Goal: Task Accomplishment & Management: Manage account settings

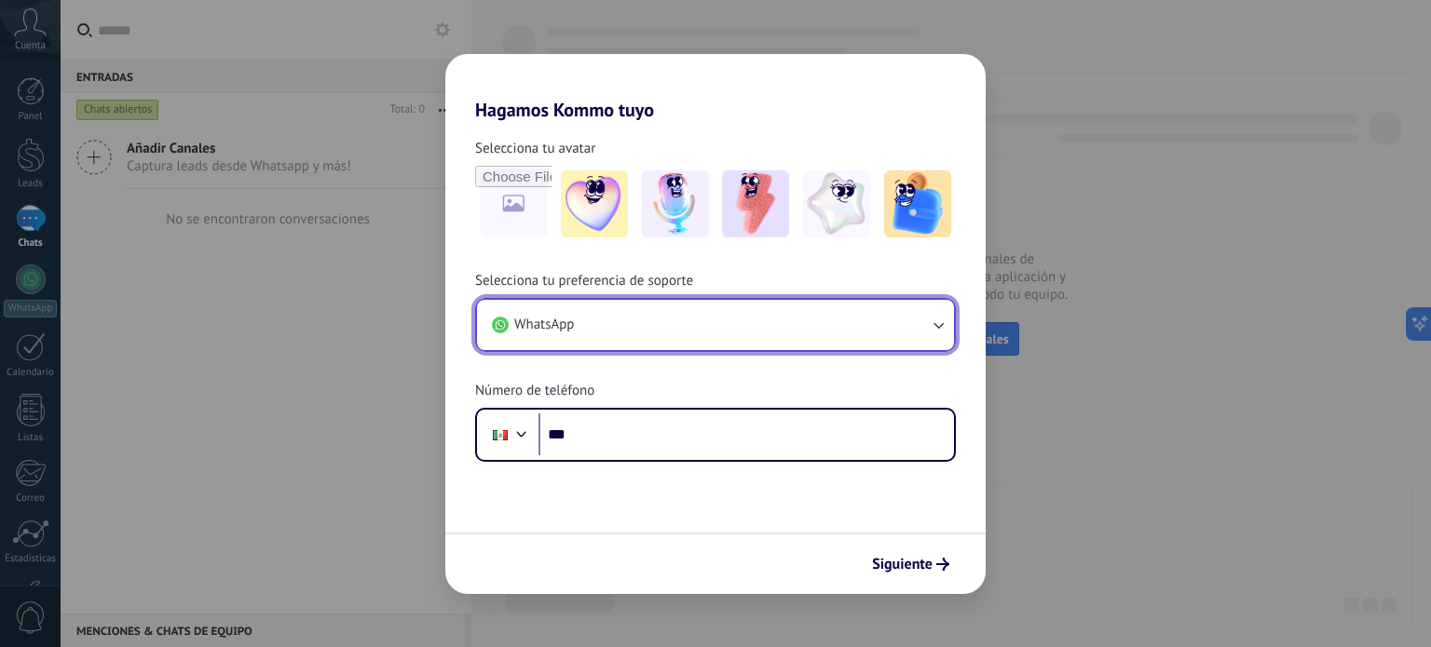
click at [683, 315] on button "WhatsApp" at bounding box center [715, 325] width 477 height 50
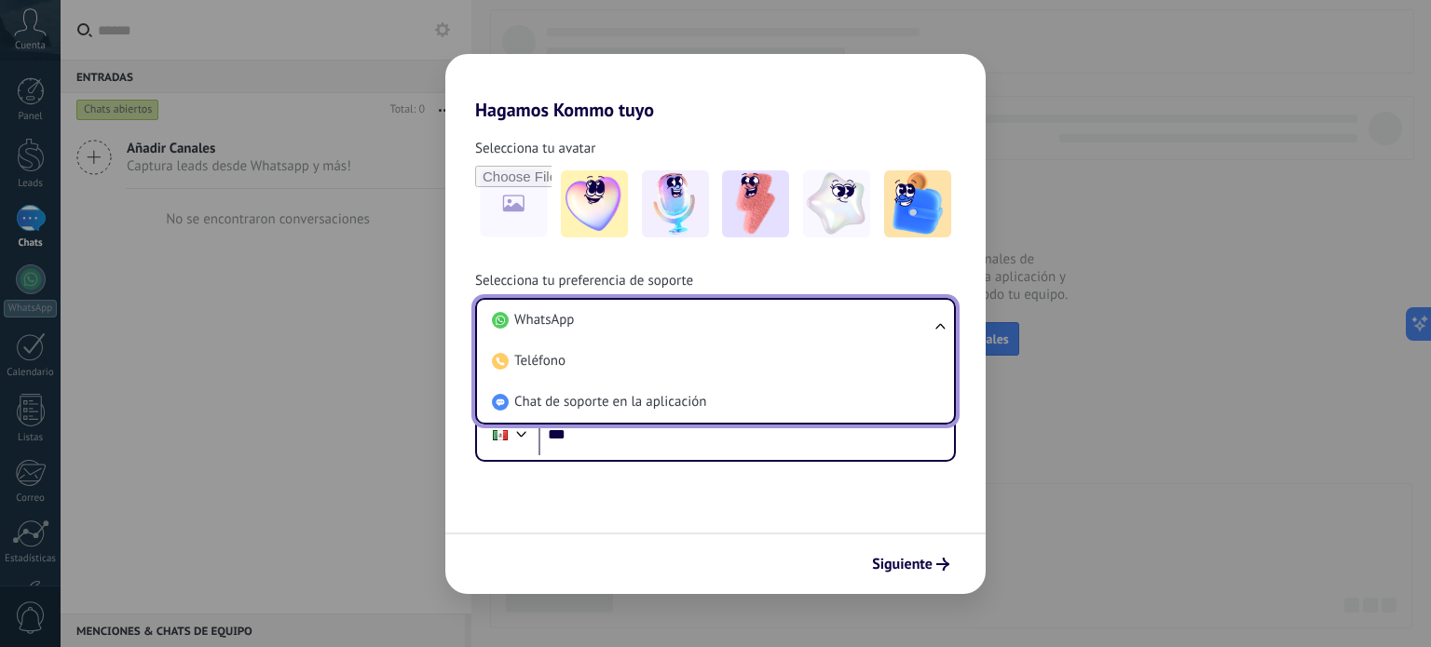
click at [666, 259] on div "Selecciona tu avatar Selecciona tu preferencia de soporte WhatsApp WhatsApp Tel…" at bounding box center [715, 291] width 540 height 341
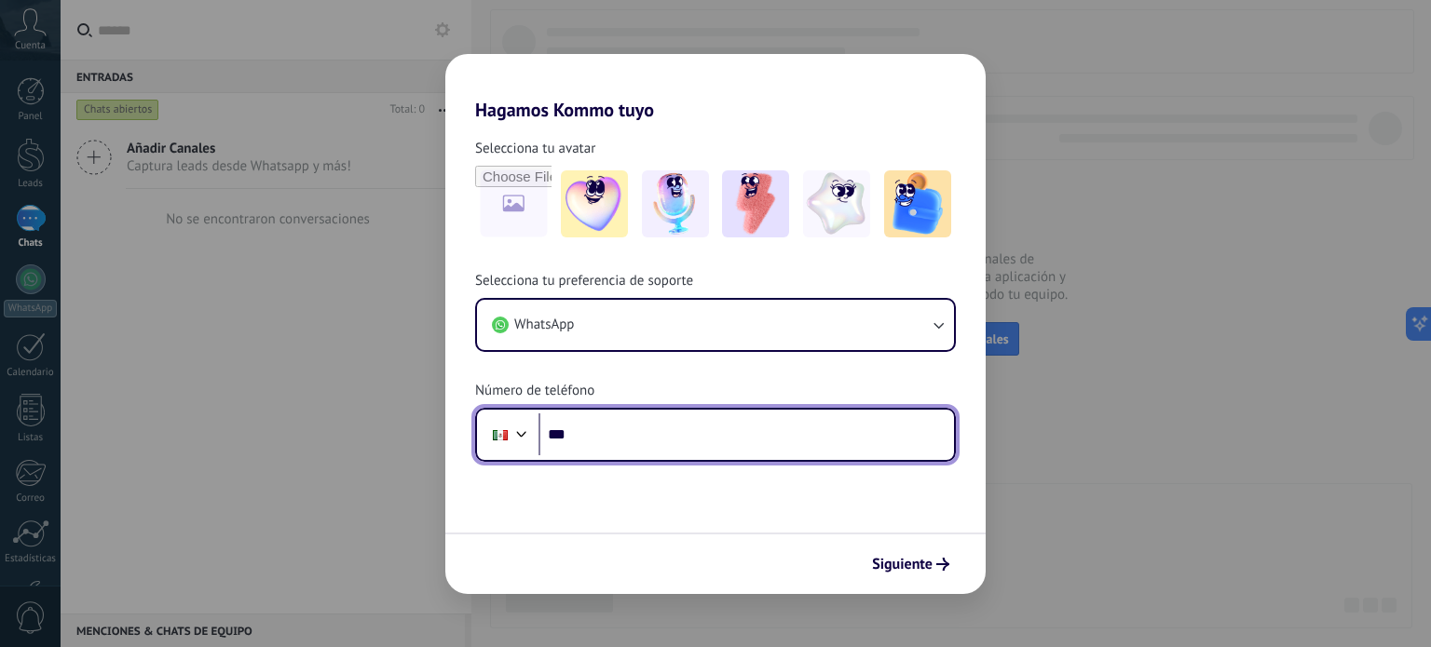
click at [631, 418] on input "***" at bounding box center [746, 435] width 416 height 43
type input "**********"
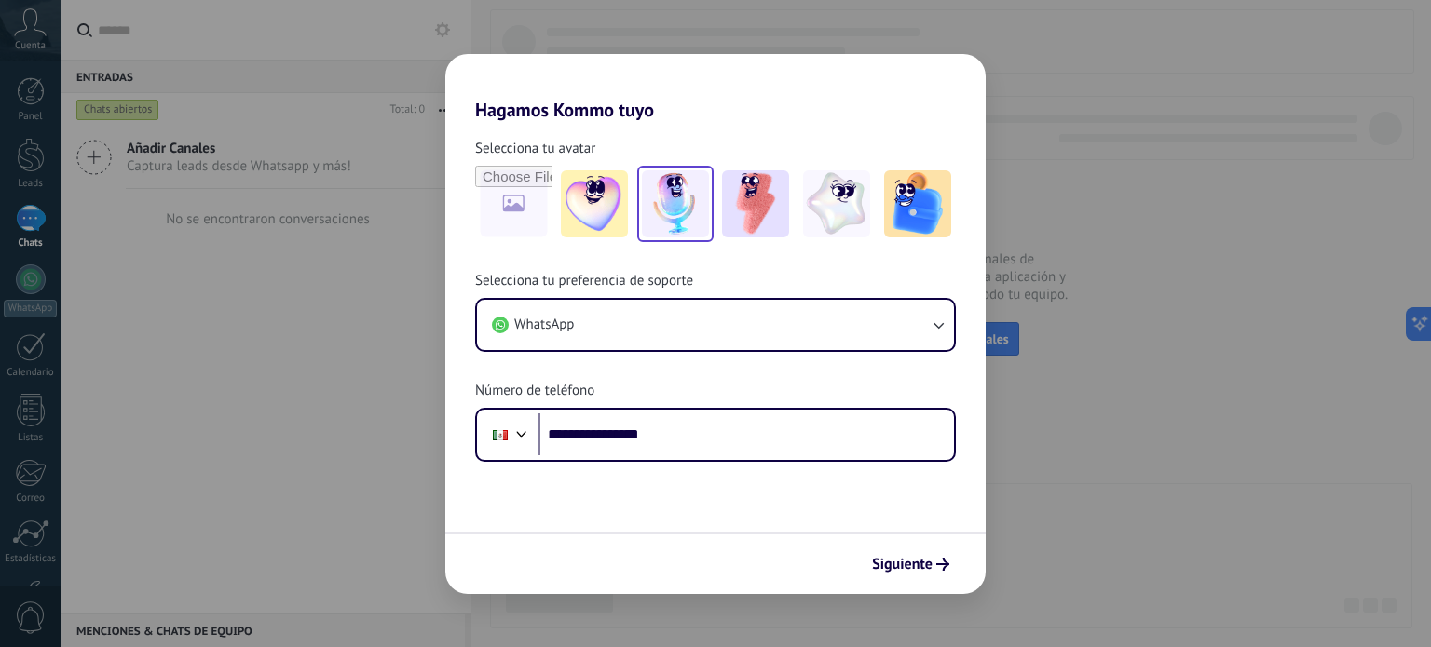
click at [670, 218] on img at bounding box center [675, 203] width 67 height 67
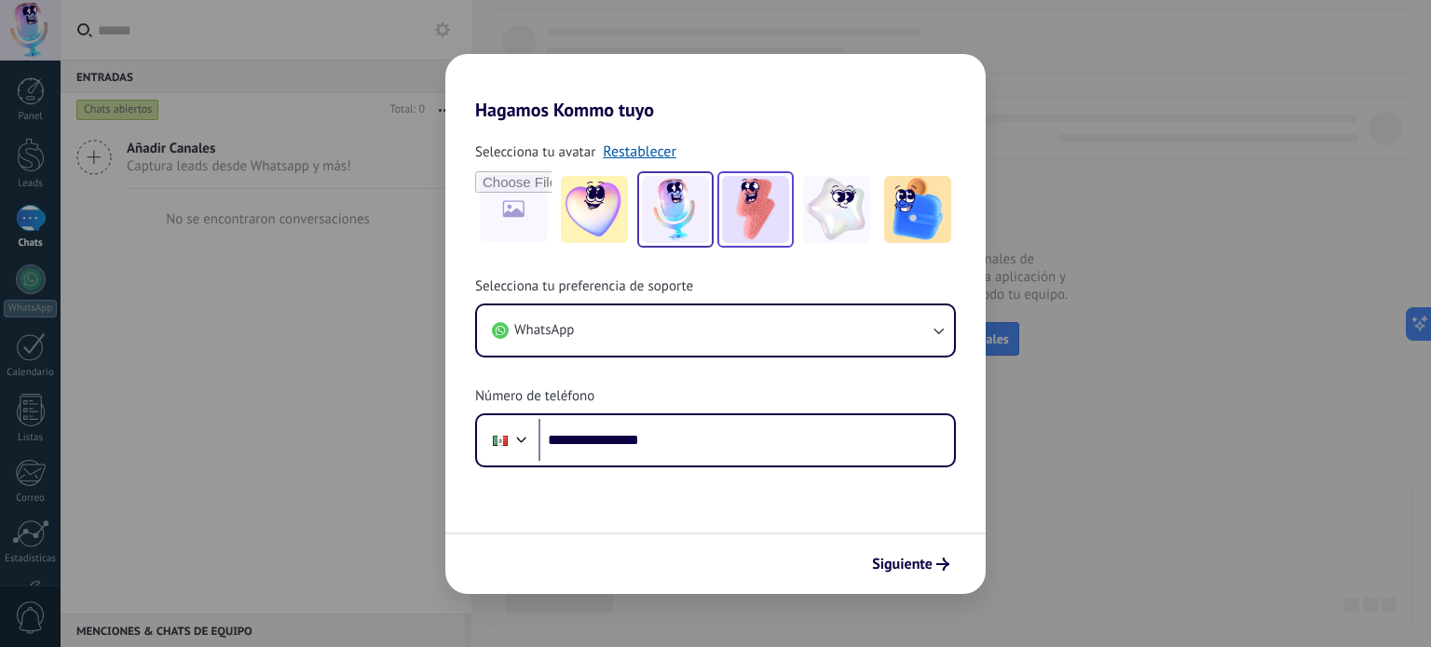
click at [751, 230] on img at bounding box center [755, 209] width 67 height 67
click at [919, 565] on span "Siguiente" at bounding box center [902, 564] width 61 height 13
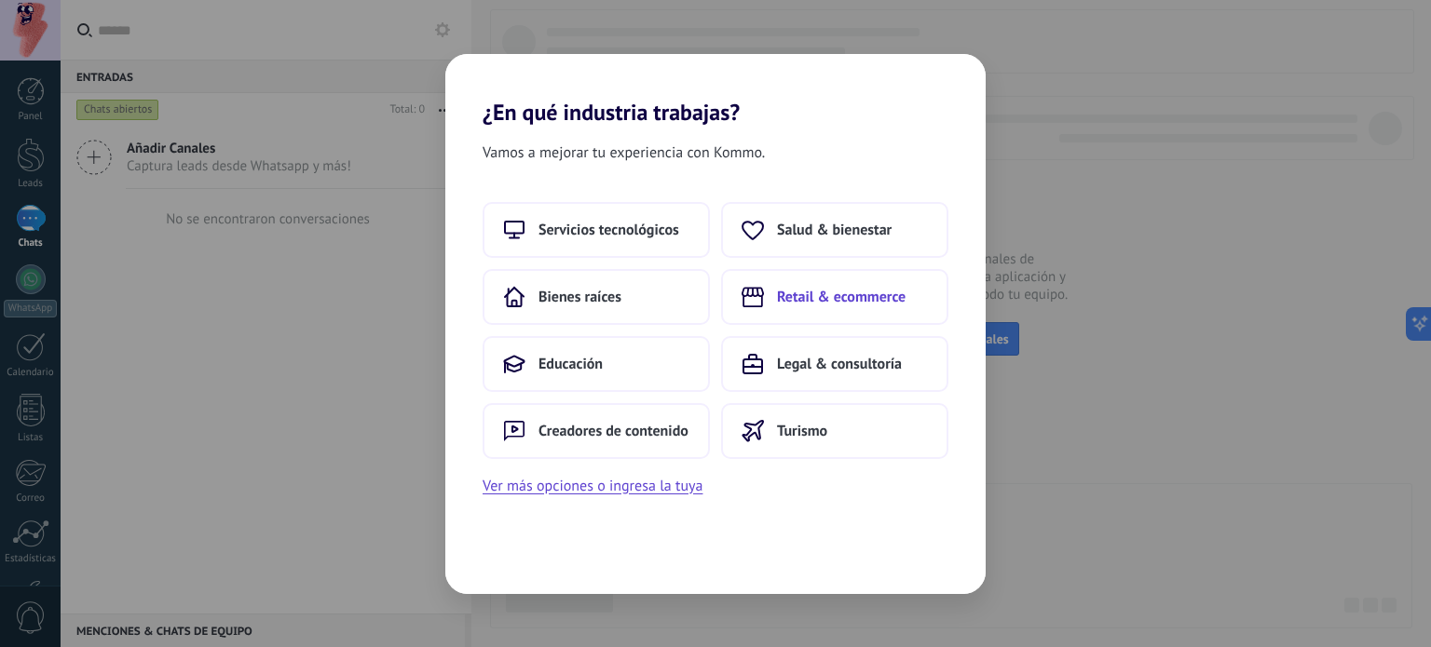
click at [824, 283] on button "Retail & ecommerce" at bounding box center [834, 297] width 227 height 56
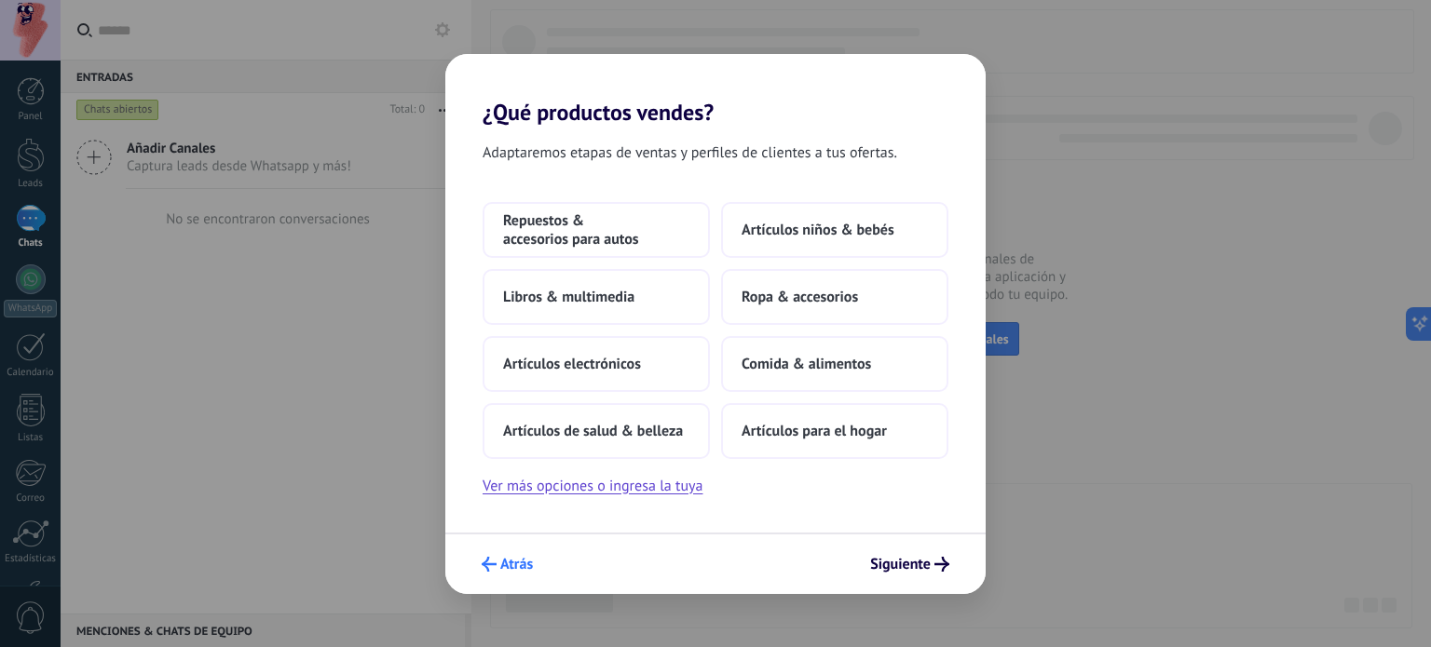
click at [505, 564] on span "Atrás" at bounding box center [516, 564] width 33 height 13
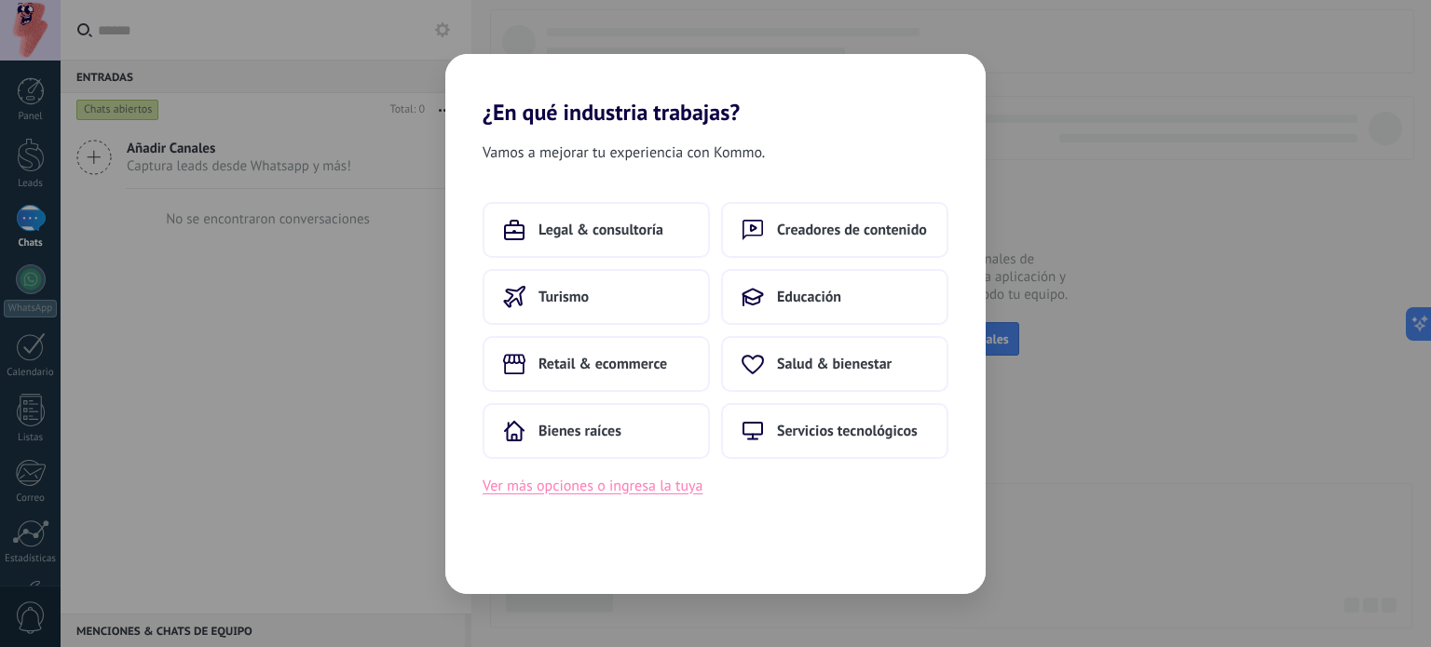
click at [591, 484] on button "Ver más opciones o ingresa la tuya" at bounding box center [593, 486] width 220 height 24
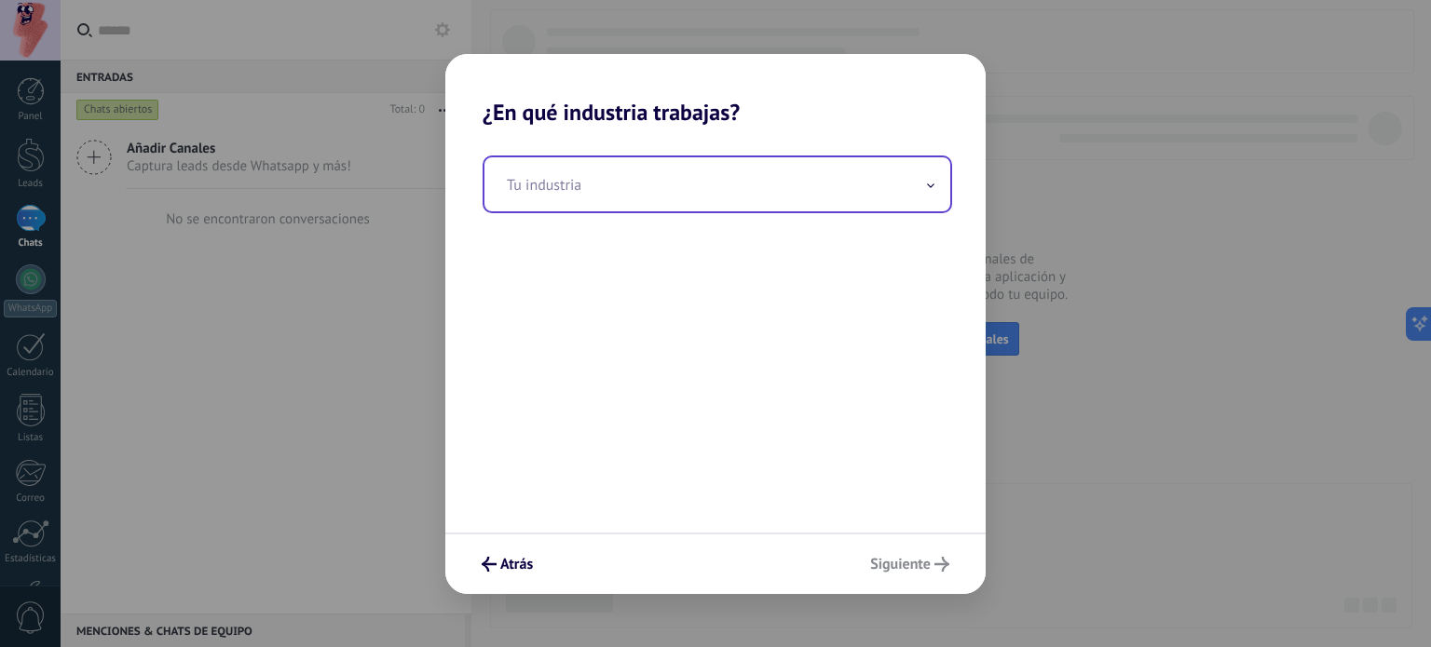
click at [678, 192] on input "text" at bounding box center [717, 184] width 466 height 54
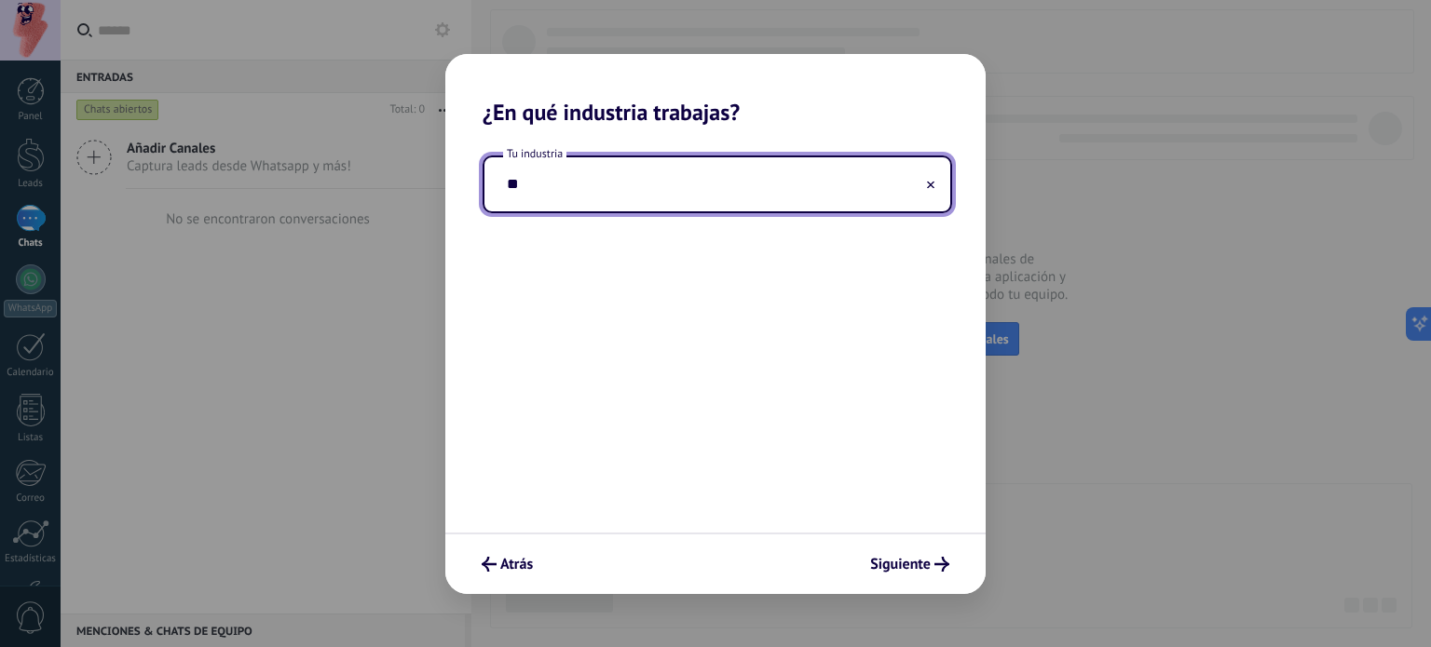
type input "*"
type input "**********"
click at [779, 369] on div "**********" at bounding box center [715, 329] width 540 height 407
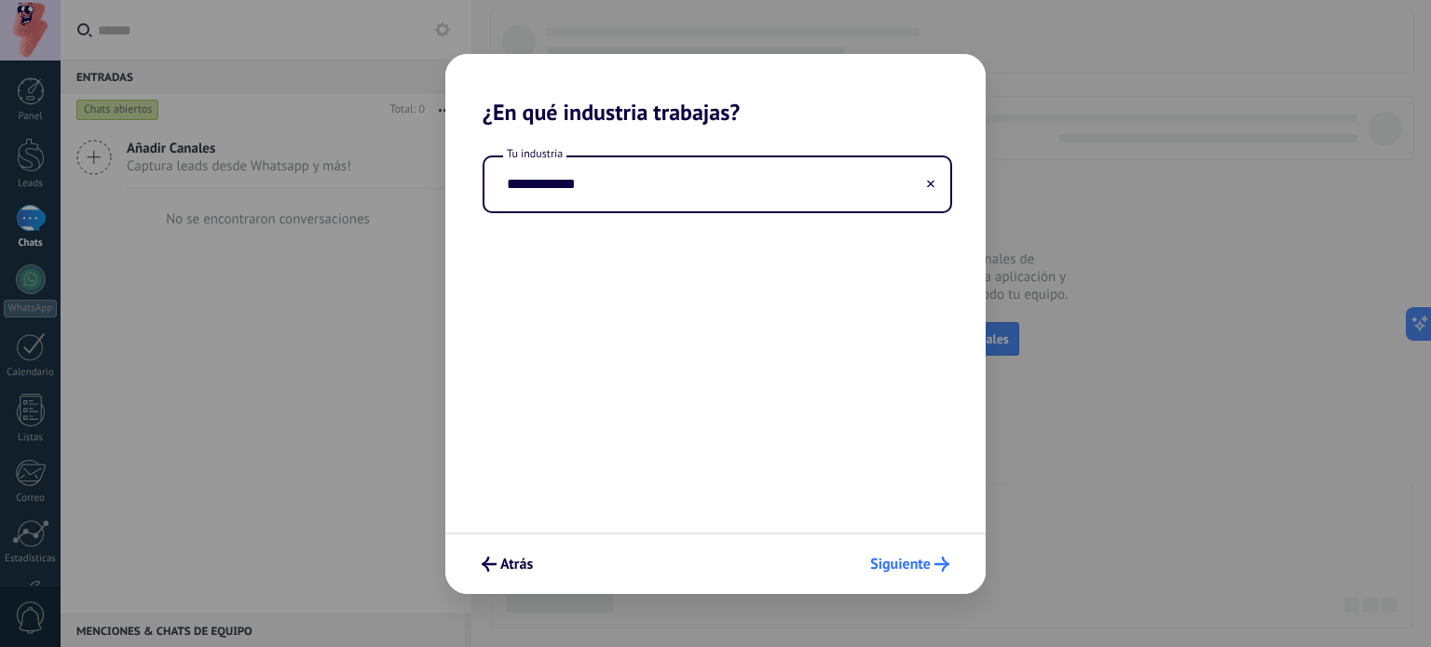
click at [920, 558] on span "Siguiente" at bounding box center [900, 564] width 61 height 13
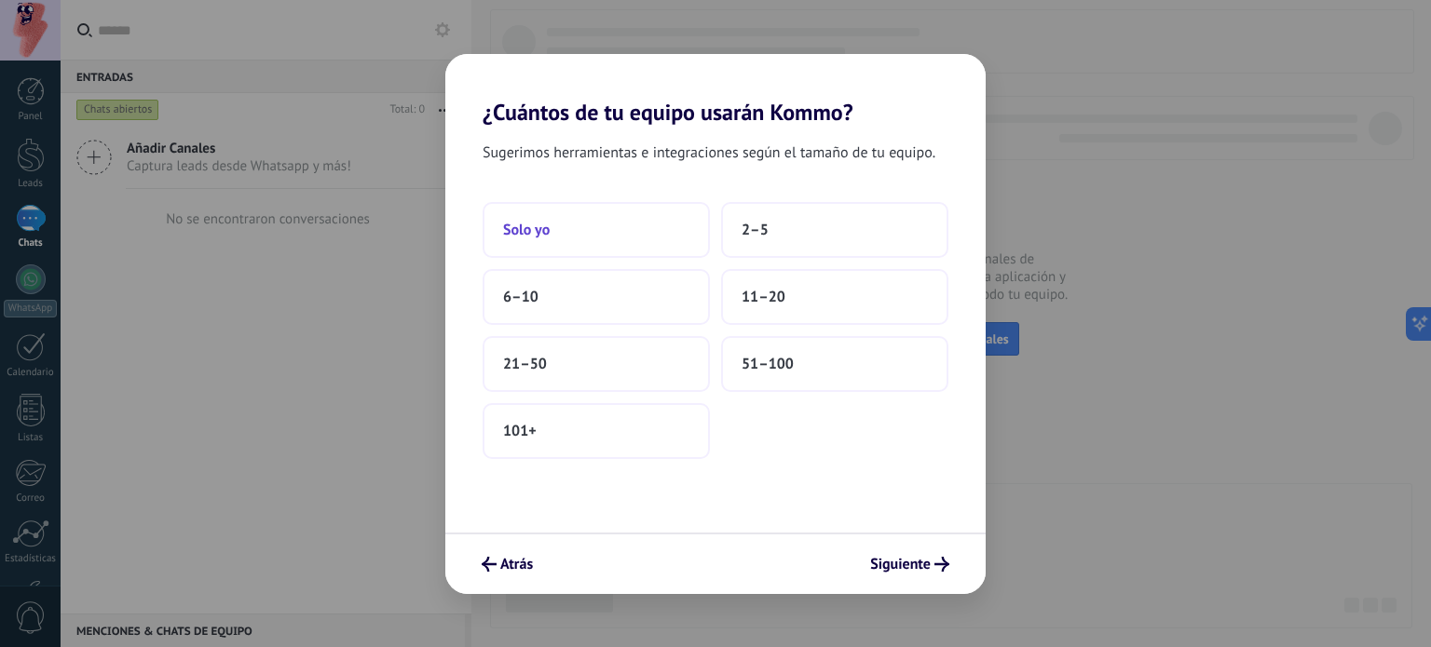
click at [601, 233] on button "Solo yo" at bounding box center [596, 230] width 227 height 56
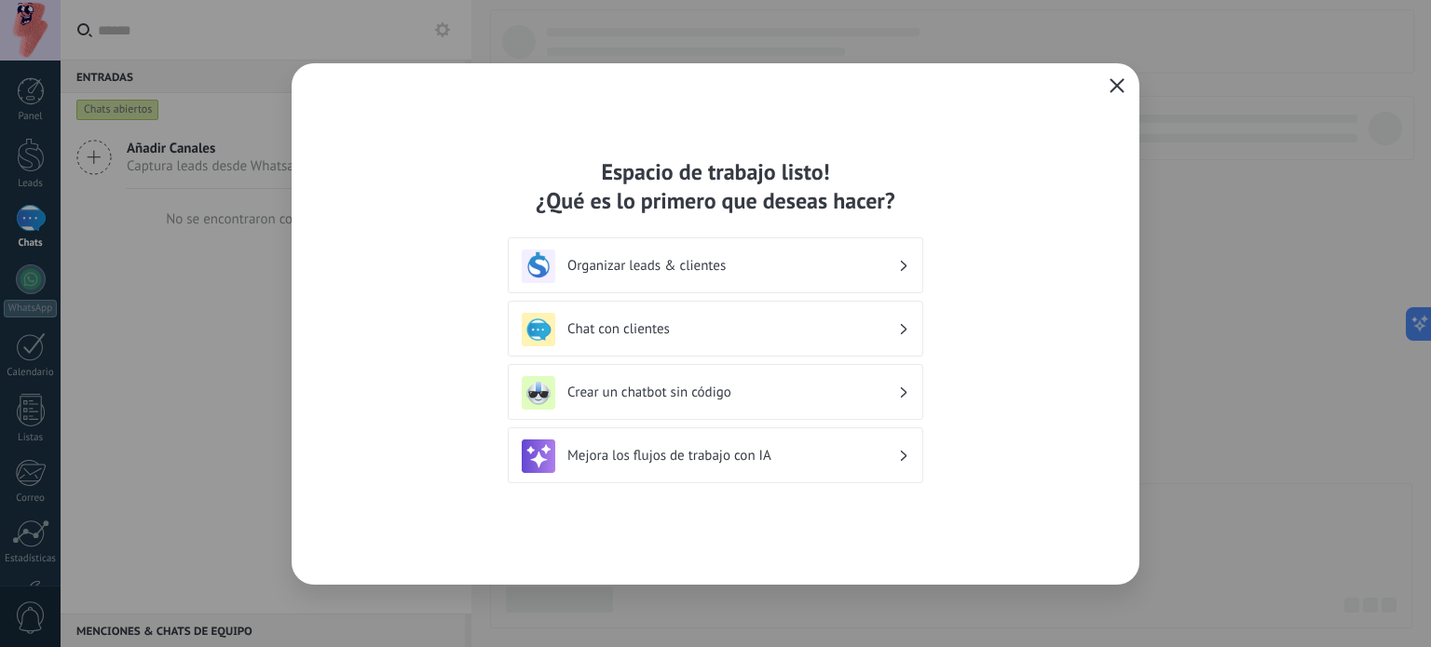
click at [901, 261] on use at bounding box center [904, 266] width 7 height 10
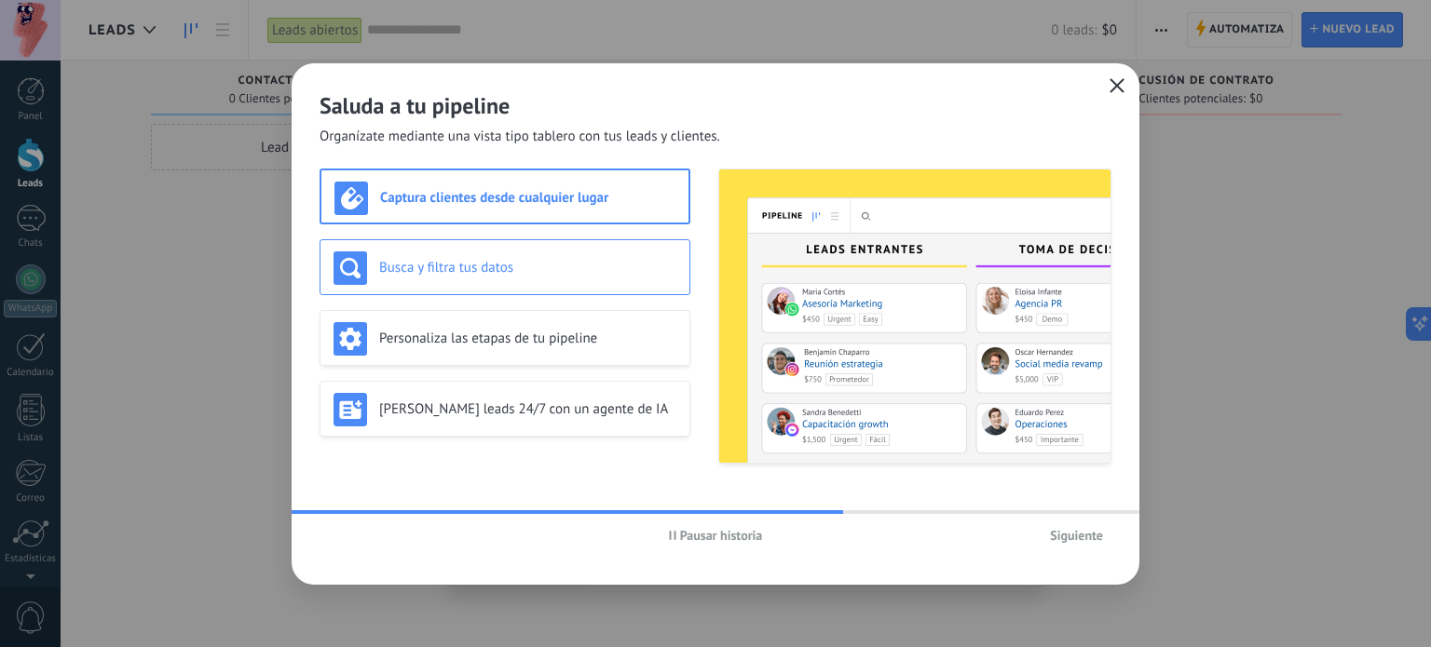
click at [535, 259] on h3 "Busca y filtra tus datos" at bounding box center [527, 268] width 297 height 18
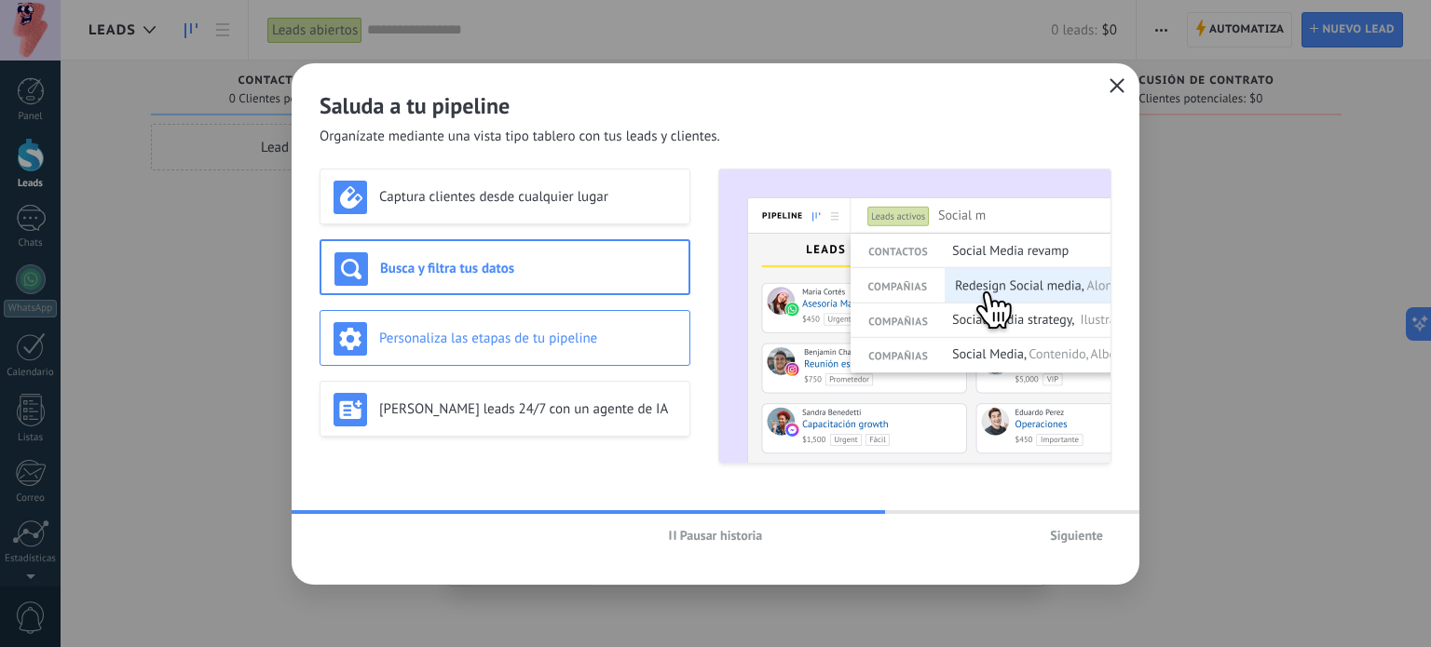
click at [516, 343] on h3 "Personaliza las etapas de tu pipeline" at bounding box center [527, 339] width 297 height 18
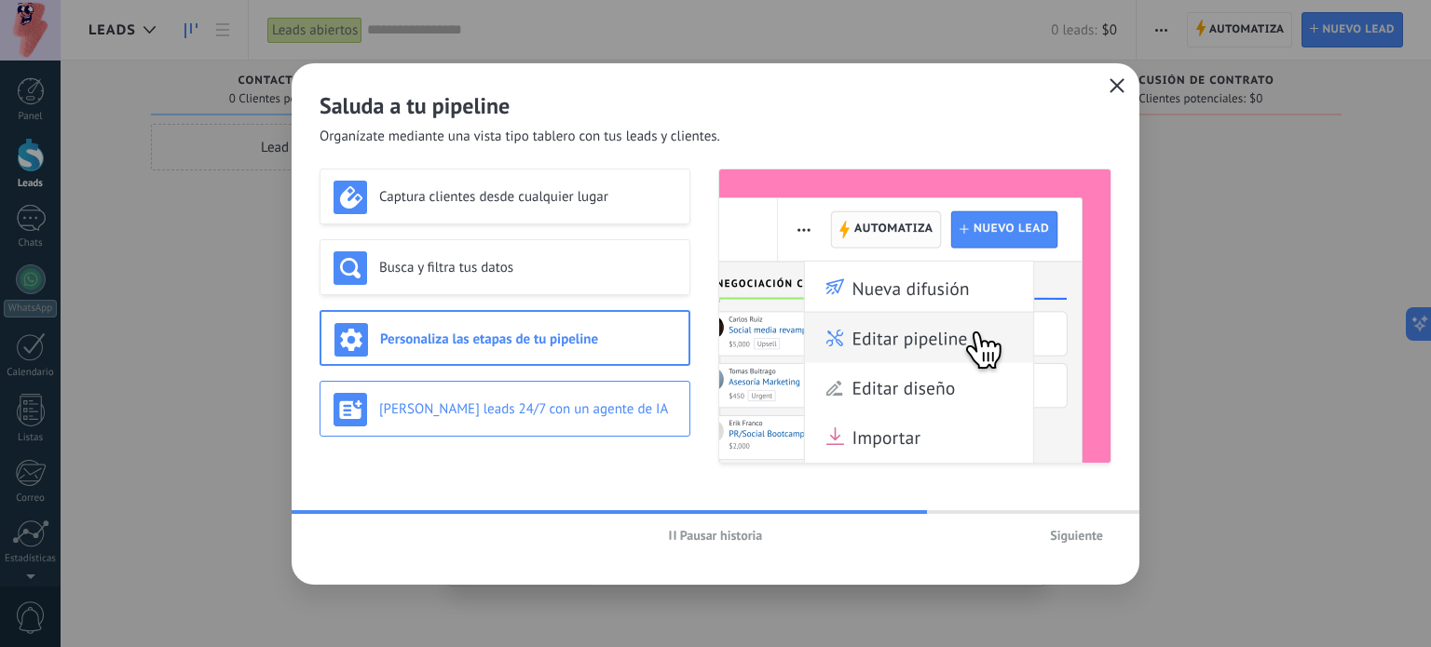
click at [522, 405] on h3 "Genera leads 24/7 con un agente de IA" at bounding box center [527, 410] width 297 height 18
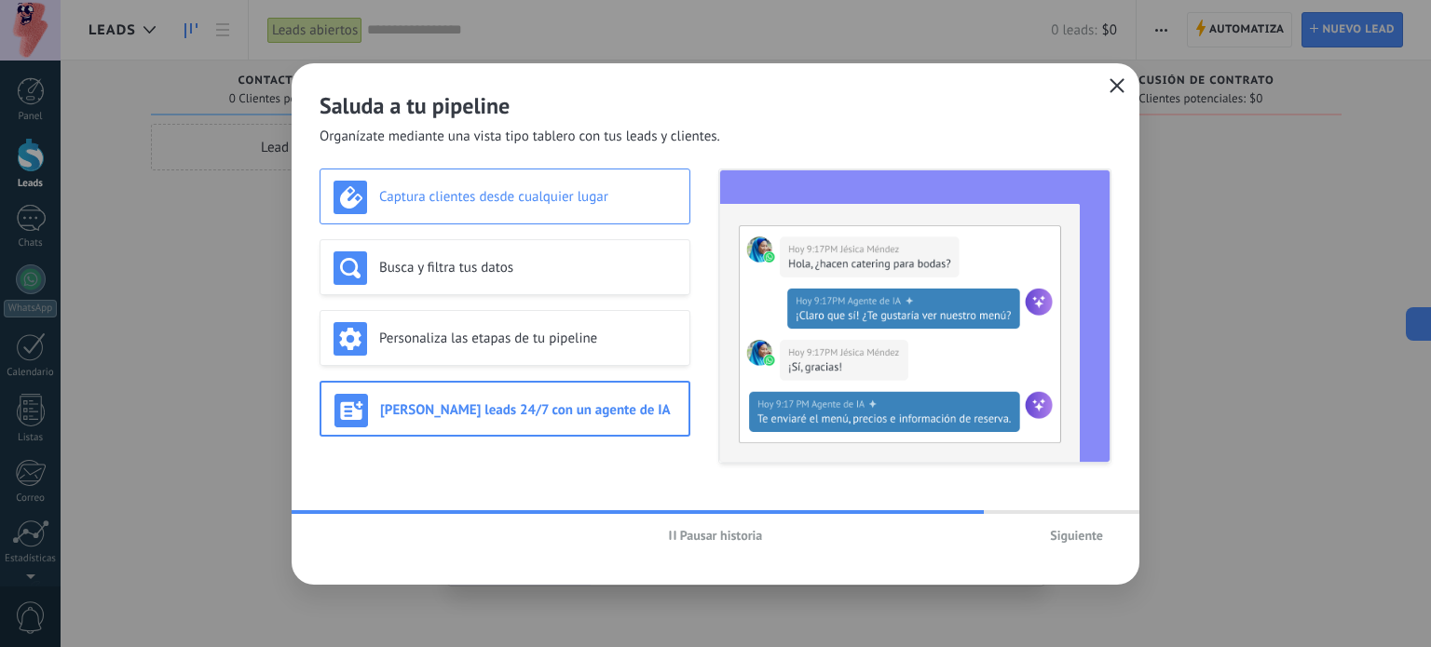
click at [525, 209] on div "Captura clientes desde cualquier lugar" at bounding box center [505, 198] width 343 height 34
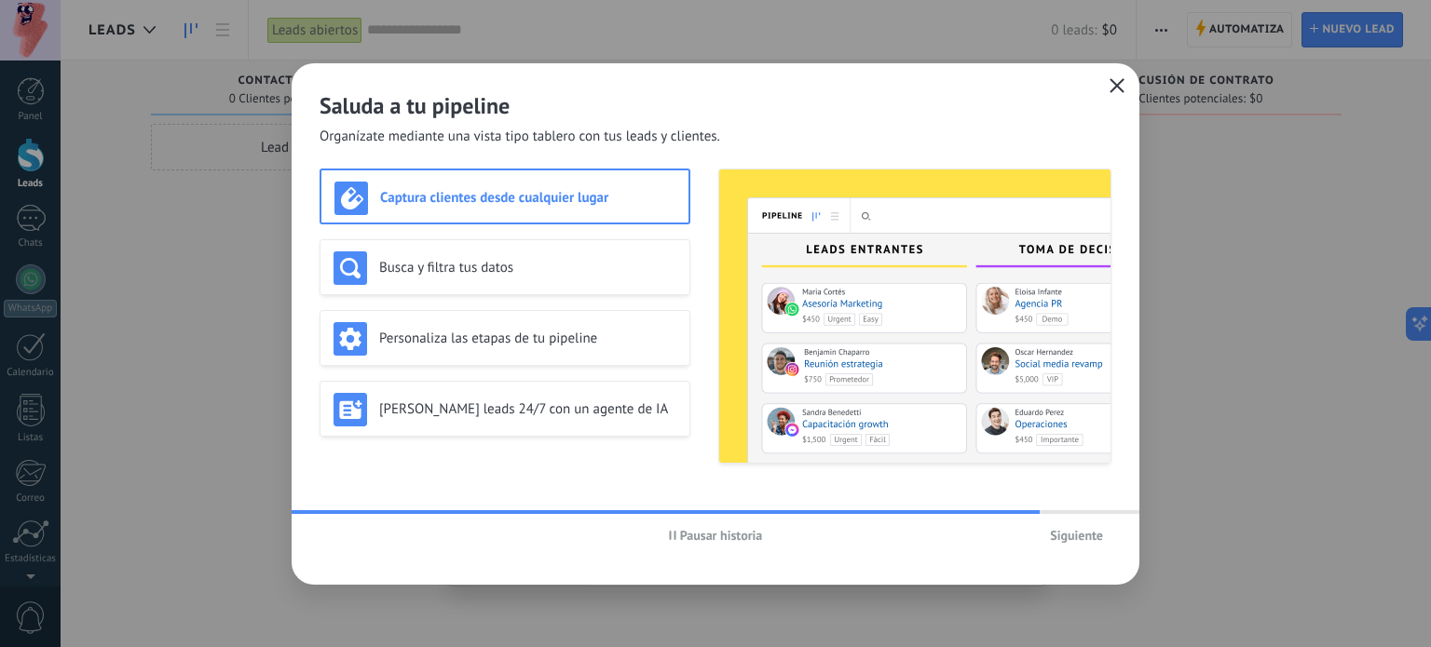
click at [1082, 539] on span "Siguiente" at bounding box center [1076, 535] width 53 height 13
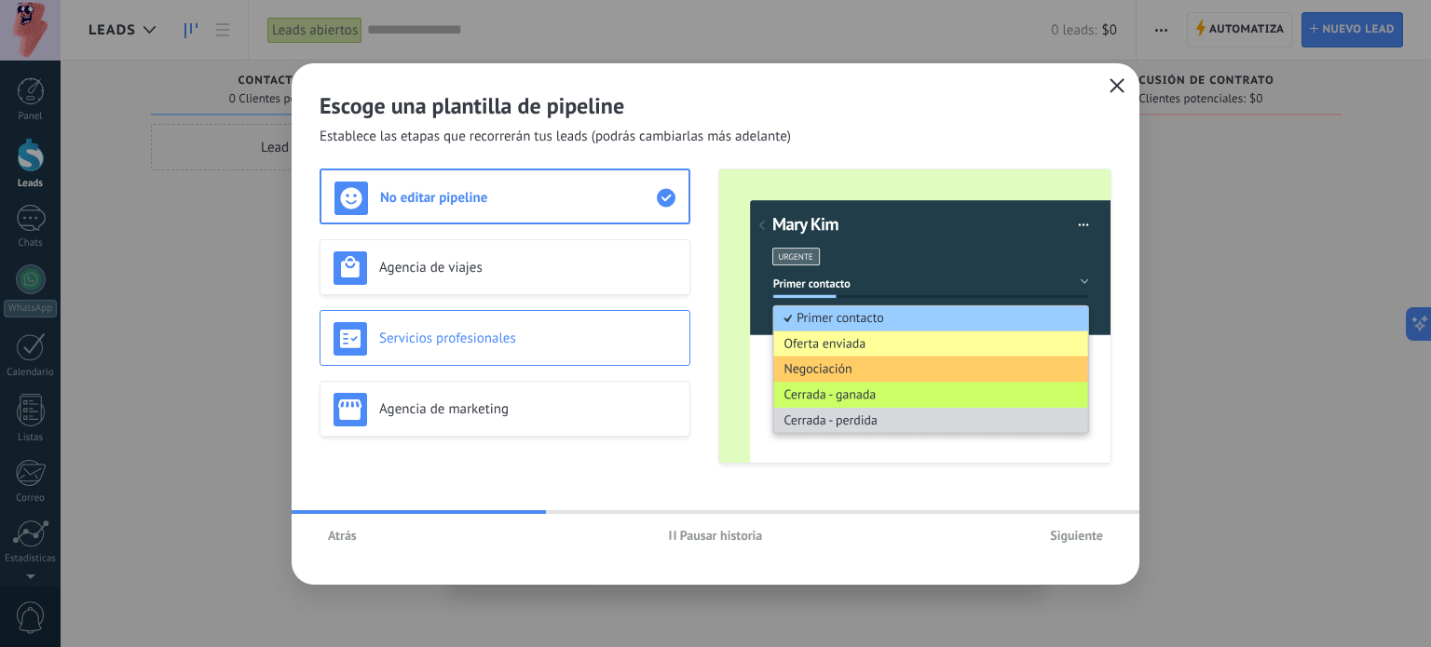
click at [523, 348] on div "Servicios profesionales" at bounding box center [505, 339] width 343 height 34
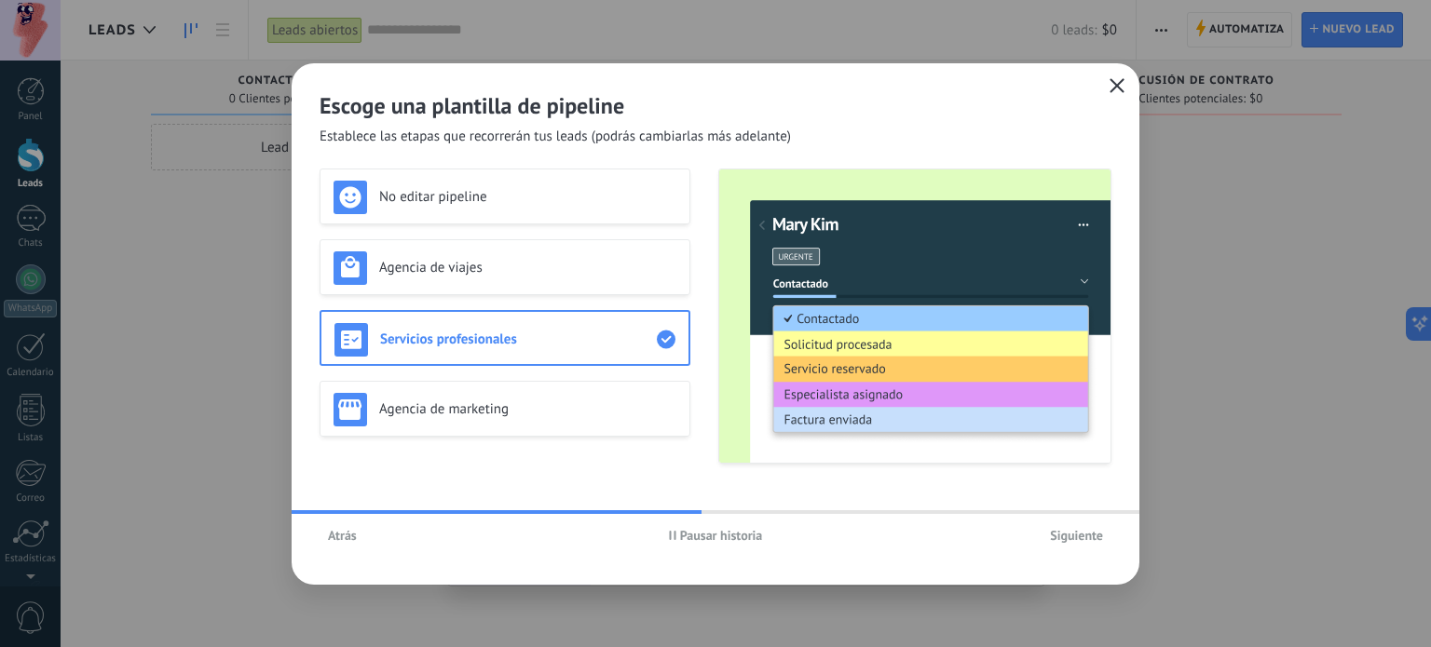
click at [1064, 525] on button "Siguiente" at bounding box center [1077, 536] width 70 height 28
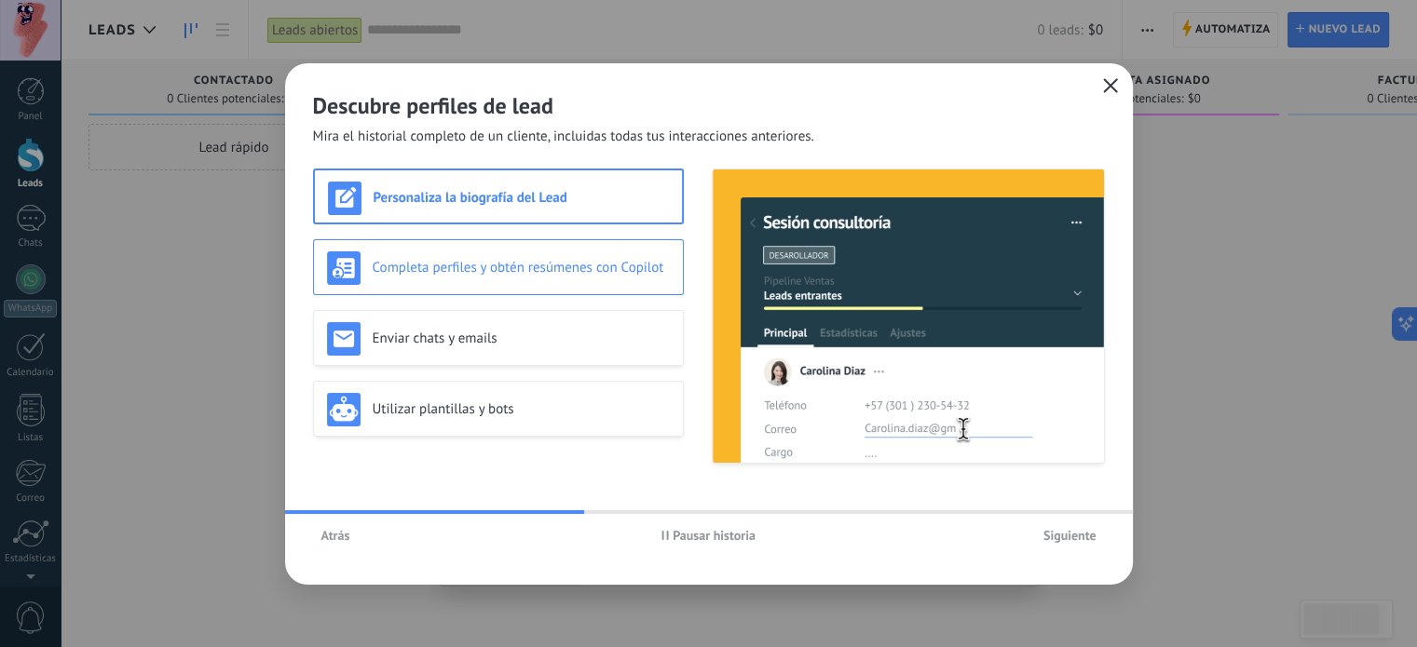
click at [561, 286] on div "Completa perfiles y obtén resúmenes con Copilot" at bounding box center [498, 267] width 371 height 56
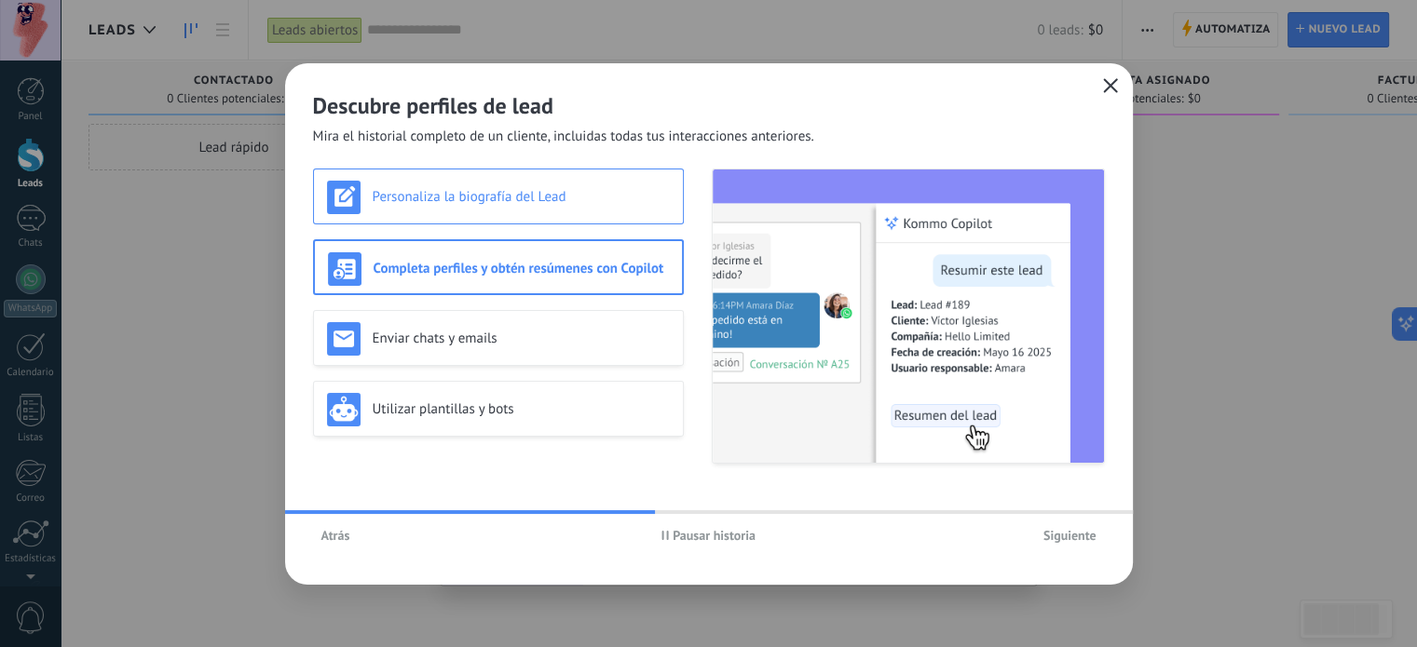
click at [578, 209] on div "Personaliza la biografía del Lead" at bounding box center [498, 198] width 343 height 34
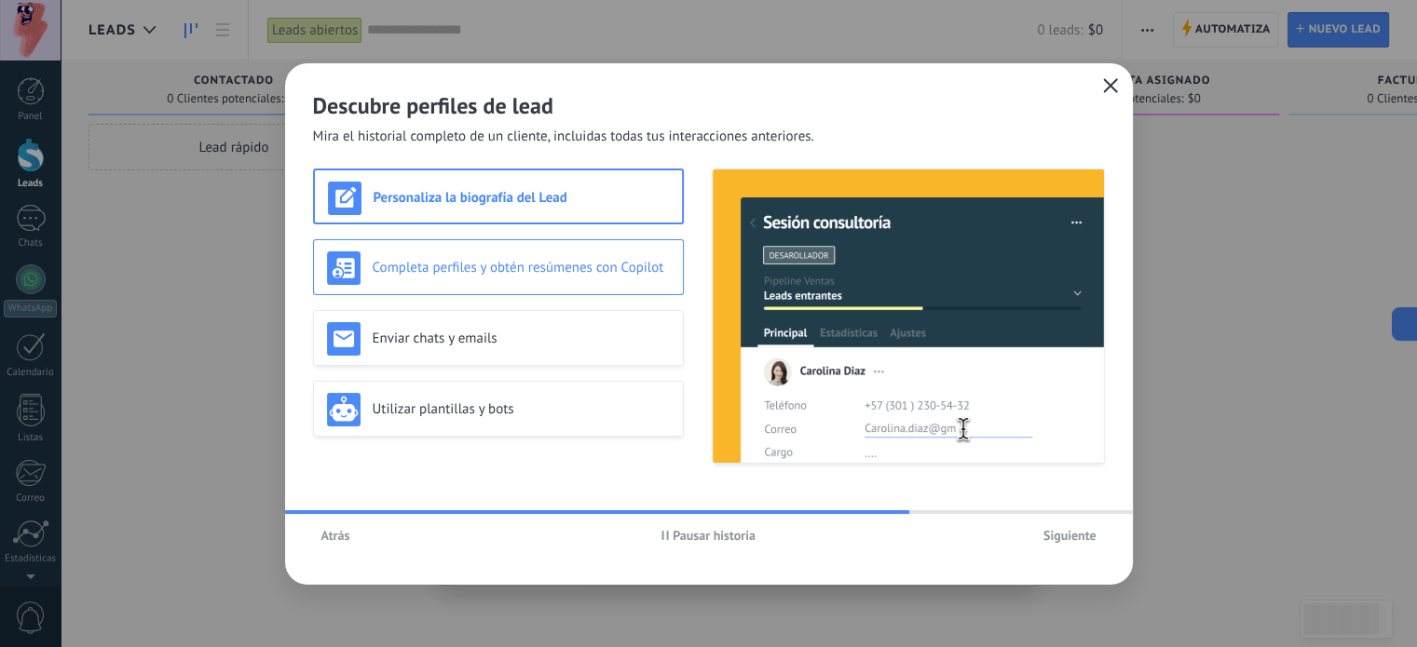
click at [530, 255] on div "Completa perfiles y obtén resúmenes con Copilot" at bounding box center [498, 269] width 343 height 34
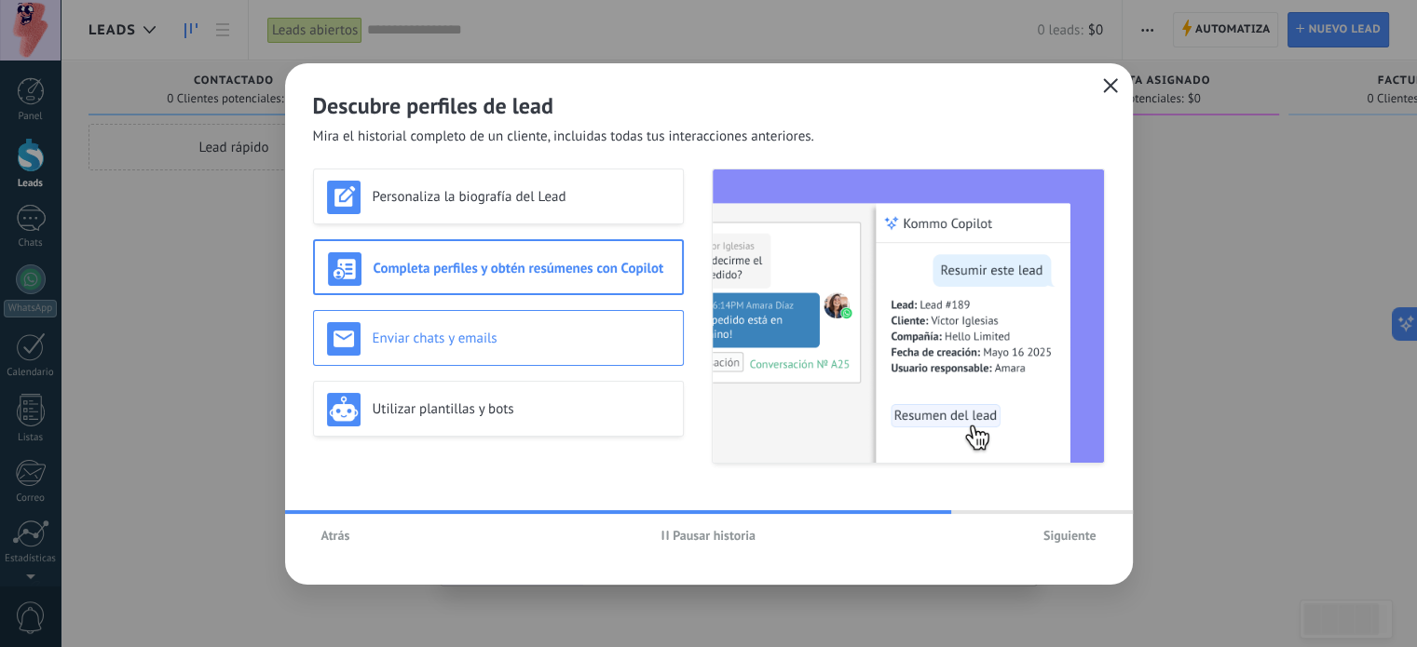
click at [529, 310] on div "Enviar chats y emails" at bounding box center [498, 338] width 371 height 56
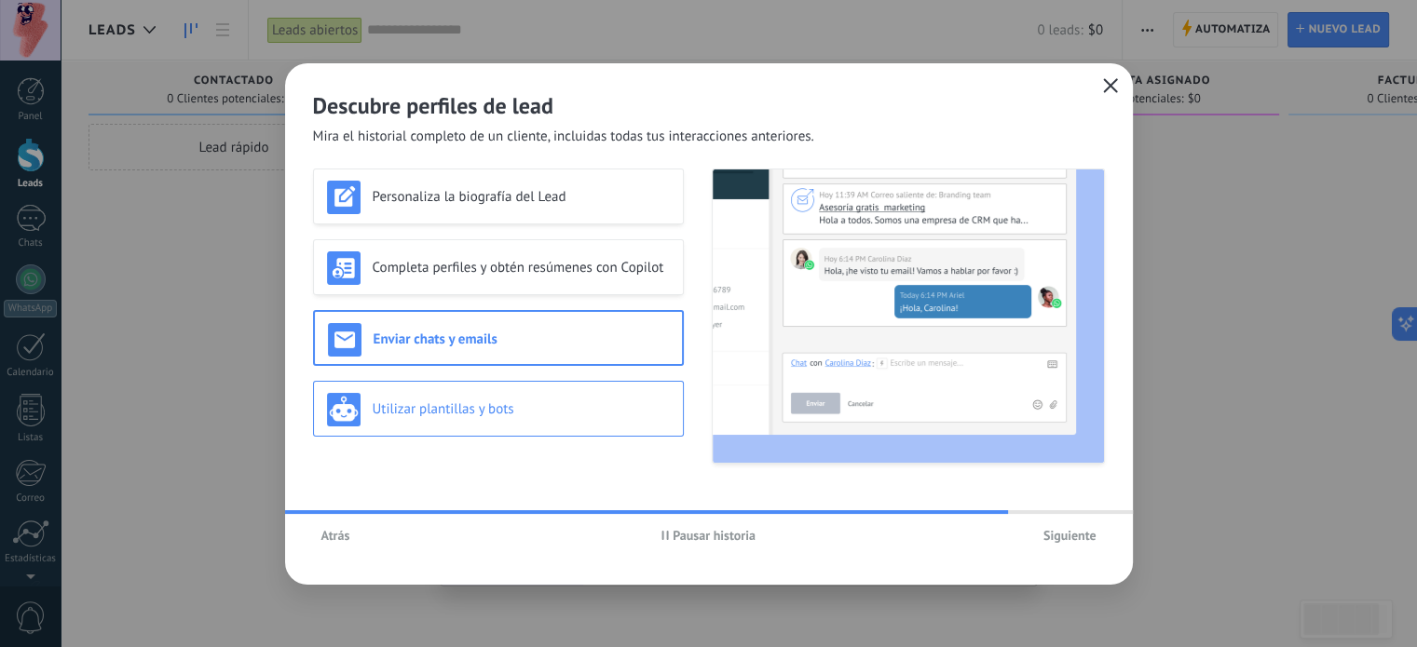
click at [544, 409] on h3 "Utilizar plantillas y bots" at bounding box center [521, 410] width 297 height 18
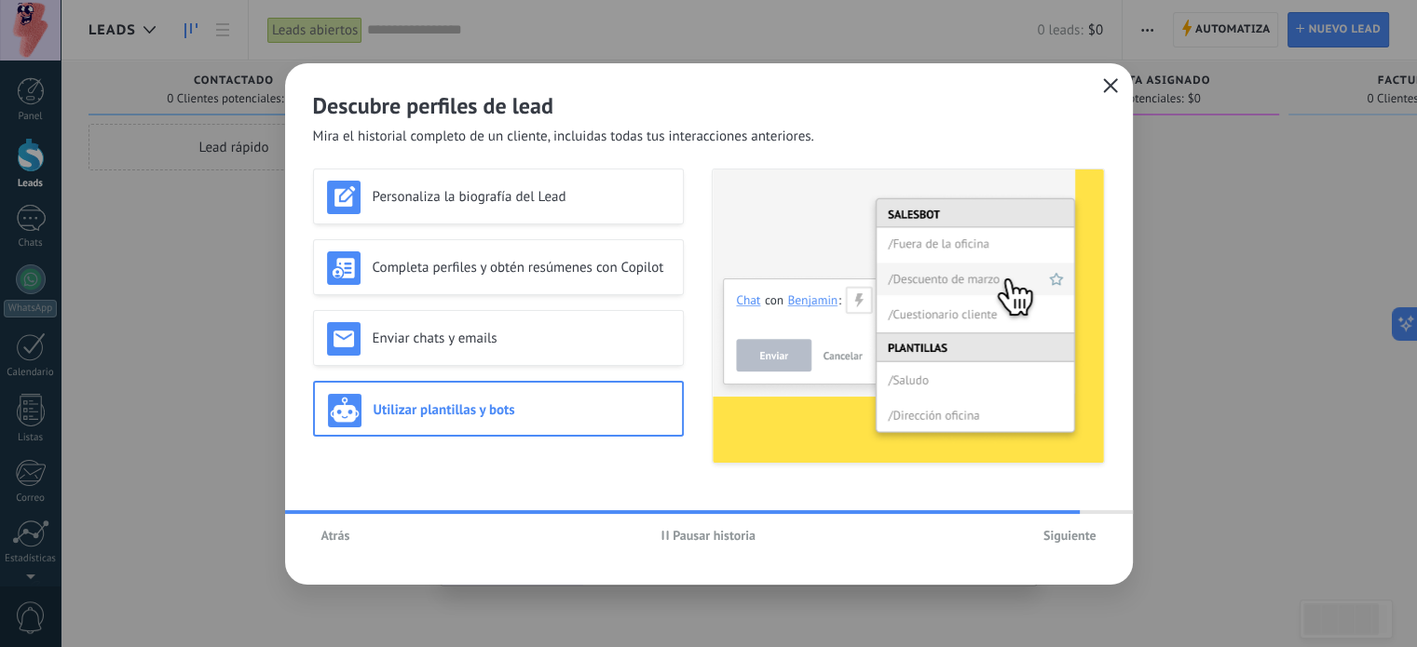
click at [1070, 538] on span "Siguiente" at bounding box center [1069, 535] width 53 height 13
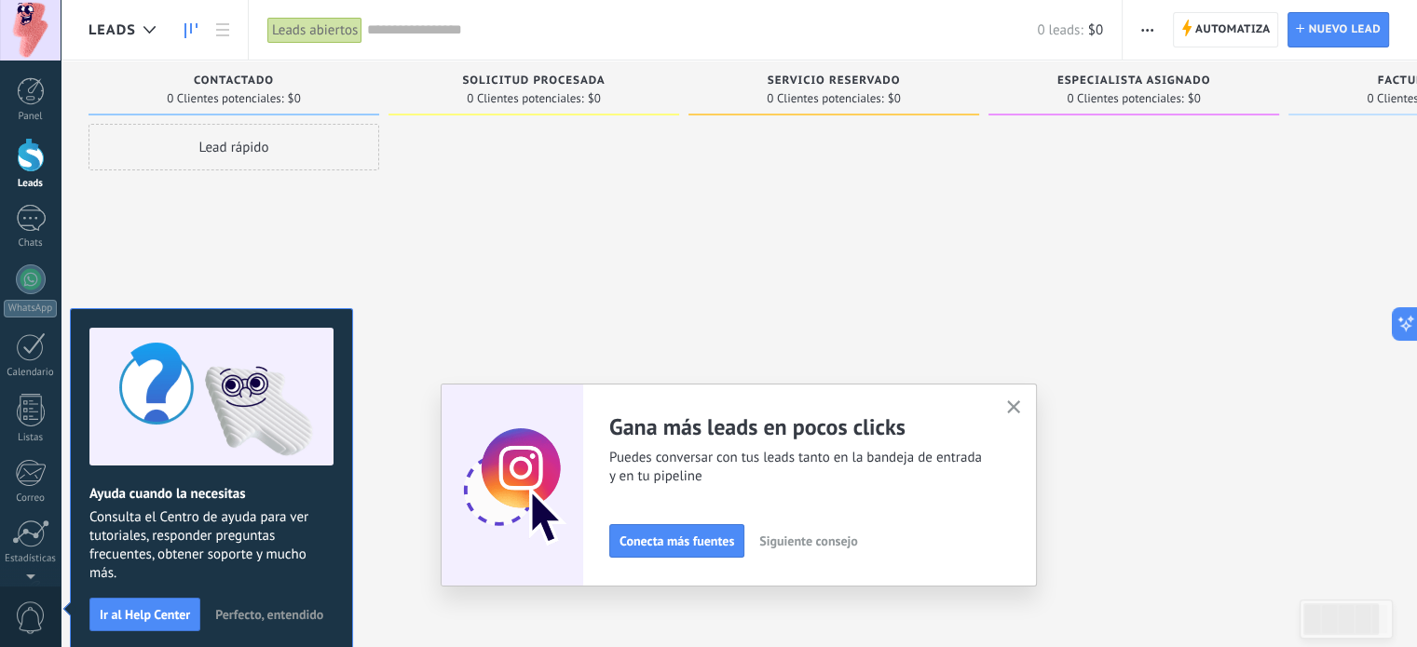
click at [1016, 406] on icon "button" at bounding box center [1014, 408] width 14 height 14
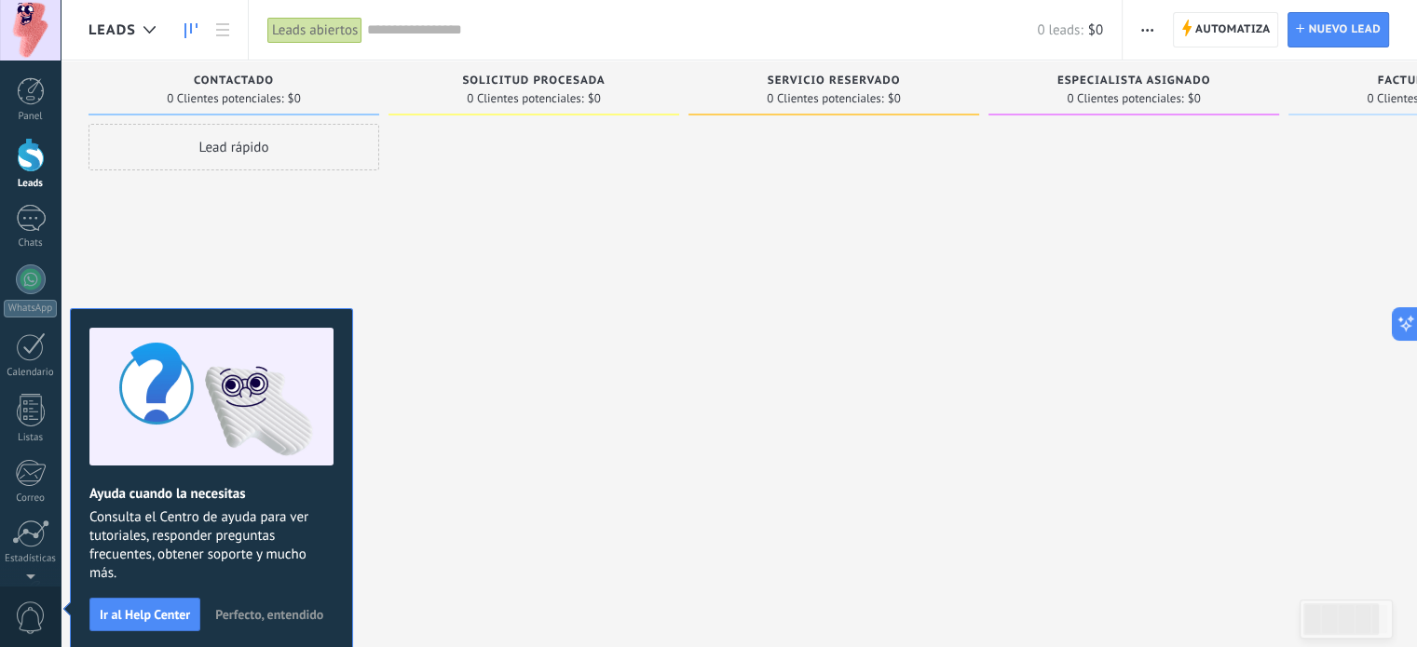
click at [261, 604] on button "Perfecto, entendido" at bounding box center [269, 615] width 125 height 28
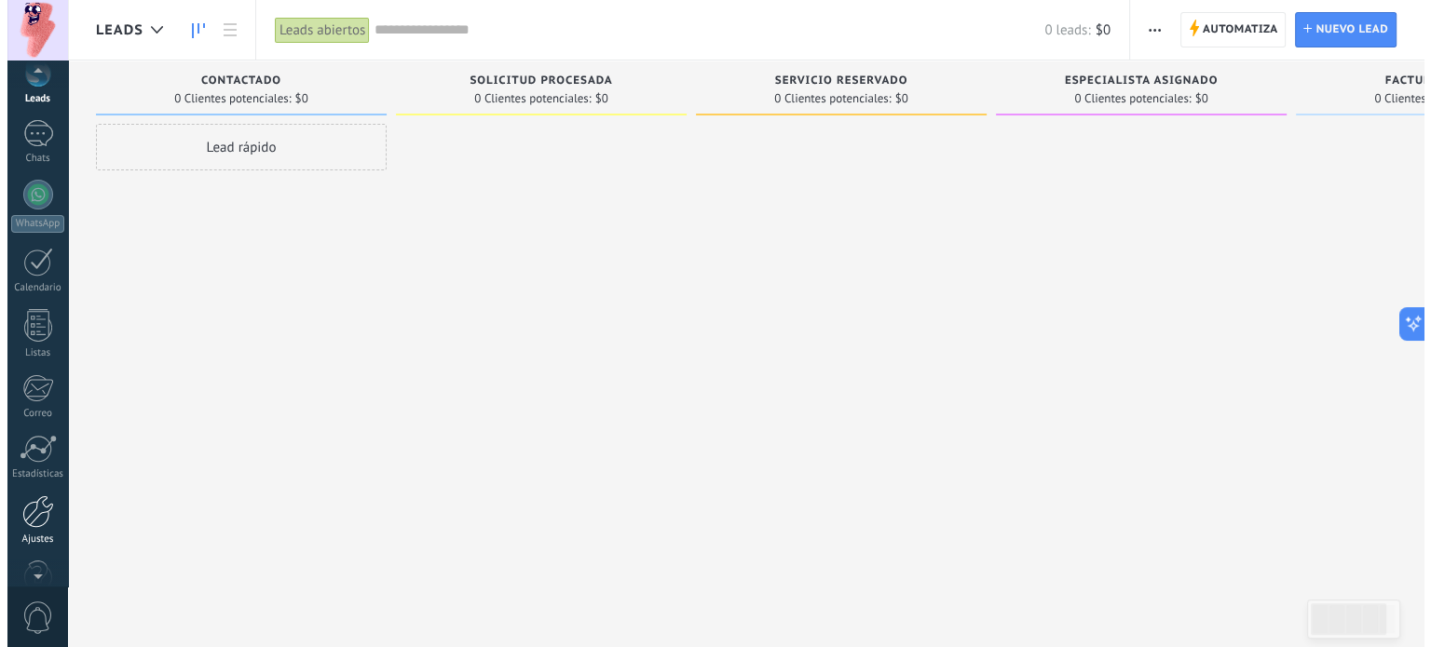
scroll to position [127, 0]
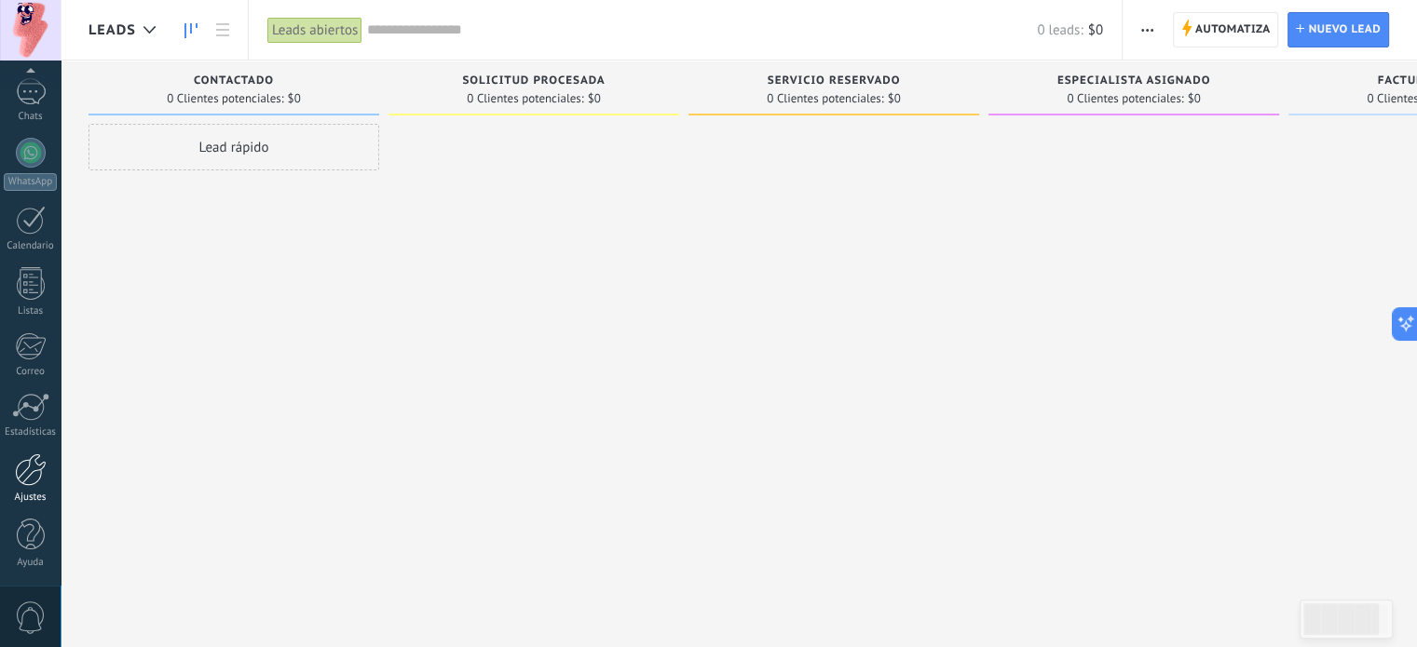
click at [27, 471] on div at bounding box center [31, 470] width 32 height 33
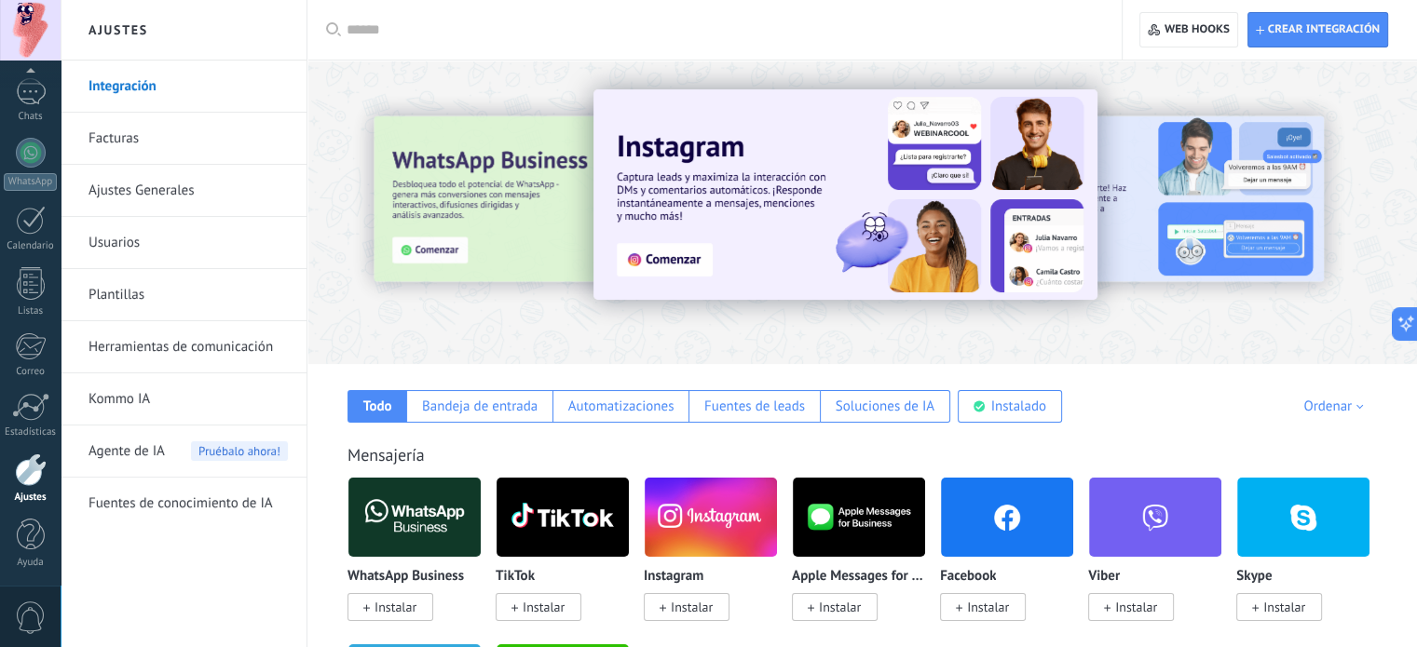
click at [1008, 538] on img at bounding box center [1007, 517] width 132 height 90
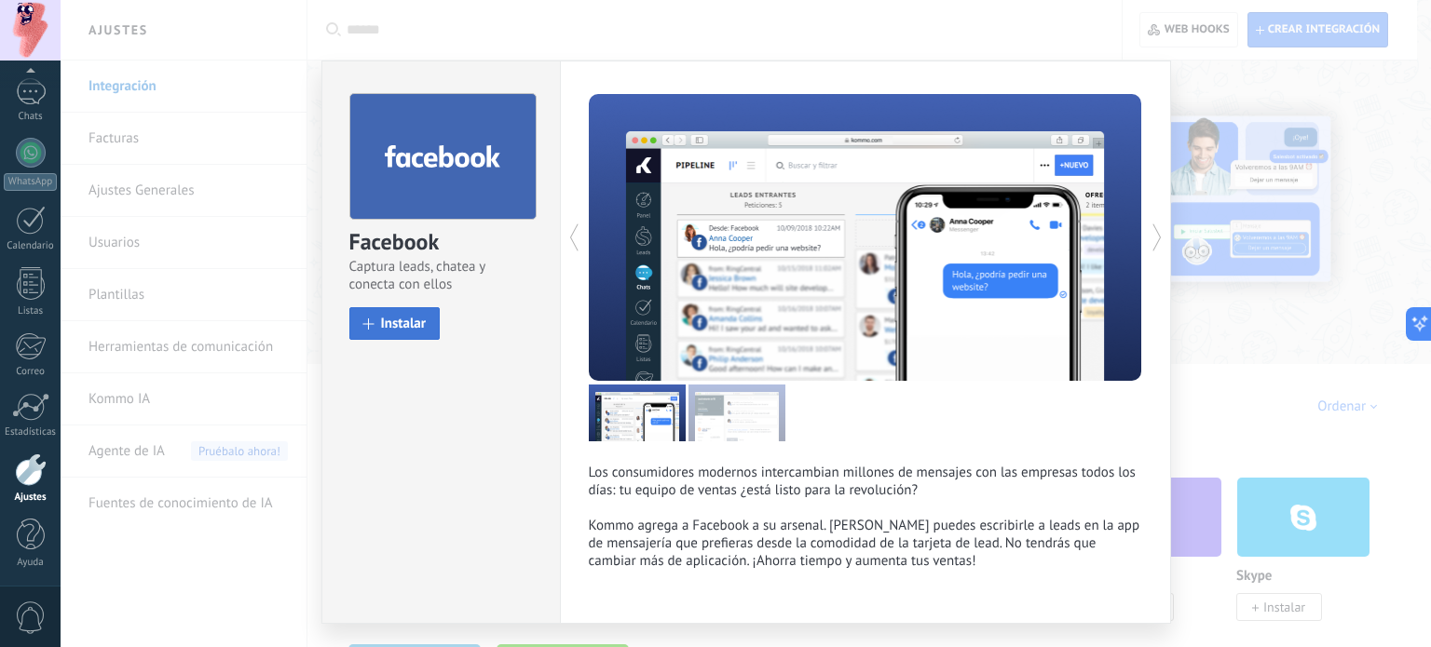
drag, startPoint x: 401, startPoint y: 347, endPoint x: 406, endPoint y: 316, distance: 31.2
click at [406, 316] on div "Facebook Captura leads, chatea y conecta con ellos install Instalar" at bounding box center [441, 207] width 238 height 293
click at [406, 317] on span "Instalar" at bounding box center [404, 324] width 46 height 14
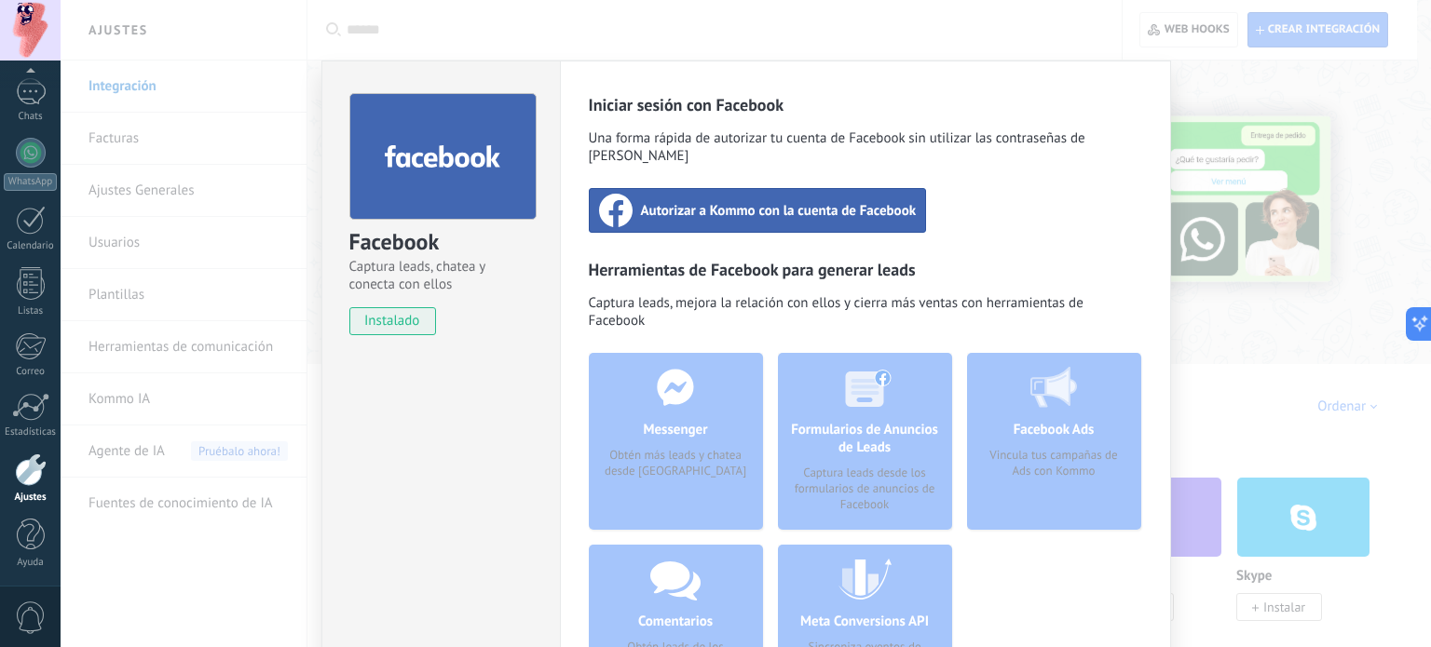
click at [818, 188] on div "Autorizar a Kommo con la cuenta de Facebook" at bounding box center [758, 210] width 338 height 45
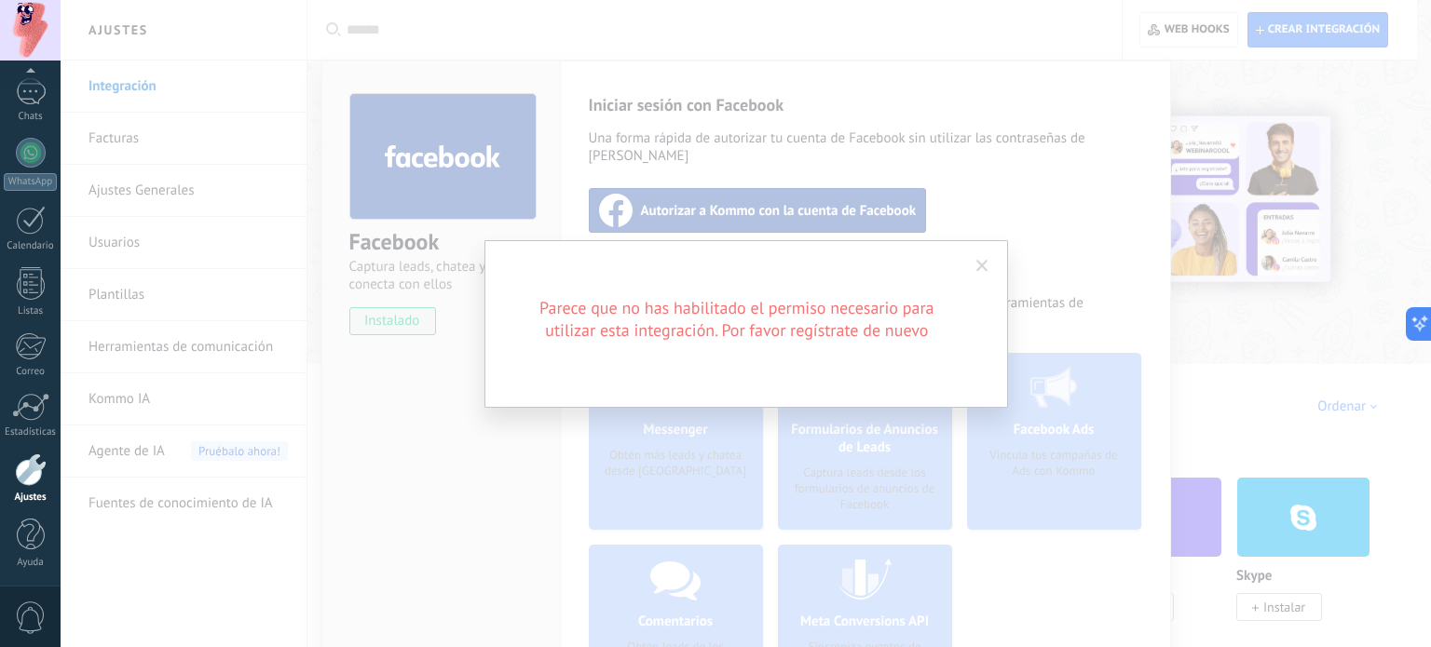
click at [984, 269] on span at bounding box center [982, 266] width 12 height 13
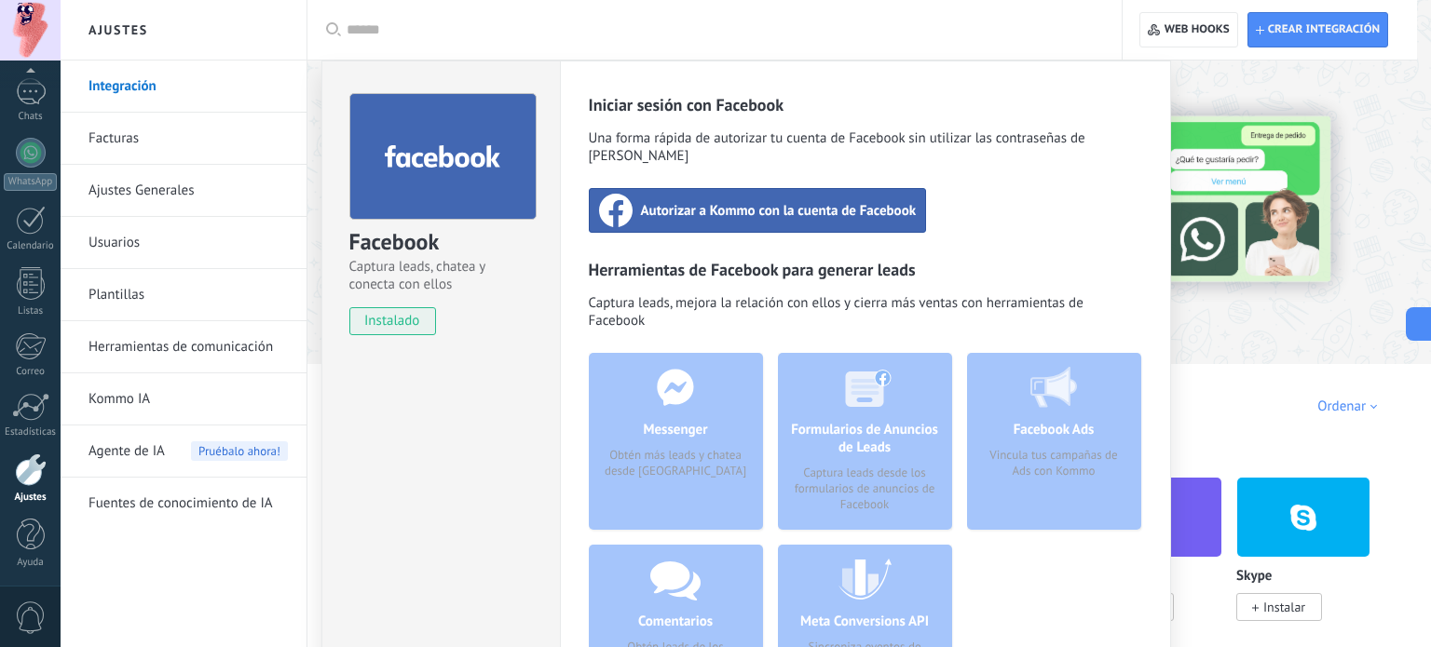
click at [731, 188] on div "Autorizar a Kommo con la cuenta de Facebook" at bounding box center [758, 210] width 338 height 45
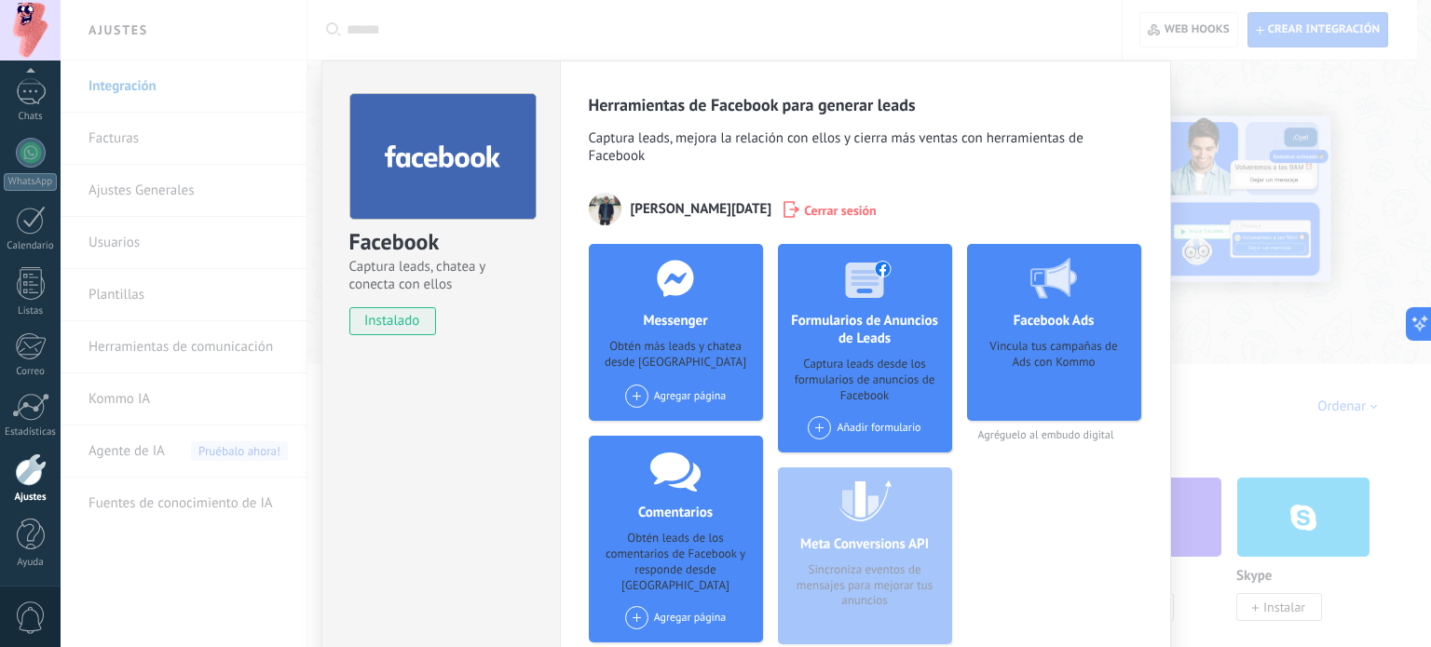
click at [820, 427] on span at bounding box center [819, 427] width 23 height 23
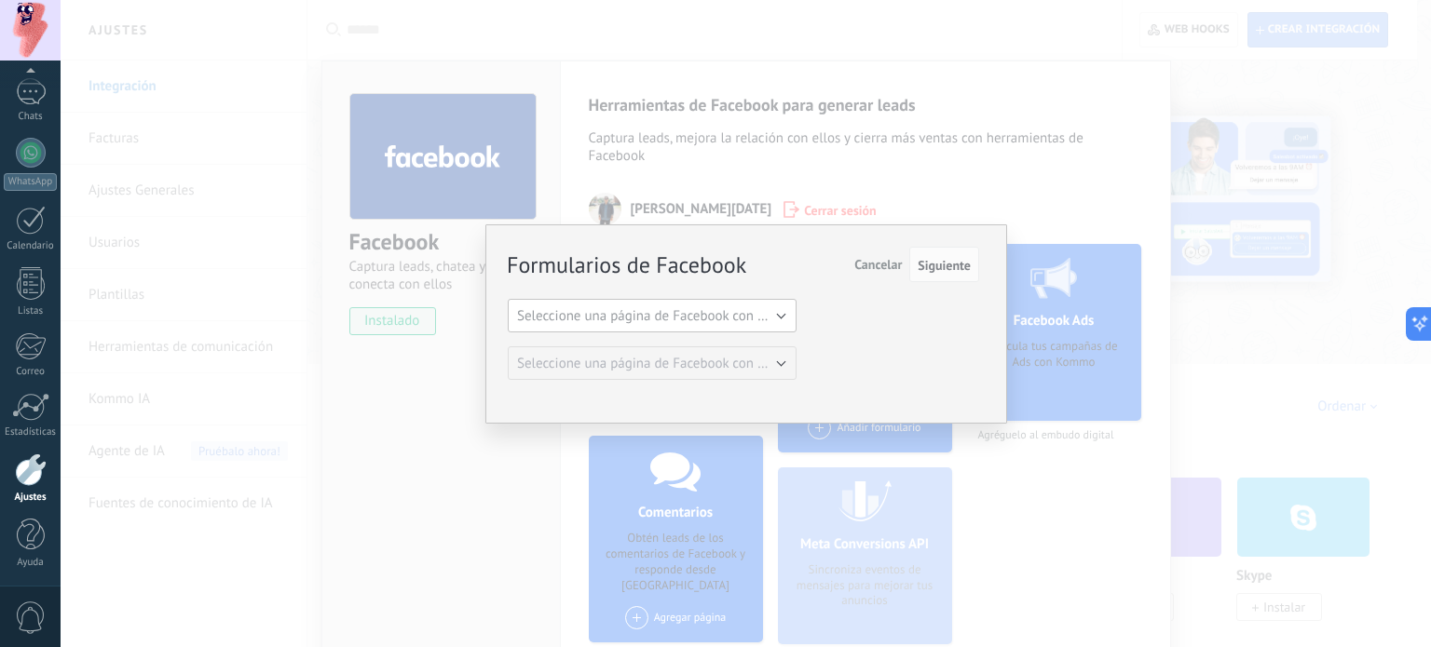
click at [743, 325] on button "Seleccione una página de Facebook con formas" at bounding box center [652, 316] width 289 height 34
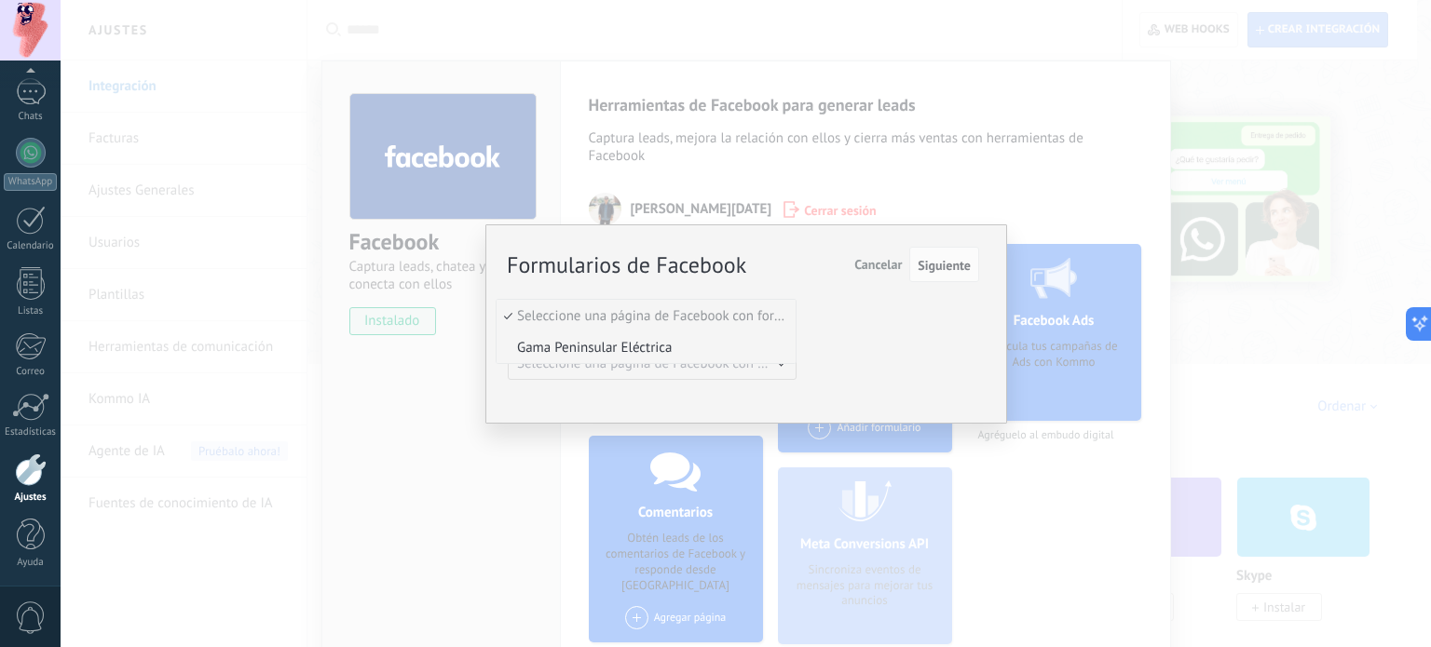
click at [701, 342] on span "Gama Peninsular Eléctrica" at bounding box center [643, 348] width 293 height 18
click at [764, 367] on span "Seleccione una página de Facebook con formas" at bounding box center [657, 364] width 281 height 18
click at [656, 378] on button "Seleccione una página de Facebook con formas" at bounding box center [652, 364] width 289 height 34
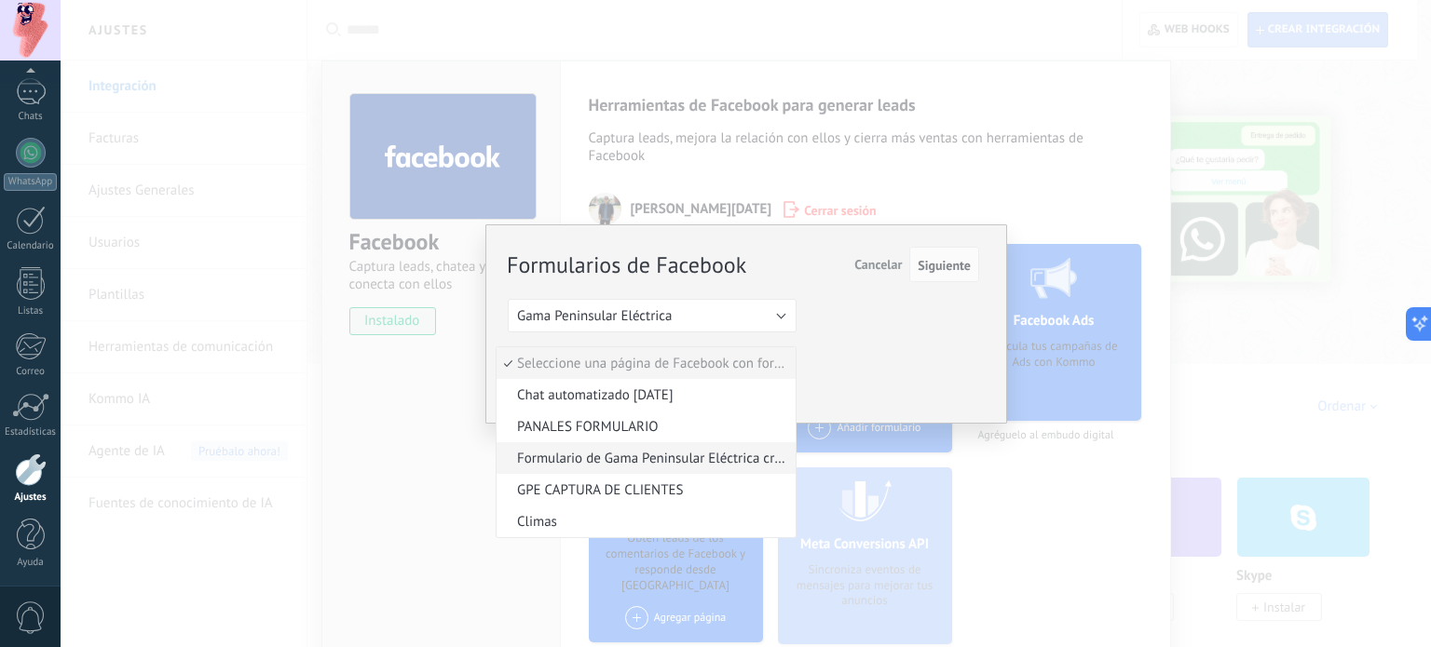
click at [688, 462] on span "Formulario de Gama Peninsular Eléctrica creado el lunes, 2 de diciembre de 2024…" at bounding box center [643, 459] width 293 height 18
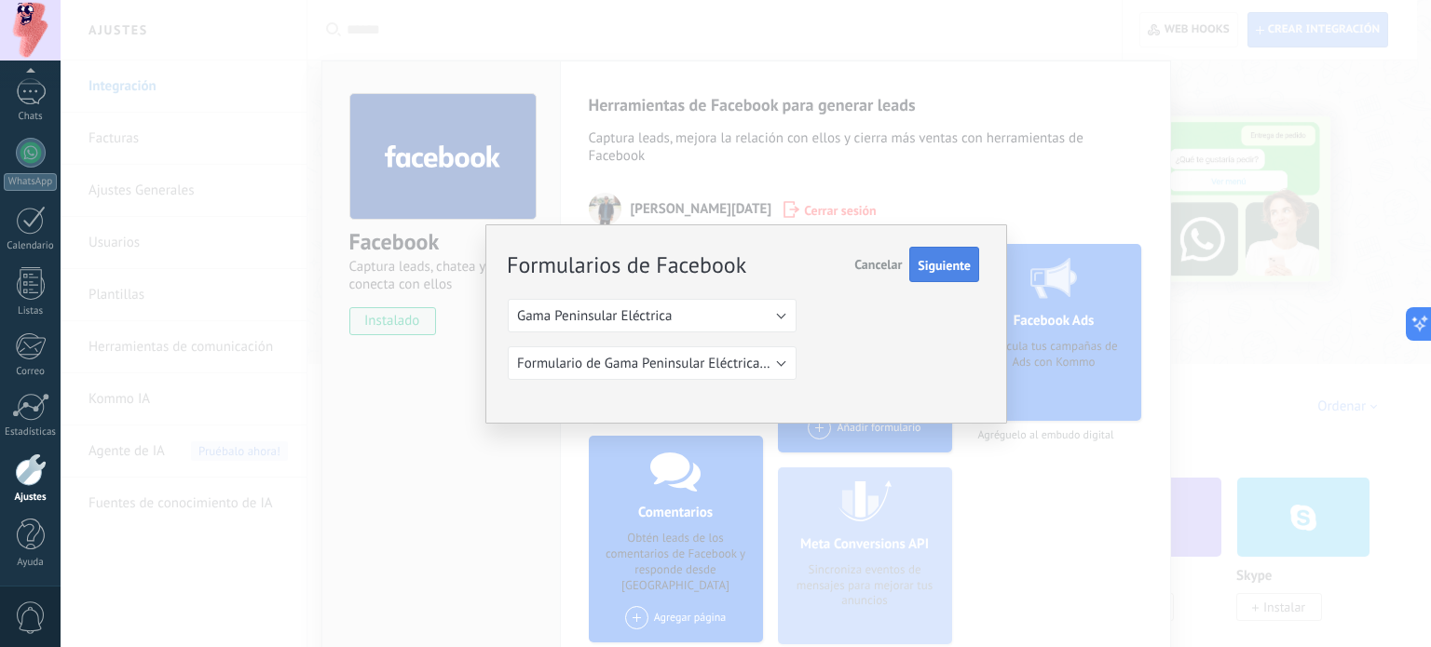
click at [955, 271] on span "Siguiente" at bounding box center [944, 265] width 53 height 13
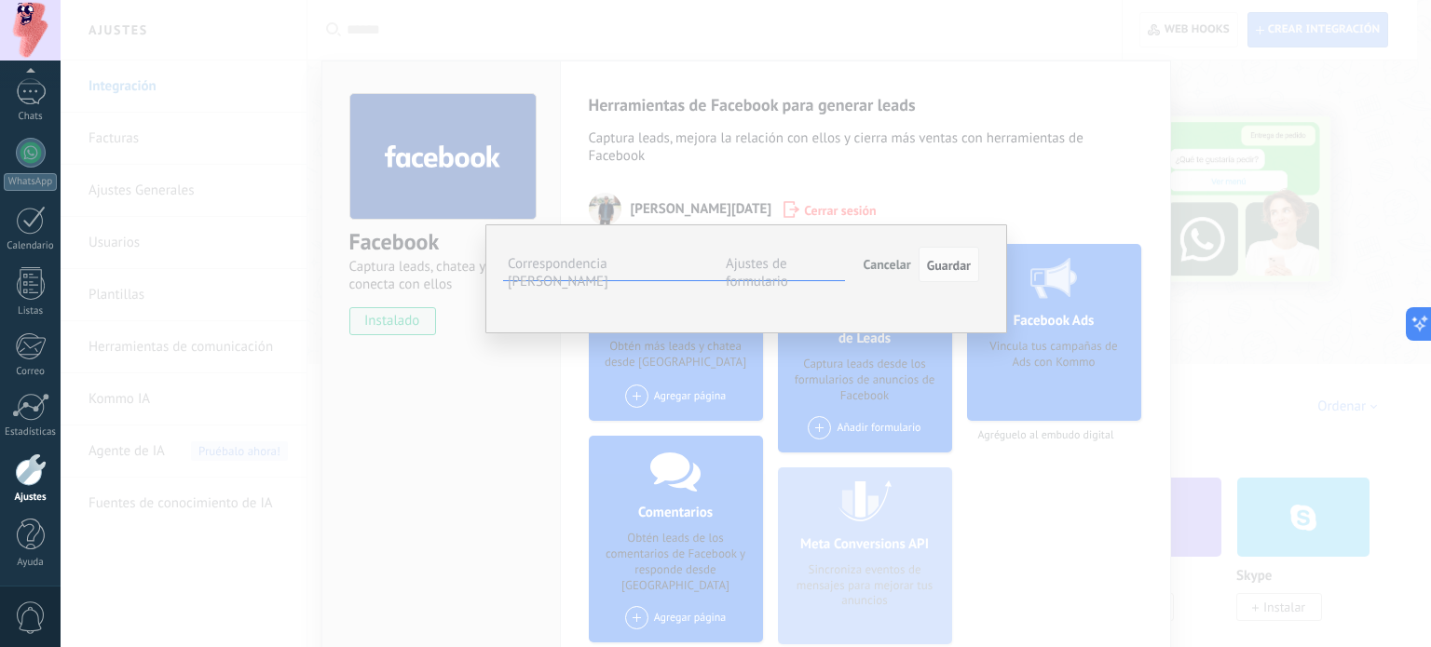
click at [0, 0] on span "Seleccionar campo" at bounding box center [0, 0] width 0 height 0
click at [0, 0] on span "Nombre del contacto (contacto)" at bounding box center [0, 0] width 0 height 0
click at [0, 0] on span "Seleccionar campo" at bounding box center [0, 0] width 0 height 0
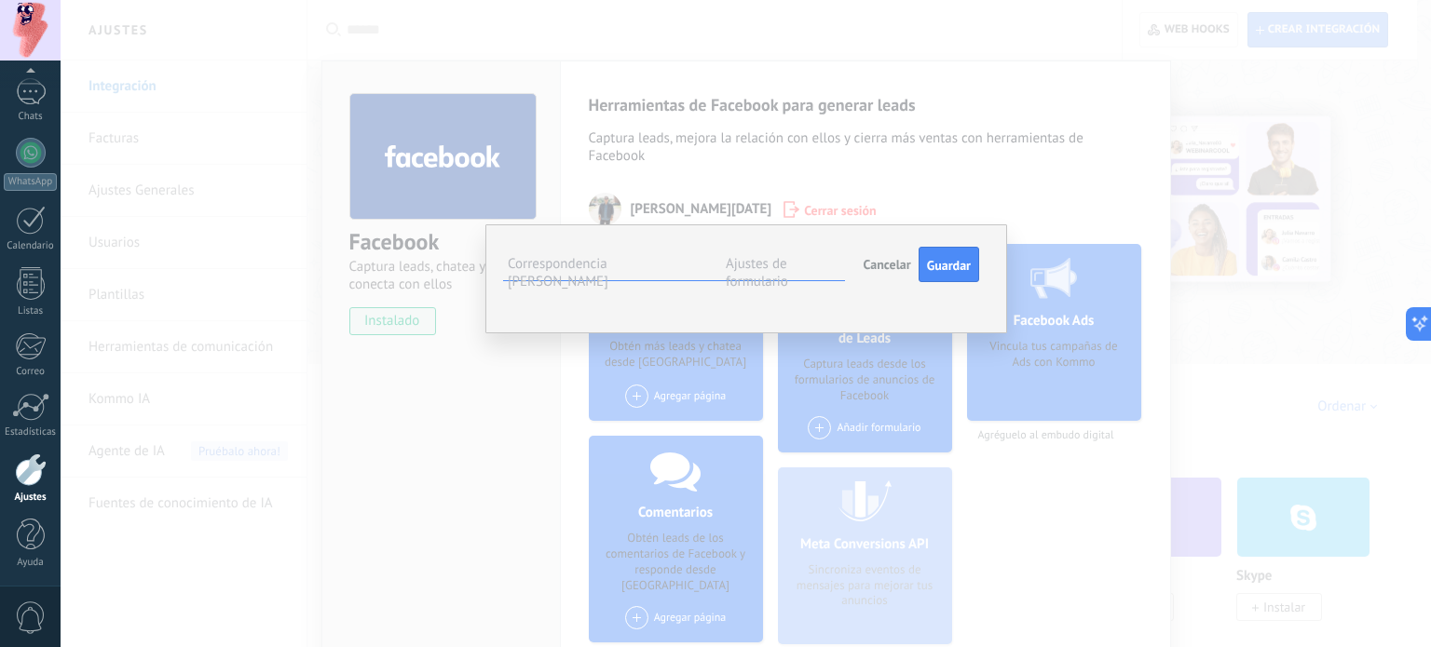
click at [0, 0] on span "Correo (contacto)" at bounding box center [0, 0] width 0 height 0
click at [0, 0] on span "Seleccionar campo" at bounding box center [0, 0] width 0 height 0
click at [0, 0] on span "Teléfono (contacto)" at bounding box center [0, 0] width 0 height 0
click at [948, 264] on span "Guardar" at bounding box center [949, 265] width 44 height 13
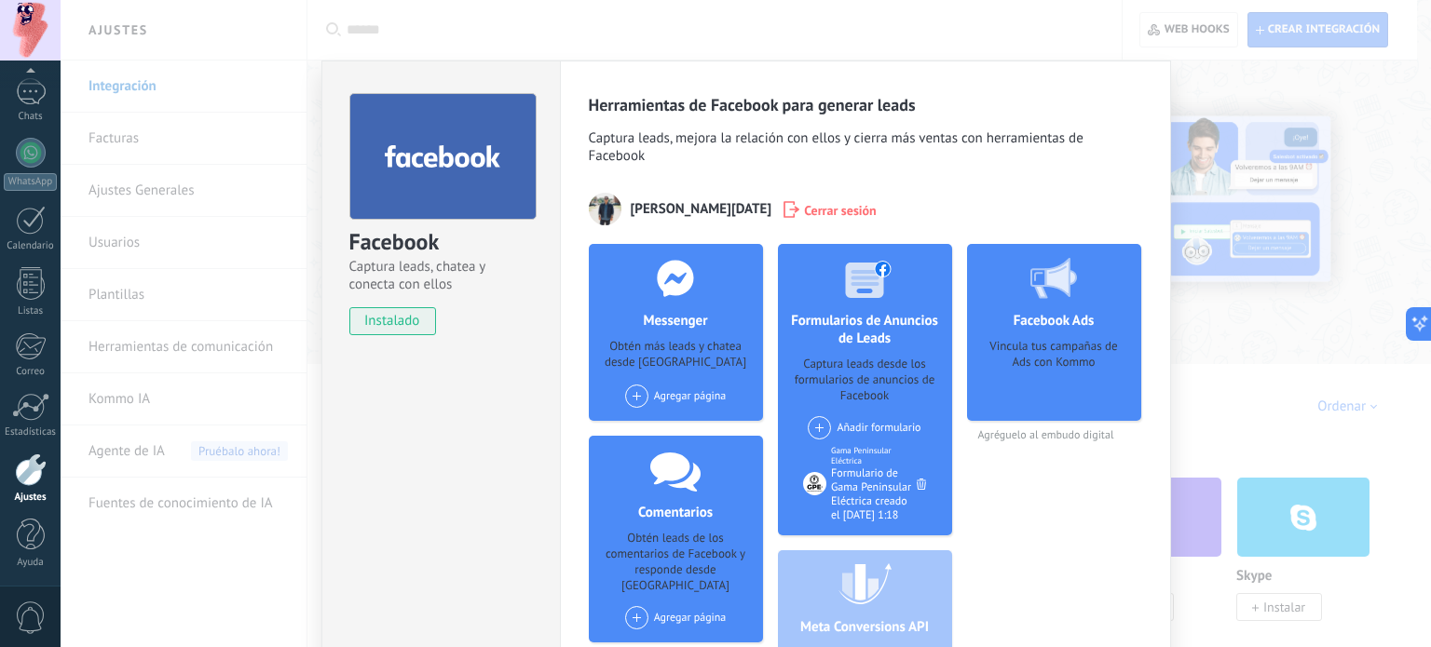
click at [822, 433] on span at bounding box center [819, 427] width 23 height 23
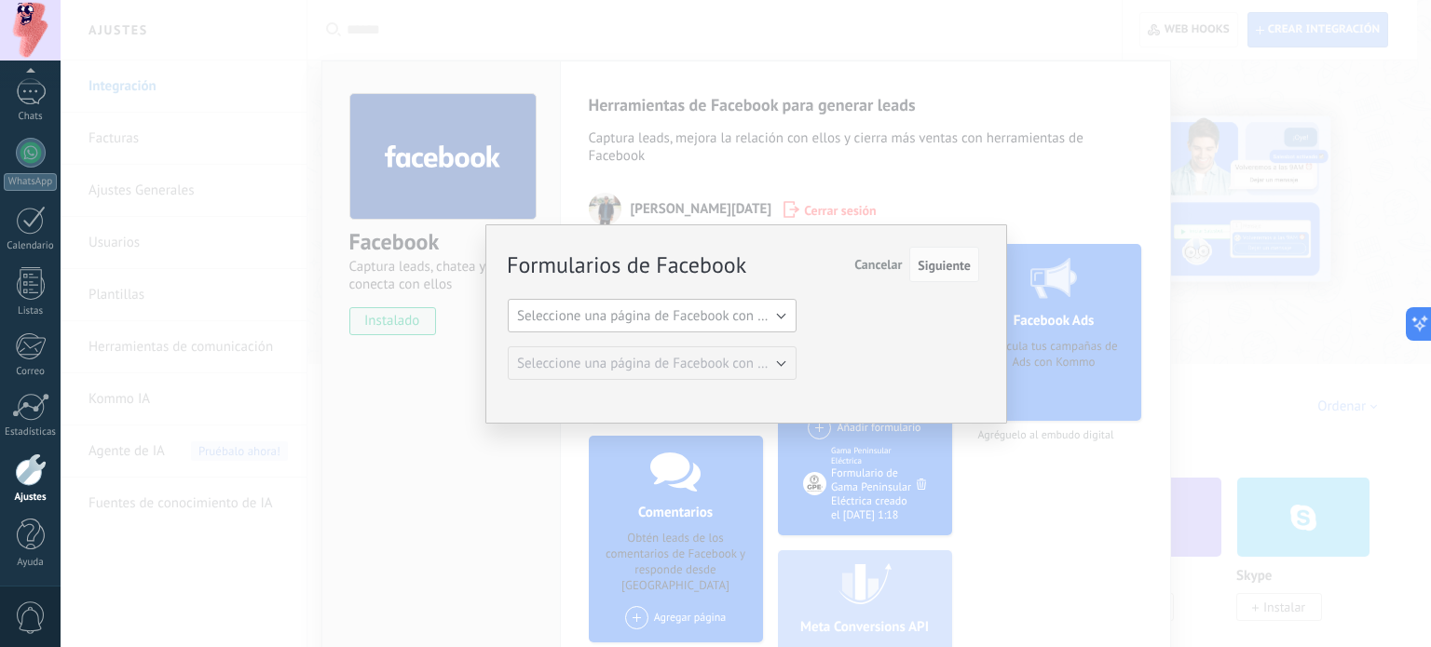
click at [737, 323] on span "Seleccione una página de Facebook con formas" at bounding box center [657, 316] width 281 height 18
click at [701, 349] on span "Gama Peninsular Eléctrica" at bounding box center [643, 348] width 293 height 18
click at [774, 363] on span "Seleccione una página de Facebook con formas" at bounding box center [657, 364] width 281 height 18
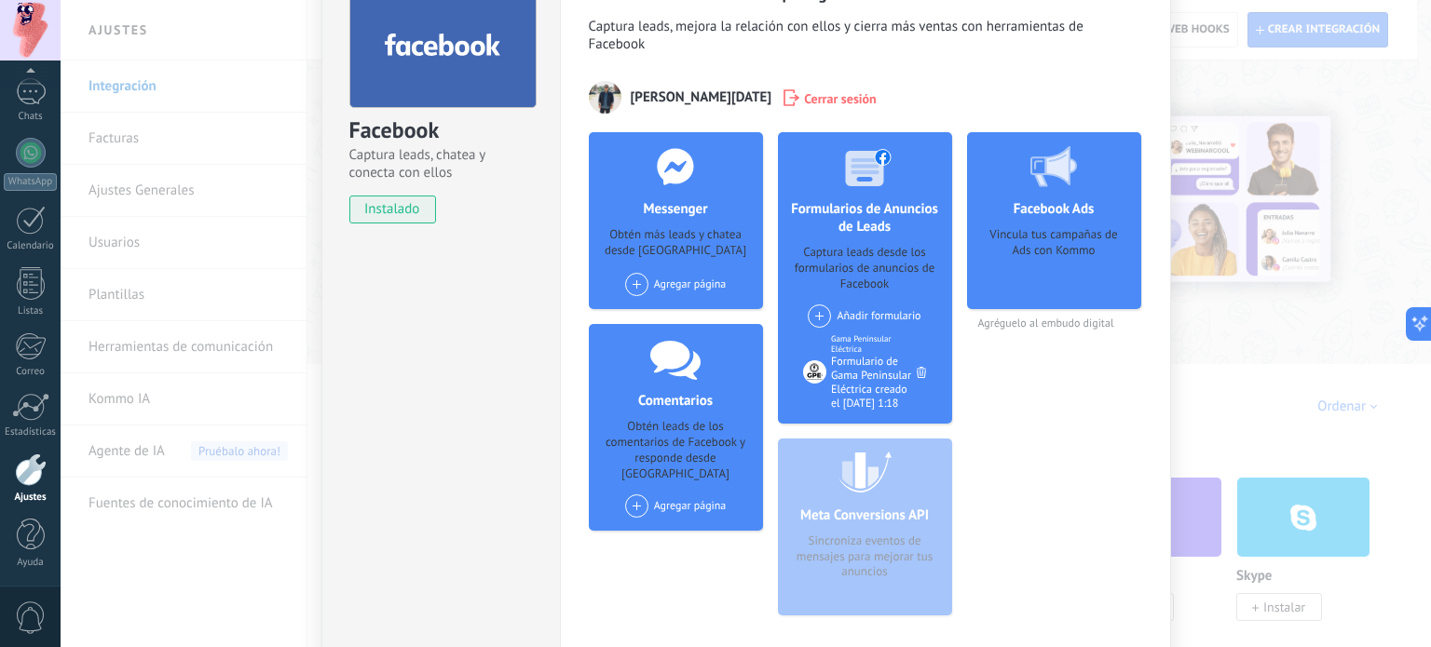
scroll to position [115, 0]
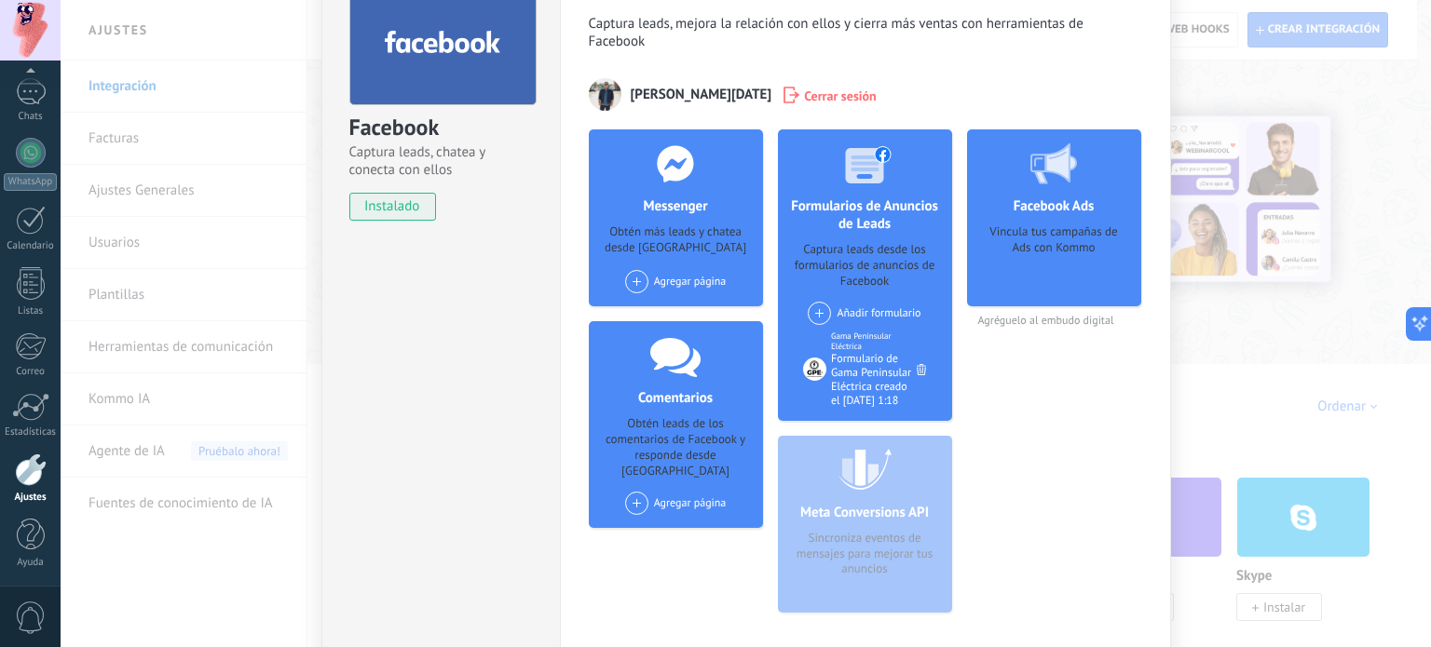
click at [630, 293] on span at bounding box center [636, 281] width 23 height 23
click at [717, 316] on div "Gama Peninsular Eléctrica" at bounding box center [705, 316] width 165 height 41
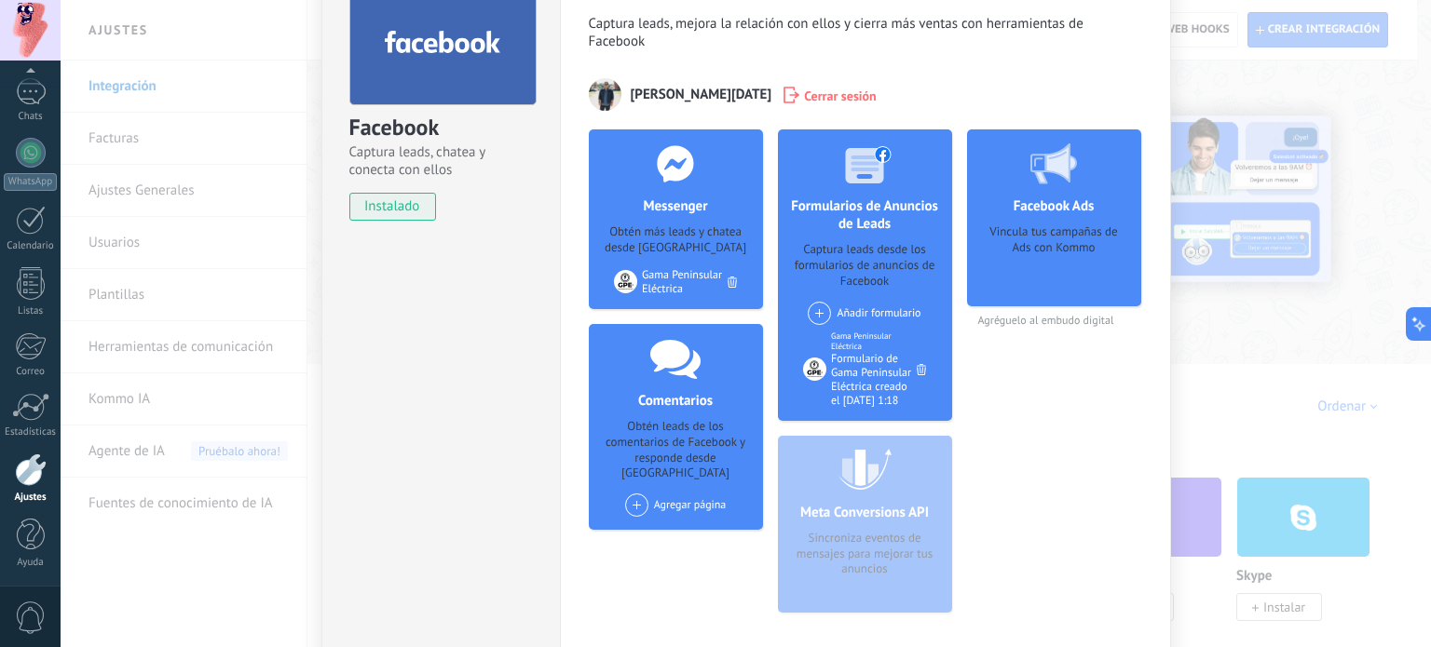
click at [630, 276] on div at bounding box center [625, 281] width 23 height 23
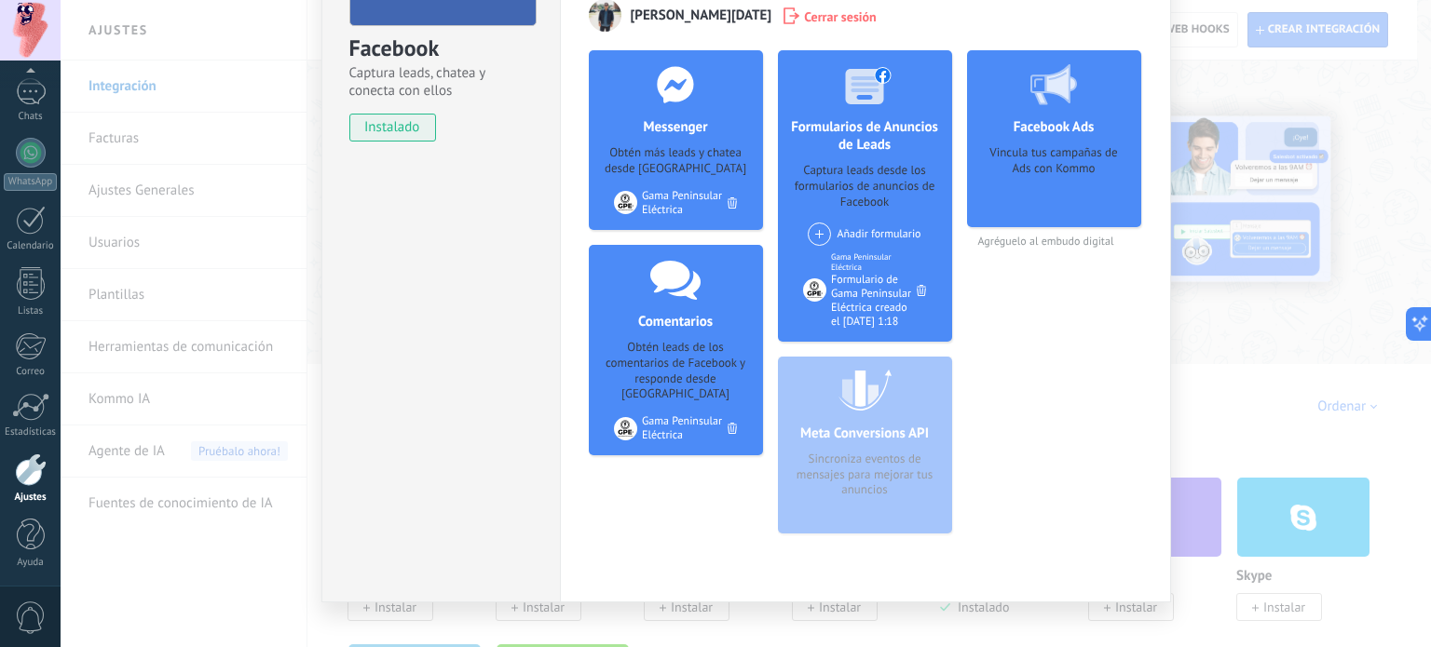
scroll to position [198, 0]
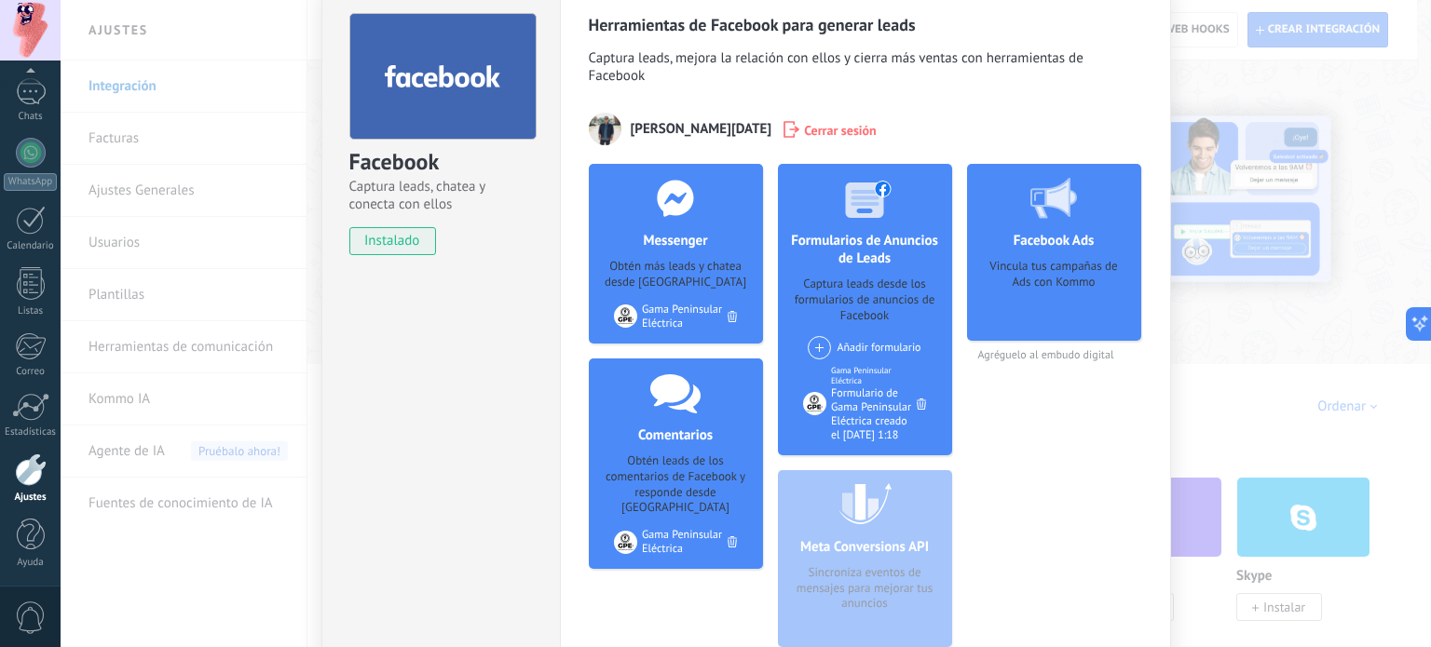
click at [1027, 255] on div "Facebook Ads Vincula tus campañas de Ads con Kommo" at bounding box center [1054, 252] width 174 height 177
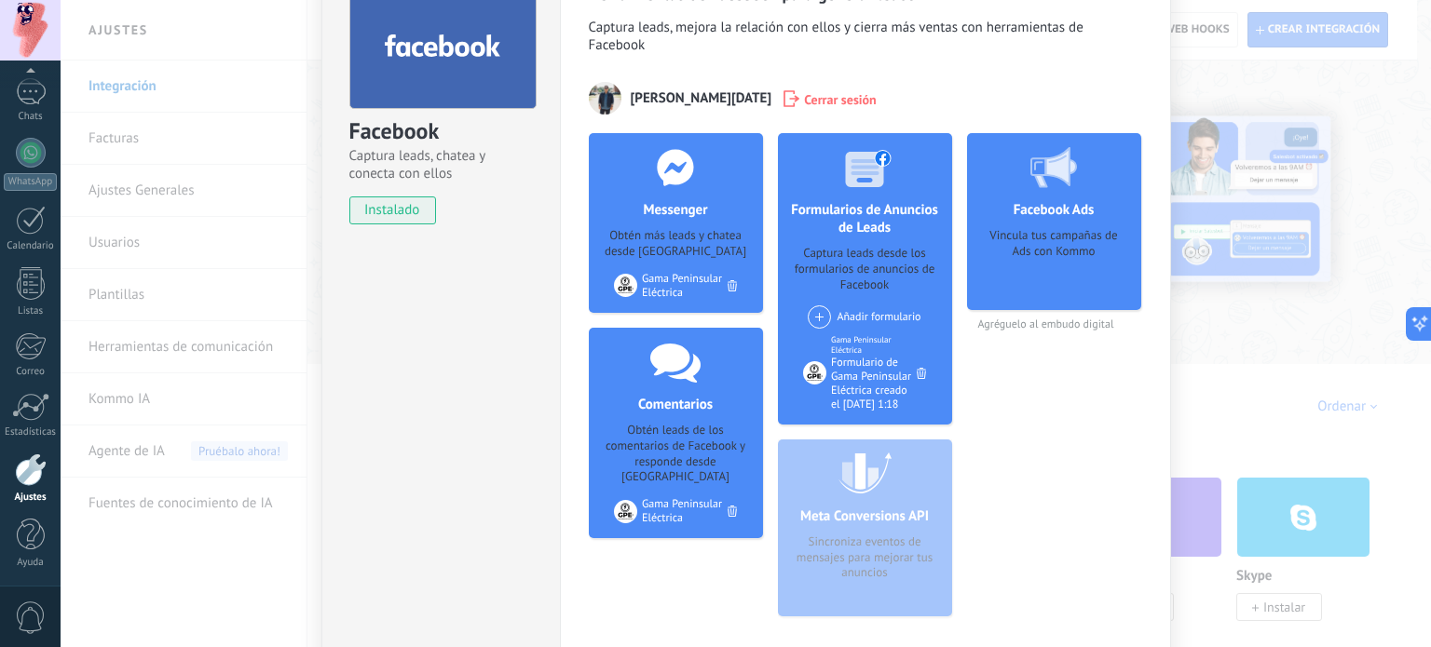
scroll to position [116, 0]
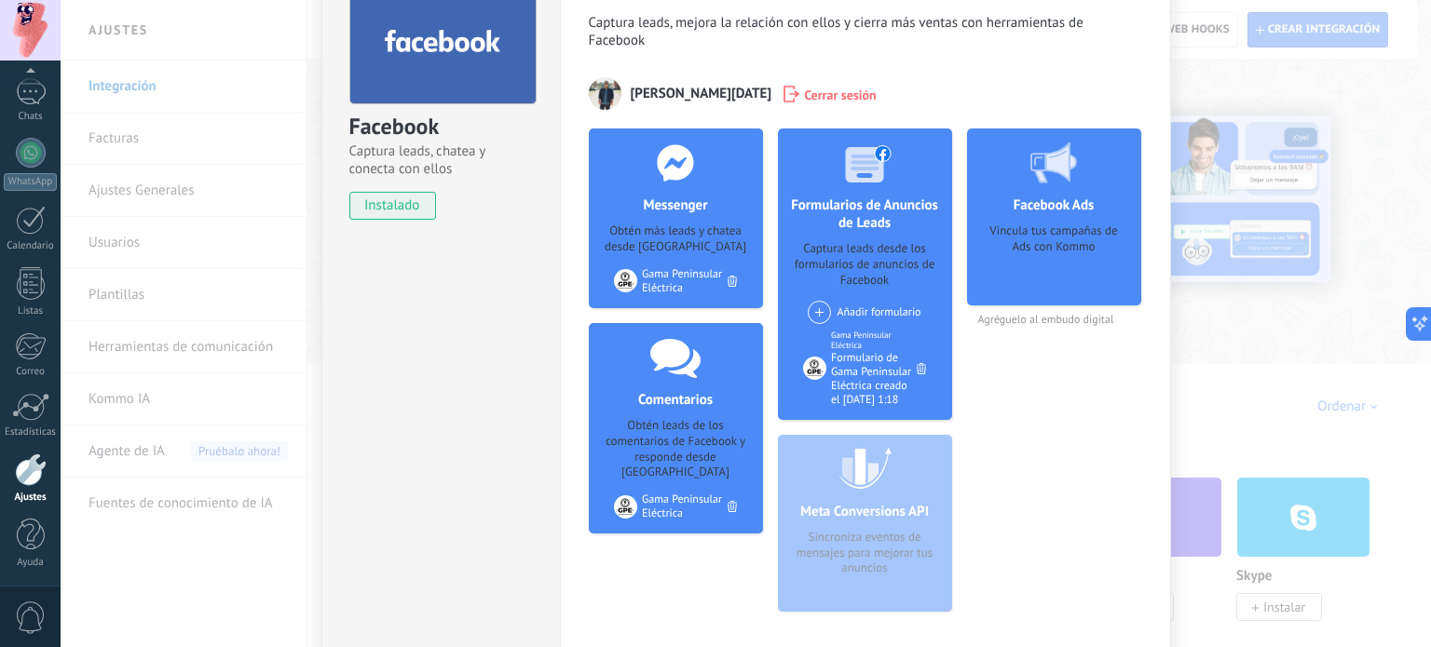
click at [1007, 264] on div "Vincula tus campañas de Ads con Kommo" at bounding box center [1054, 259] width 144 height 70
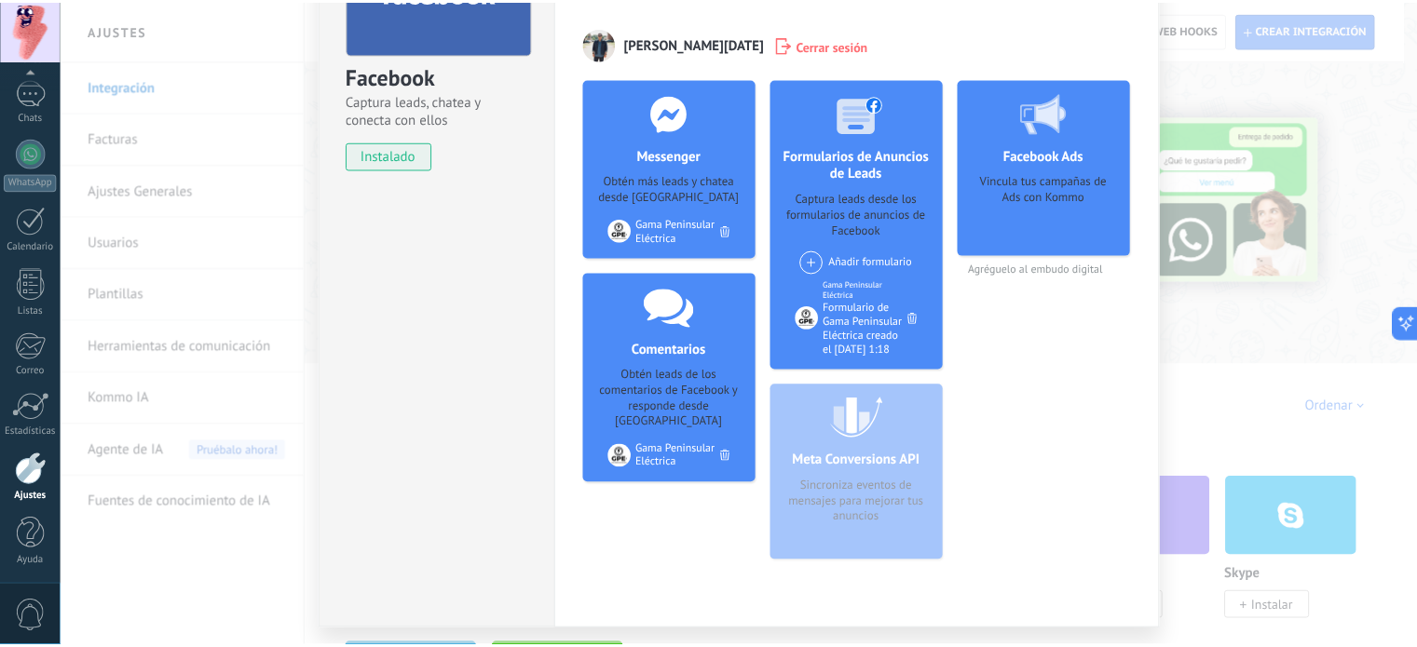
scroll to position [0, 0]
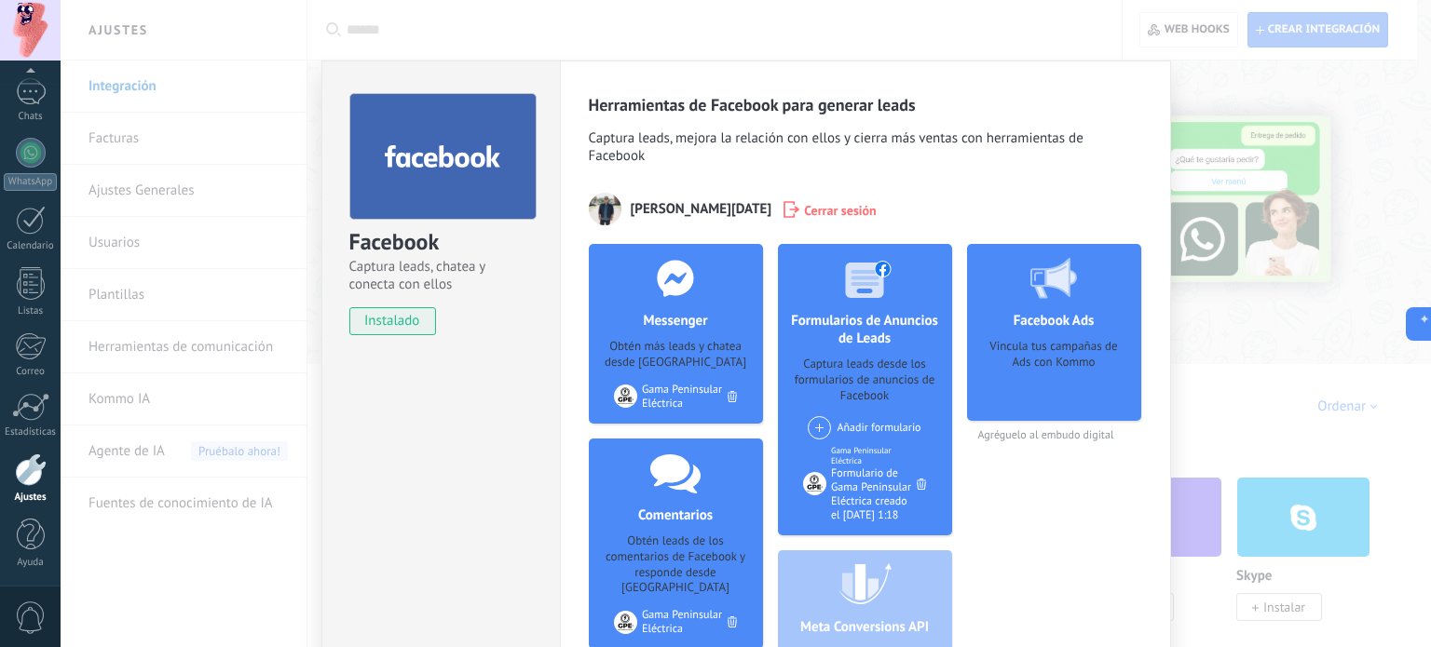
click at [1198, 313] on div "Facebook Captura leads, chatea y conecta con ellos instalado Desinstalar Herram…" at bounding box center [746, 323] width 1370 height 647
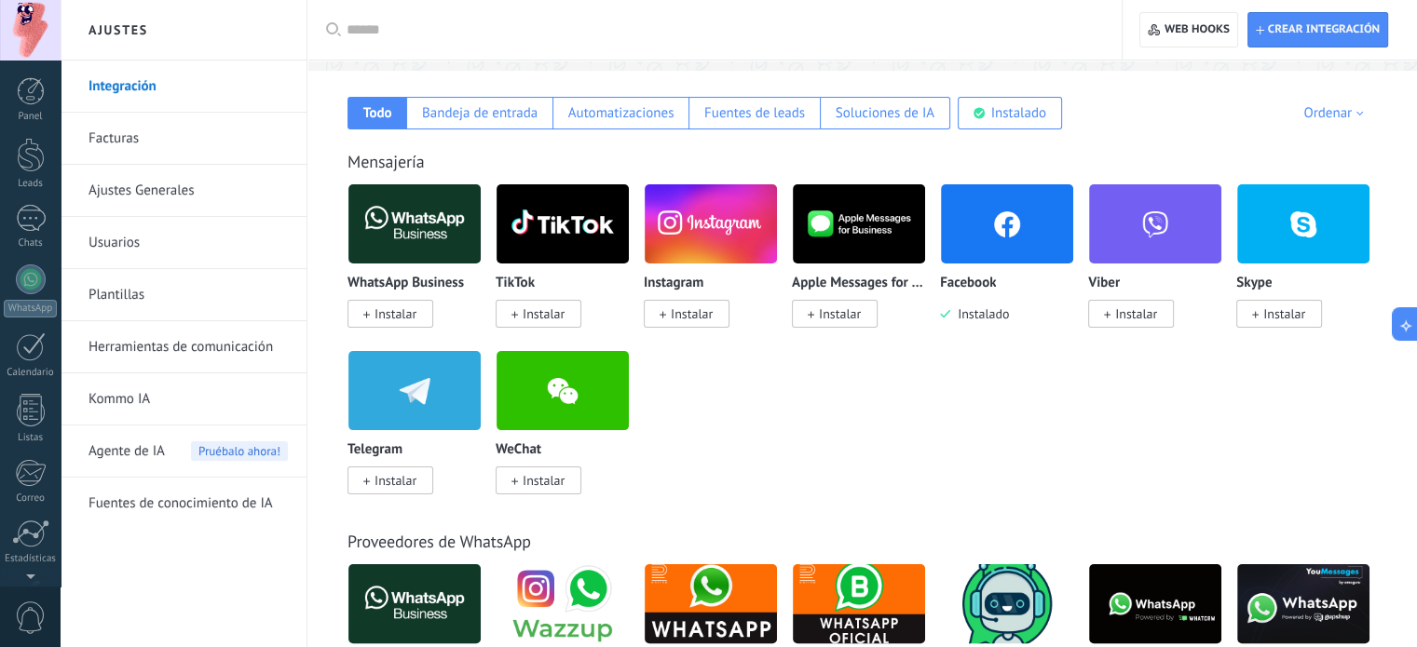
scroll to position [263, 0]
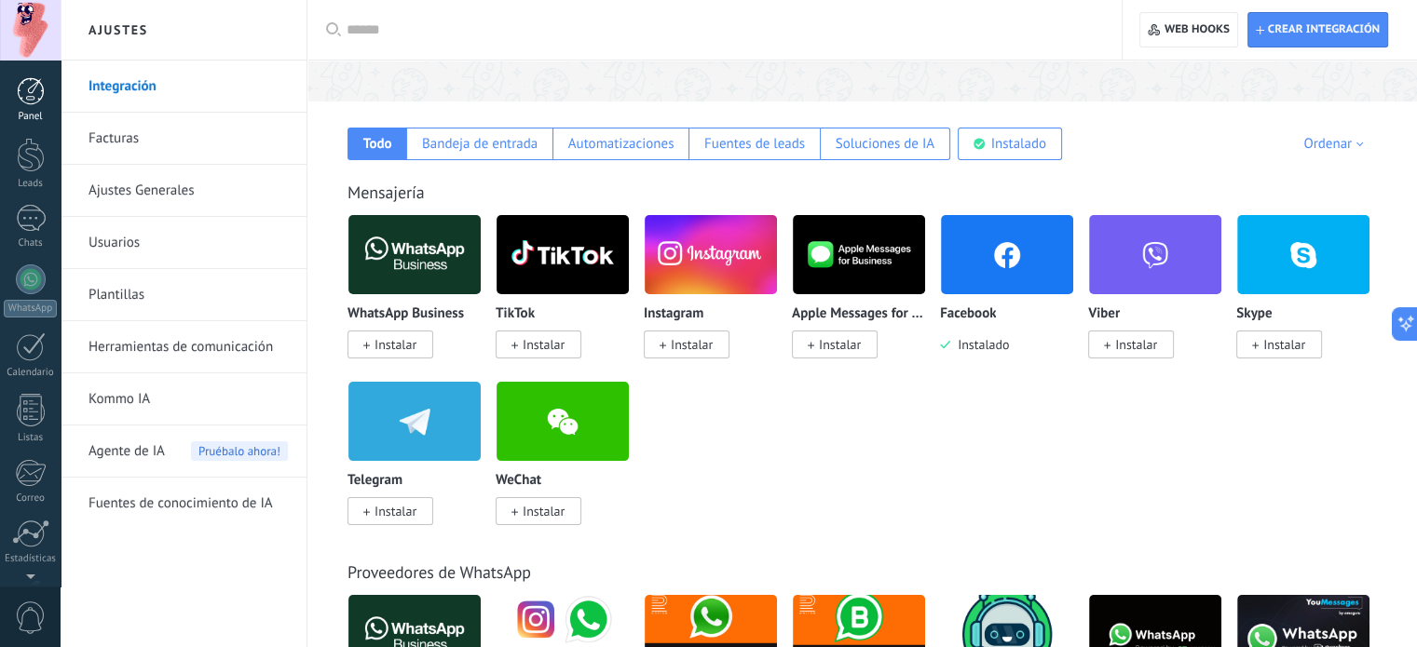
click at [34, 95] on div at bounding box center [31, 91] width 28 height 28
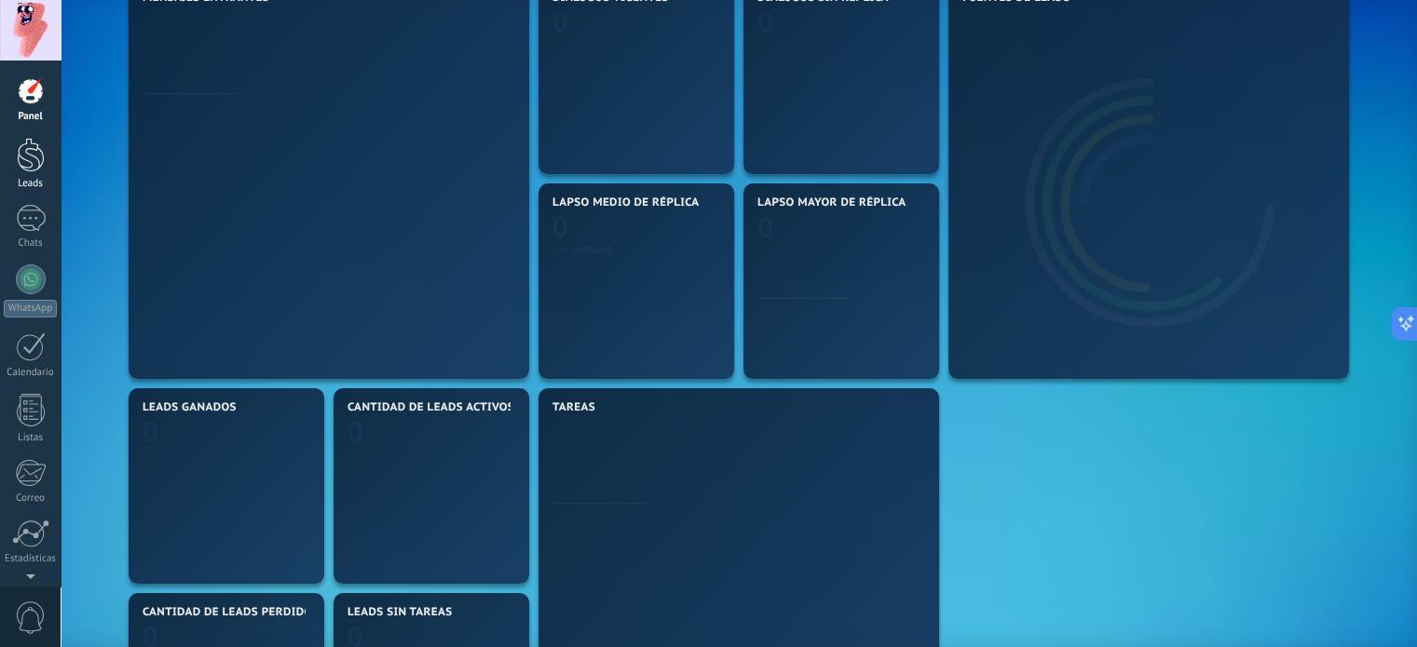
click at [37, 167] on div at bounding box center [31, 155] width 28 height 34
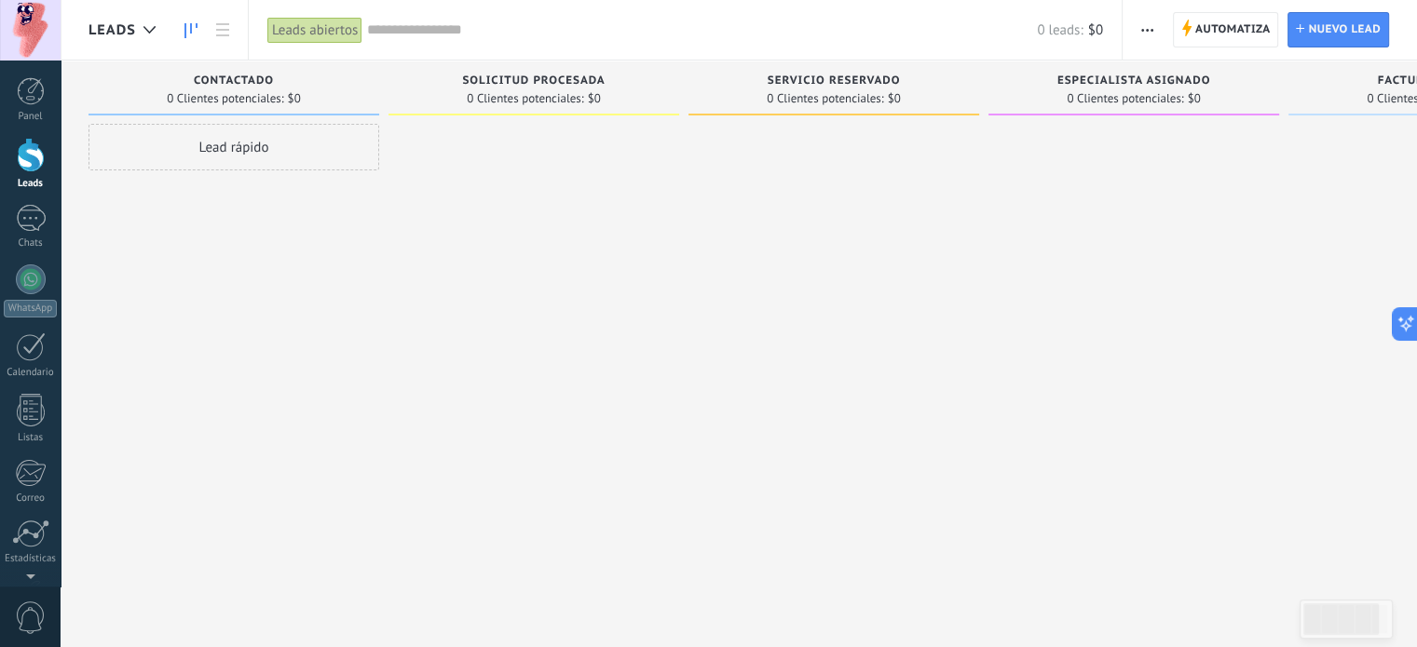
click at [245, 151] on div "Lead rápido" at bounding box center [234, 147] width 291 height 47
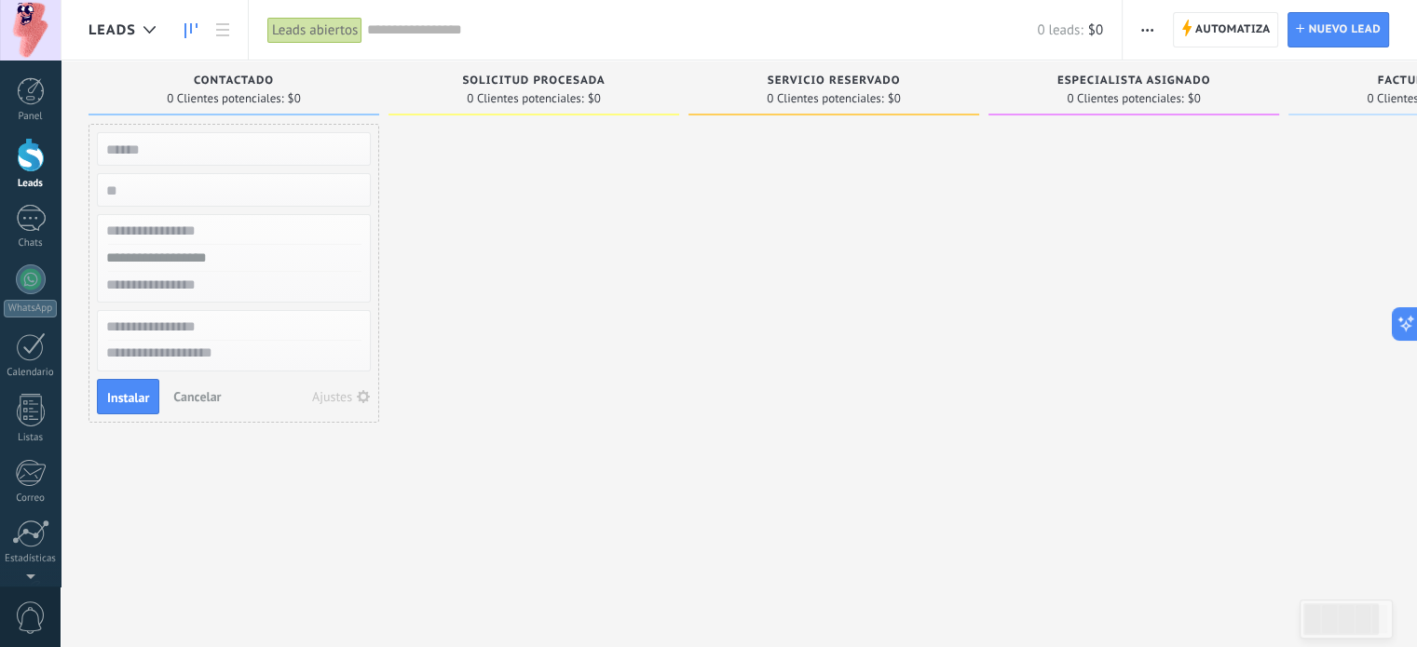
click at [192, 397] on span "Cancelar" at bounding box center [197, 396] width 48 height 17
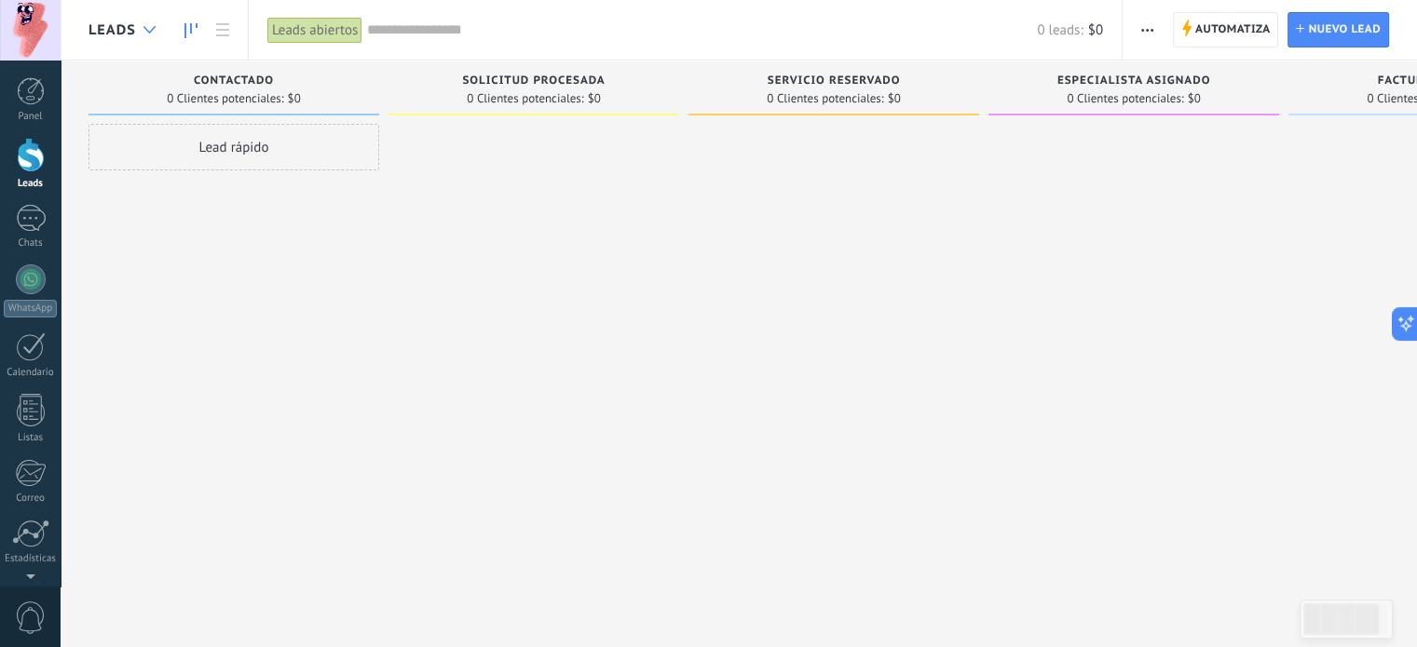
click at [157, 31] on div at bounding box center [149, 30] width 31 height 36
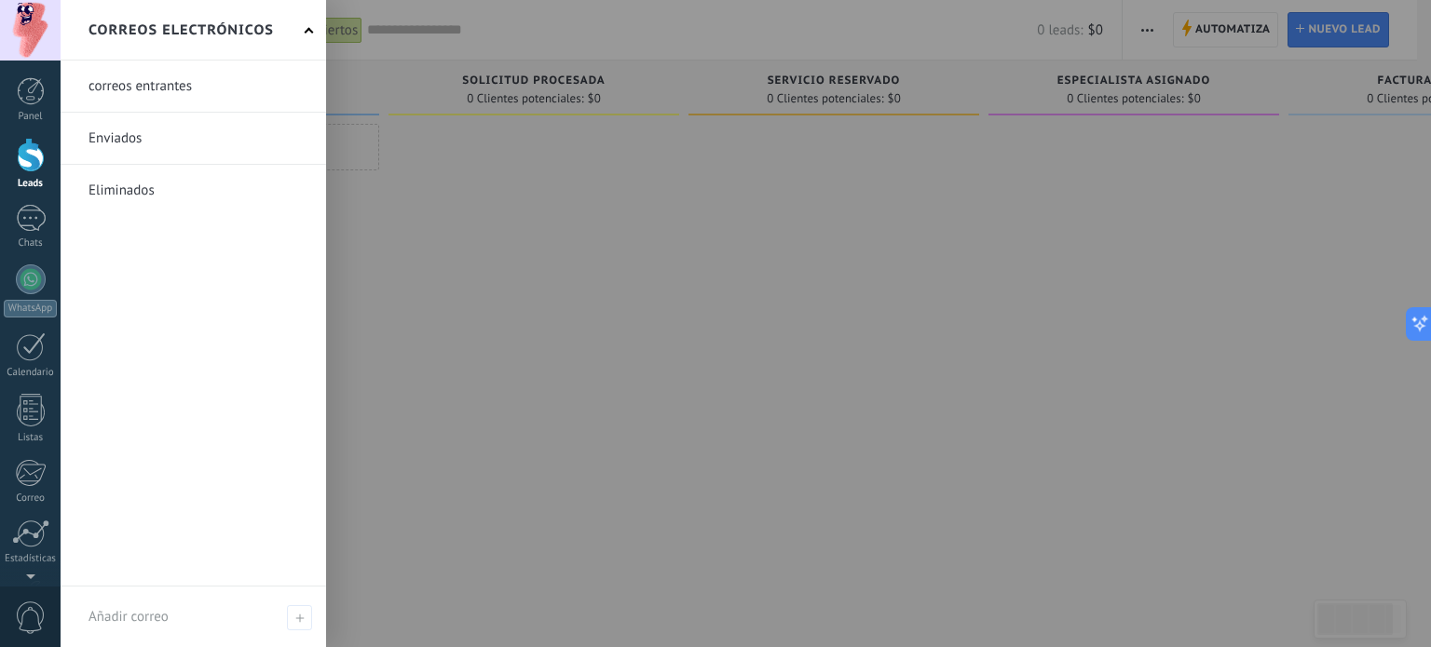
click at [166, 84] on link at bounding box center [194, 86] width 266 height 51
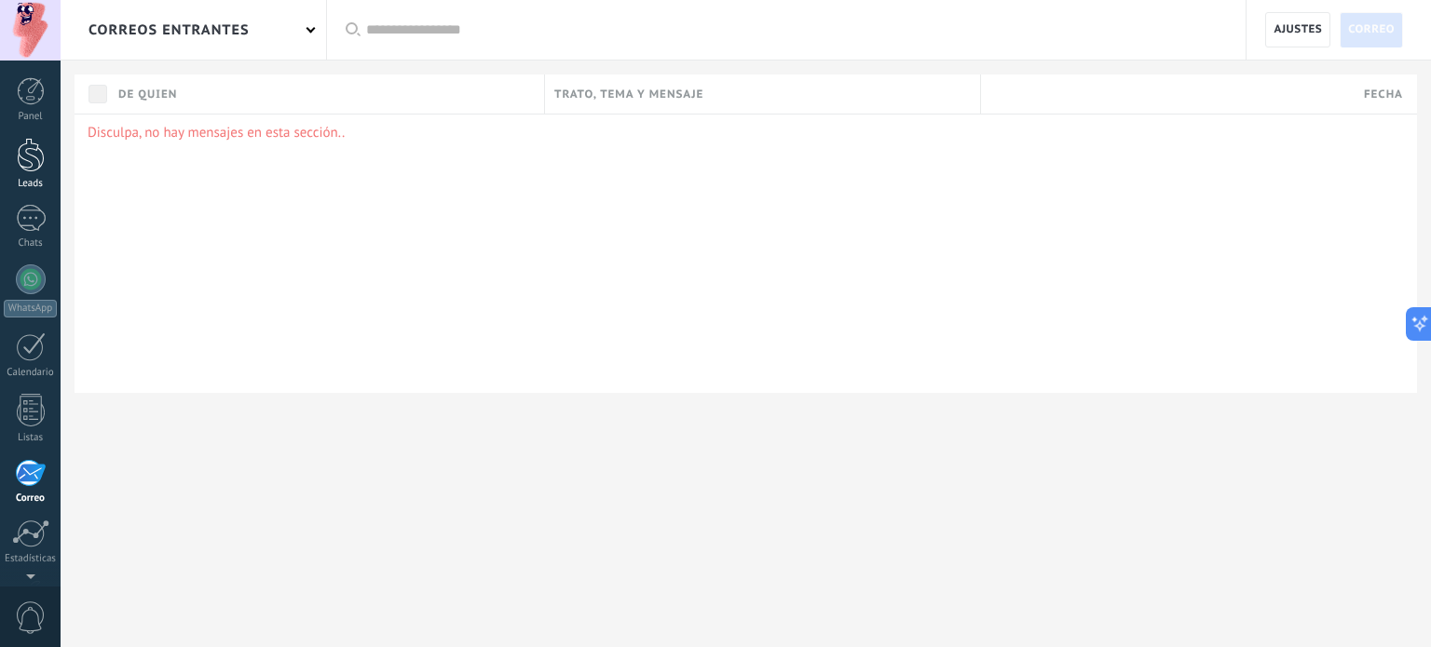
click at [43, 163] on div at bounding box center [31, 155] width 28 height 34
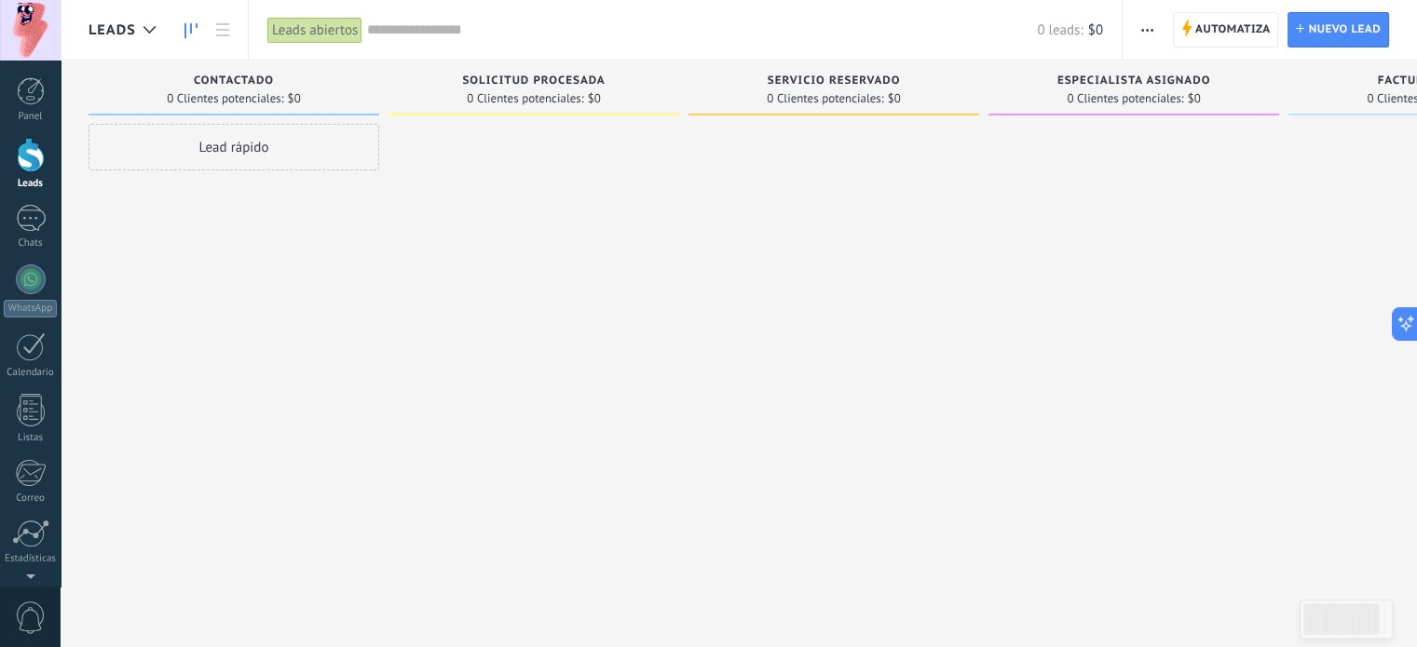
click at [341, 29] on div "Leads abiertos" at bounding box center [314, 30] width 95 height 27
click at [1140, 368] on div at bounding box center [1133, 326] width 291 height 404
click at [20, 108] on link "Panel" at bounding box center [30, 100] width 61 height 46
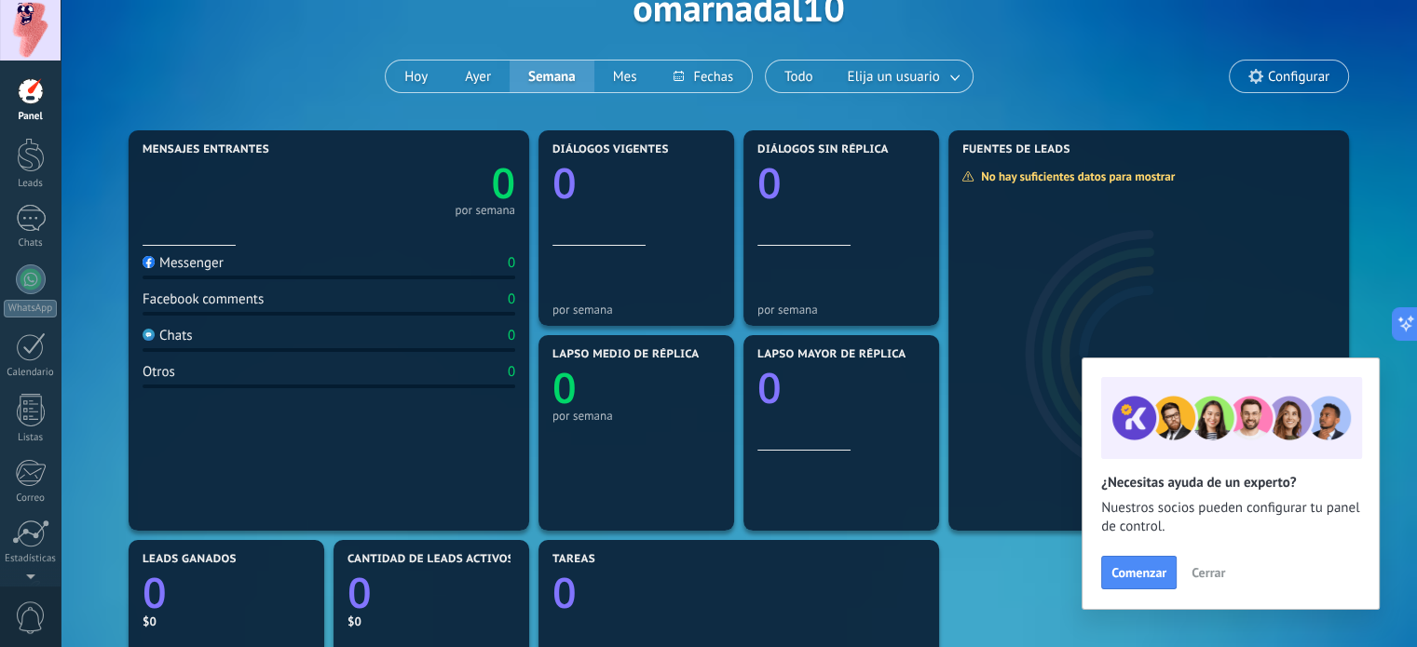
scroll to position [119, 0]
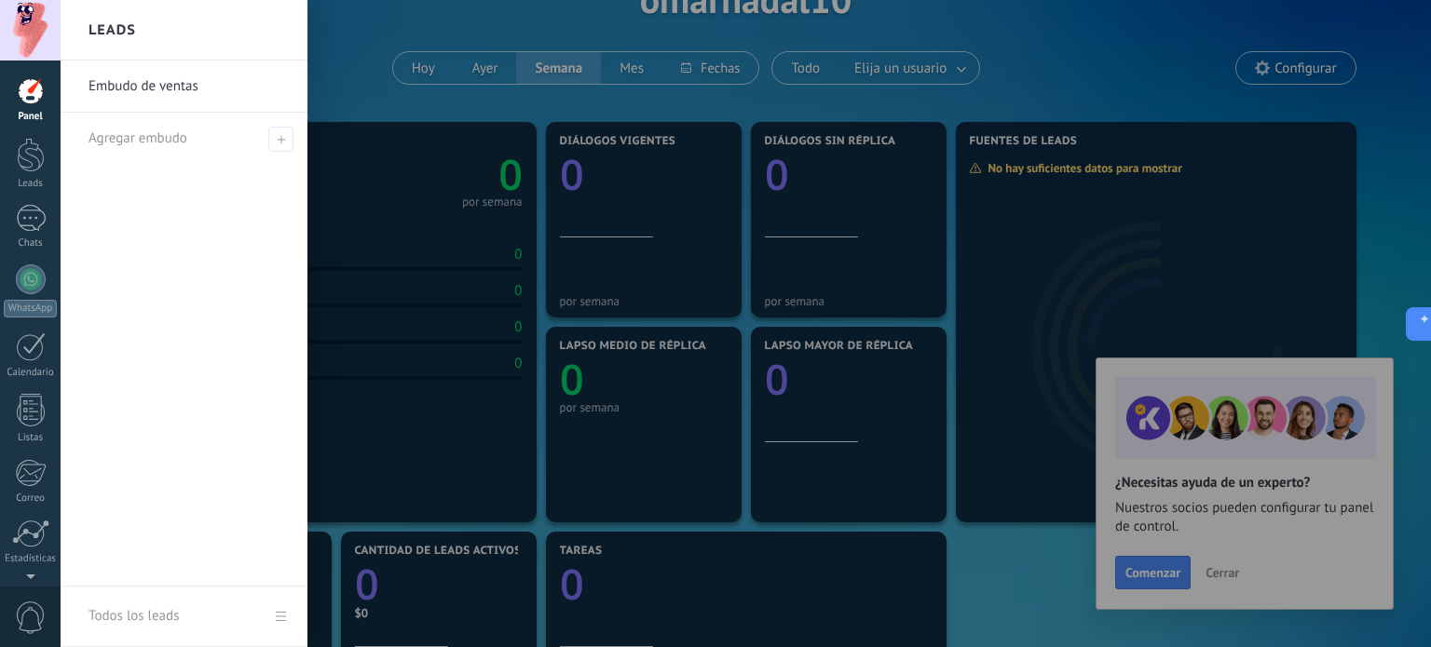
click at [155, 97] on link "Embudo de ventas" at bounding box center [189, 87] width 200 height 52
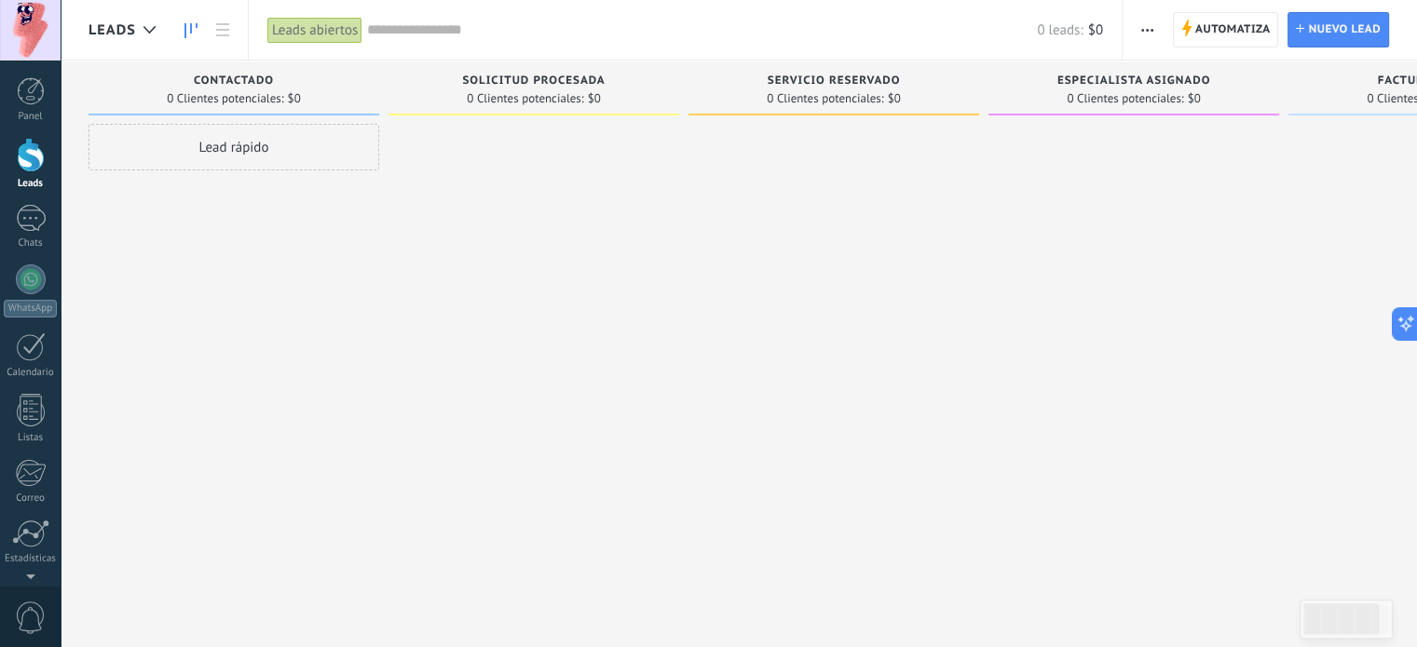
click at [1148, 44] on span "button" at bounding box center [1147, 29] width 12 height 35
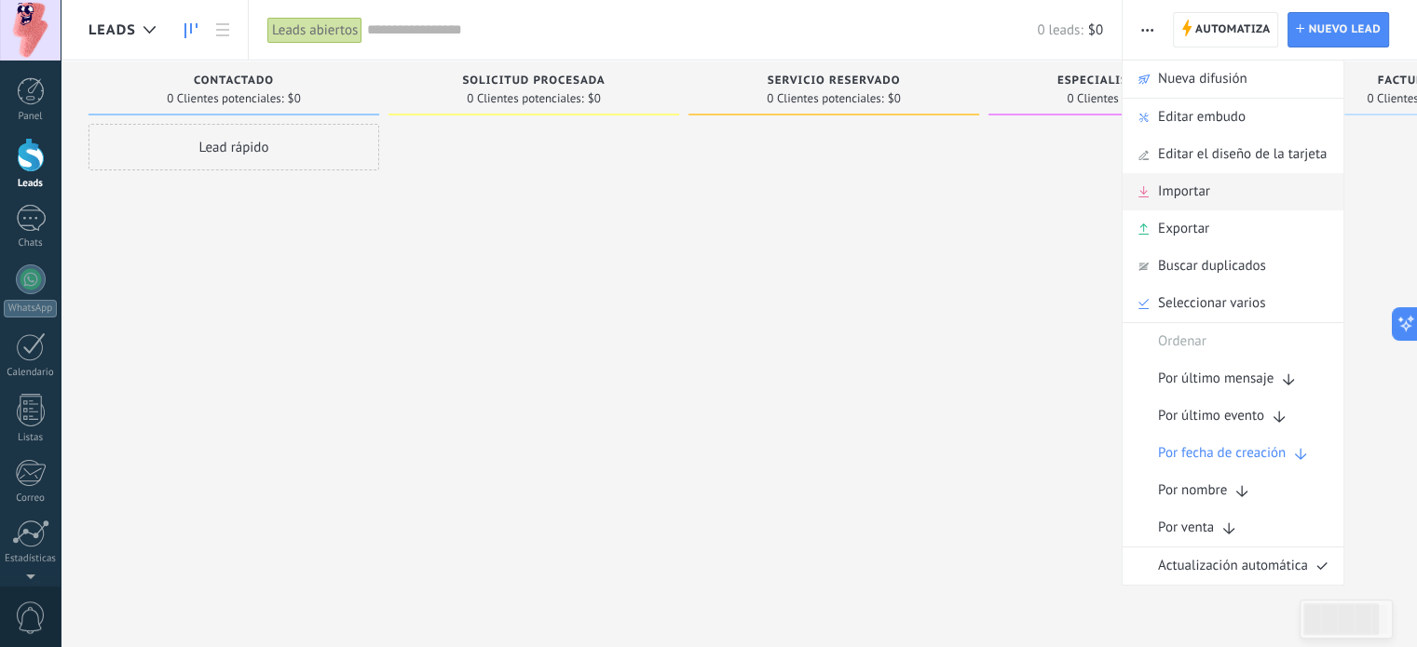
click at [1274, 198] on div "Importar" at bounding box center [1233, 191] width 221 height 37
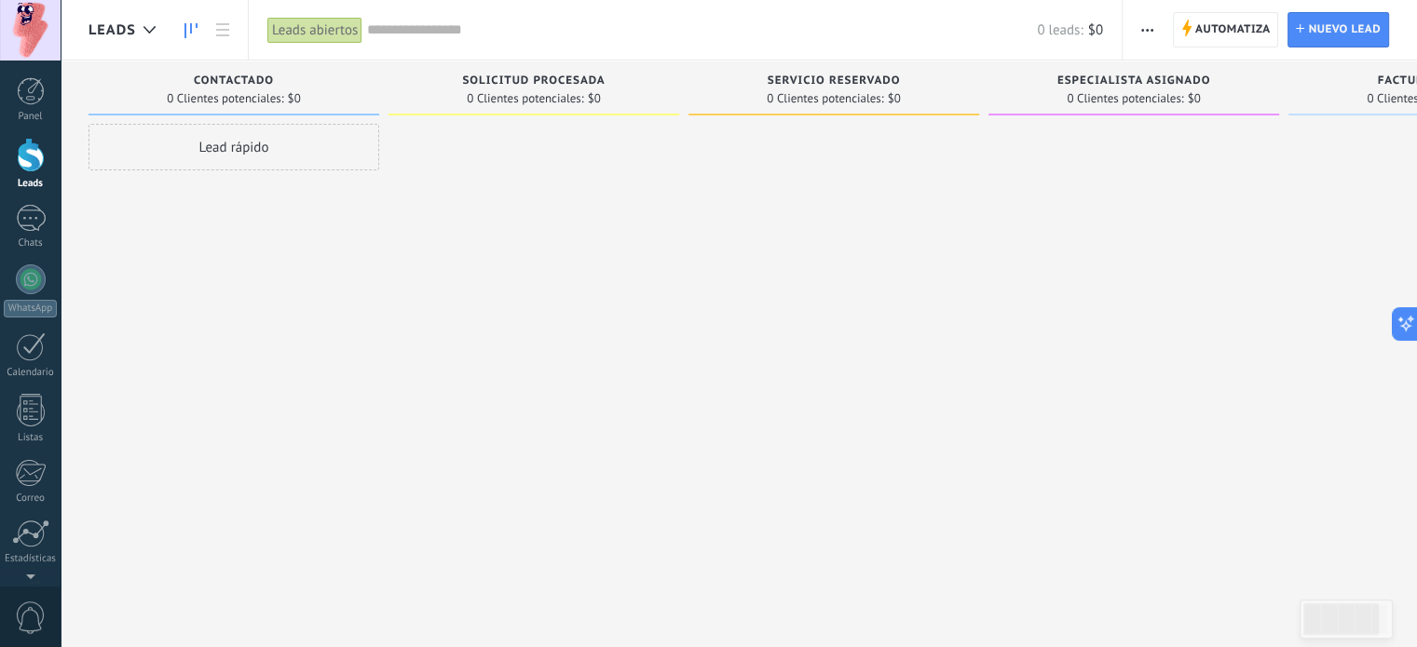
click at [1166, 29] on div "Automatiza Nueva difusión Editar embudo Editar el diseño de la tarjeta Importar…" at bounding box center [1270, 30] width 294 height 60
click at [1150, 29] on icon "button" at bounding box center [1147, 30] width 12 height 3
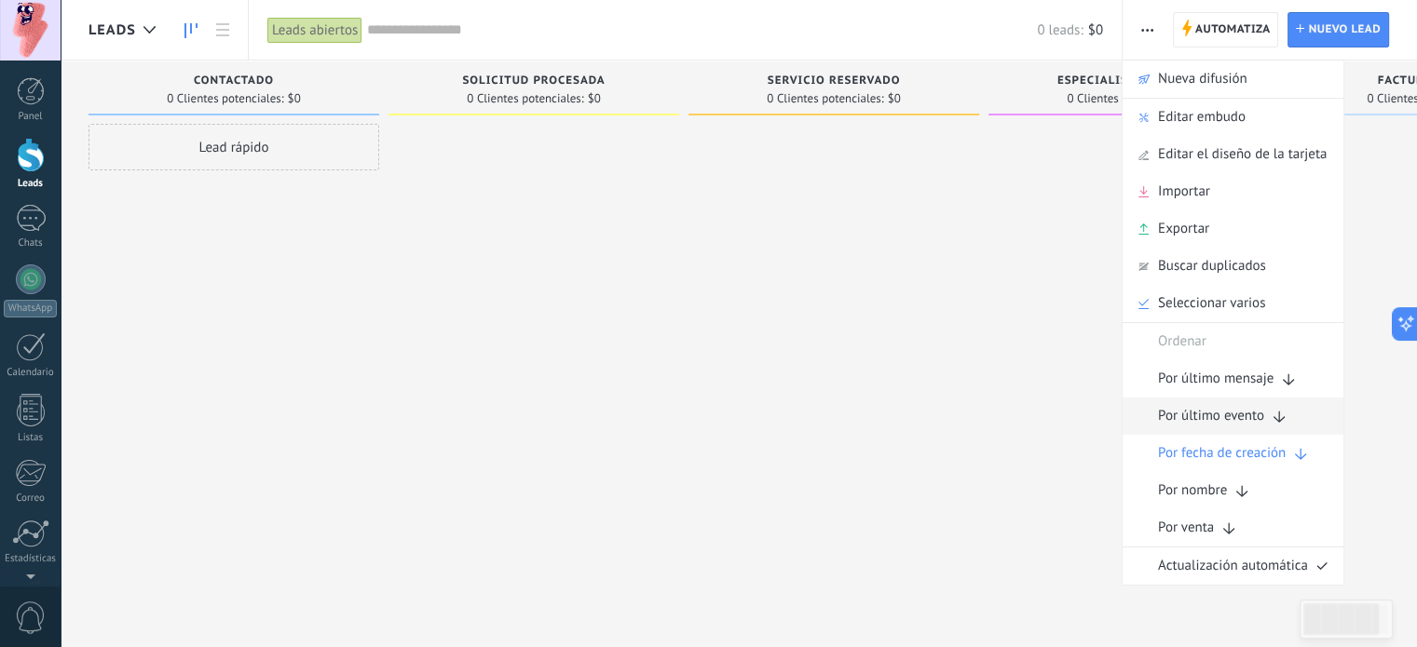
scroll to position [32, 0]
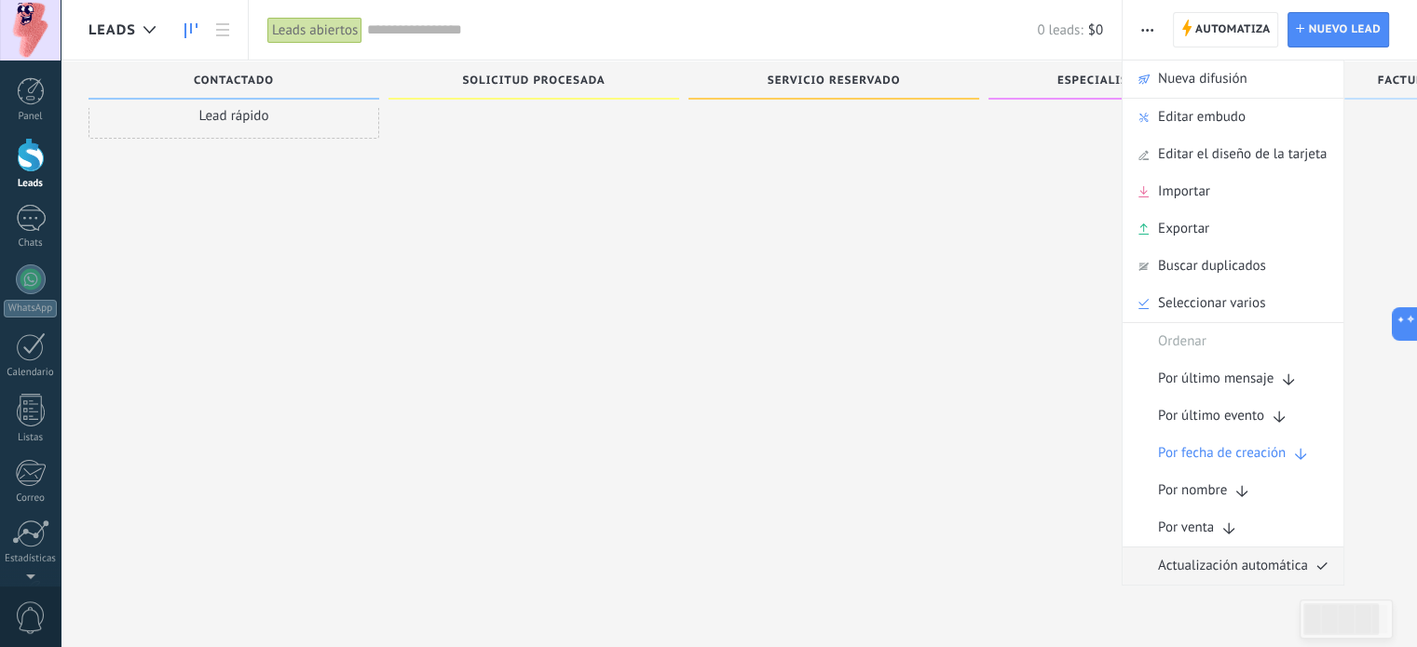
click at [1234, 569] on span "Actualización automática" at bounding box center [1233, 566] width 150 height 37
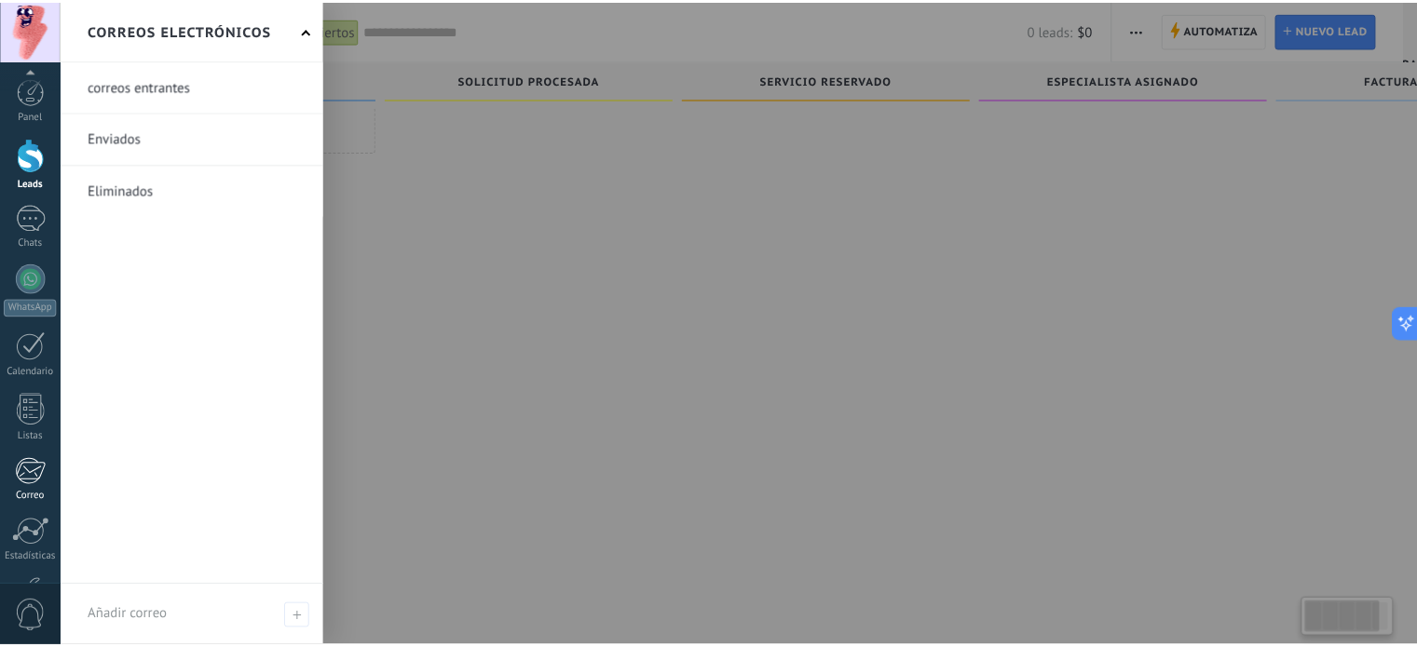
scroll to position [127, 0]
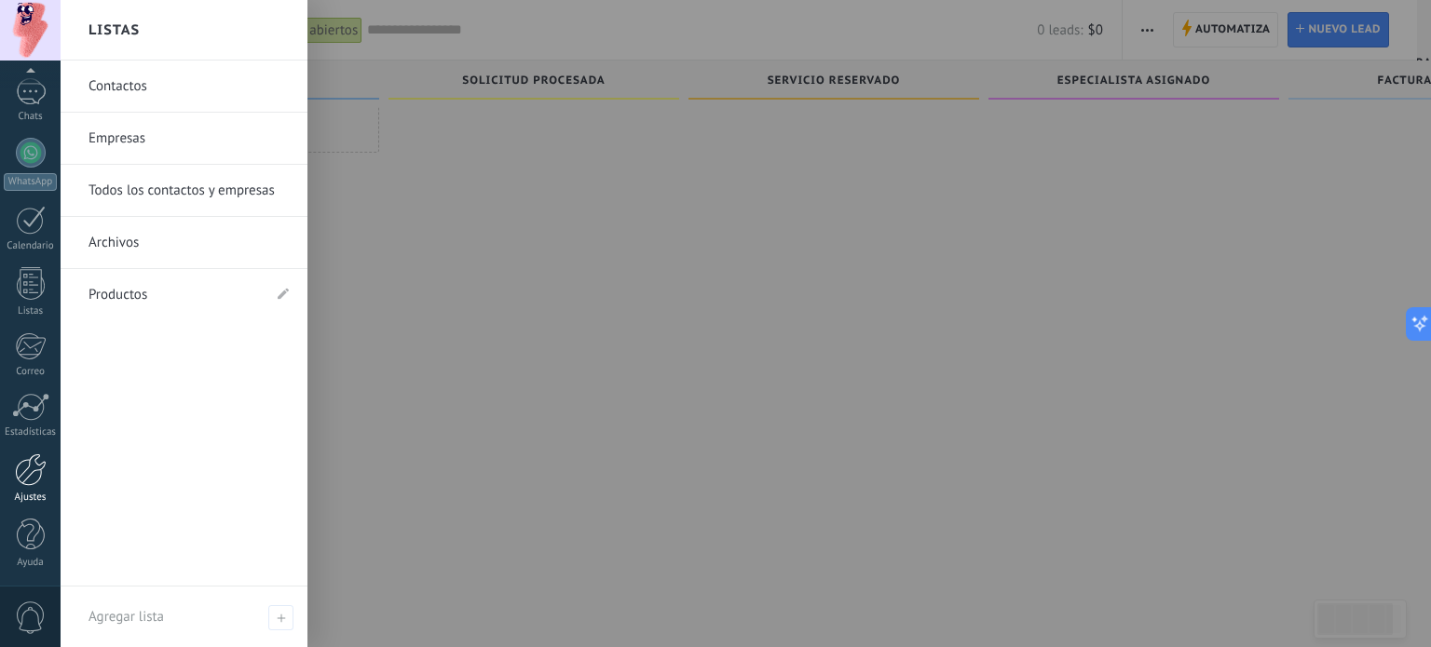
click at [29, 482] on div at bounding box center [31, 470] width 32 height 33
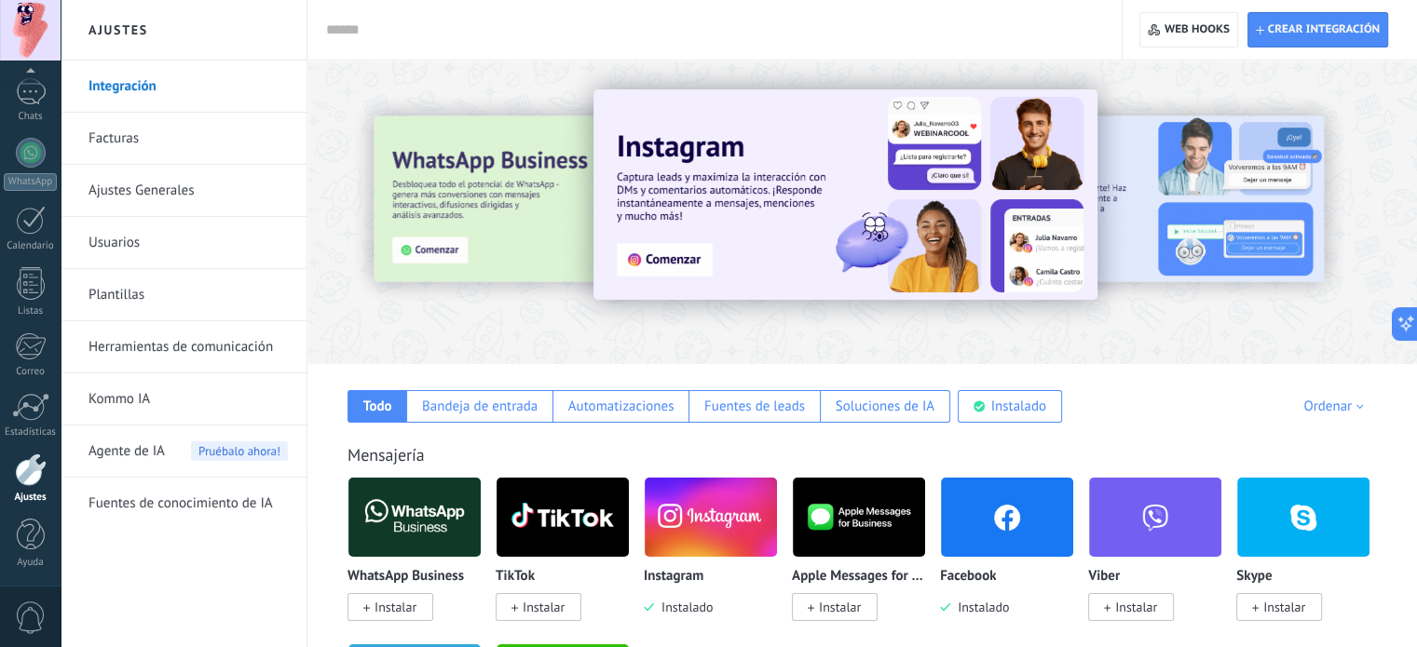
click at [148, 85] on link "Integración" at bounding box center [188, 87] width 199 height 52
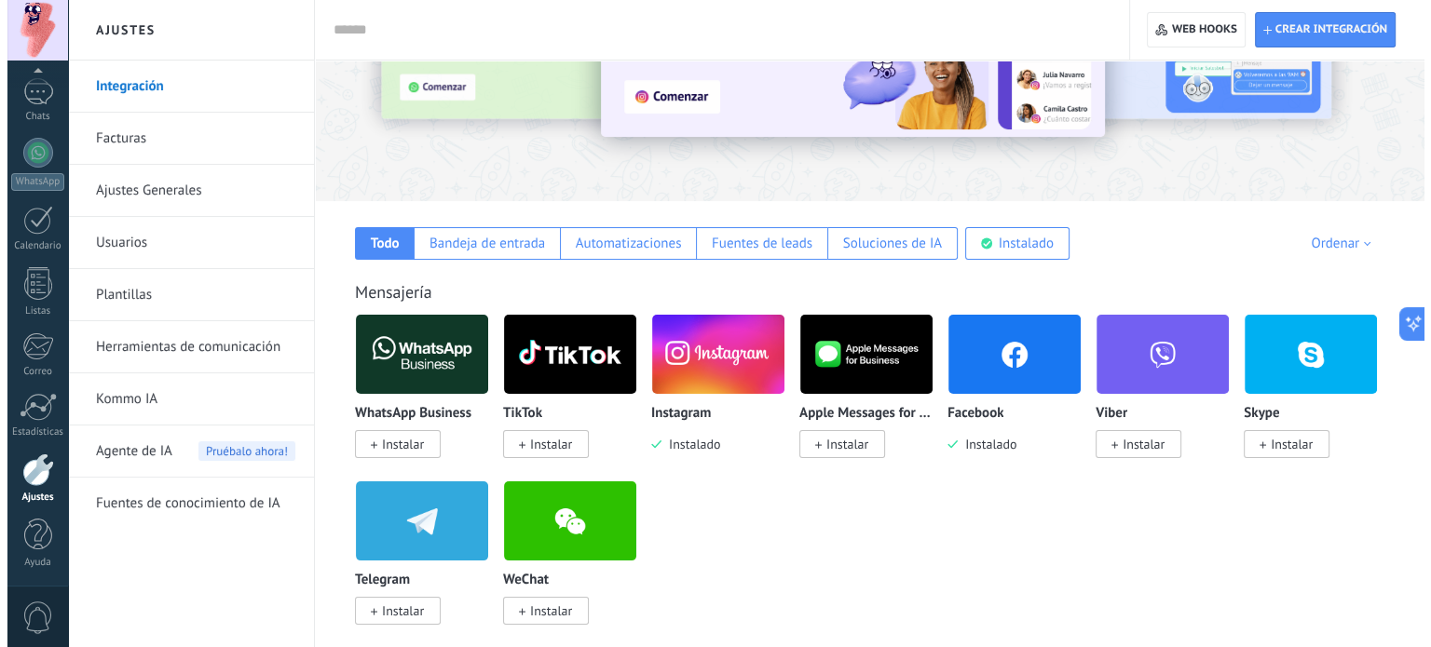
scroll to position [164, 0]
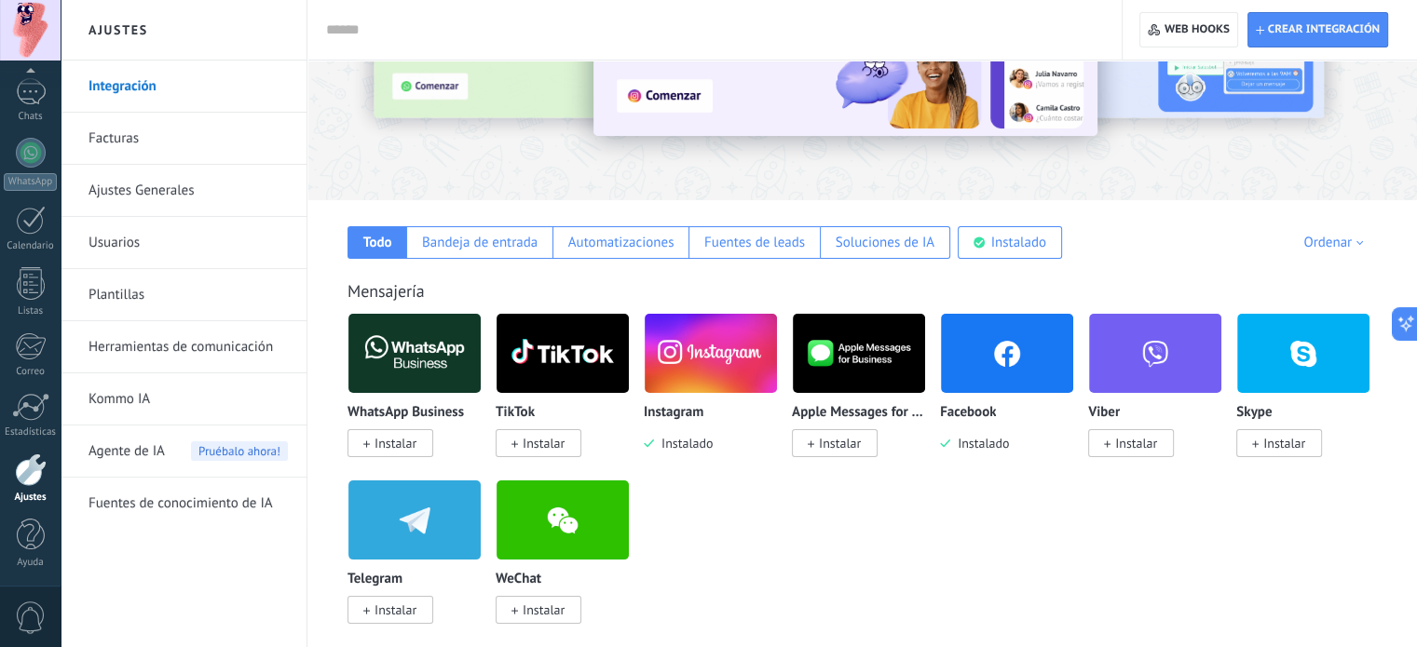
click at [995, 347] on img at bounding box center [1007, 353] width 132 height 90
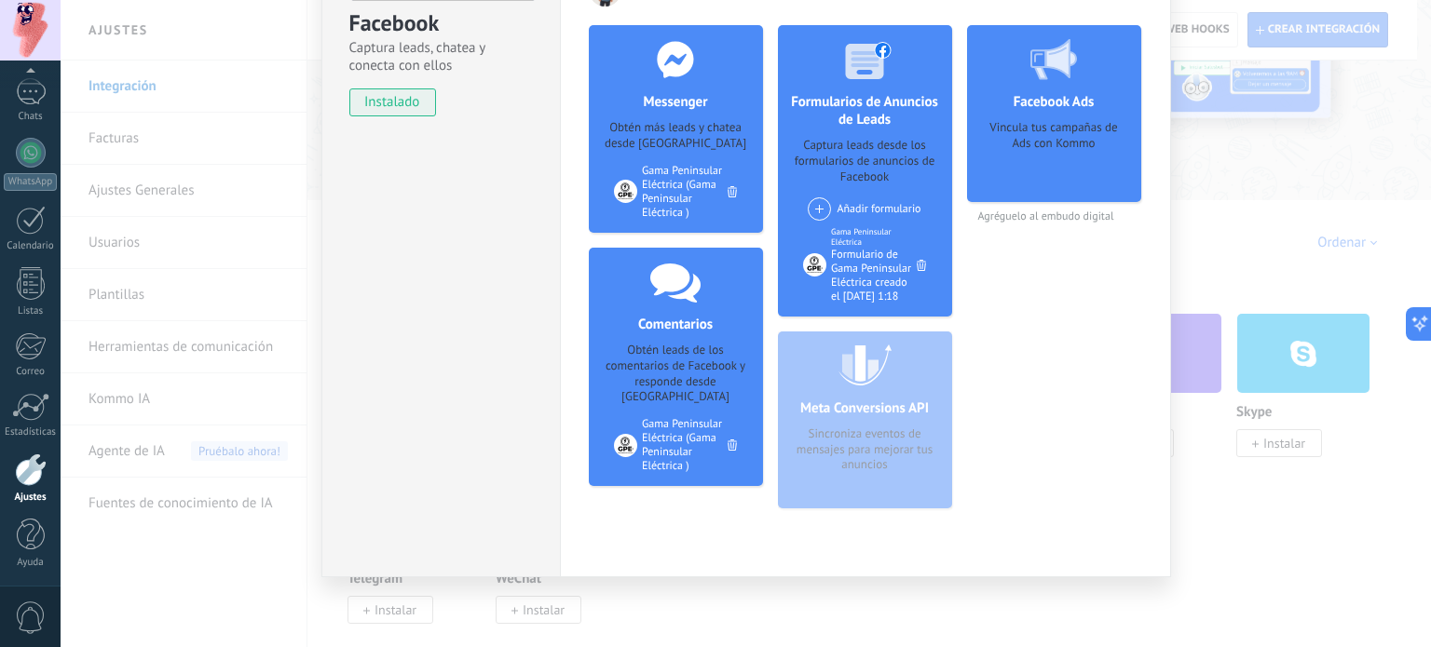
scroll to position [248, 0]
click at [901, 467] on div "Meta Conversions API Sincroniza eventos de mensajes para mejorar tus anuncios" at bounding box center [865, 420] width 174 height 177
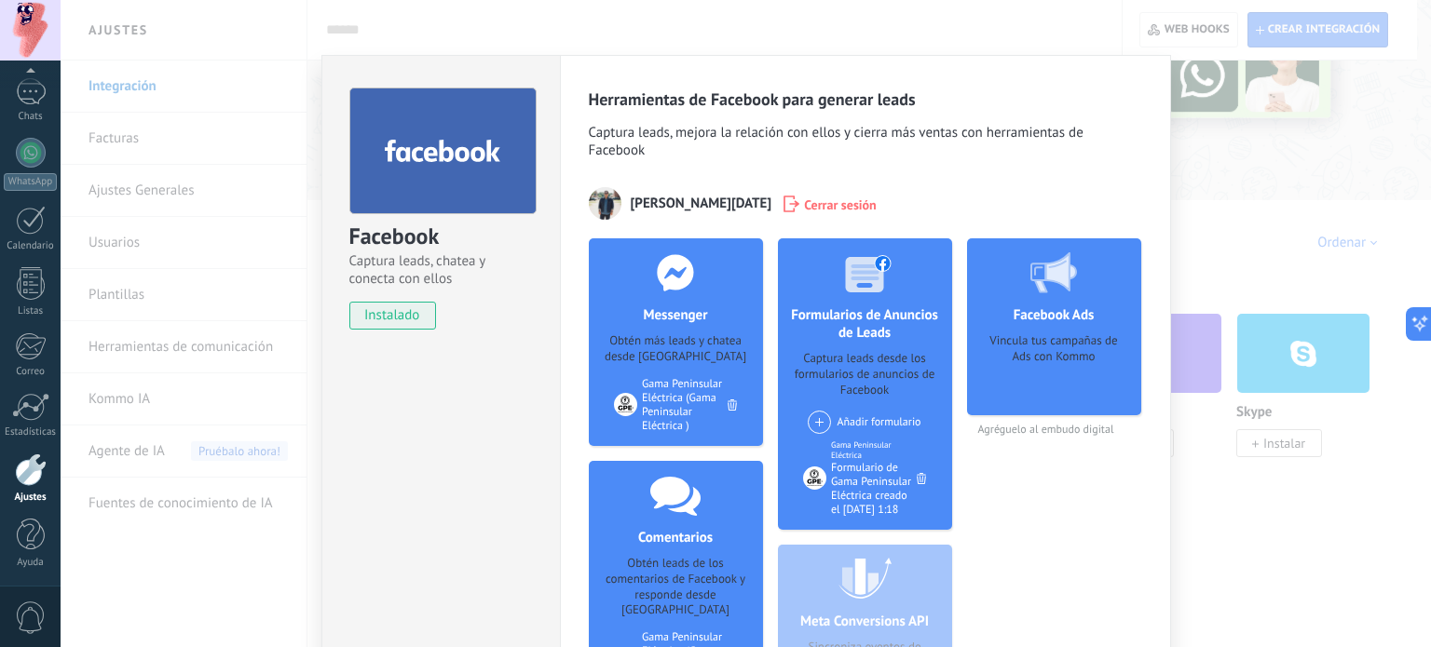
scroll to position [6, 0]
click at [846, 511] on div "Formulario de Gama Peninsular Eléctrica creado el lunes, 2 de diciembre de 2024…" at bounding box center [874, 489] width 86 height 56
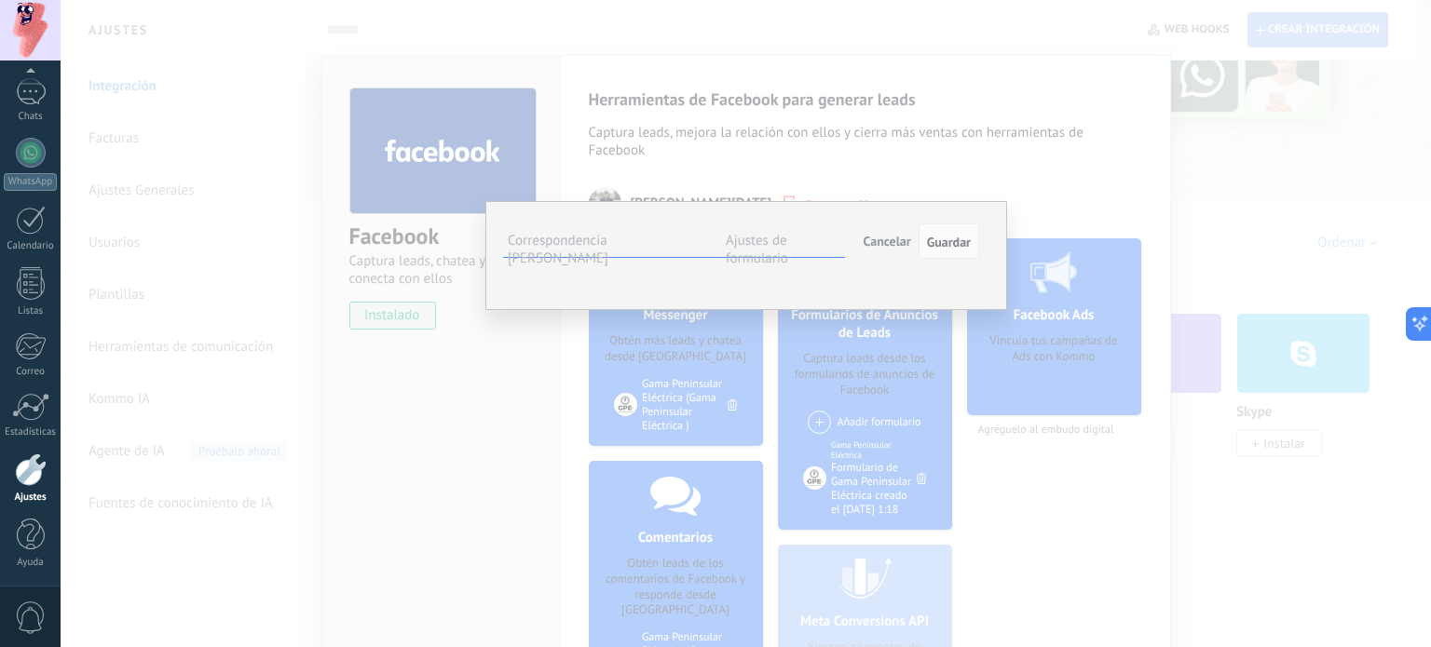
click at [772, 234] on label "Ajustes de formulario" at bounding box center [757, 249] width 62 height 35
click at [0, 0] on div "Leads Entrantes Contactado Solicitud procesada Servicio reservado Especialista …" at bounding box center [0, 0] width 0 height 0
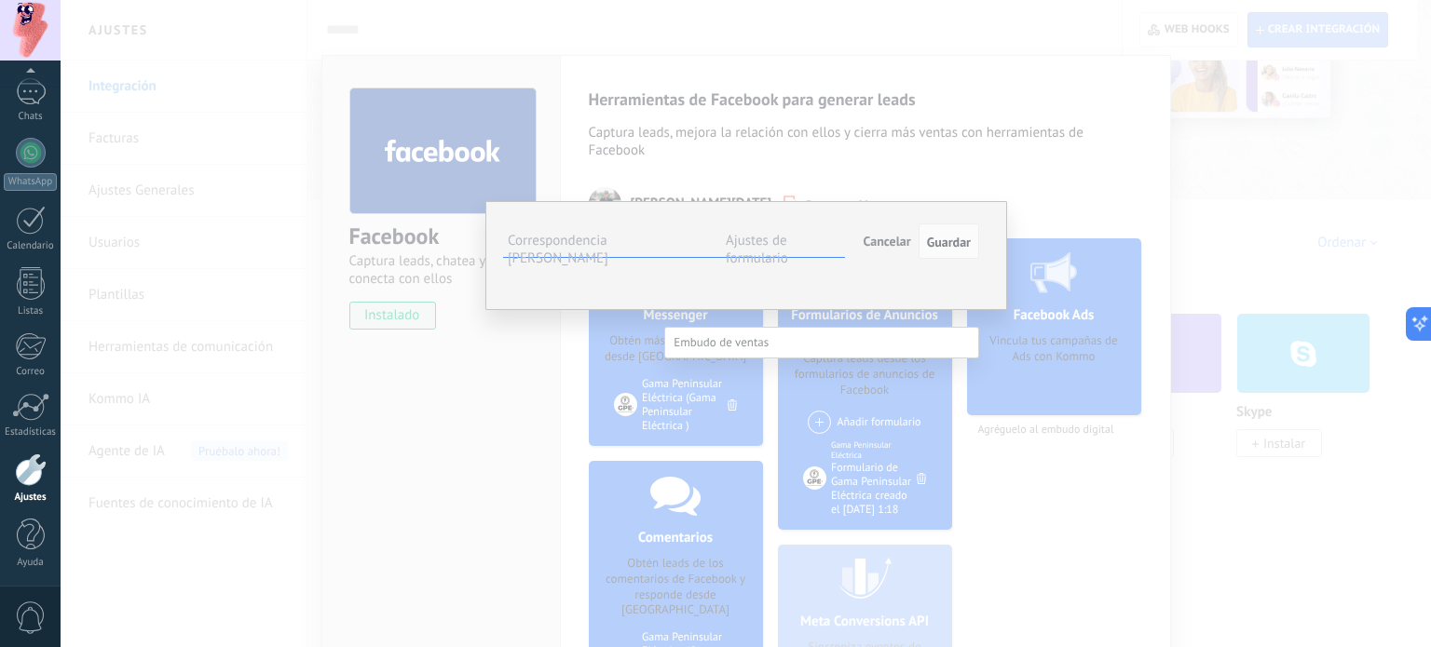
click at [568, 361] on div at bounding box center [746, 323] width 1370 height 647
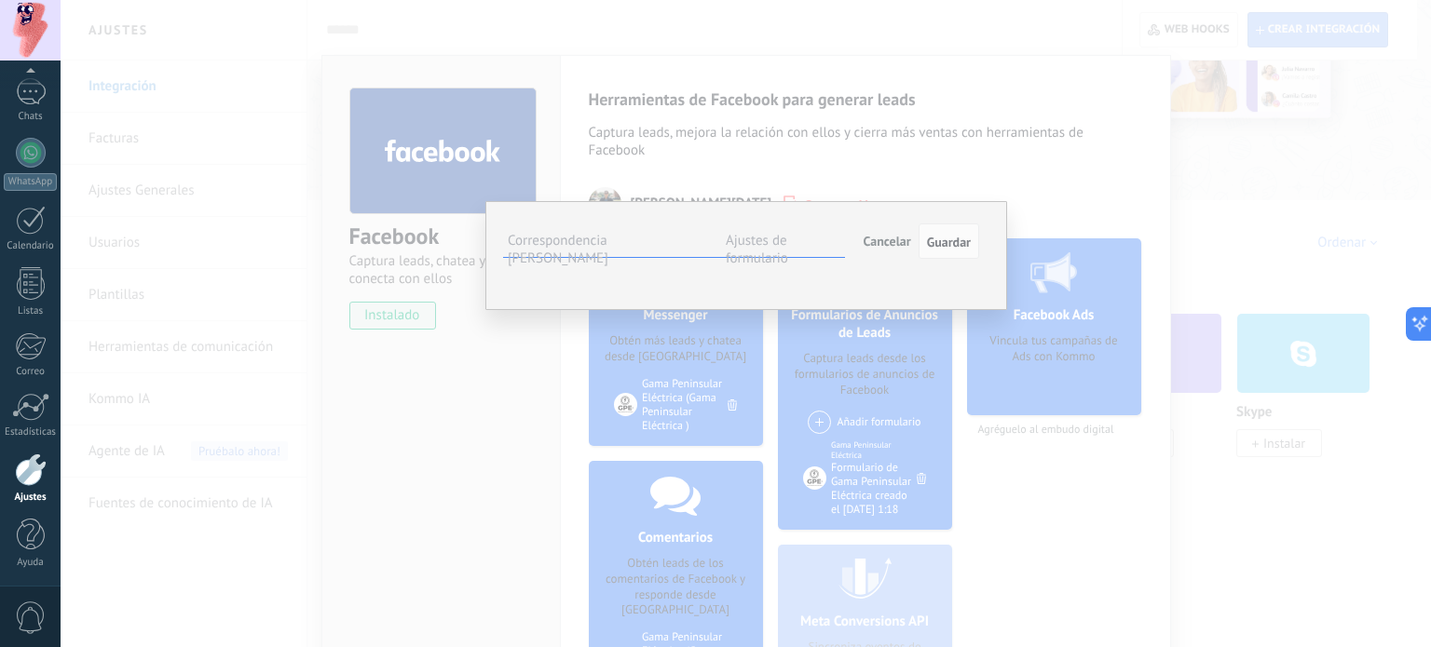
click at [0, 0] on div "Leads Entrantes Contactado Solicitud procesada Servicio reservado Especialista …" at bounding box center [0, 0] width 0 height 0
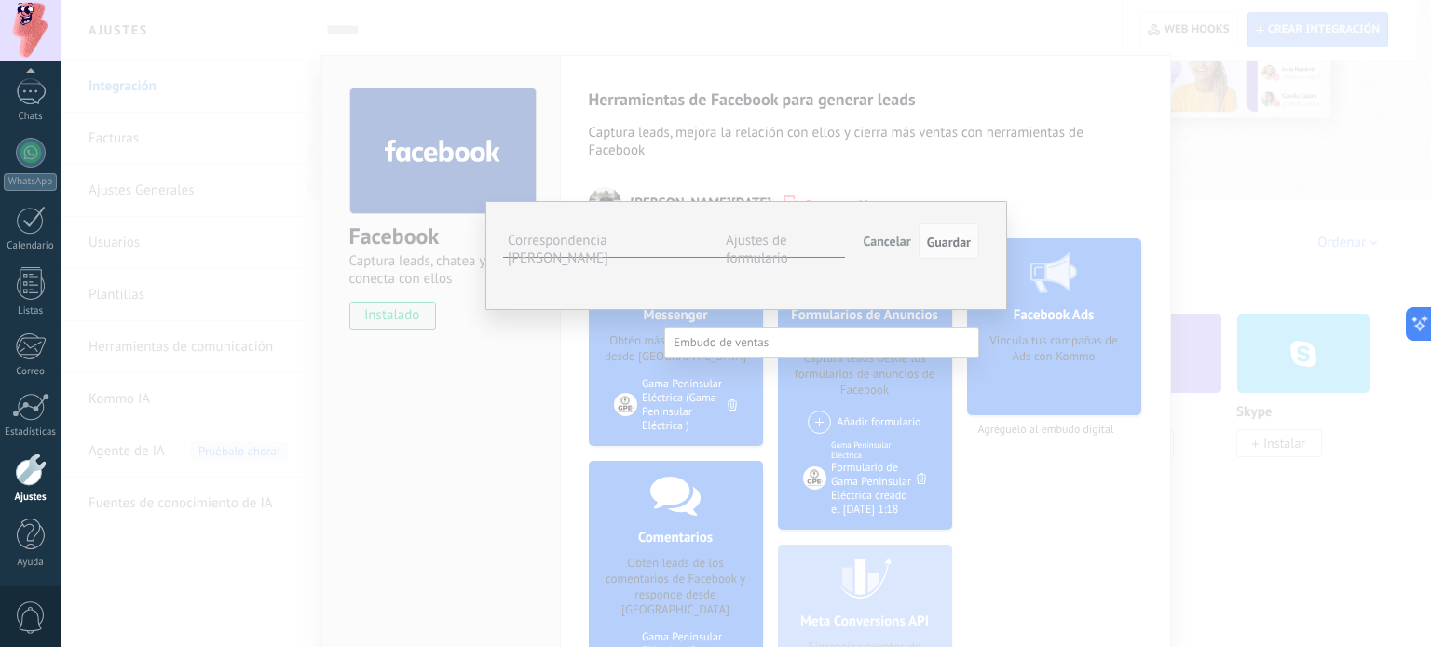
click at [635, 361] on div at bounding box center [746, 323] width 1370 height 647
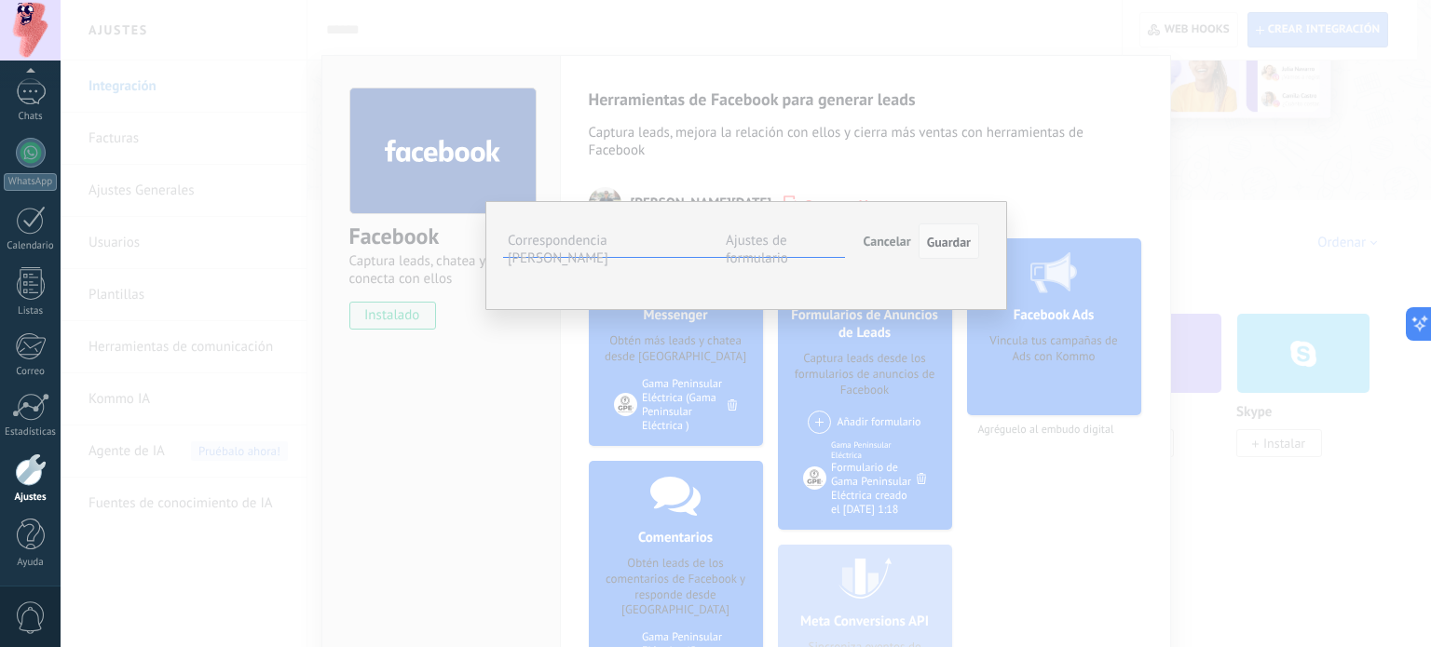
click at [954, 238] on span "Guardar" at bounding box center [949, 242] width 44 height 13
click at [0, 0] on div "#agregar etiquetas" at bounding box center [0, 0] width 0 height 0
click at [0, 0] on li at bounding box center [0, 0] width 0 height 0
drag, startPoint x: 829, startPoint y: 301, endPoint x: 876, endPoint y: 242, distance: 74.9
click at [876, 242] on div "**********" at bounding box center [743, 242] width 471 height 34
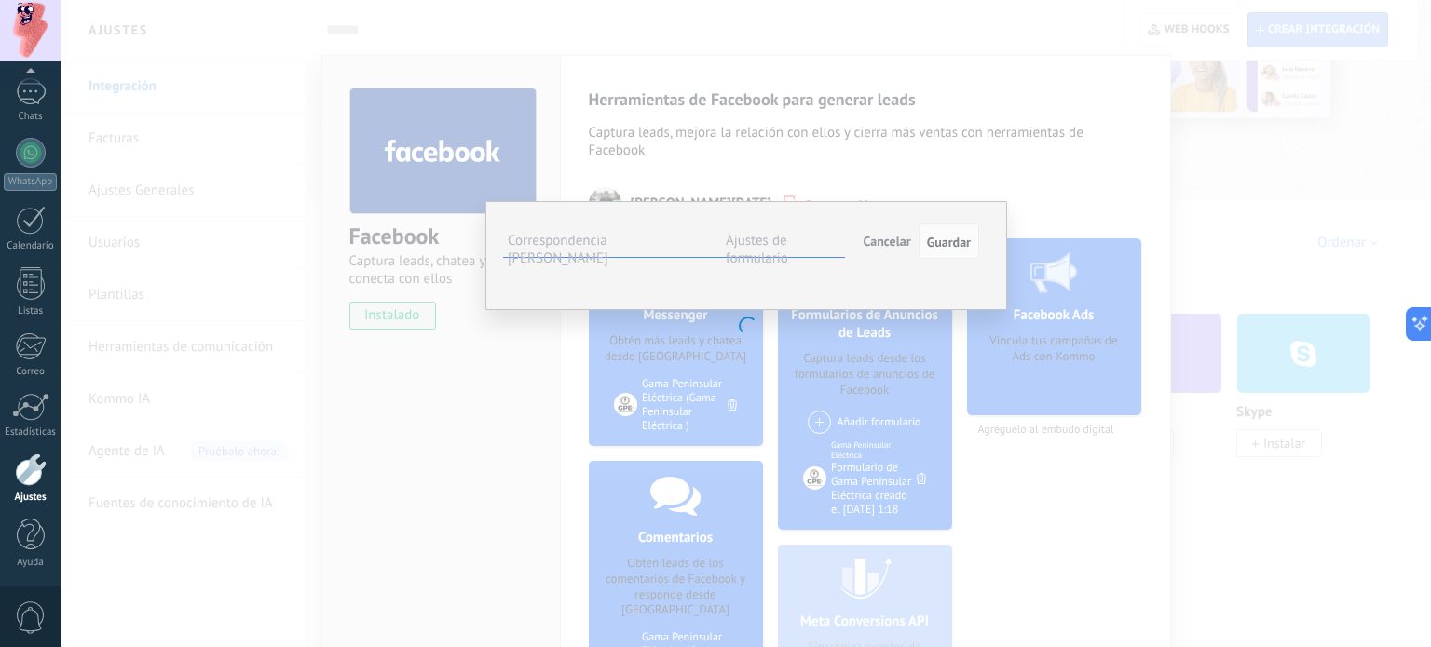
click at [876, 242] on span "Cancelar" at bounding box center [888, 241] width 48 height 17
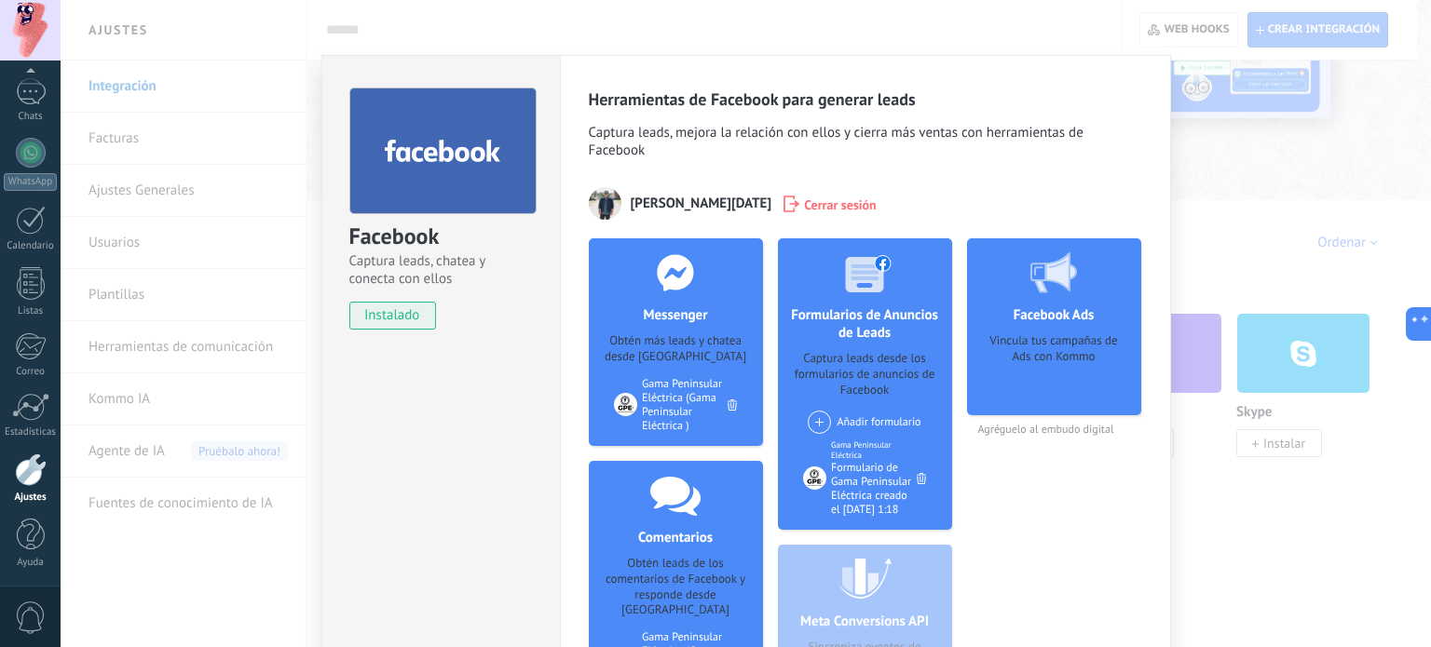
scroll to position [248, 0]
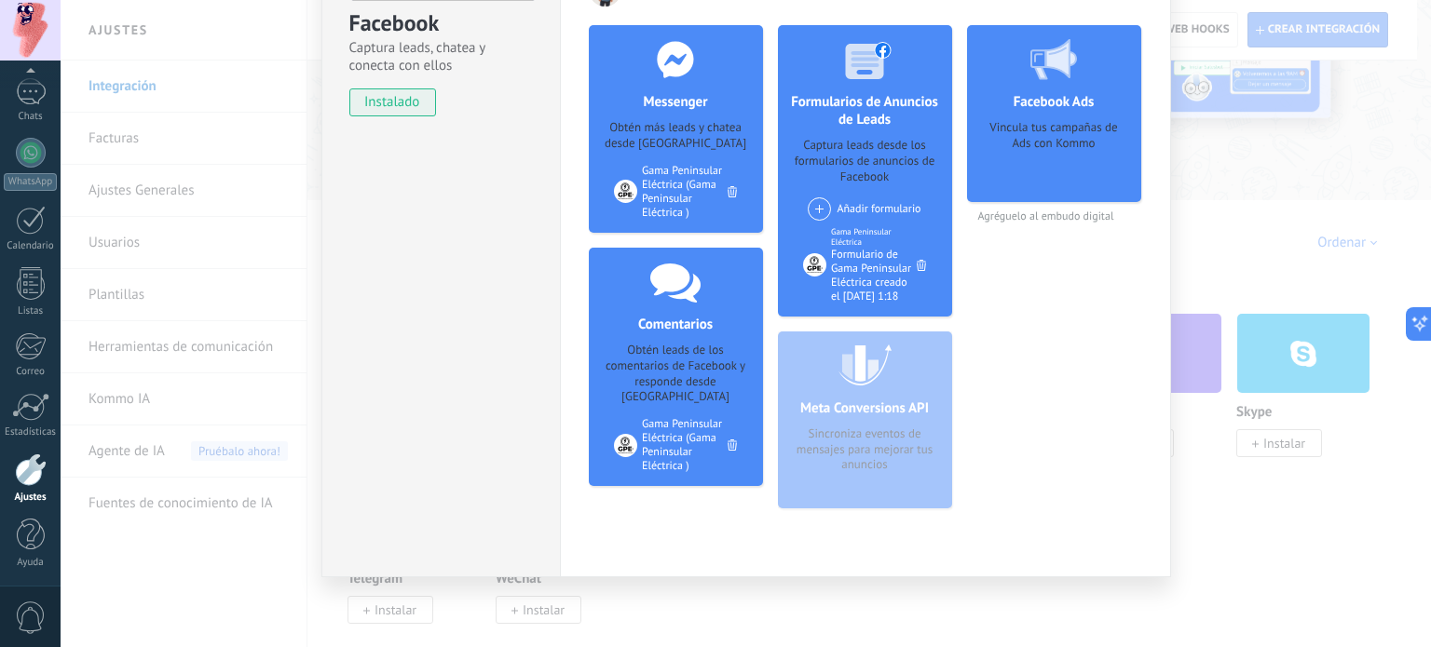
click at [1242, 539] on div "Facebook Captura leads, chatea y conecta con ellos instalado Desinstalar Herram…" at bounding box center [746, 323] width 1370 height 647
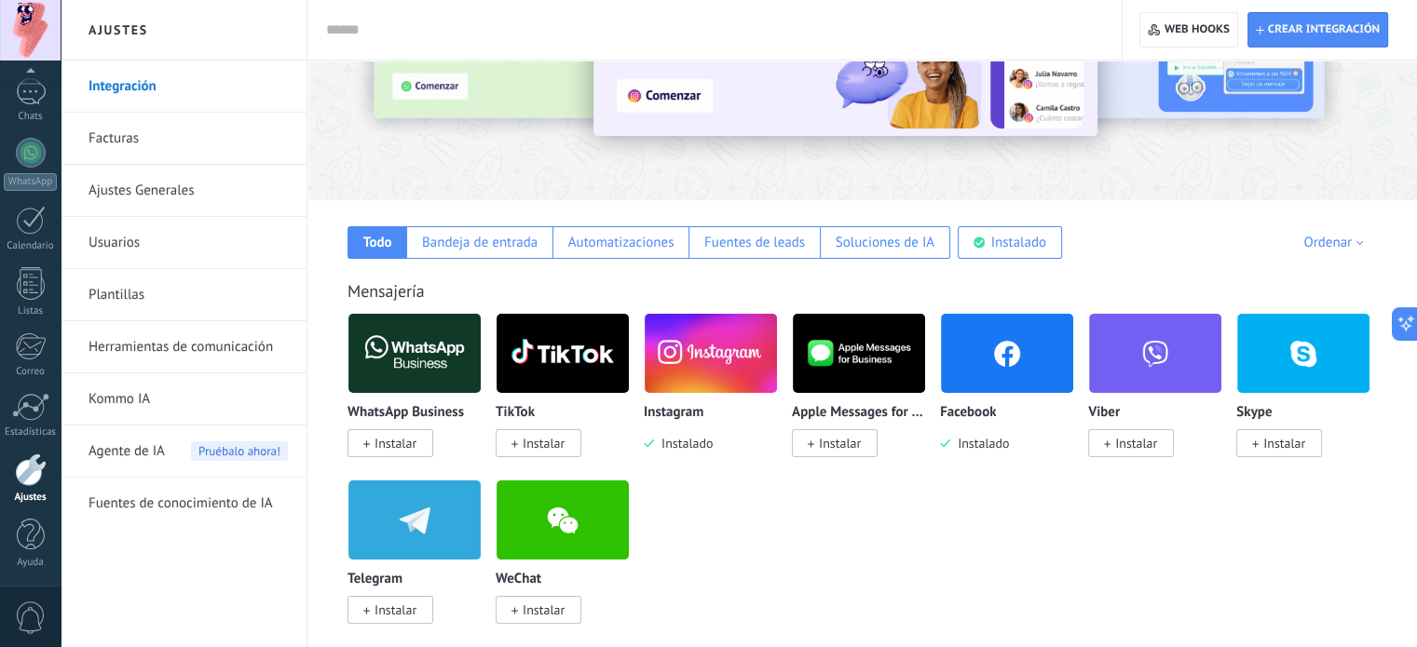
scroll to position [0, 0]
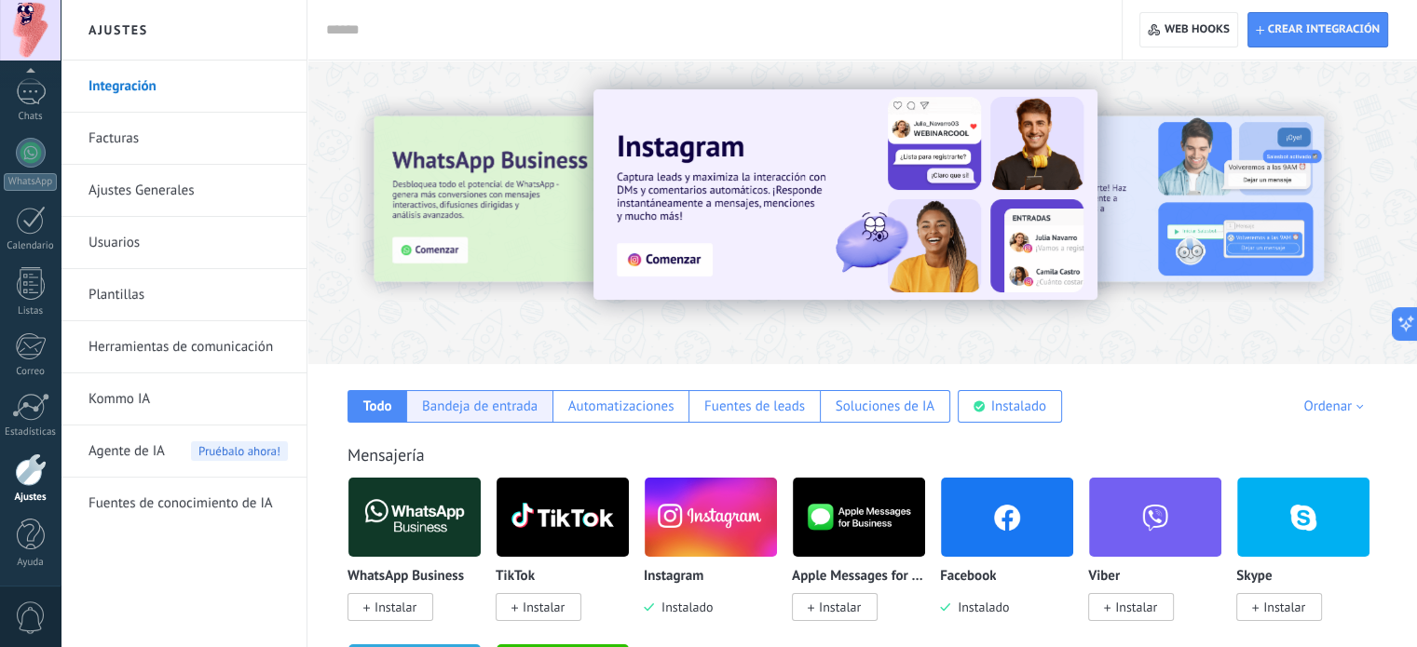
click at [505, 402] on div "Bandeja de entrada" at bounding box center [480, 407] width 116 height 18
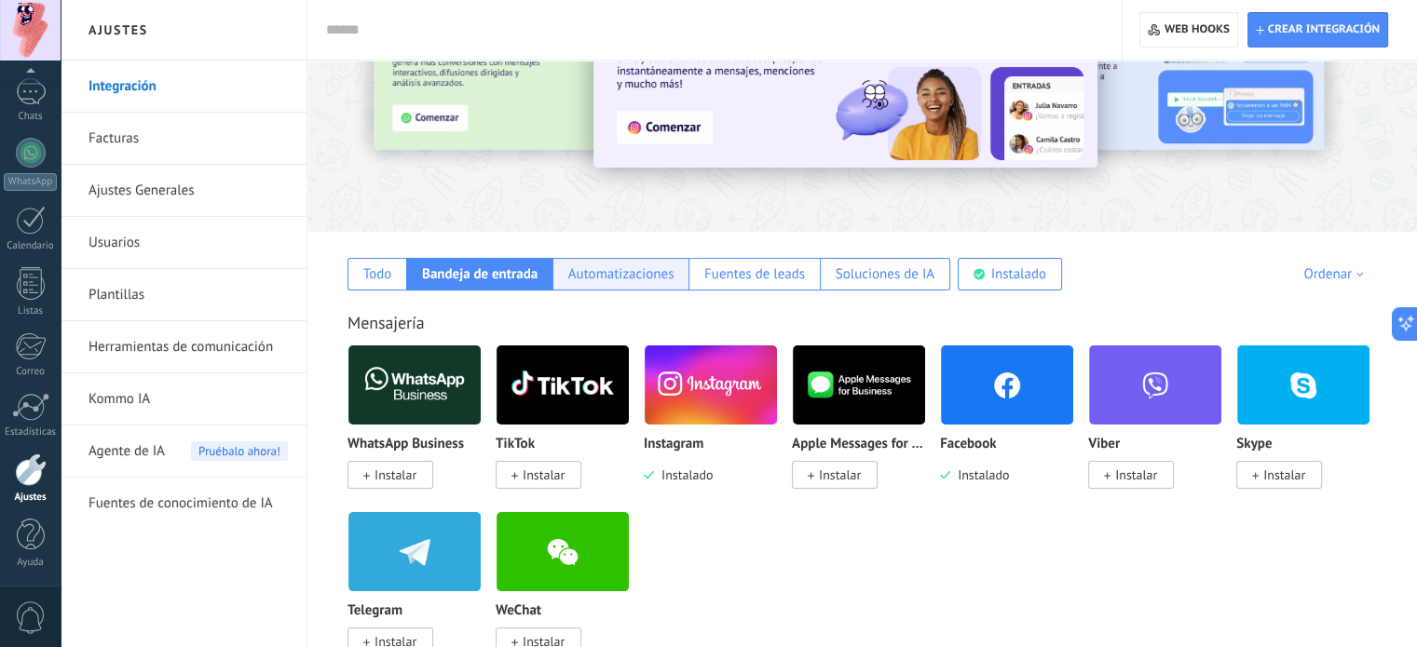
click at [598, 276] on div "Automatizaciones" at bounding box center [621, 275] width 106 height 18
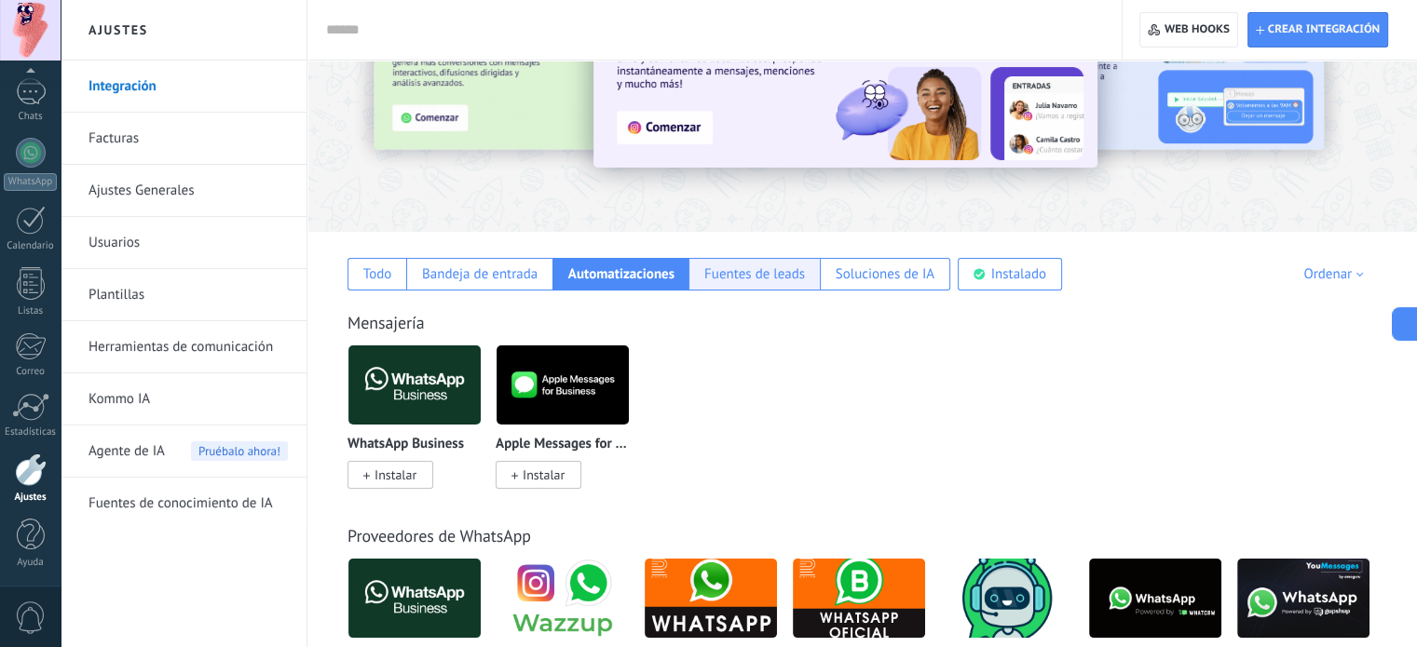
click at [749, 279] on div "Fuentes de leads" at bounding box center [754, 275] width 101 height 18
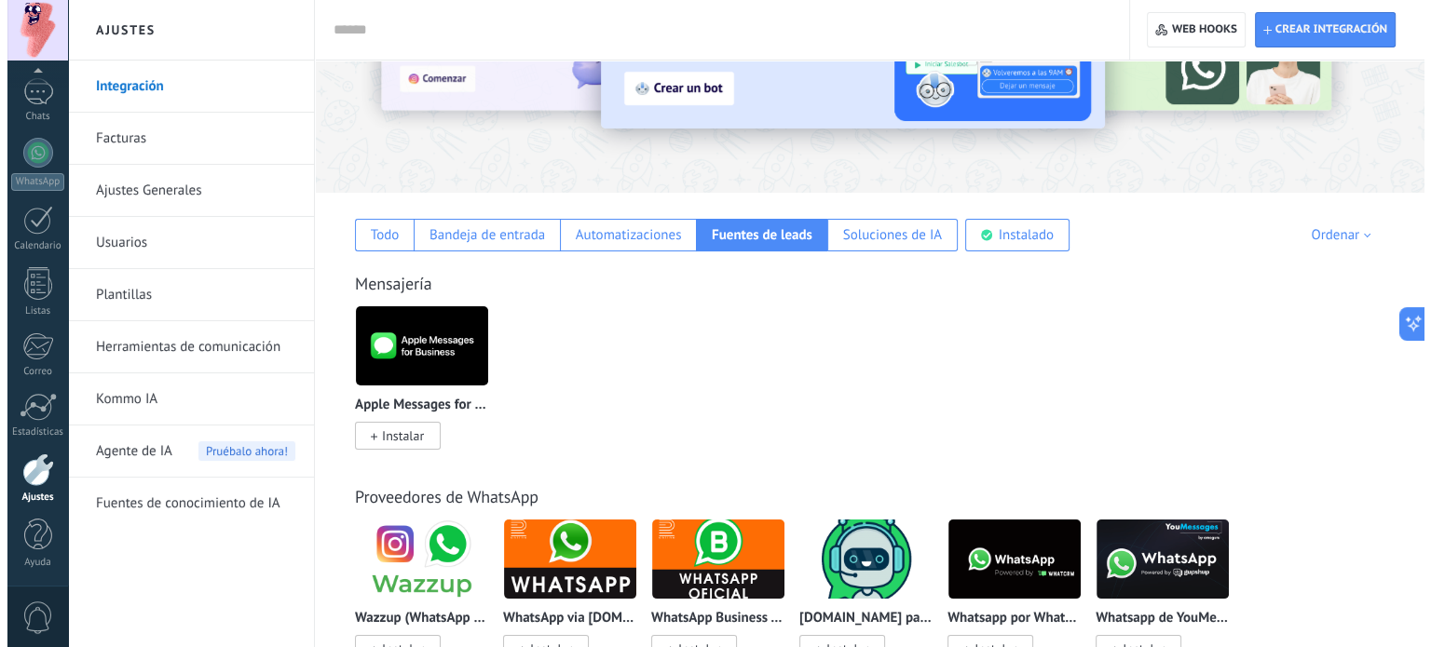
scroll to position [174, 0]
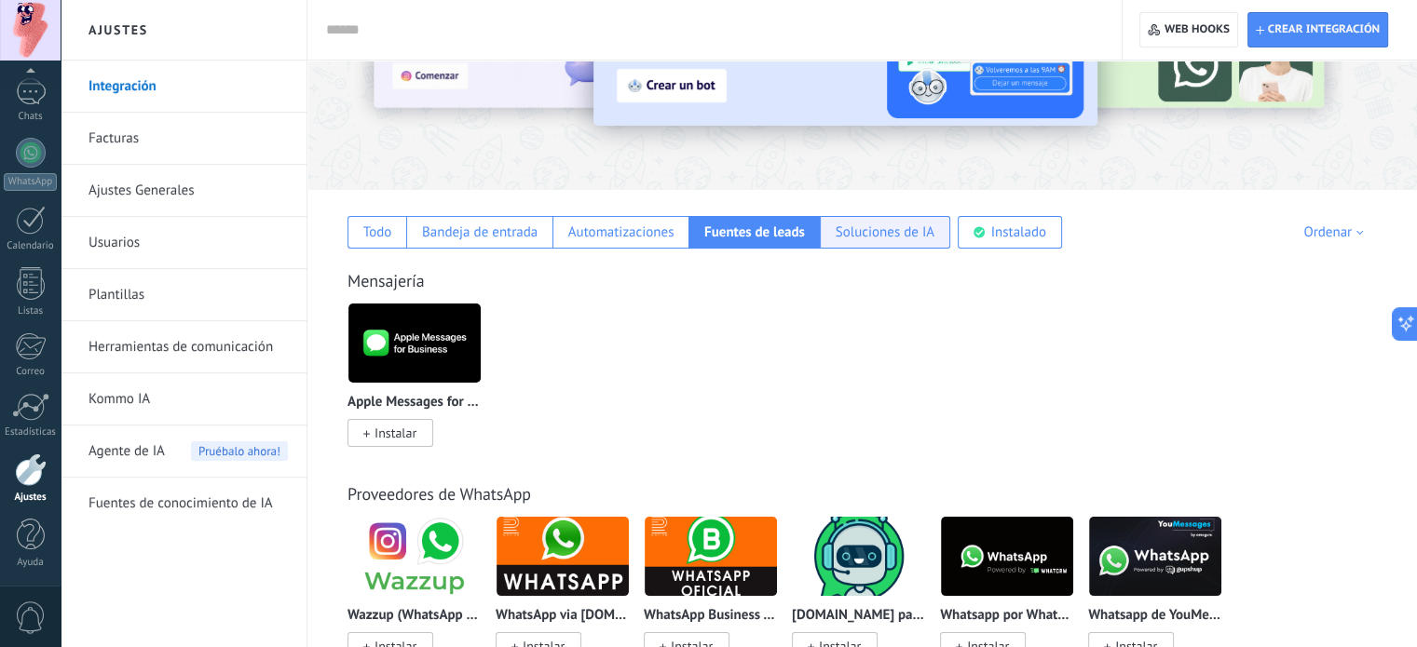
click at [883, 233] on div "Soluciones de IA" at bounding box center [885, 233] width 99 height 18
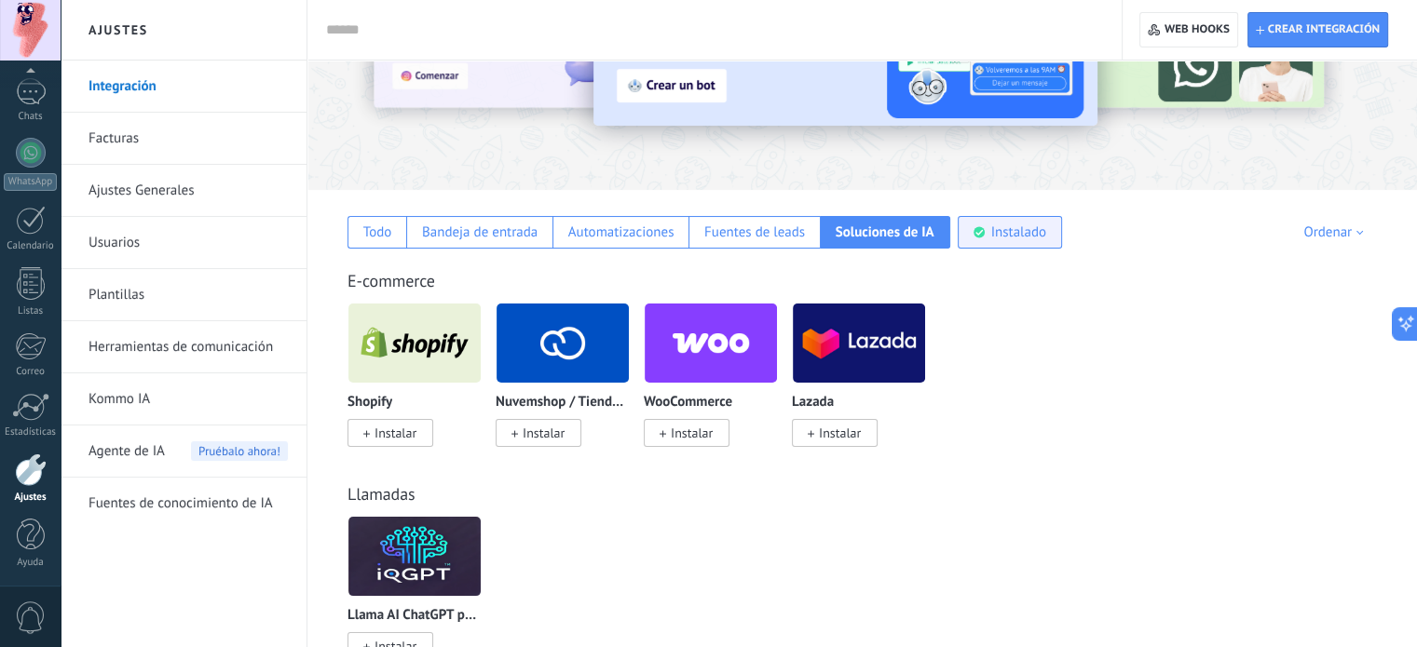
click at [1024, 241] on div "Instalado" at bounding box center [1010, 232] width 104 height 33
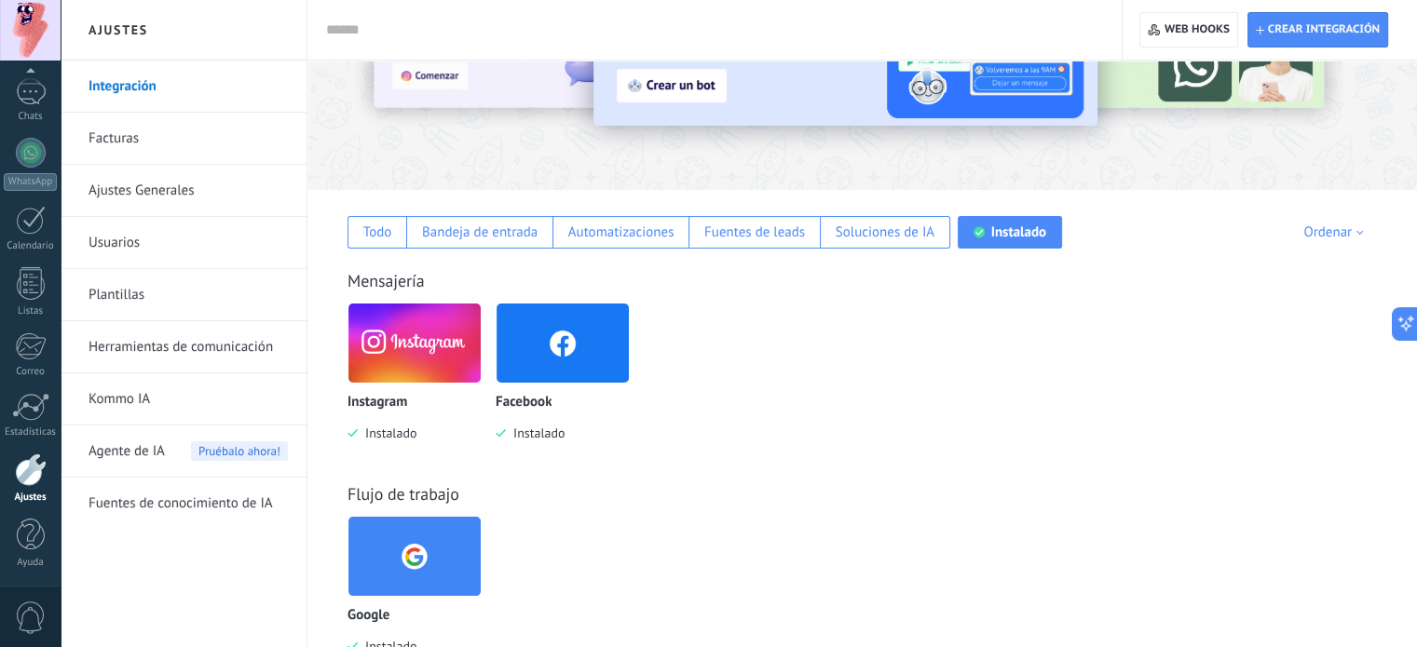
click at [578, 355] on img at bounding box center [563, 343] width 132 height 90
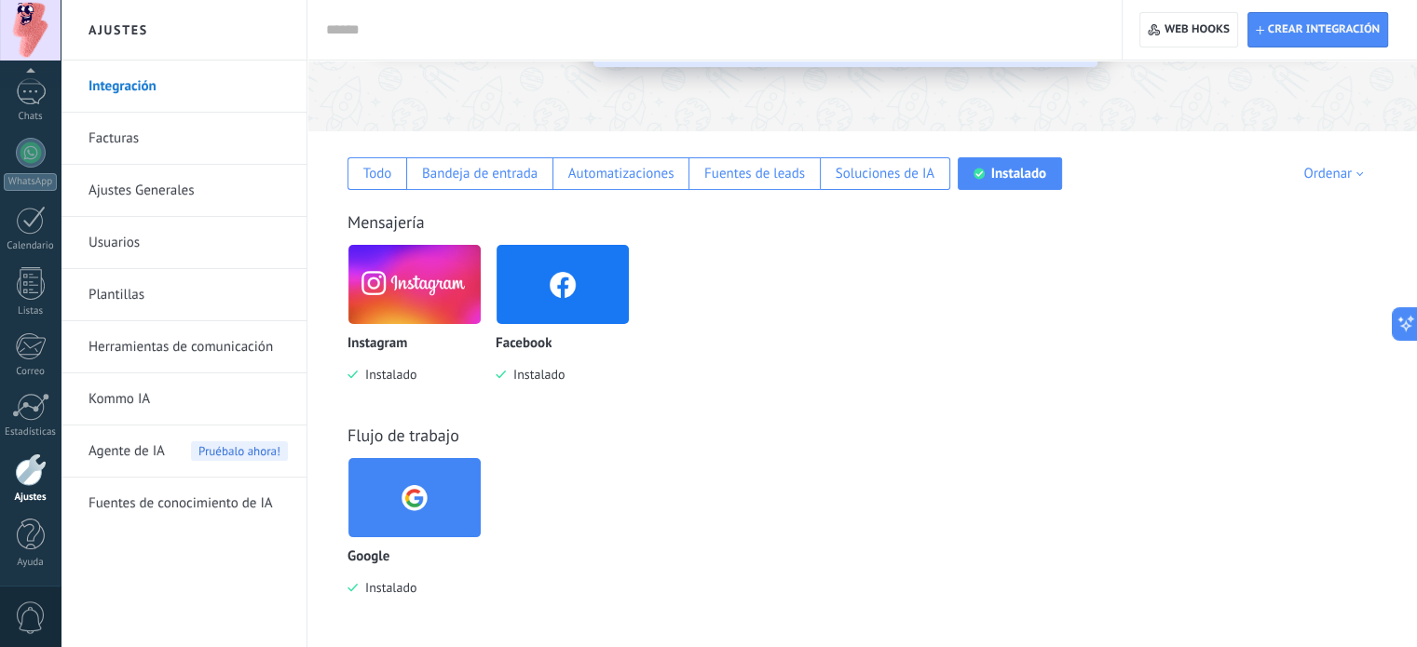
scroll to position [0, 0]
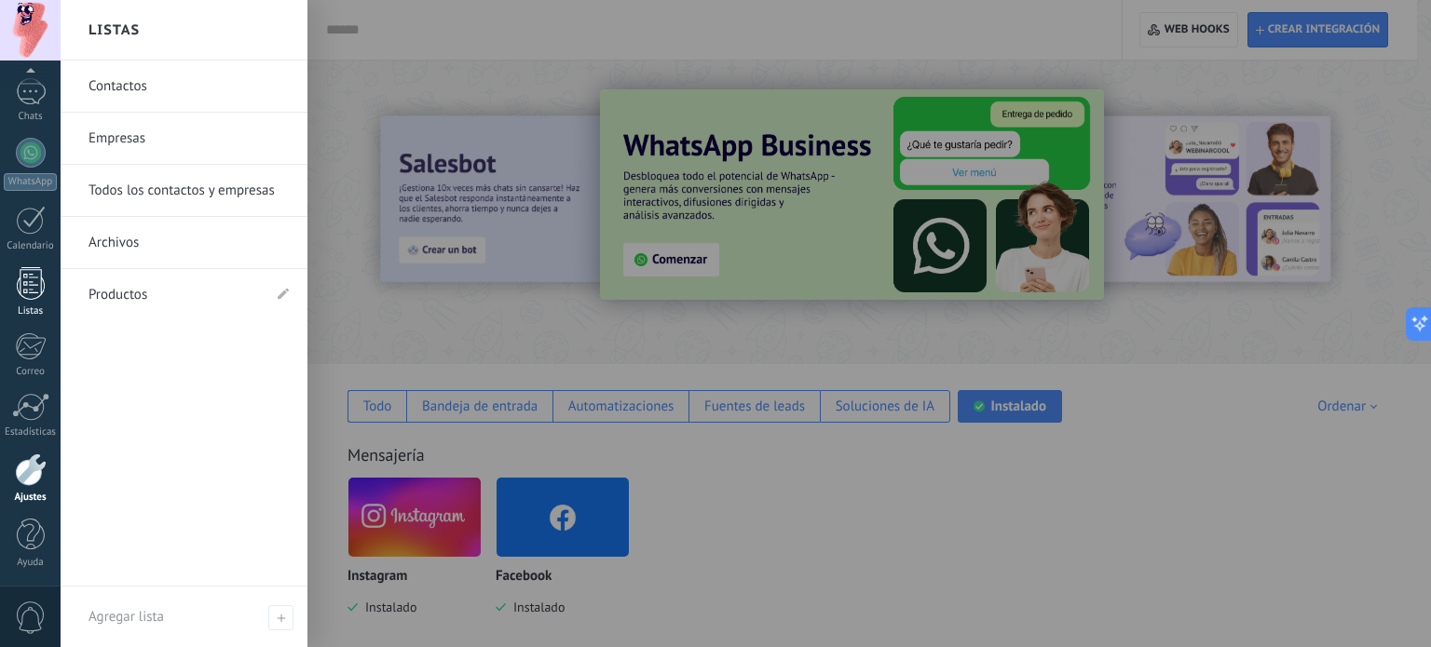
click at [28, 271] on div at bounding box center [31, 283] width 28 height 33
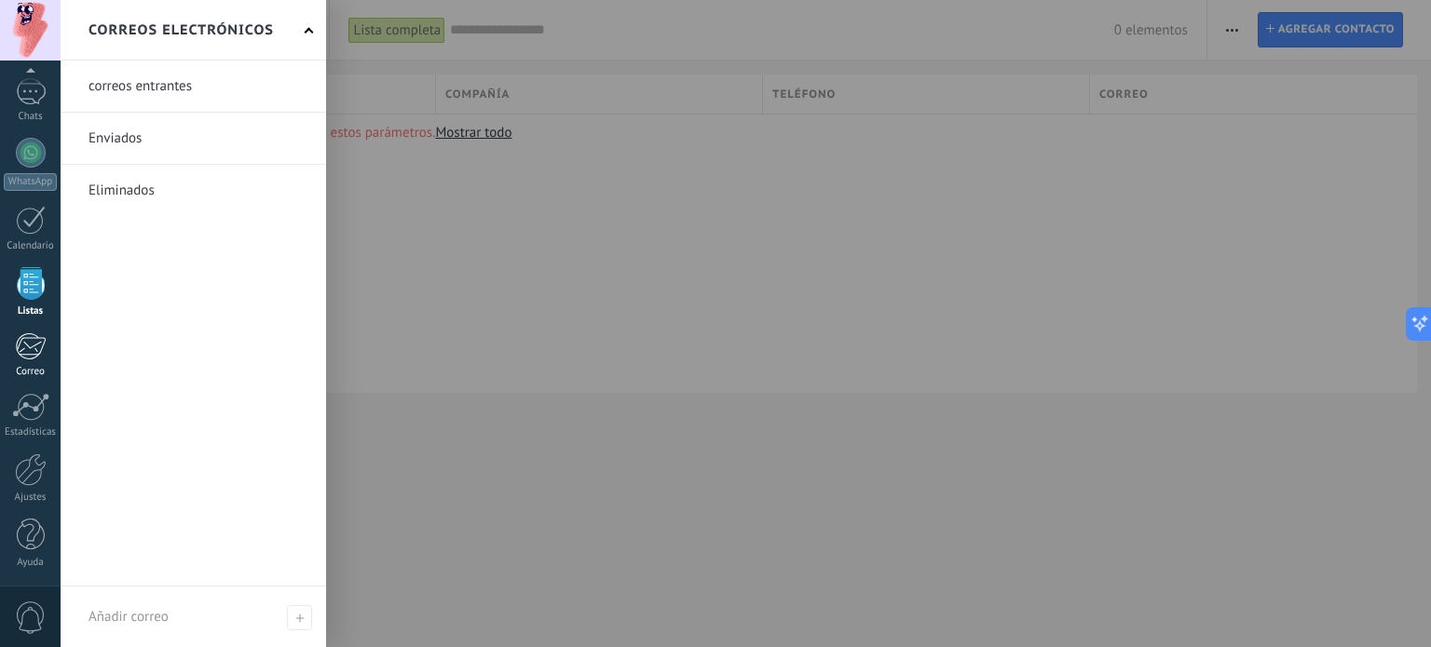
click at [26, 353] on div at bounding box center [30, 347] width 31 height 28
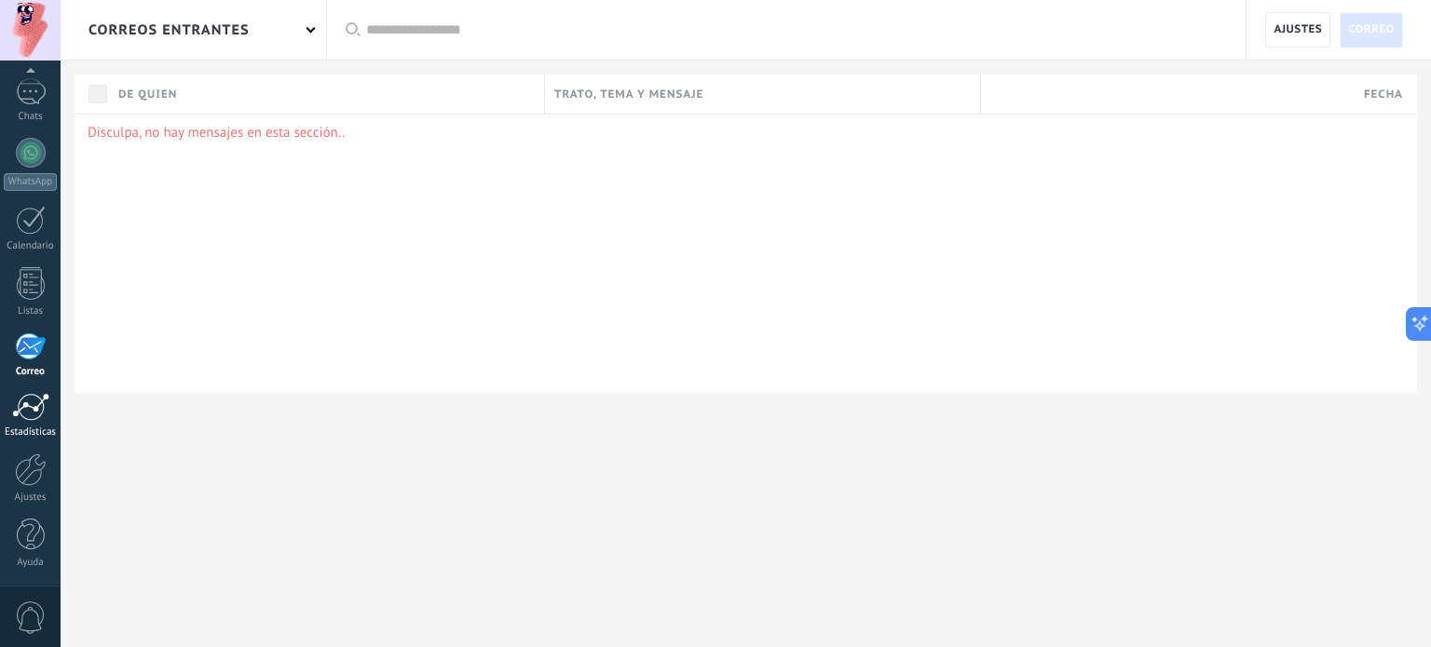
click at [25, 427] on div "Estadísticas" at bounding box center [31, 433] width 54 height 12
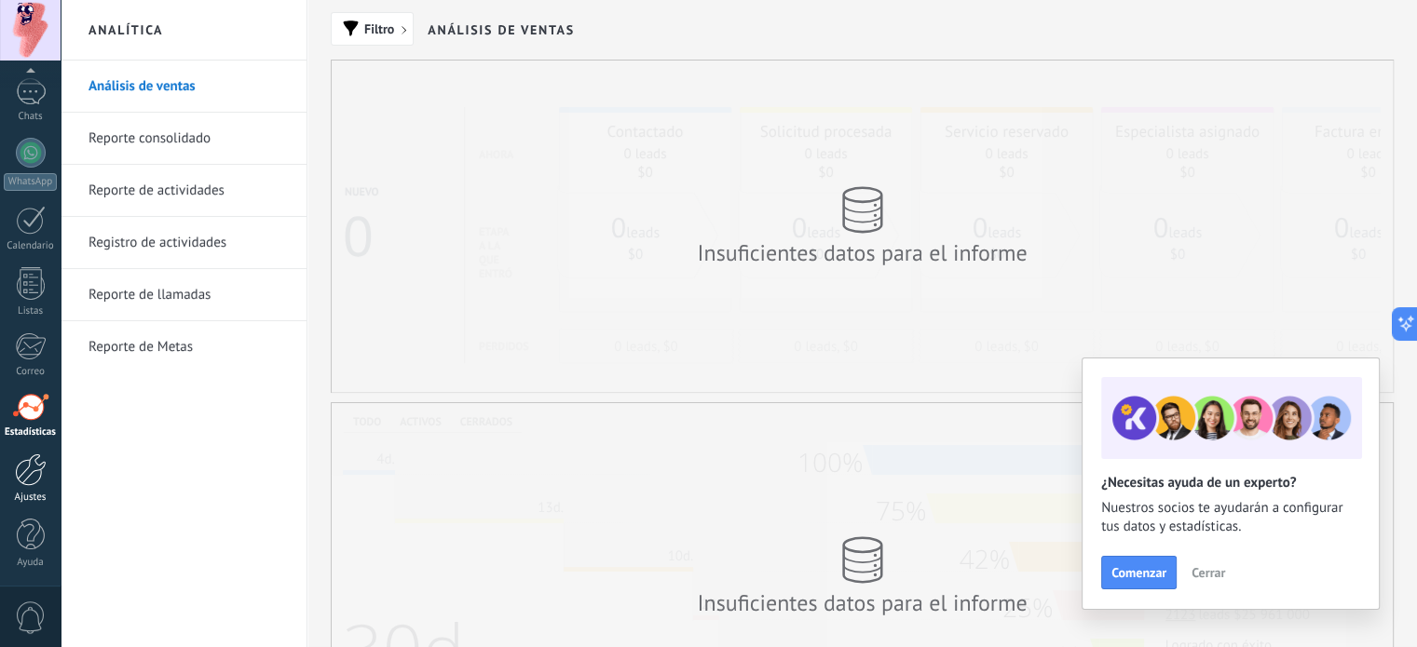
click at [25, 470] on div at bounding box center [31, 470] width 32 height 33
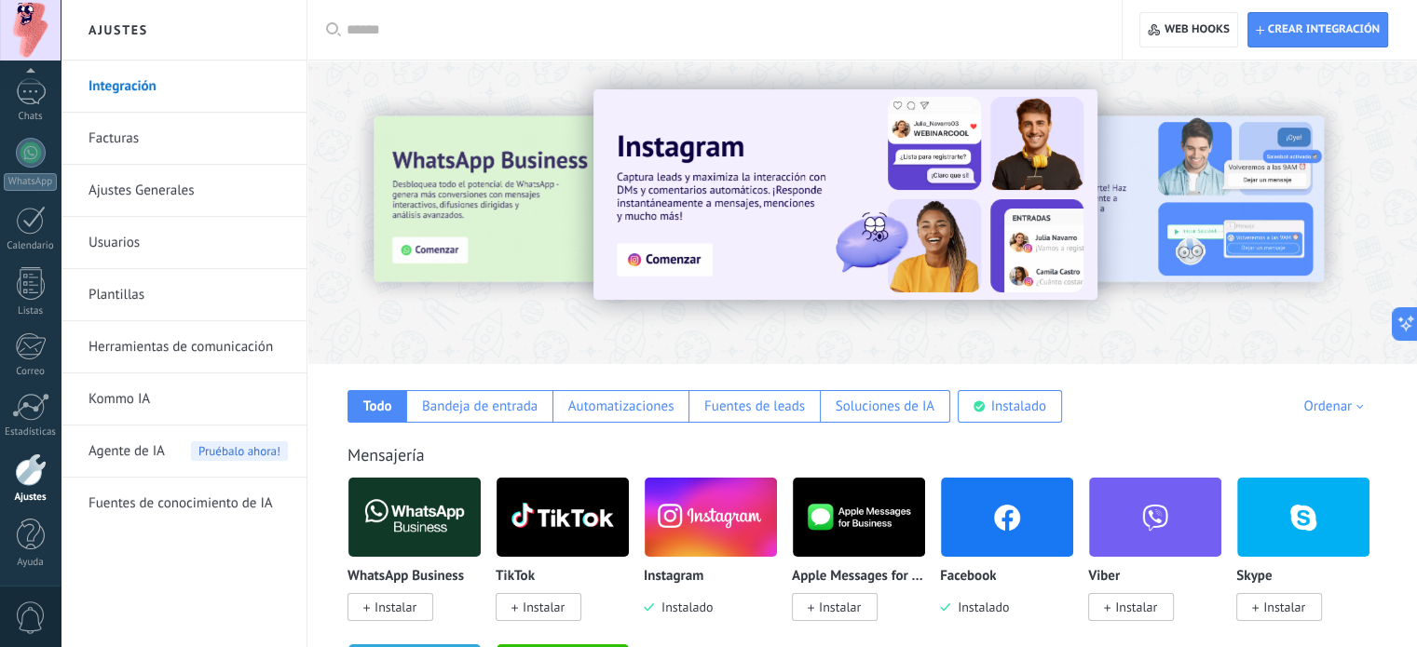
click at [138, 137] on link "Facturas" at bounding box center [188, 139] width 199 height 52
click at [149, 184] on link "Ajustes Generales" at bounding box center [188, 191] width 199 height 52
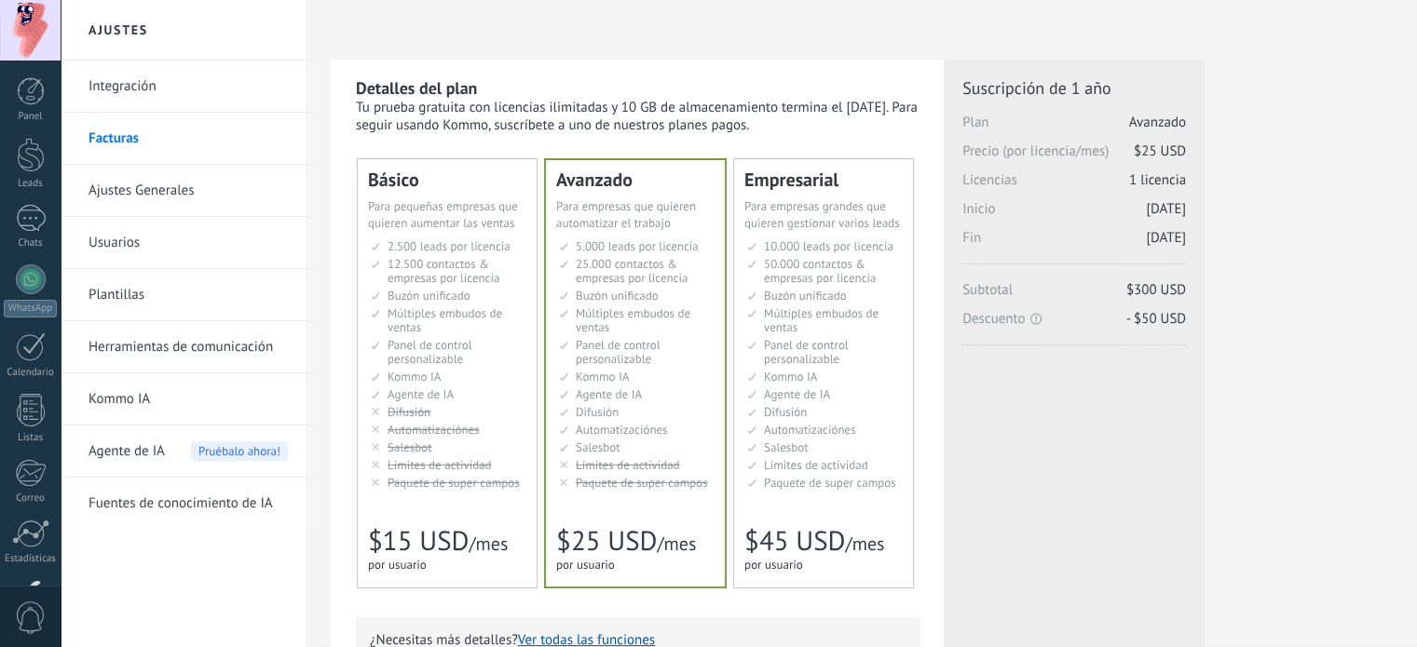
click at [143, 209] on link "Ajustes Generales" at bounding box center [188, 191] width 199 height 52
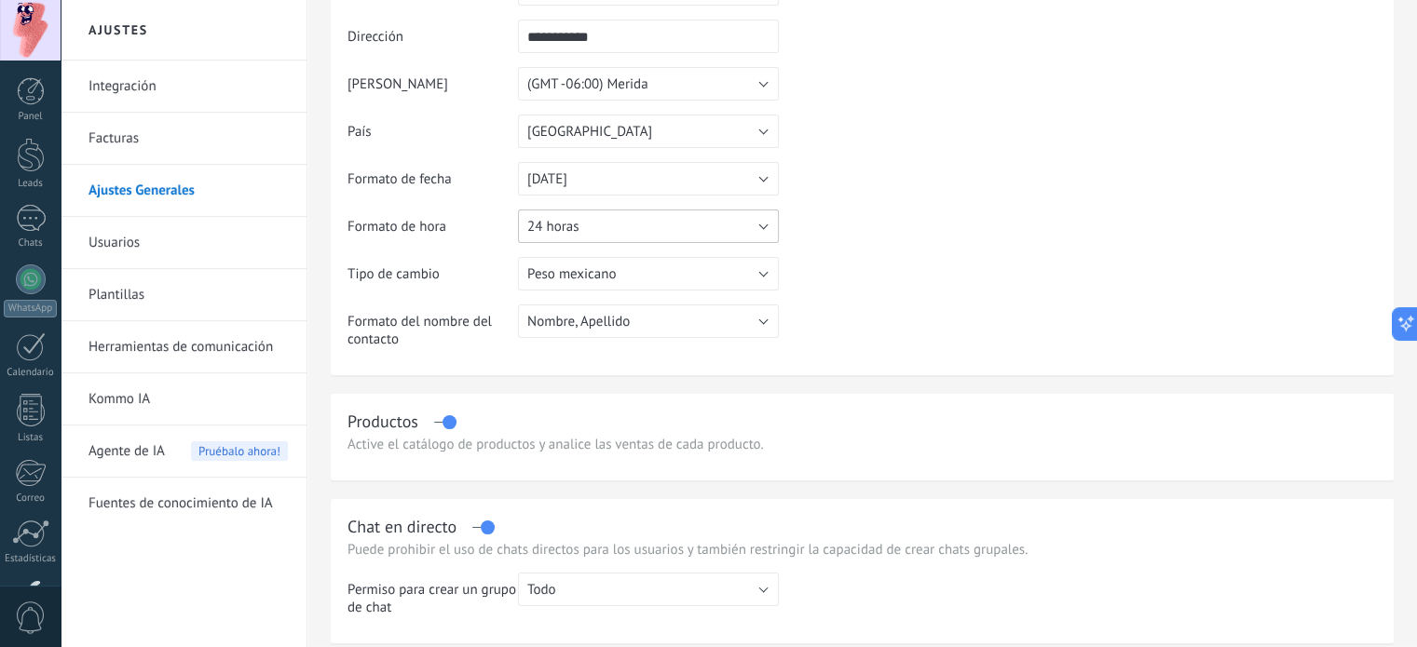
click at [558, 235] on span "24 horas" at bounding box center [552, 227] width 51 height 18
click at [601, 242] on li "12 horas" at bounding box center [642, 258] width 271 height 32
click at [843, 266] on table "**********" at bounding box center [861, 167] width 1029 height 390
click at [1363, 24] on span "Guardar" at bounding box center [1362, 29] width 44 height 13
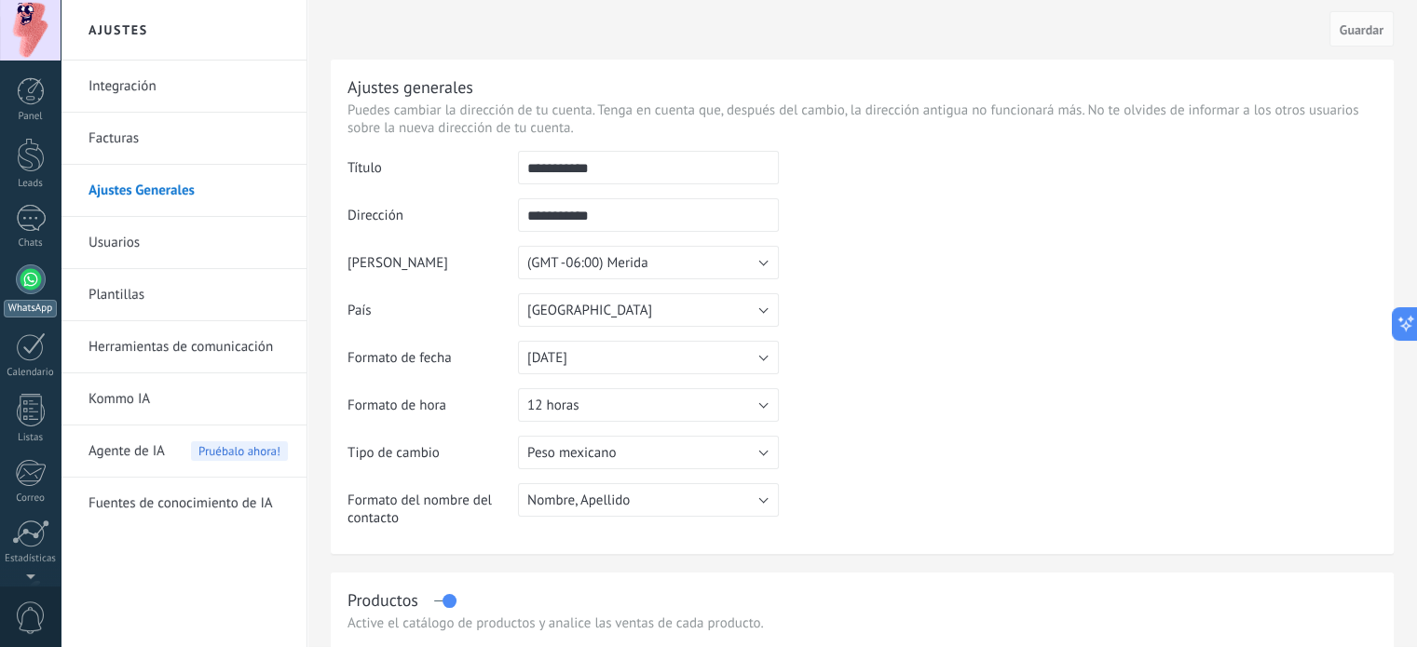
scroll to position [127, 0]
click at [28, 168] on link "WhatsApp" at bounding box center [30, 164] width 61 height 53
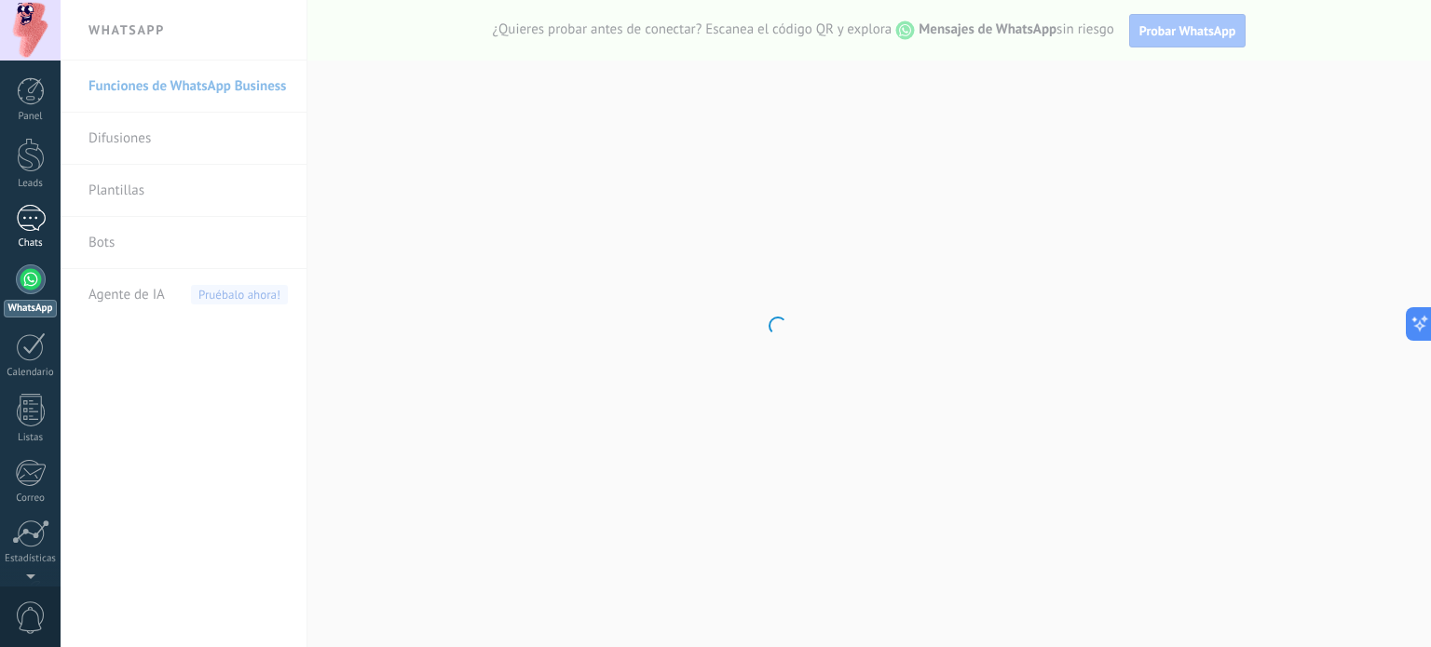
click at [41, 228] on div at bounding box center [31, 218] width 30 height 27
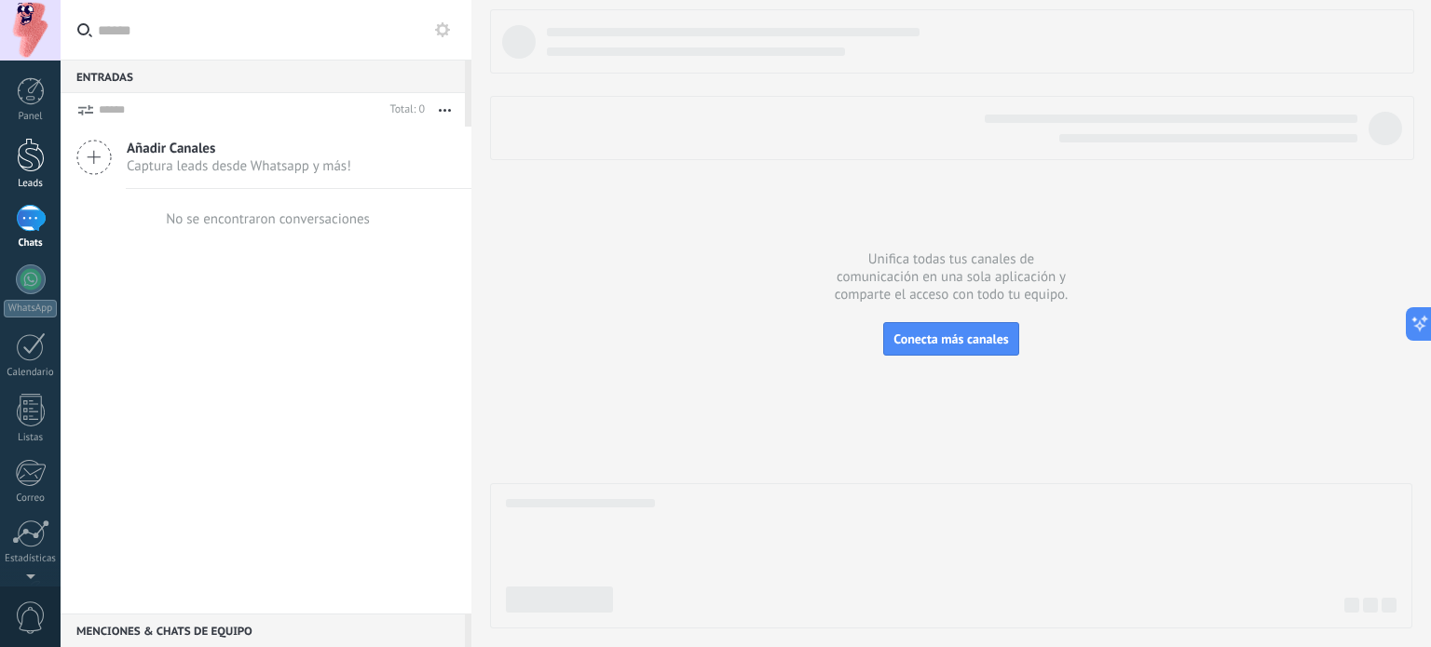
click at [22, 145] on div at bounding box center [31, 155] width 28 height 34
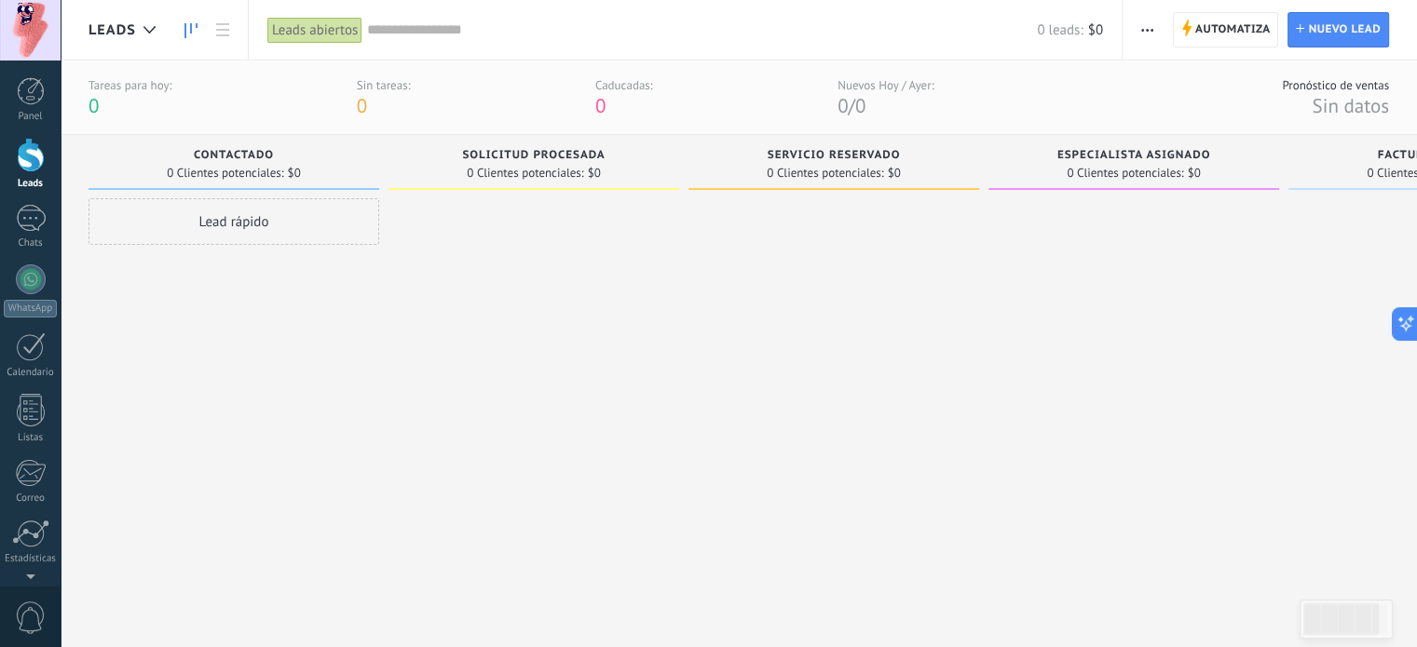
click at [275, 104] on div "Tareas para hoy: 0 Sin tareas: 0 Caducadas: 0 Nuevos Hoy / Ayer: 0 / 0" at bounding box center [511, 97] width 845 height 41
click at [414, 104] on div "Tareas para hoy: 0 Sin tareas: 0 Caducadas: 0 Nuevos Hoy / Ayer: 0 / 0" at bounding box center [511, 97] width 845 height 41
click at [603, 100] on span "0" at bounding box center [600, 105] width 10 height 25
click at [816, 108] on div "Tareas para hoy: 0 Sin tareas: 0 Caducadas: 0 Nuevos Hoy / Ayer: 0 / 0" at bounding box center [511, 97] width 845 height 41
click at [406, 31] on input "text" at bounding box center [702, 30] width 670 height 20
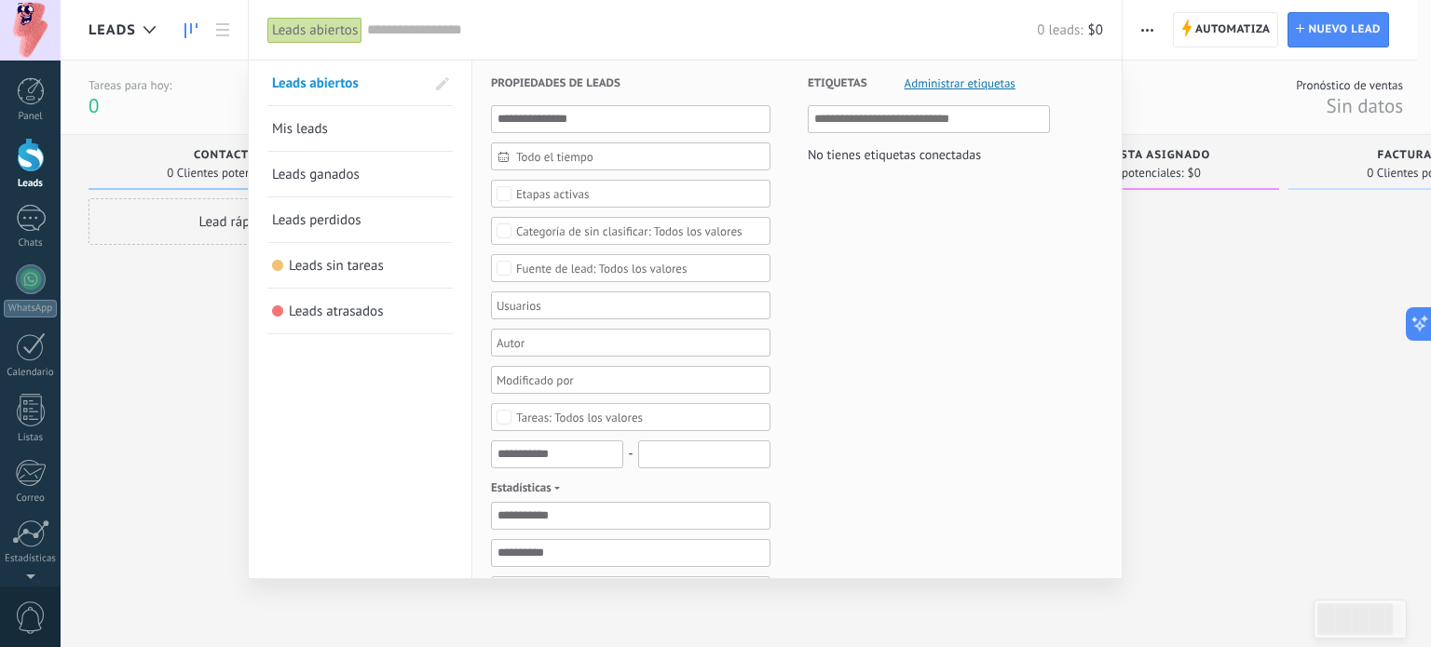
click at [133, 36] on div at bounding box center [715, 323] width 1431 height 647
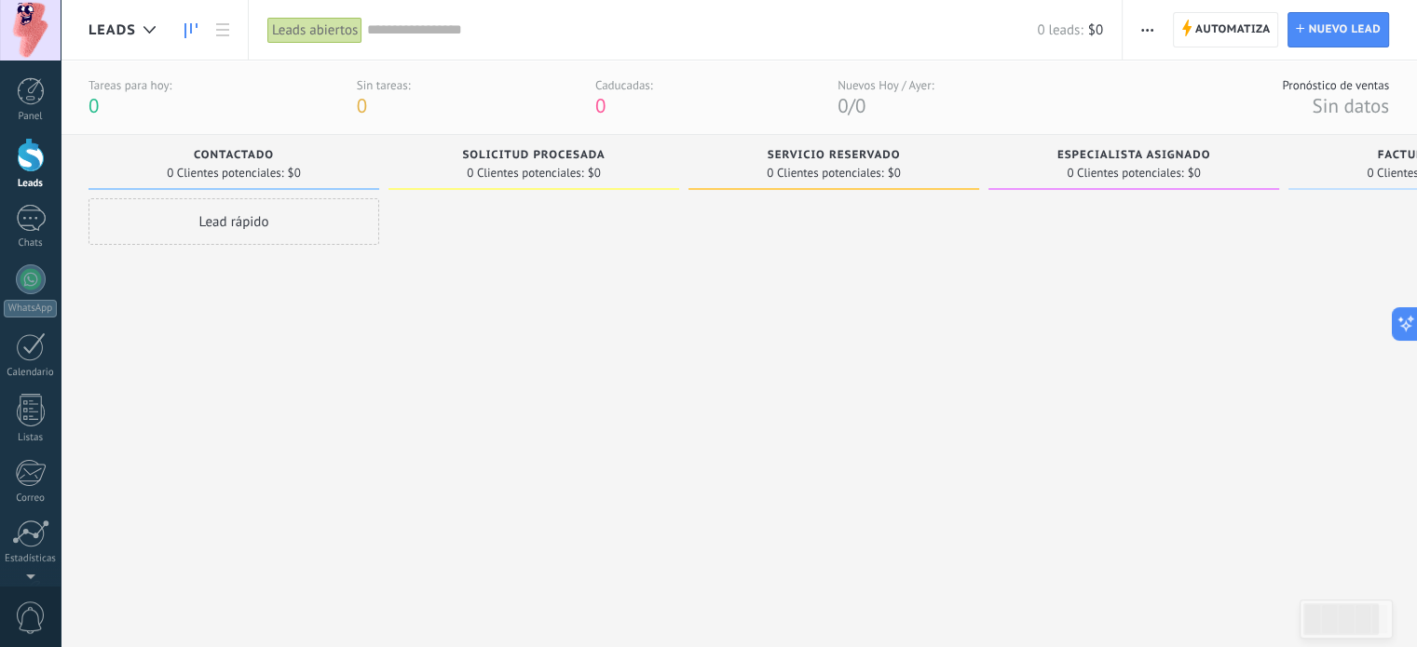
click at [134, 36] on div at bounding box center [149, 30] width 31 height 36
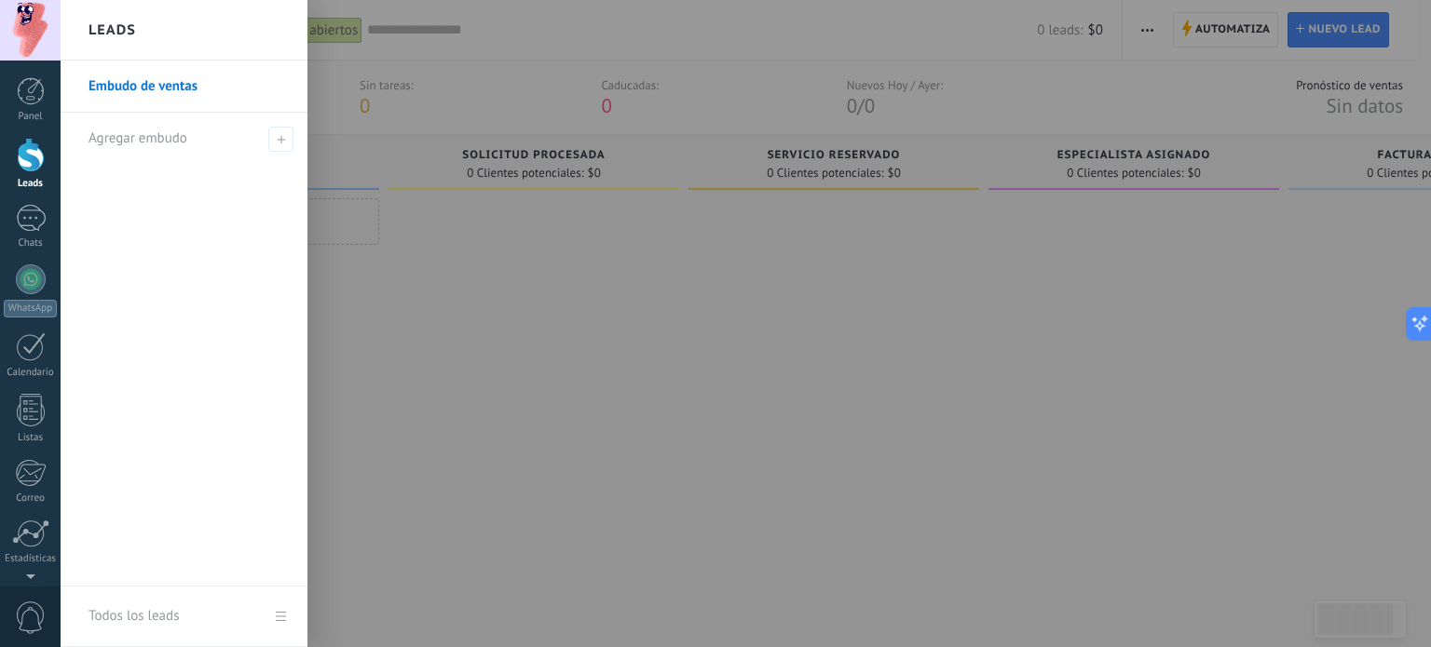
click at [152, 98] on link "Embudo de ventas" at bounding box center [189, 87] width 200 height 52
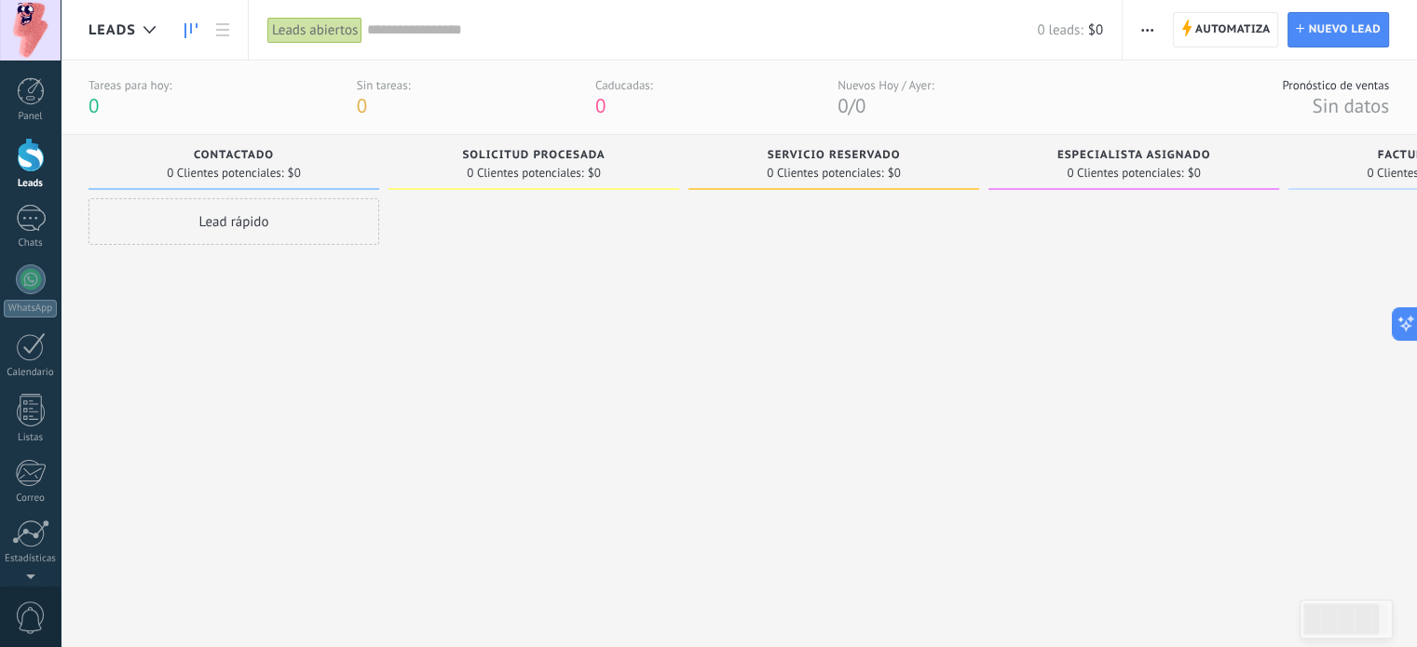
click at [129, 30] on span "Leads" at bounding box center [113, 30] width 48 height 18
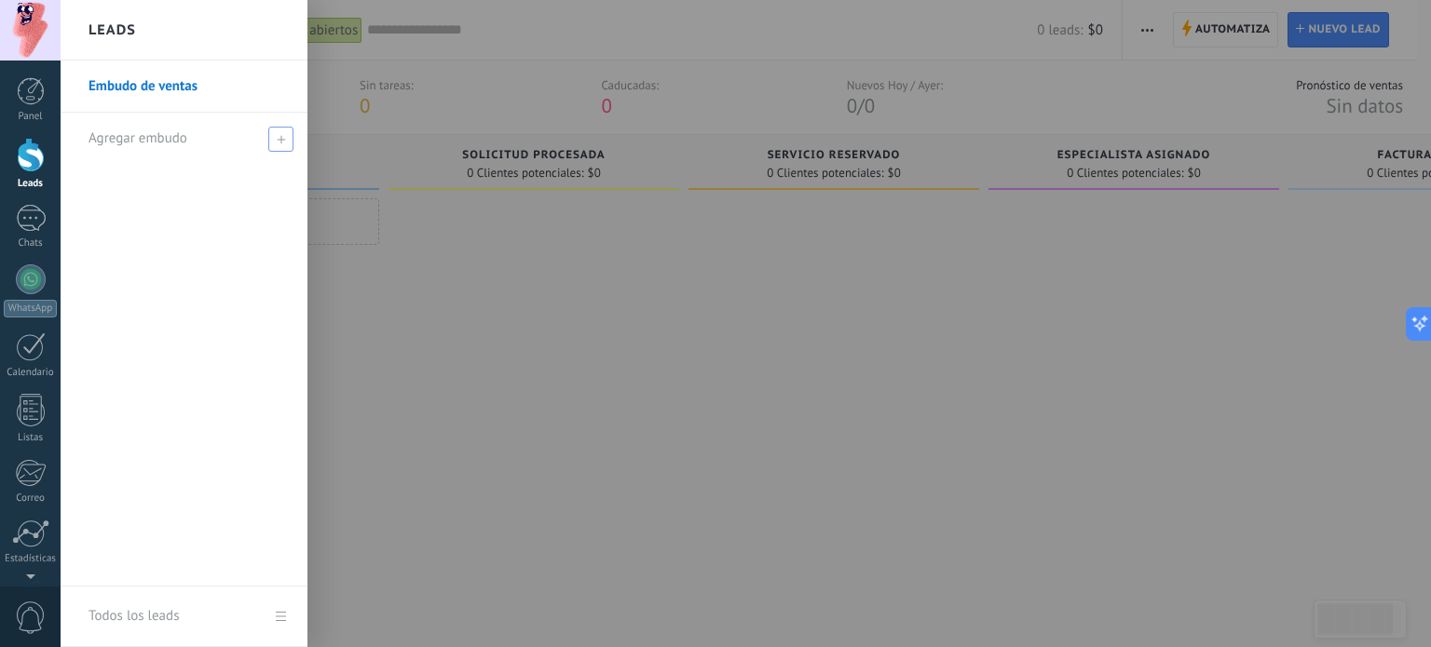
click at [219, 141] on div "Agregar embudo" at bounding box center [189, 138] width 200 height 51
type input "****"
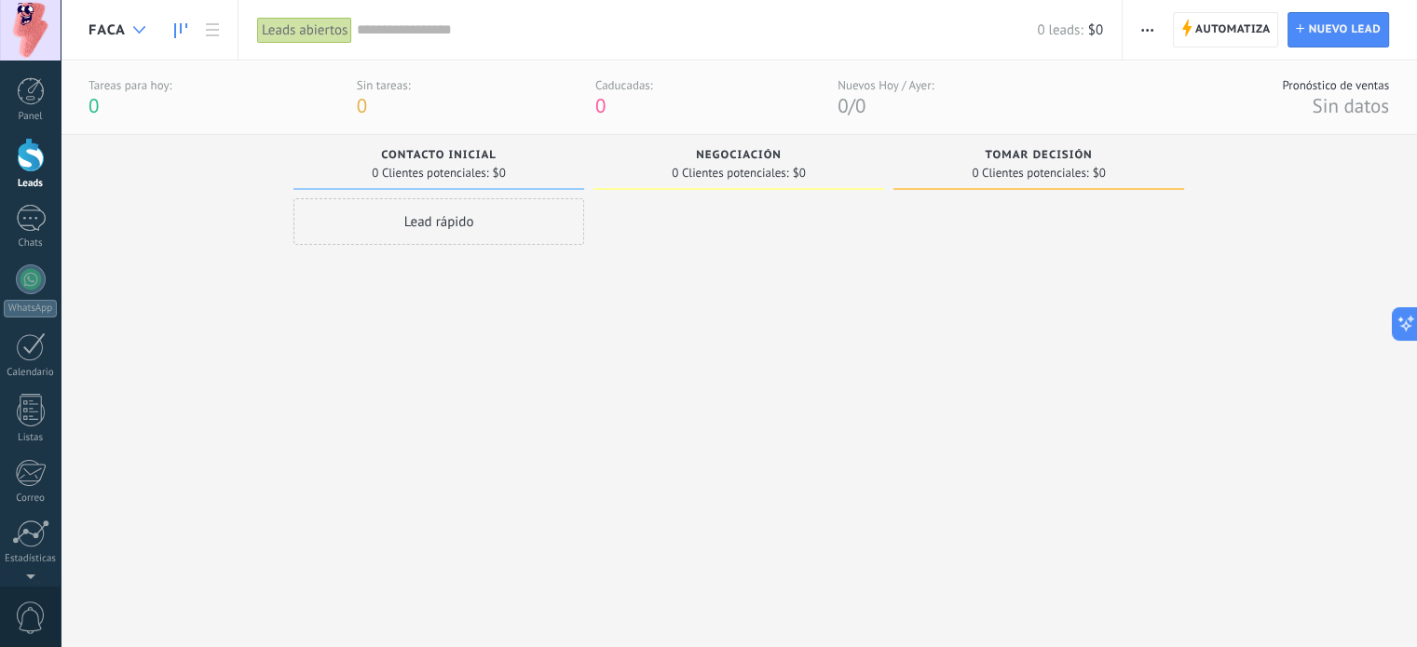
click at [136, 25] on div at bounding box center [139, 30] width 31 height 36
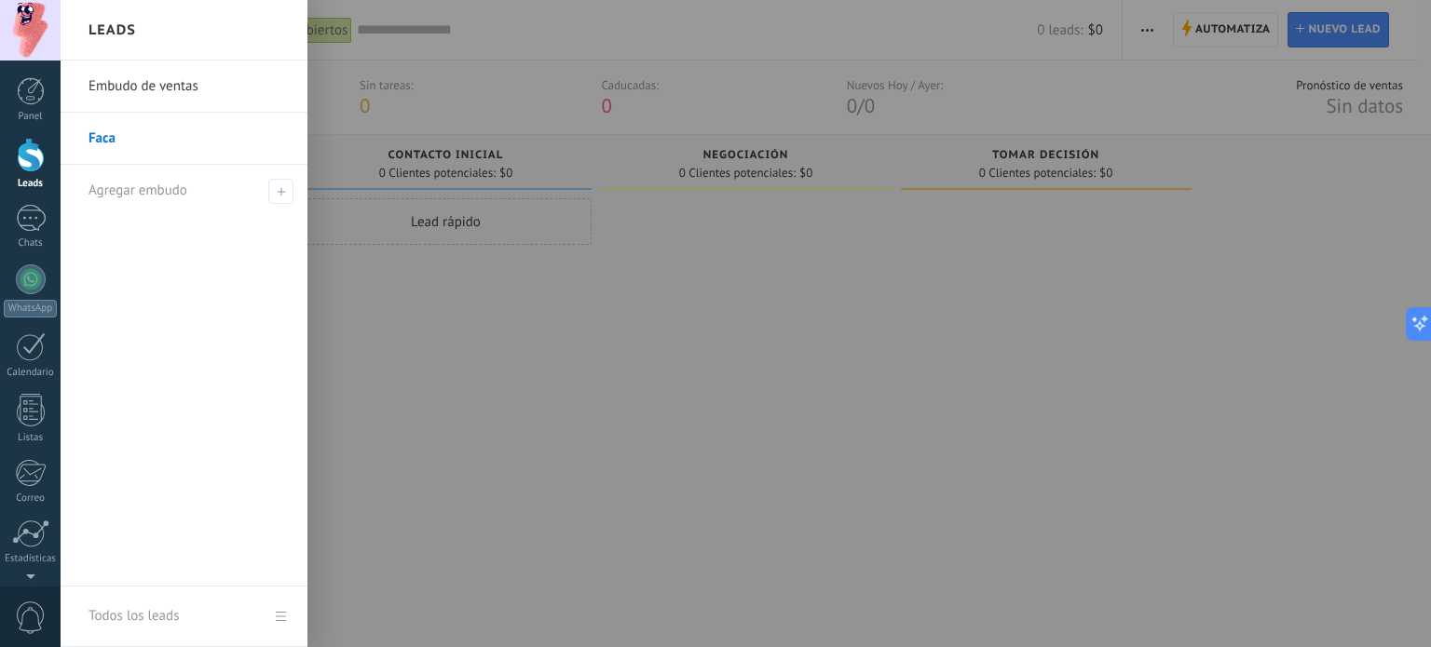
click at [168, 97] on link "Embudo de ventas" at bounding box center [189, 87] width 200 height 52
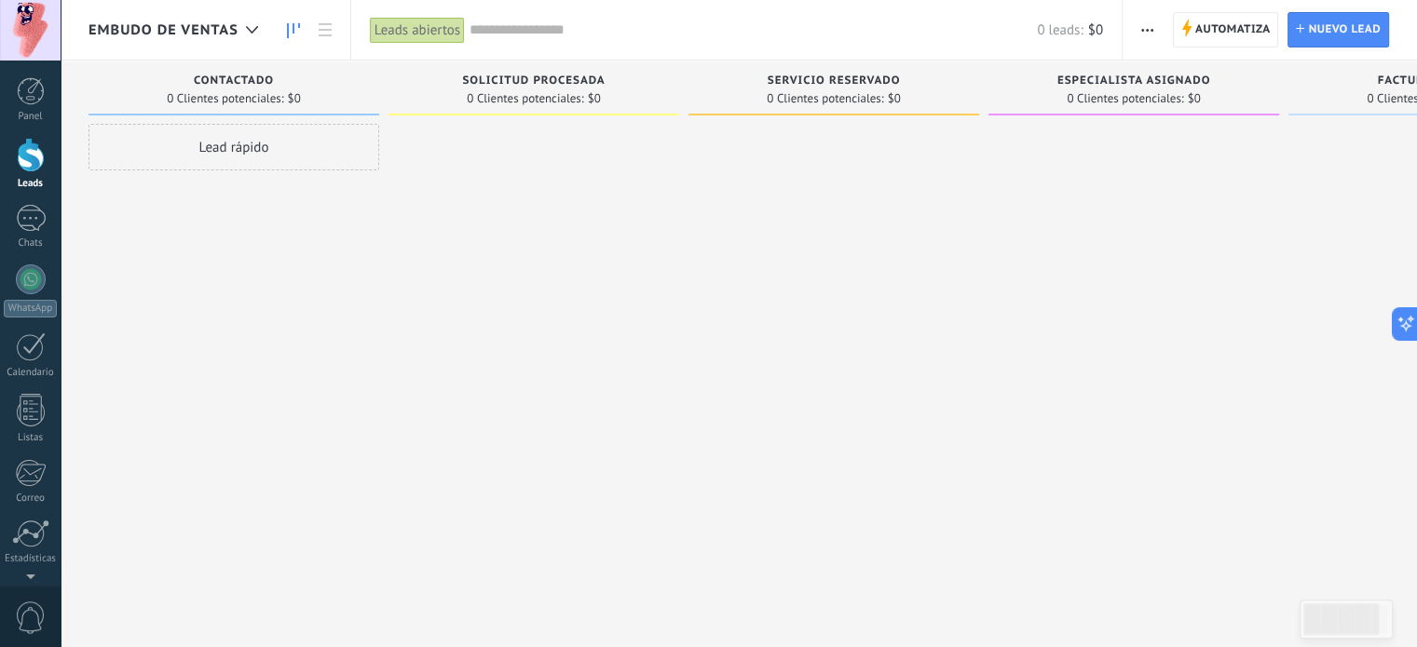
drag, startPoint x: 164, startPoint y: 31, endPoint x: 196, endPoint y: 46, distance: 35.0
click at [196, 46] on div "Embudo de ventas" at bounding box center [178, 30] width 179 height 60
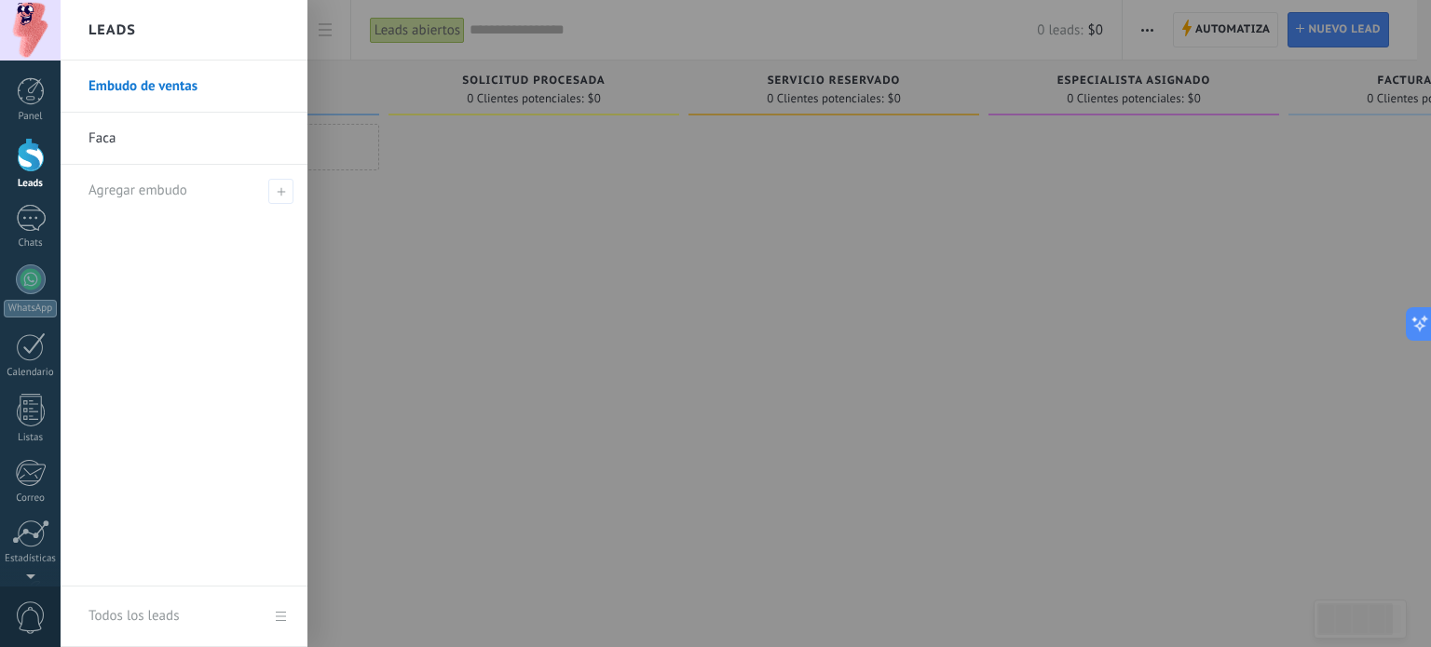
click at [196, 46] on div "Leads" at bounding box center [184, 30] width 247 height 61
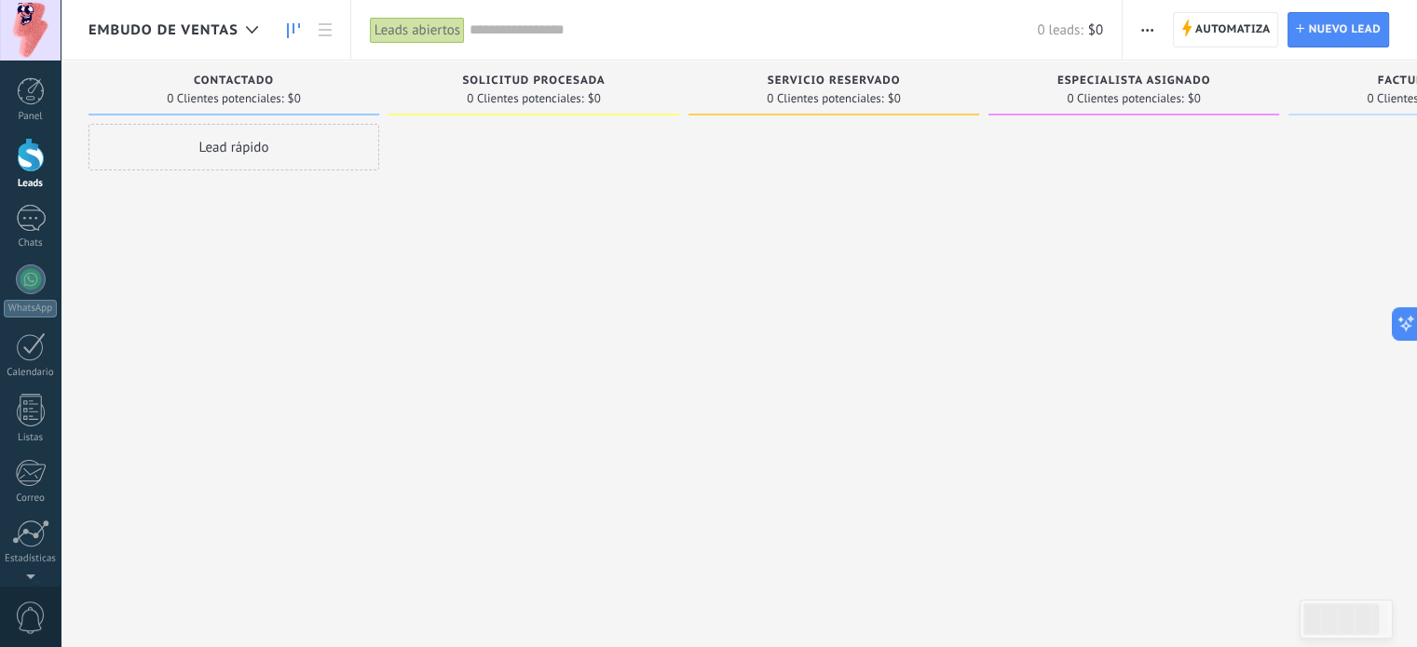
click at [175, 10] on div "Embudo de ventas" at bounding box center [178, 30] width 179 height 60
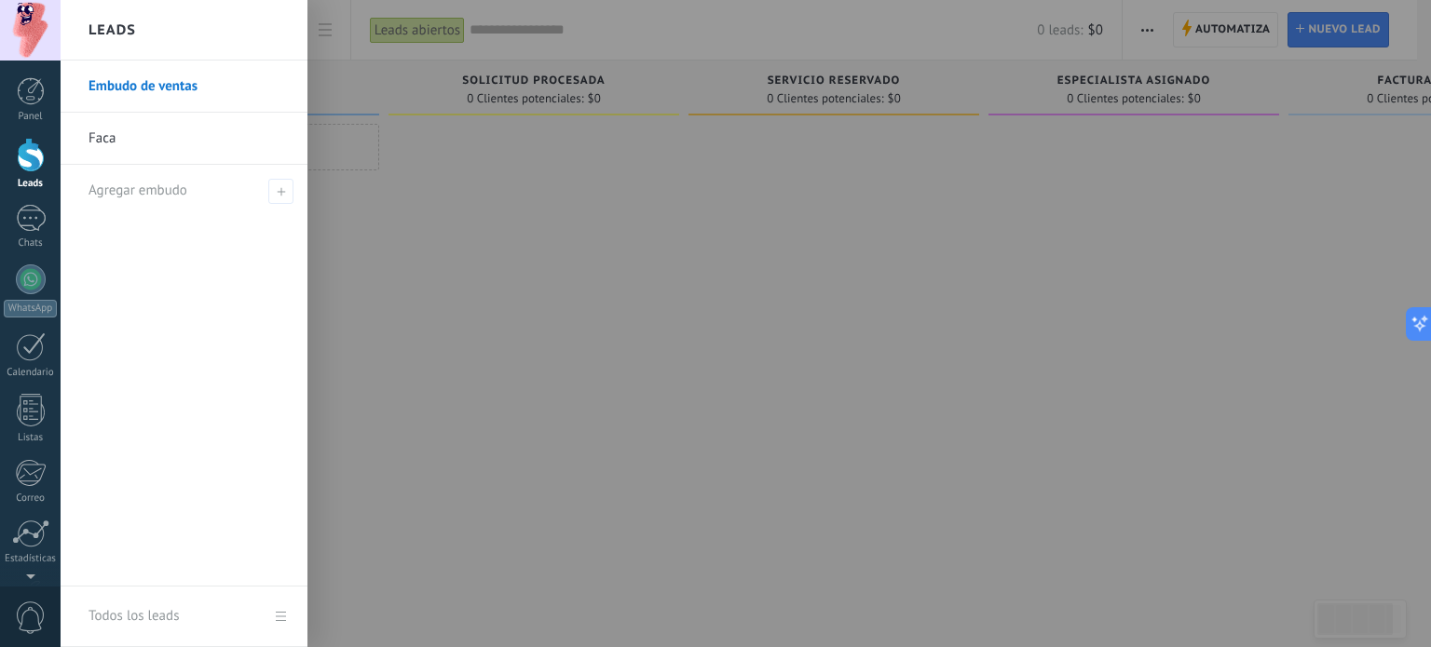
click at [225, 145] on link "Faca" at bounding box center [189, 139] width 200 height 52
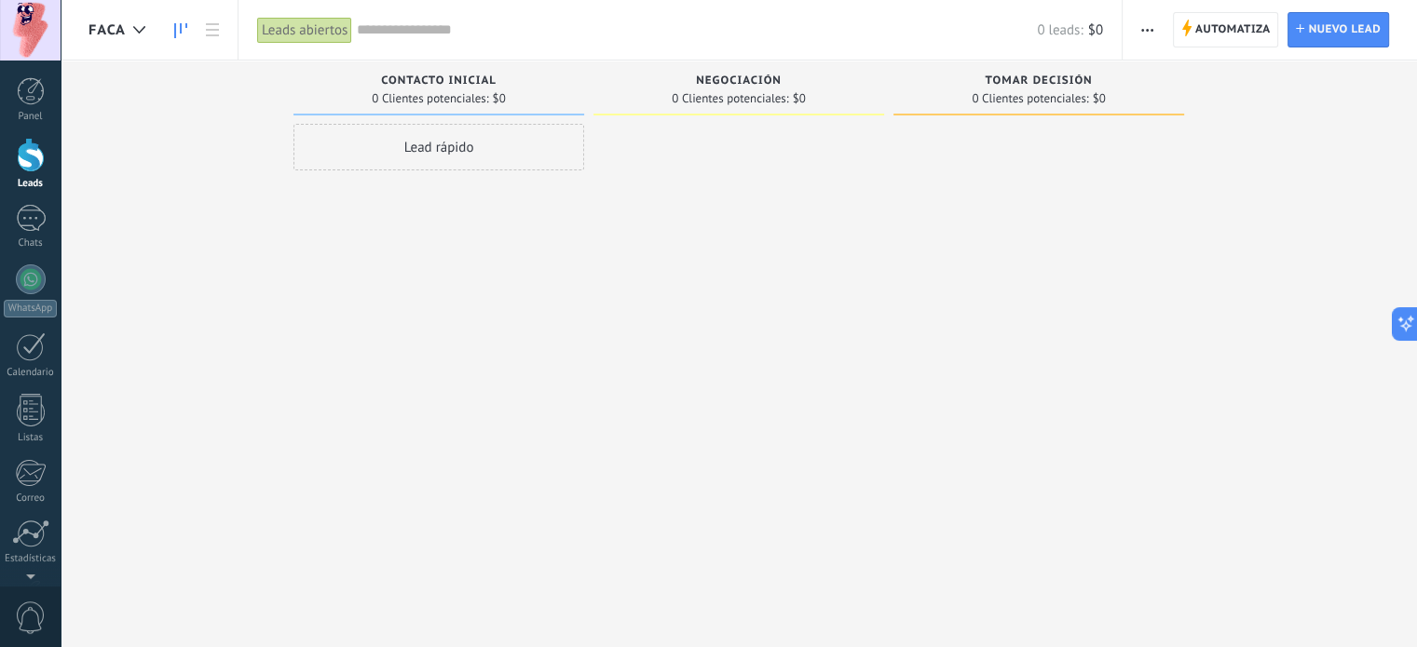
click at [1159, 32] on button "button" at bounding box center [1147, 29] width 27 height 35
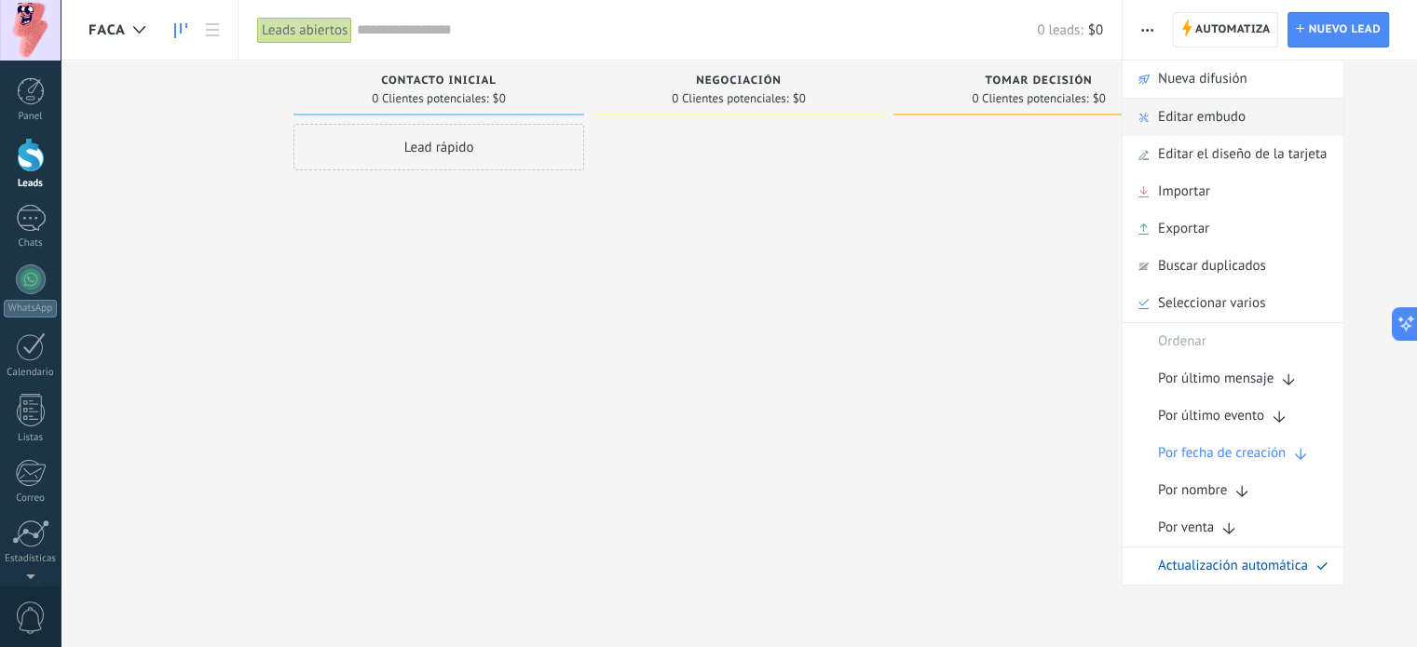
click at [1247, 117] on div "Editar embudo" at bounding box center [1233, 117] width 221 height 37
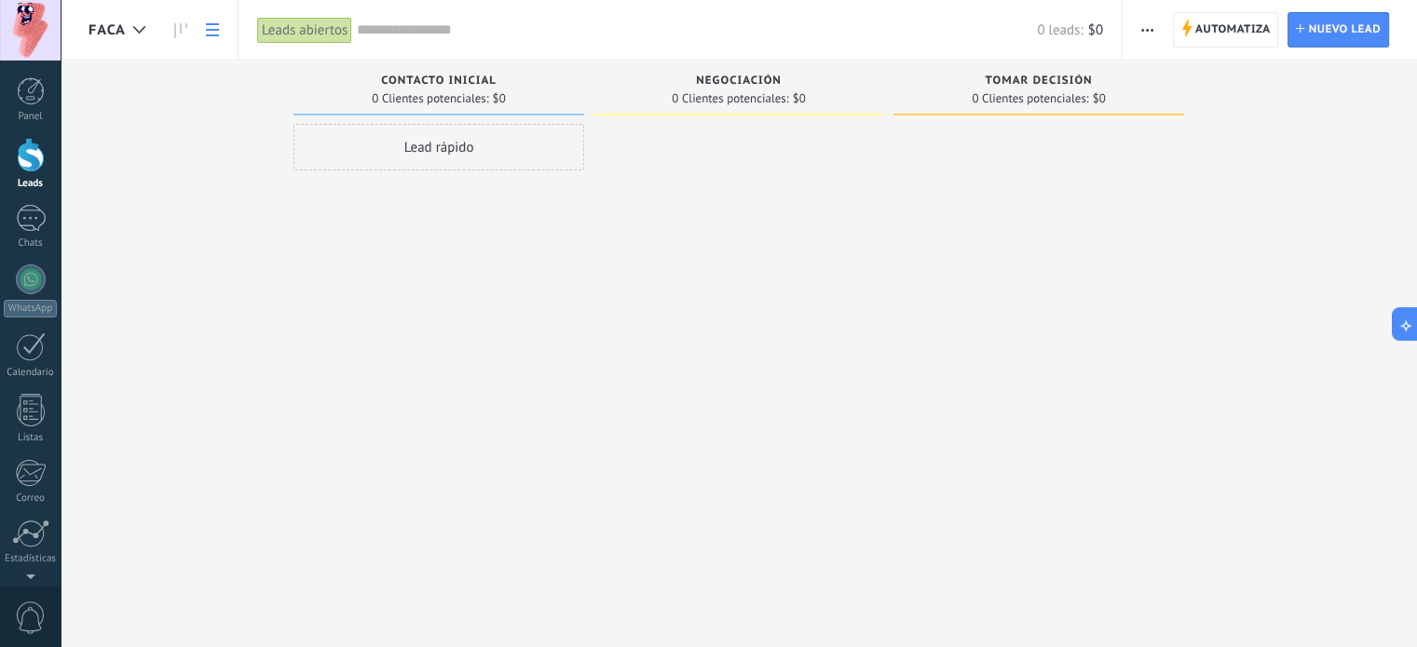
drag, startPoint x: 253, startPoint y: 48, endPoint x: 217, endPoint y: 36, distance: 38.0
click at [217, 36] on div "Faca Leads abiertos Aplicar 0 leads: $0 Leads abiertos Mis leads Leads ganados …" at bounding box center [739, 30] width 1356 height 61
click at [217, 36] on link at bounding box center [213, 30] width 32 height 36
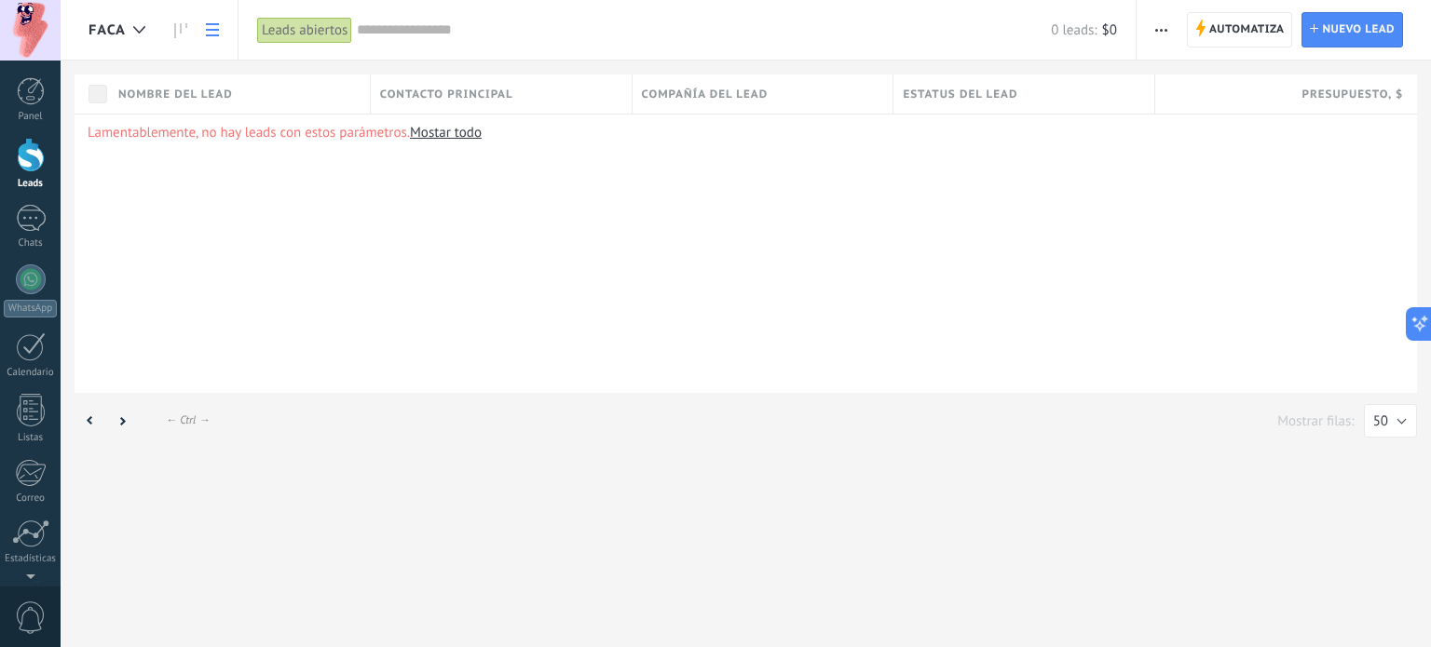
click at [463, 133] on link "Mostar todo" at bounding box center [446, 133] width 72 height 18
click at [1256, 37] on span "Automatiza" at bounding box center [1246, 30] width 75 height 34
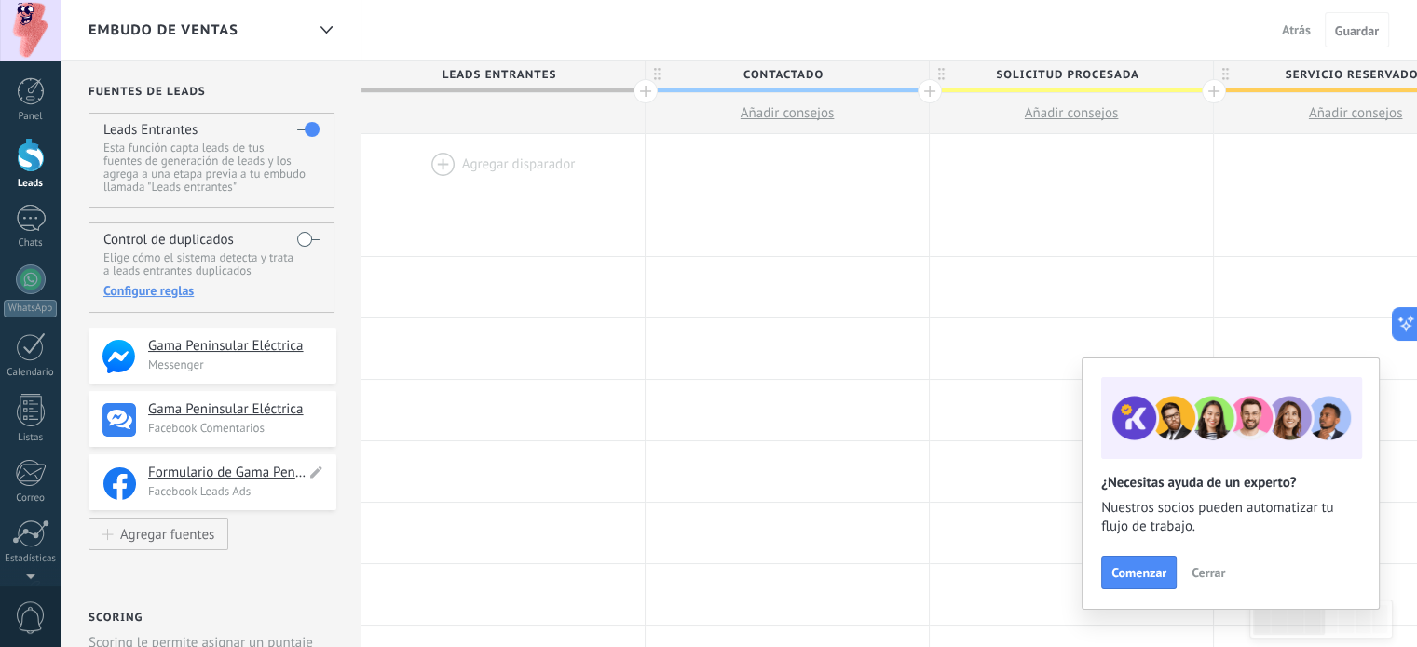
click at [273, 492] on p "Facebook Leads Ads" at bounding box center [236, 492] width 177 height 16
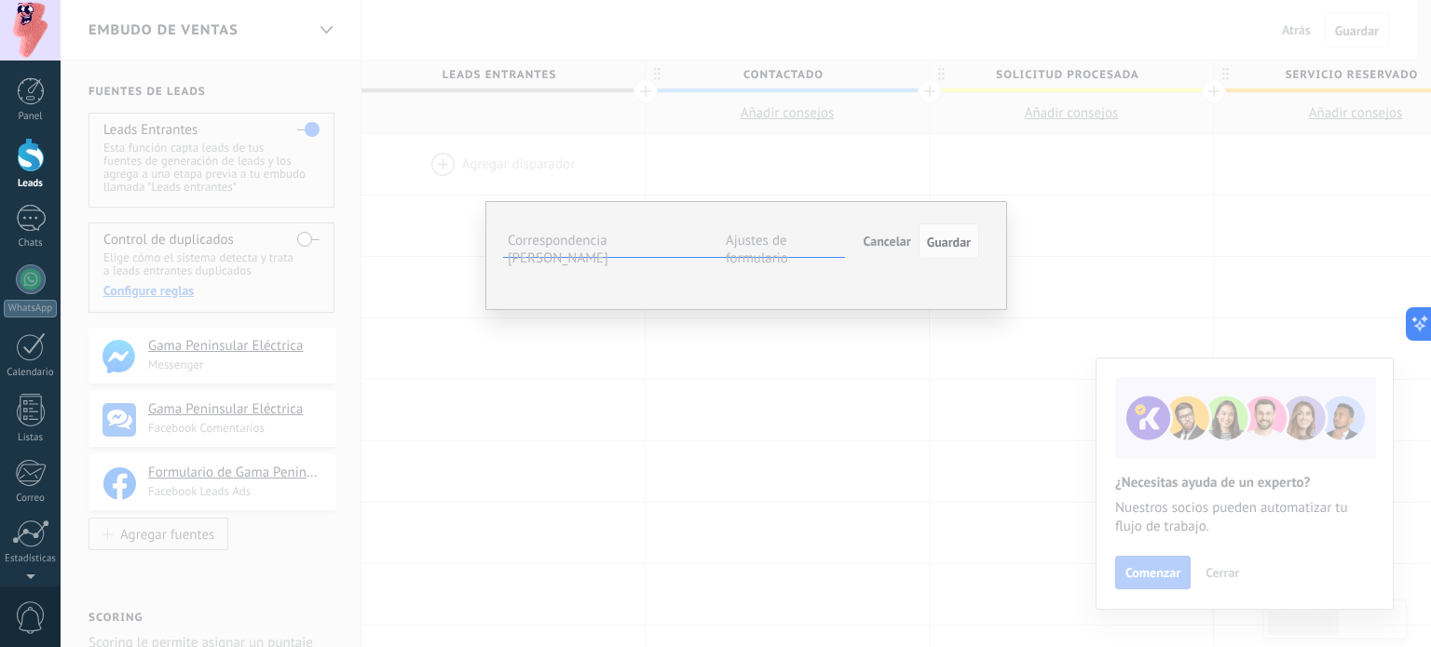
click at [0, 0] on span "Nombre del contacto (contacto)" at bounding box center [0, 0] width 0 height 0
click at [947, 247] on span "Guardar" at bounding box center [949, 242] width 44 height 13
click at [0, 0] on span "Teléfono (contacto)" at bounding box center [0, 0] width 0 height 0
click at [774, 254] on li "Ajustes de formulario" at bounding box center [783, 243] width 124 height 27
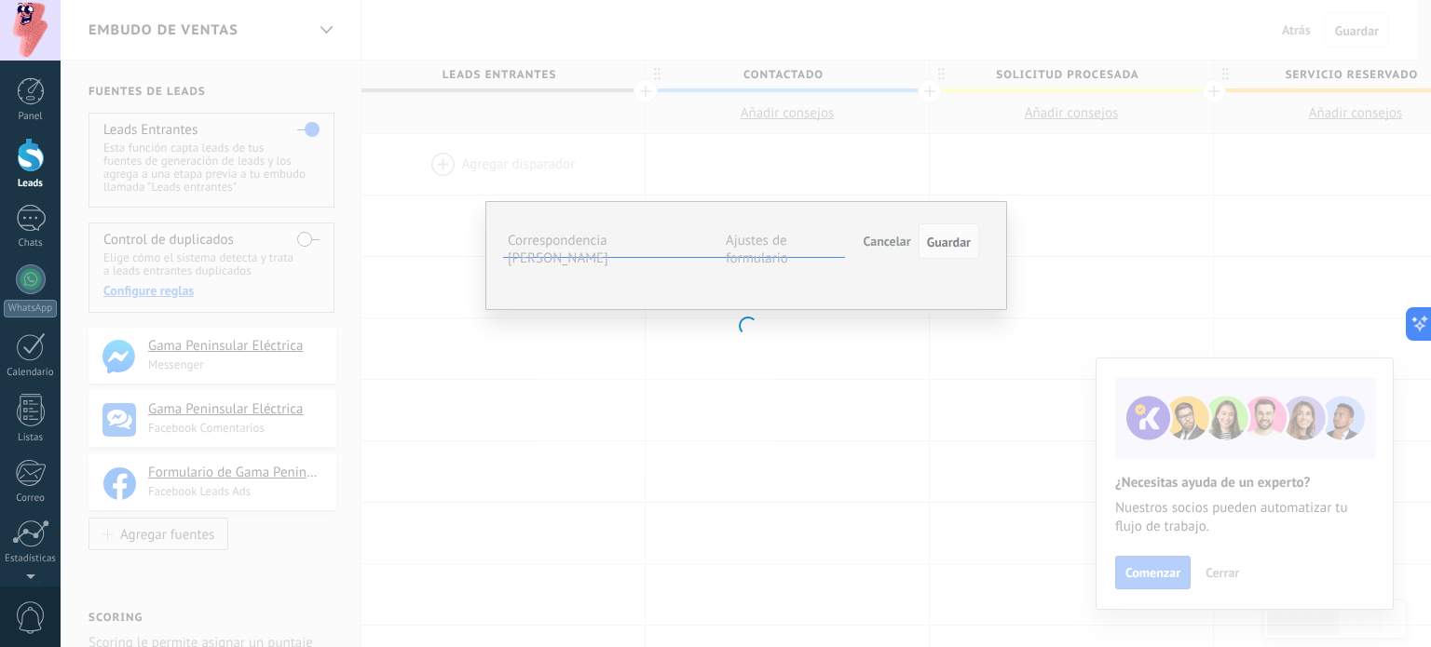
click at [785, 245] on label "Ajustes de formulario" at bounding box center [757, 249] width 62 height 35
click at [951, 244] on span "Guardar" at bounding box center [949, 242] width 44 height 13
click at [898, 597] on div "**********" at bounding box center [746, 323] width 1370 height 647
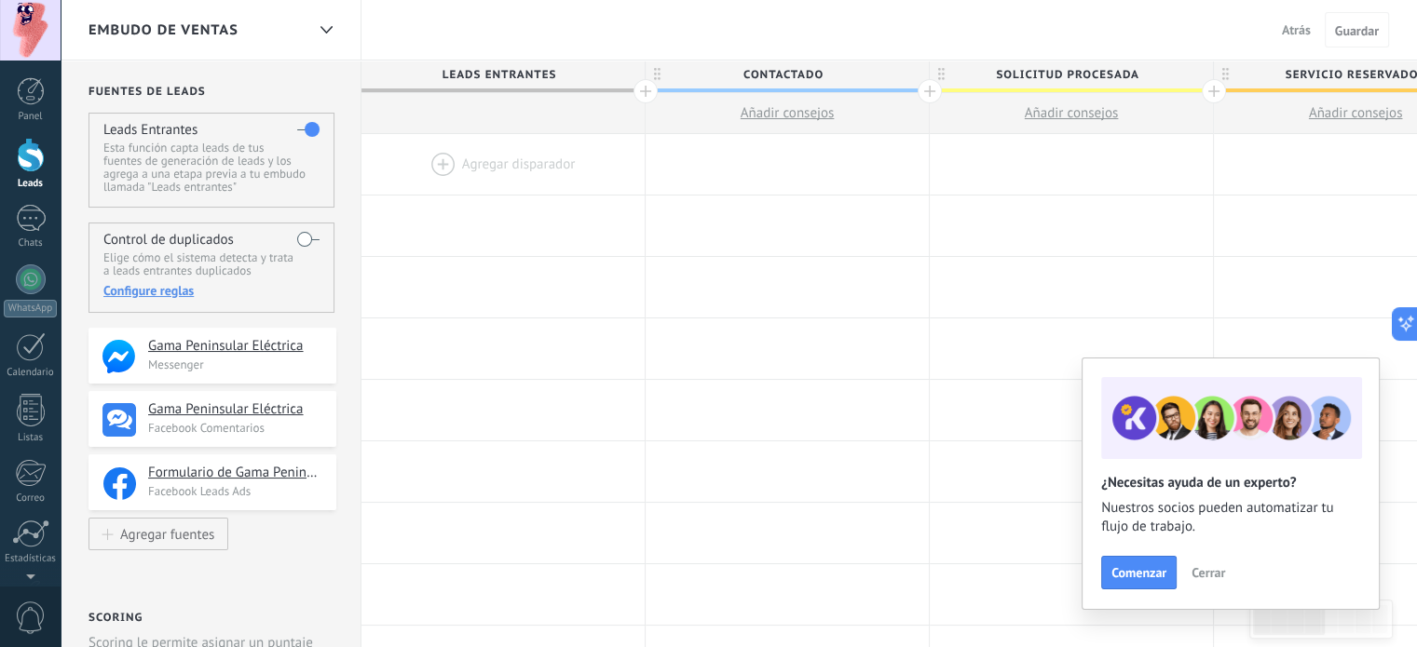
click at [1204, 575] on span "Cerrar" at bounding box center [1209, 572] width 34 height 13
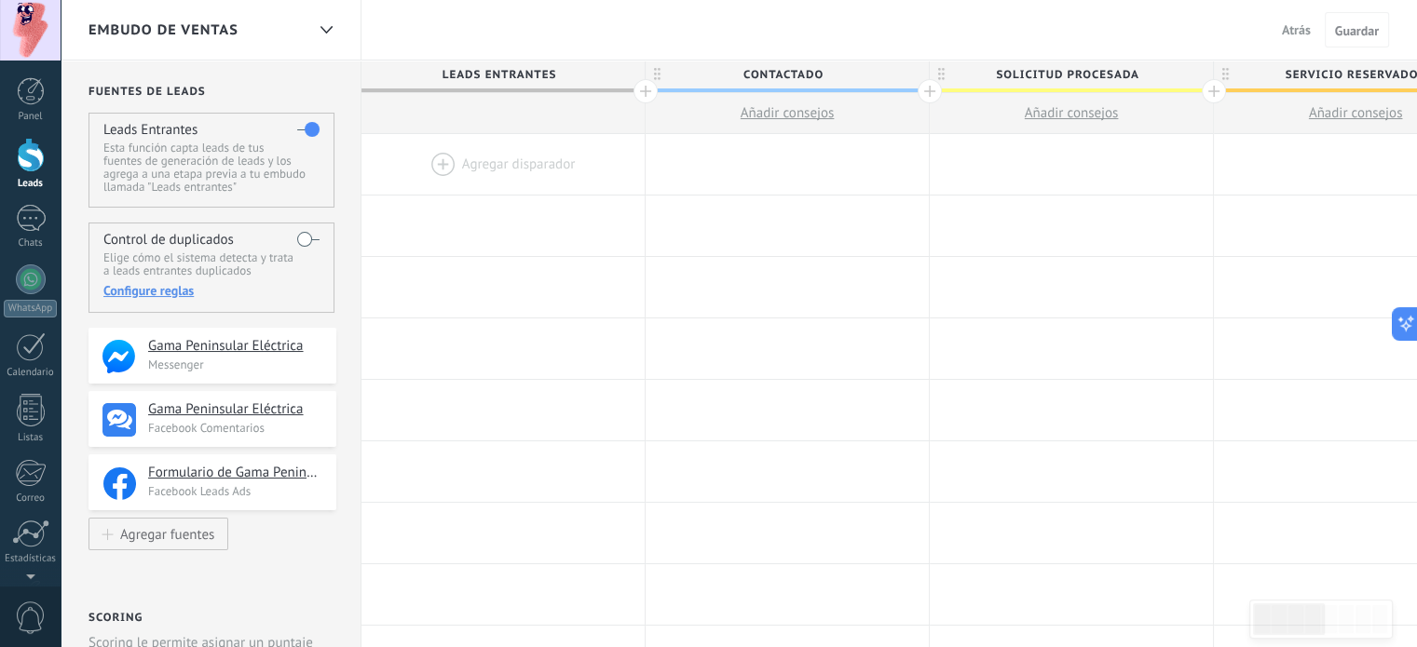
click at [285, 236] on div "Control de duplicados Elige cómo el sistema detecta y trata a leads entrantes d…" at bounding box center [212, 268] width 246 height 90
click at [299, 233] on label at bounding box center [308, 240] width 22 height 30
drag, startPoint x: 217, startPoint y: 487, endPoint x: 466, endPoint y: 162, distance: 409.4
drag, startPoint x: 253, startPoint y: 475, endPoint x: 438, endPoint y: 167, distance: 359.3
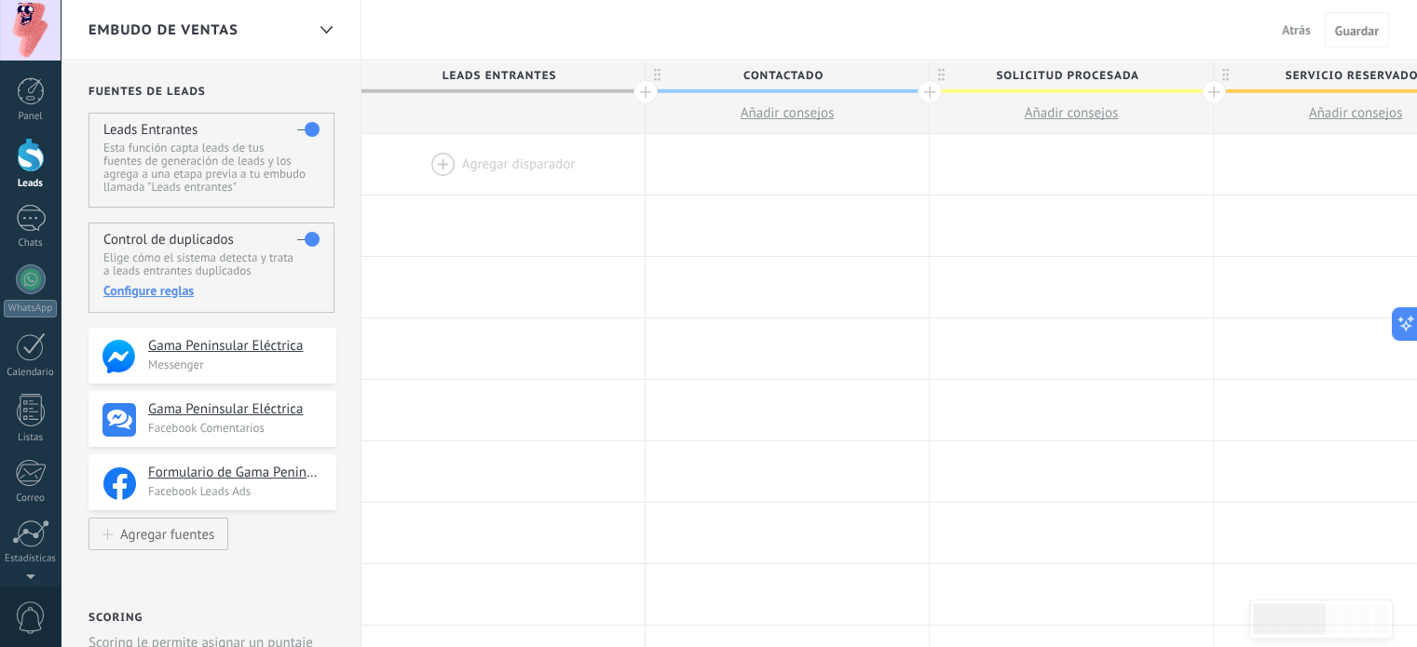
click at [438, 167] on div at bounding box center [502, 164] width 283 height 61
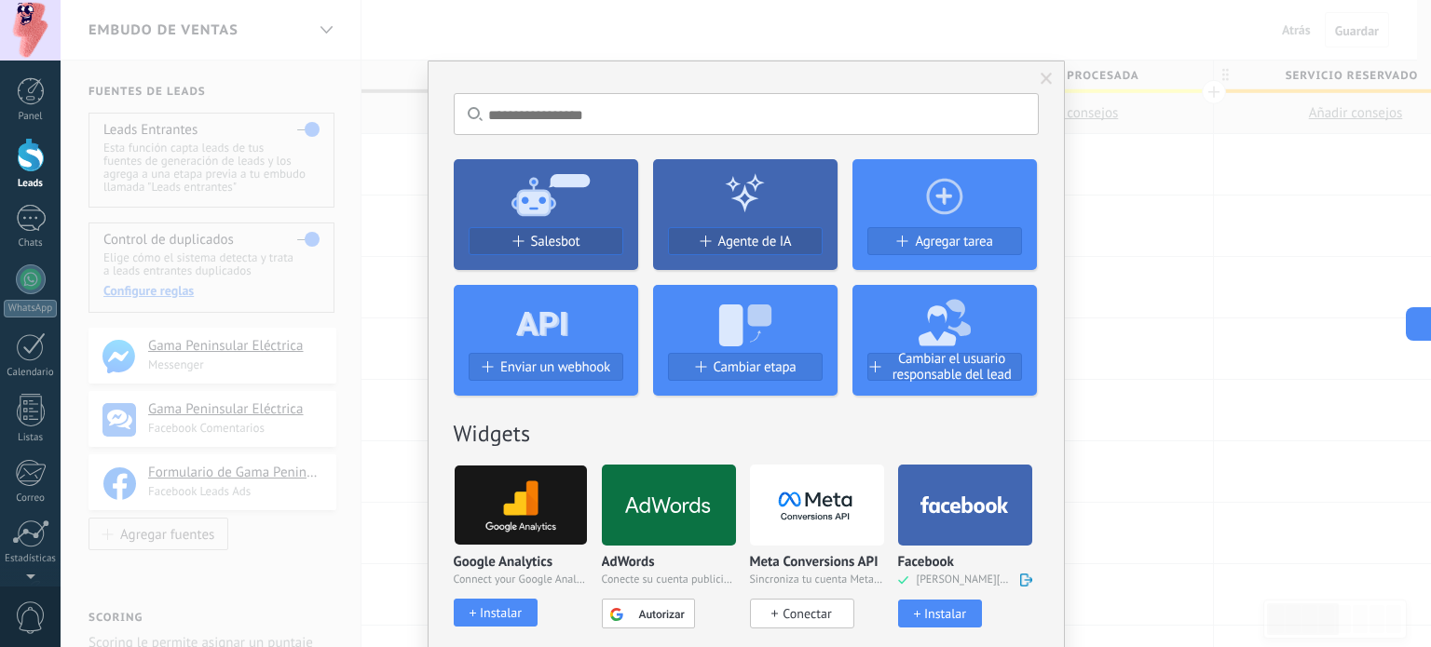
click at [943, 498] on icon at bounding box center [964, 506] width 89 height 18
click at [976, 506] on icon at bounding box center [964, 506] width 89 height 18
click at [975, 506] on icon at bounding box center [964, 506] width 89 height 18
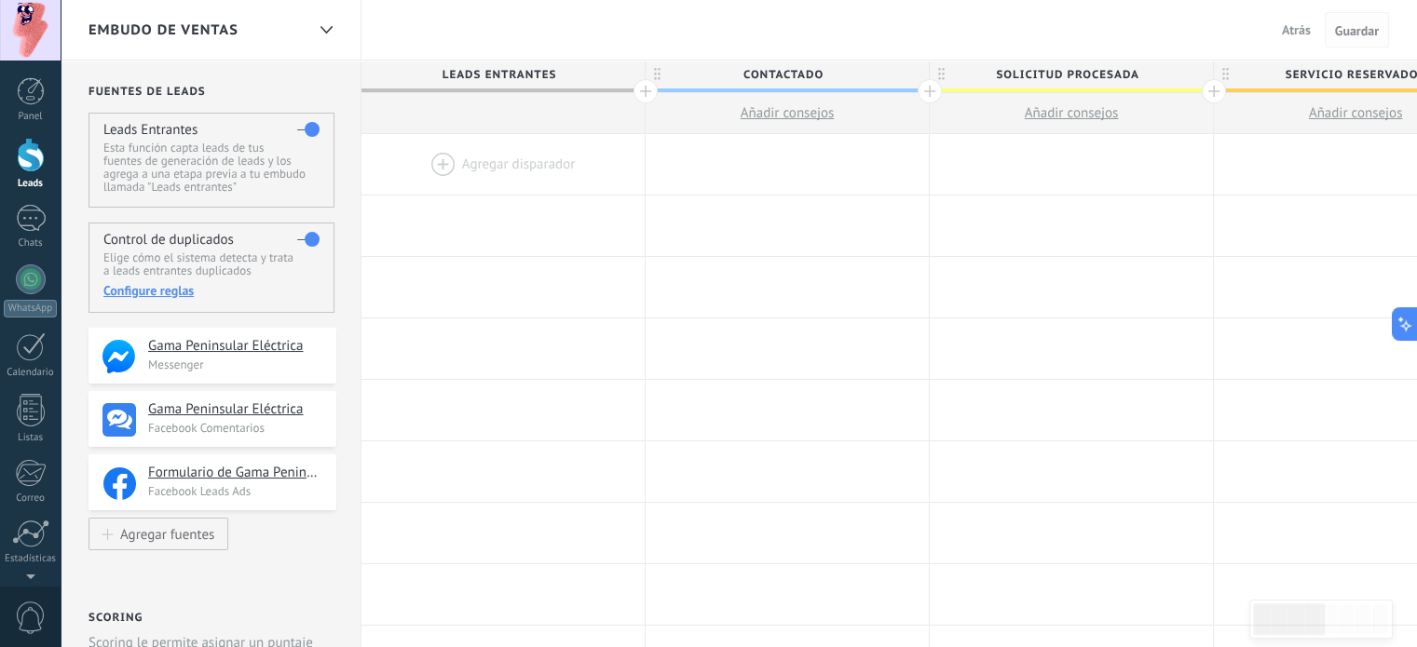
click at [1356, 35] on span "Guardar" at bounding box center [1357, 30] width 44 height 13
drag, startPoint x: 224, startPoint y: 350, endPoint x: 457, endPoint y: 169, distance: 295.4
click at [440, 163] on div at bounding box center [502, 164] width 283 height 61
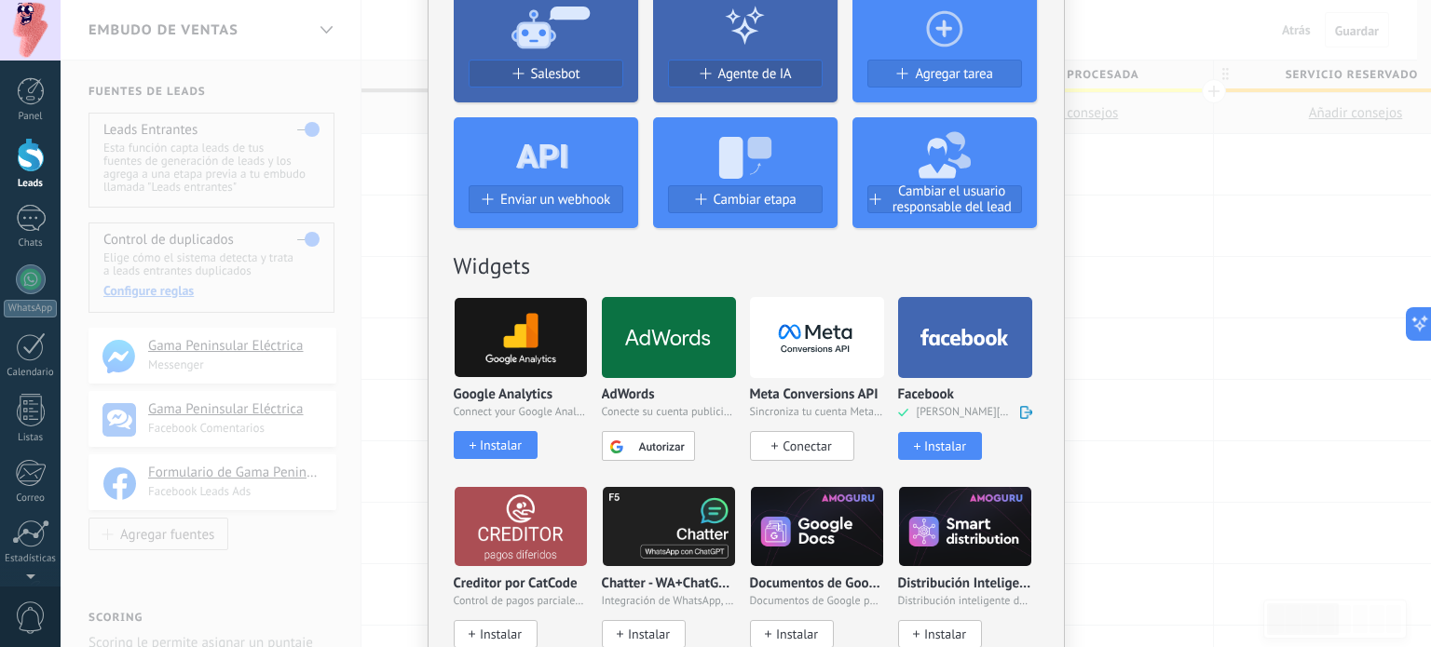
scroll to position [183, 0]
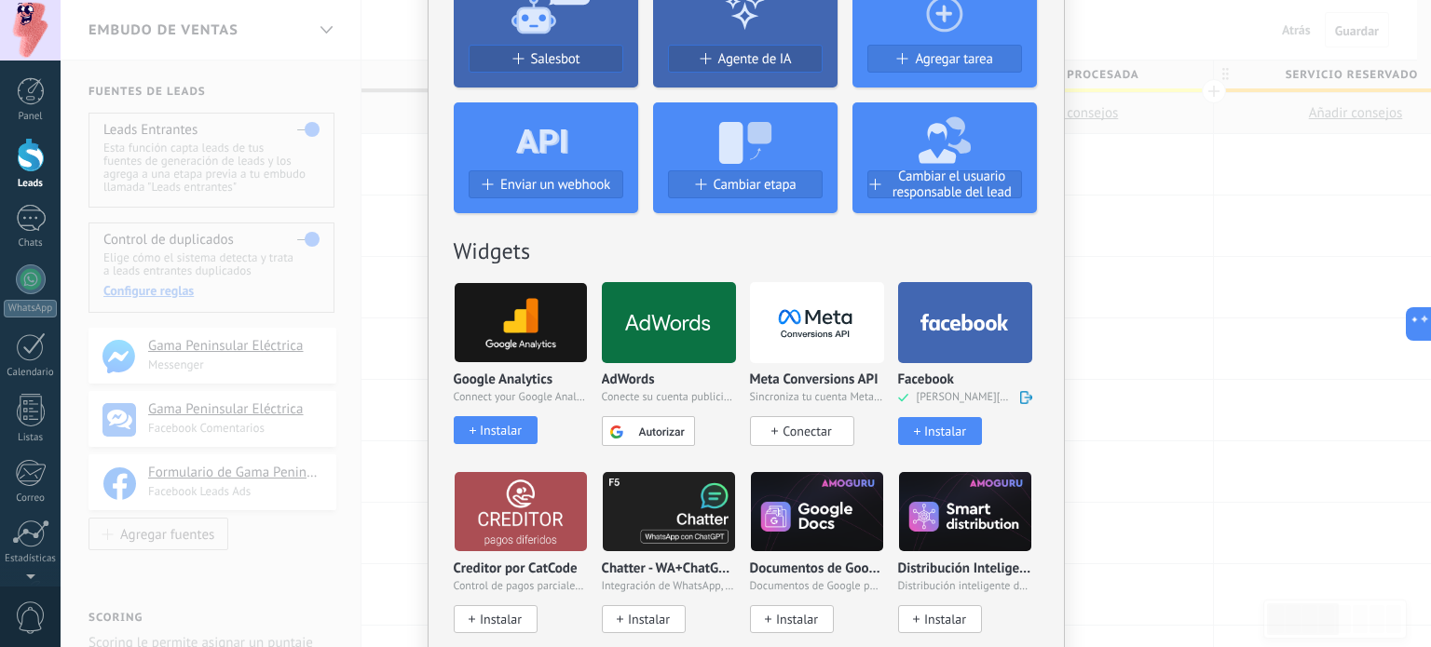
click at [929, 435] on div "Instalar" at bounding box center [945, 432] width 42 height 16
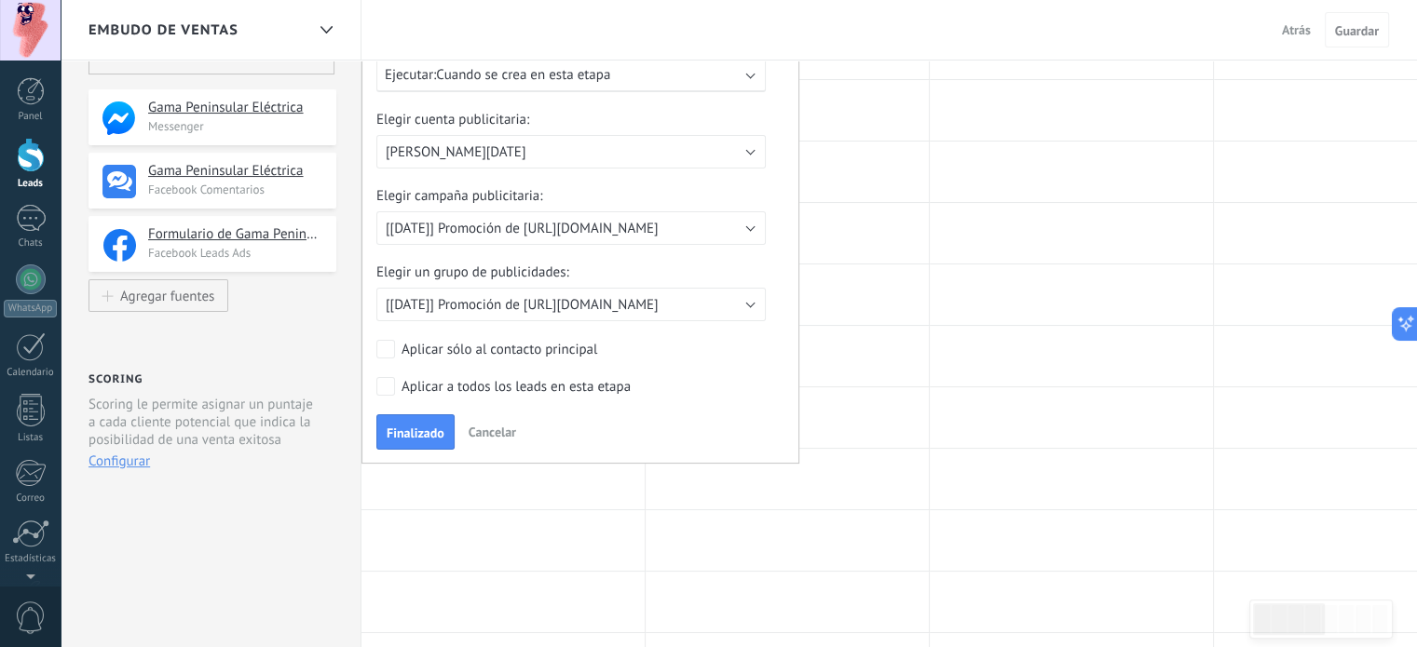
scroll to position [240, 0]
click at [427, 426] on span "Finalizado" at bounding box center [416, 431] width 58 height 13
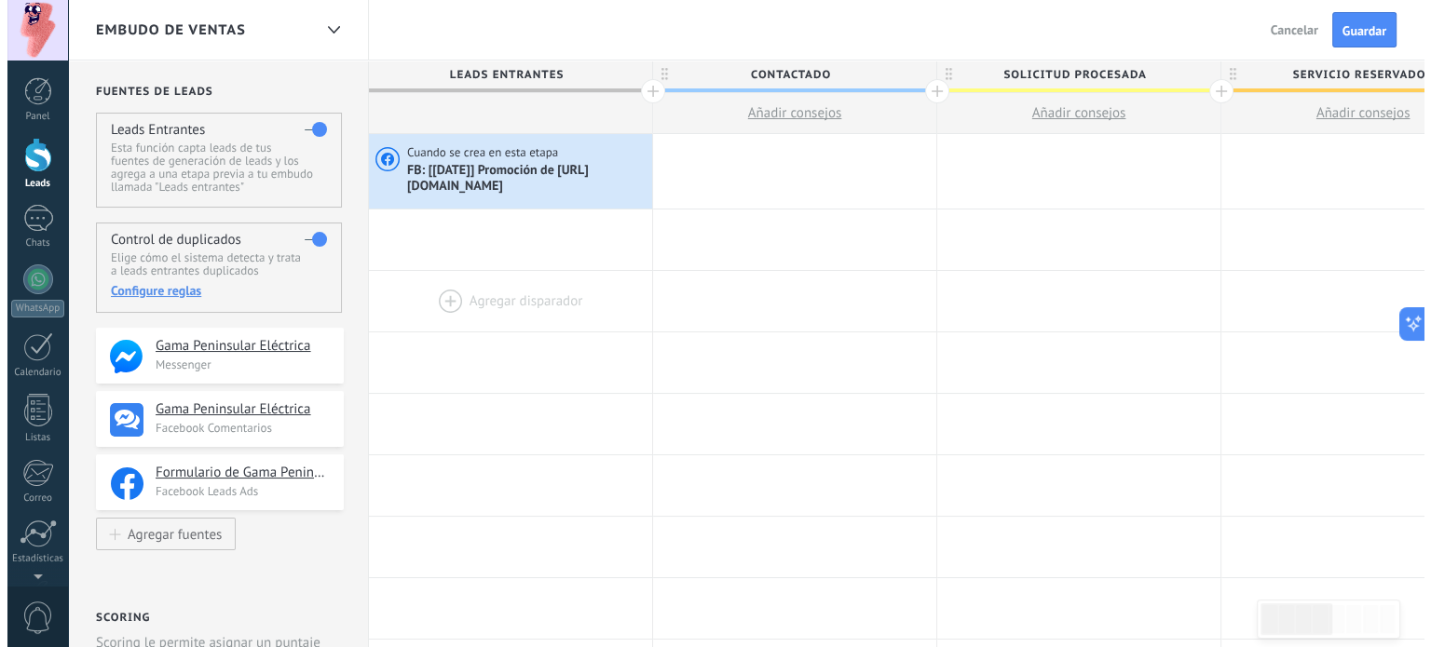
scroll to position [0, 0]
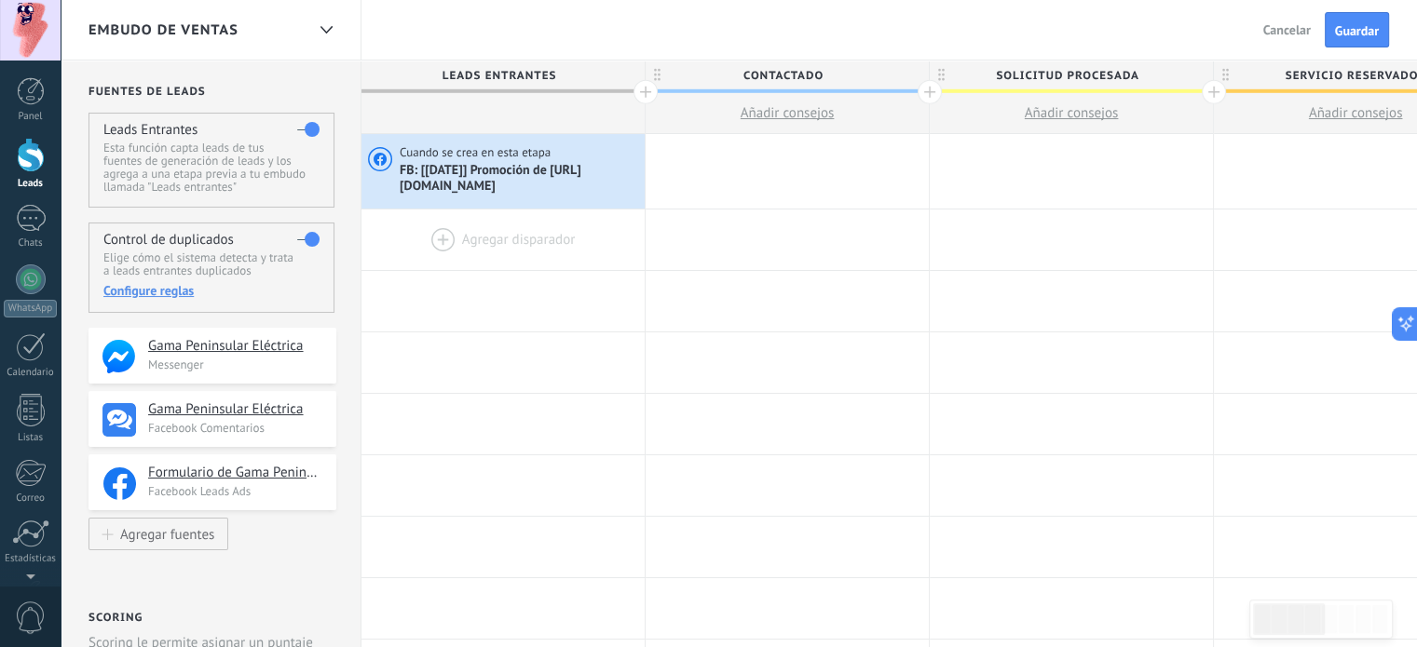
click at [481, 227] on div at bounding box center [502, 240] width 283 height 61
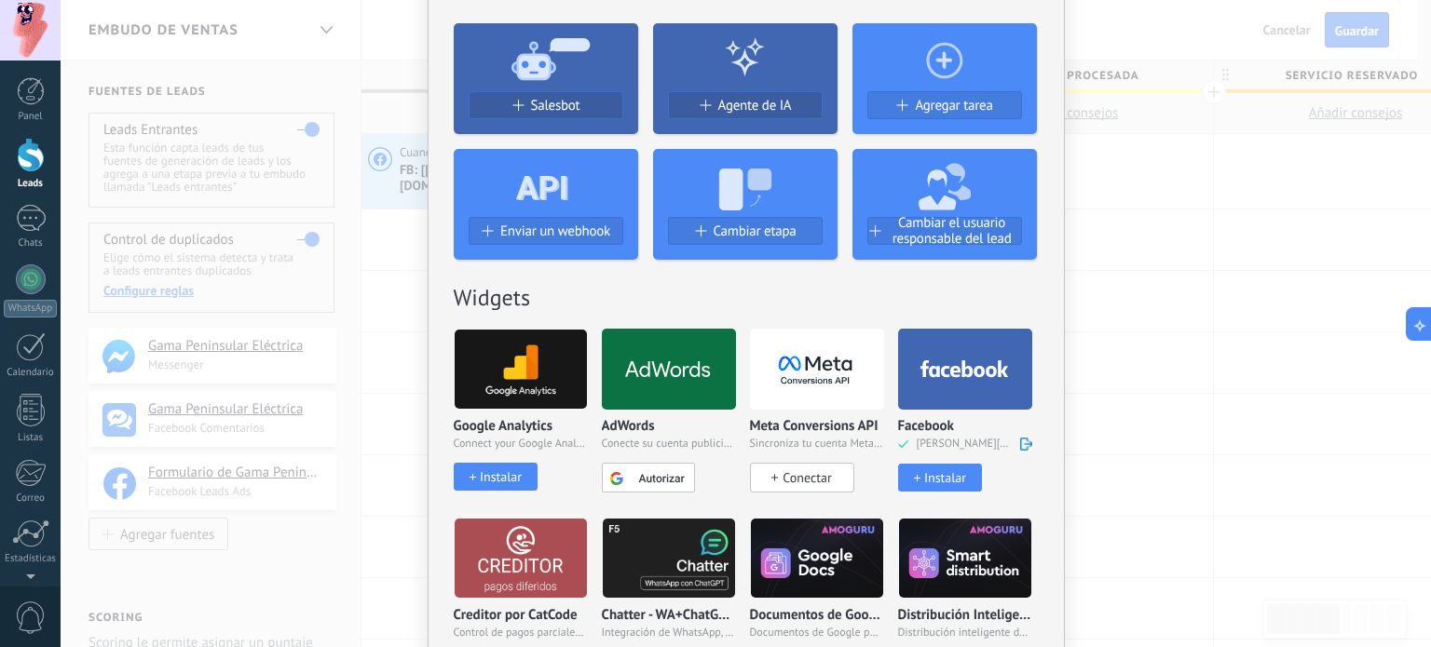
scroll to position [138, 0]
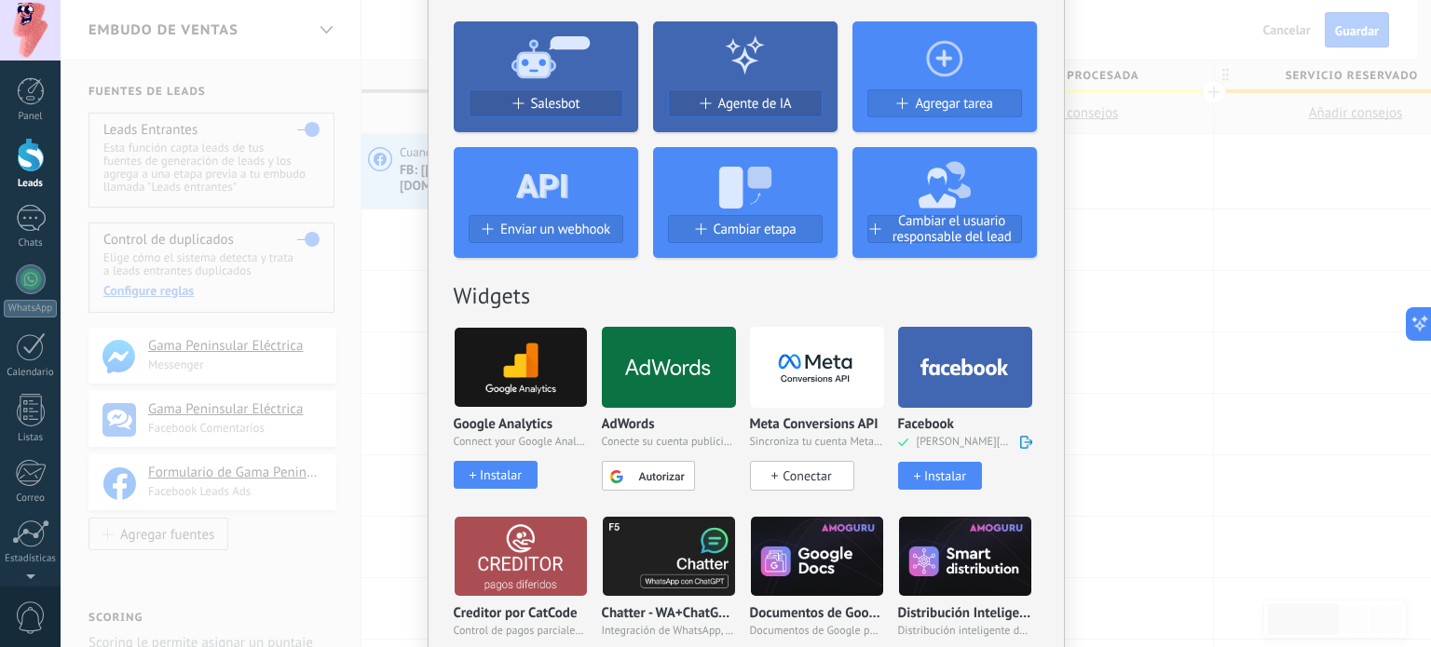
click at [939, 484] on div "Instalar" at bounding box center [945, 477] width 42 height 16
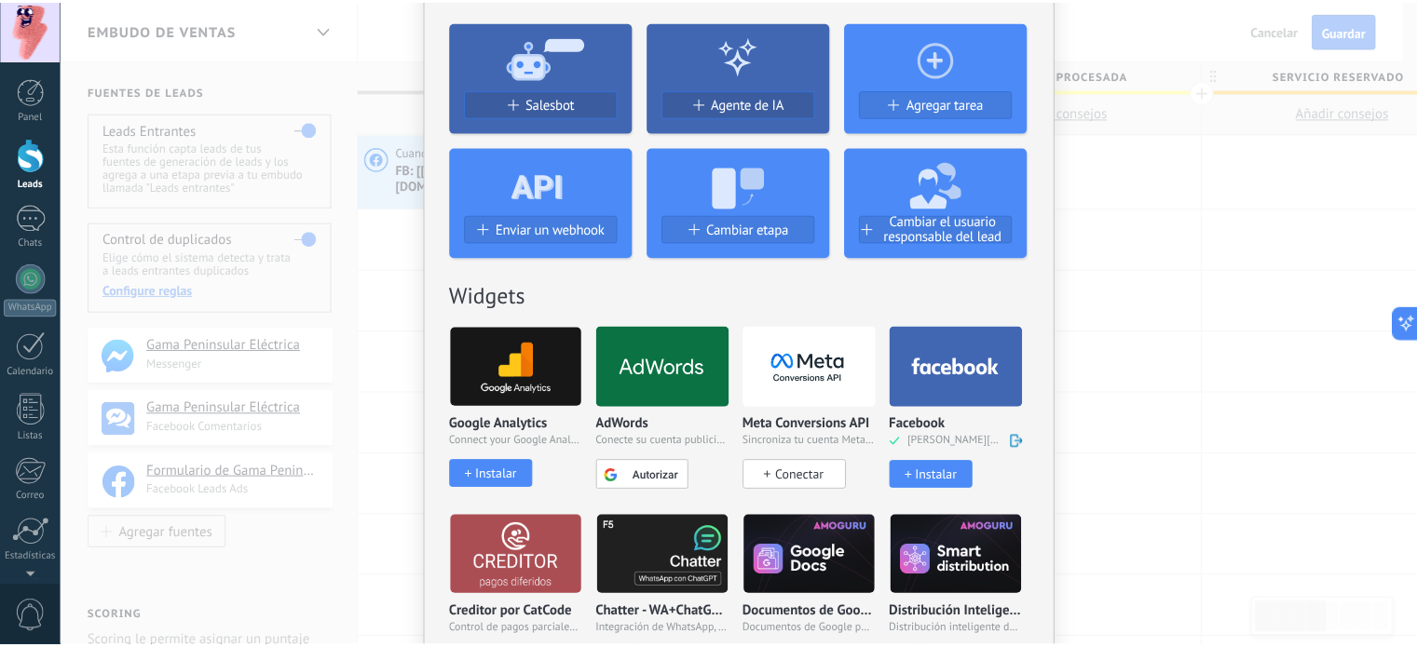
scroll to position [0, 0]
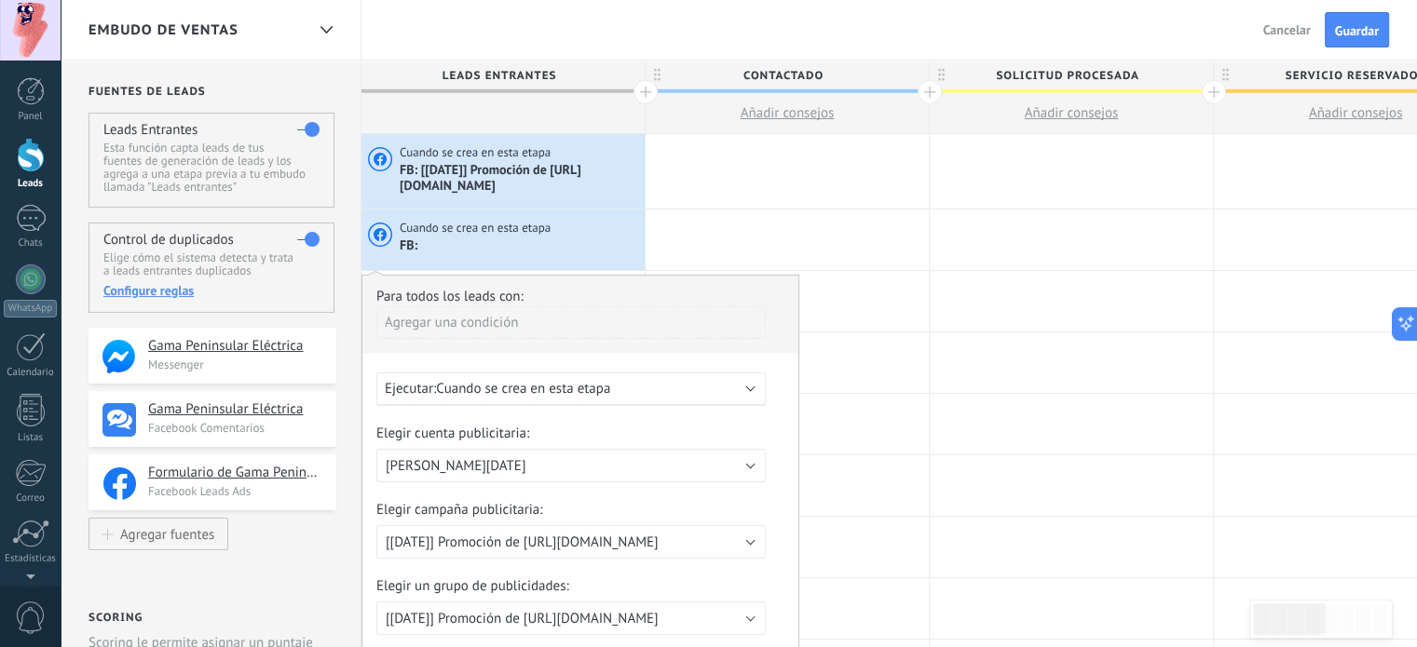
click at [581, 394] on span "Cuando se crea en esta etapa" at bounding box center [523, 389] width 174 height 18
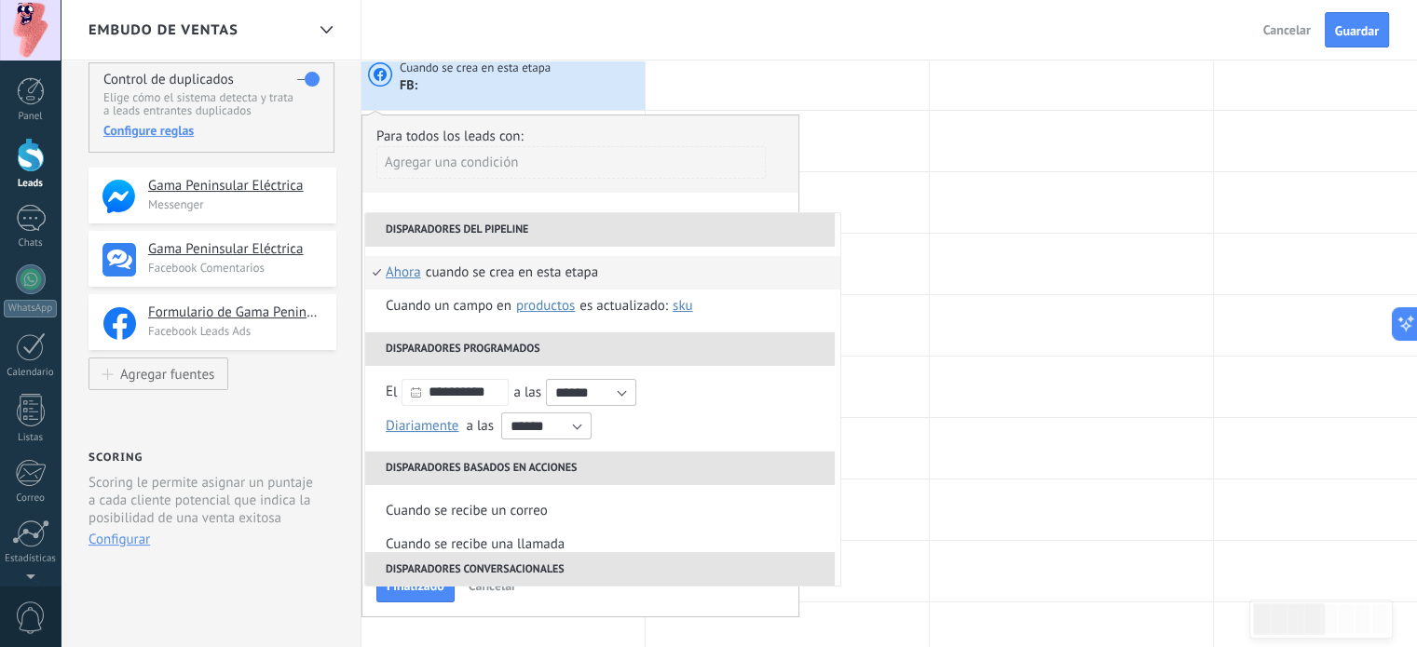
scroll to position [160, 0]
click at [683, 188] on div "Agregar una condición" at bounding box center [570, 169] width 389 height 47
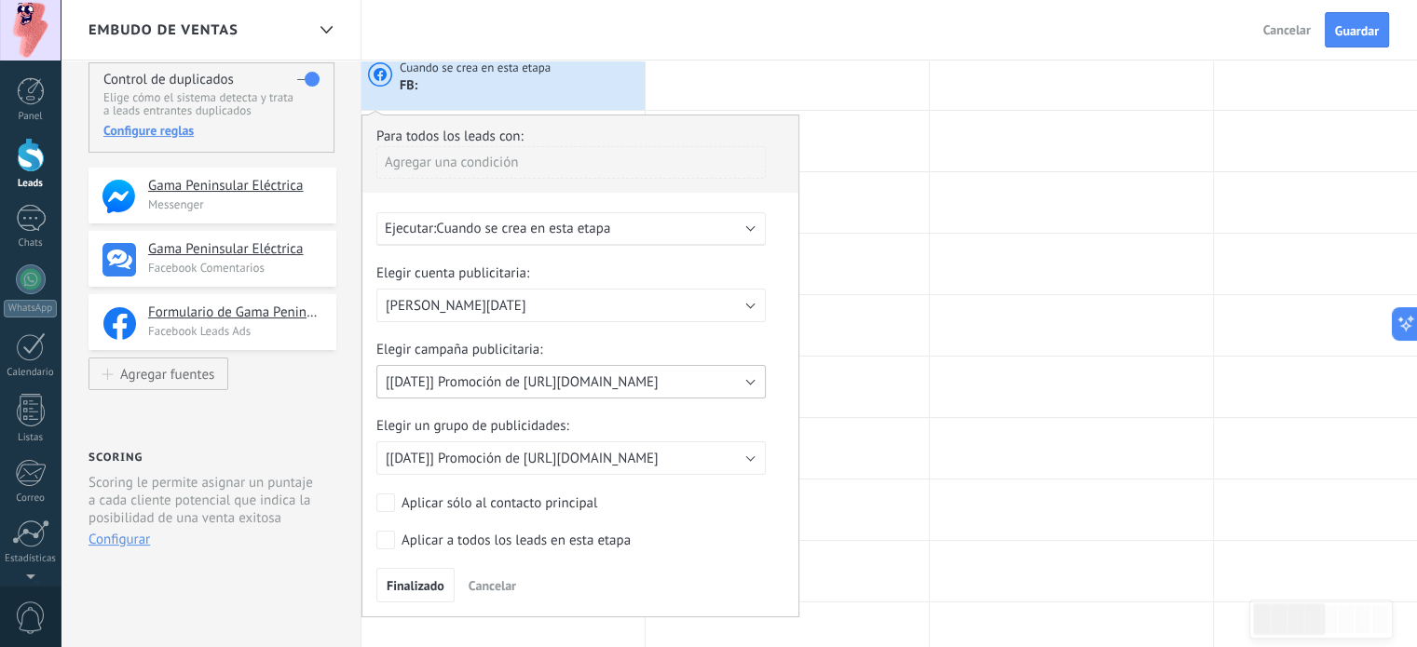
click at [606, 374] on span "[25/08/2025] Promoción de https://facebook.com/GamaPeninsularElectrica" at bounding box center [522, 383] width 273 height 18
click at [659, 450] on span "[25/08/2025] Promoción de https://facebook.com/GamaPeninsularElectrica" at bounding box center [522, 459] width 273 height 18
click at [694, 454] on span "[25/08/2025] Promoción de https://facebook.com/GamaPeninsularElectrica" at bounding box center [562, 459] width 394 height 18
click at [659, 374] on span "[25/08/2025] Promoción de https://facebook.com/GamaPeninsularElectrica" at bounding box center [522, 383] width 273 height 18
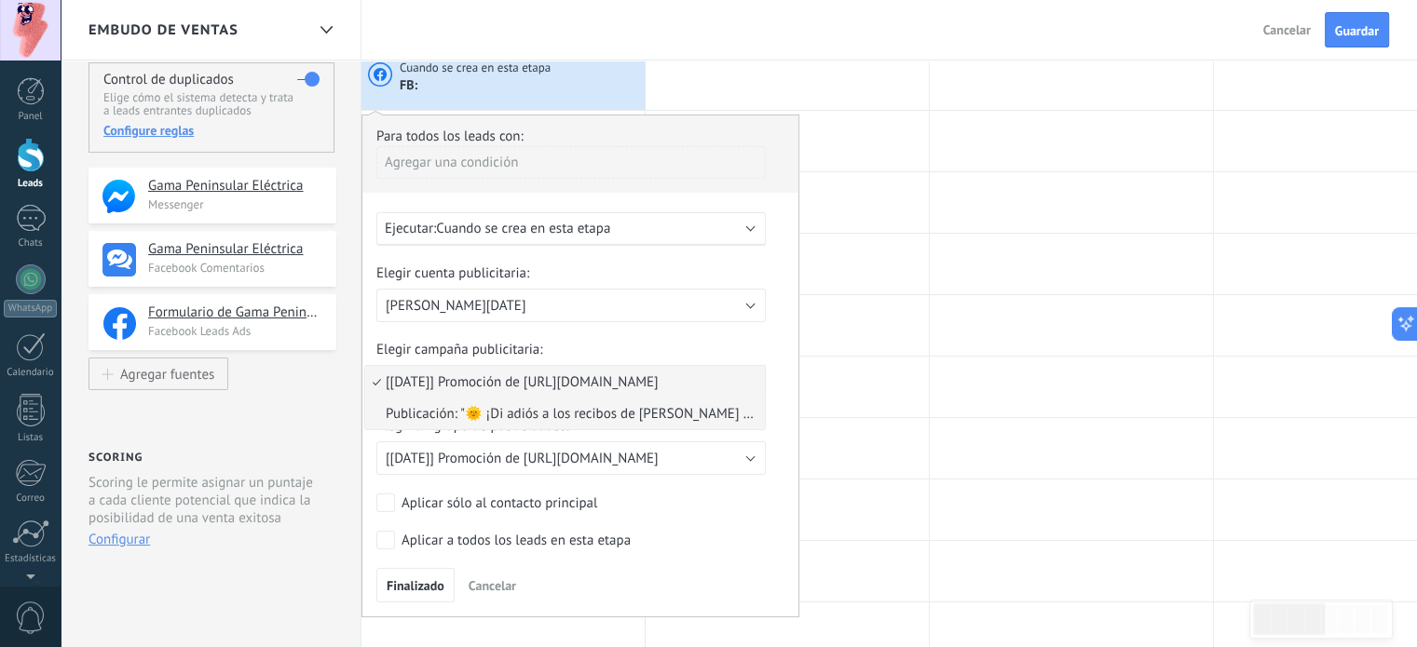
click at [634, 416] on span "Publicación: "🌞 ¡Di adiós a los recibos de luz elevados en..."" at bounding box center [562, 414] width 394 height 18
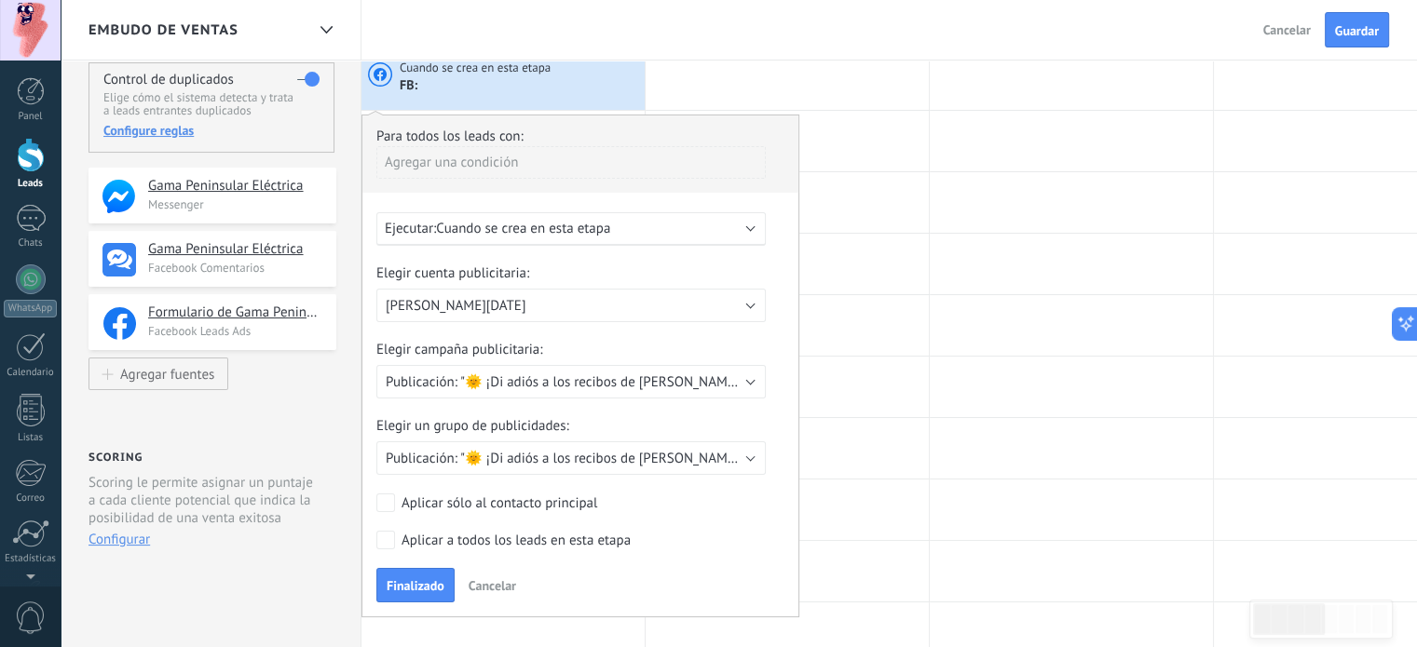
drag, startPoint x: 492, startPoint y: 568, endPoint x: 487, endPoint y: 584, distance: 16.5
click at [487, 584] on div "Finalizado Cancelar" at bounding box center [580, 585] width 408 height 34
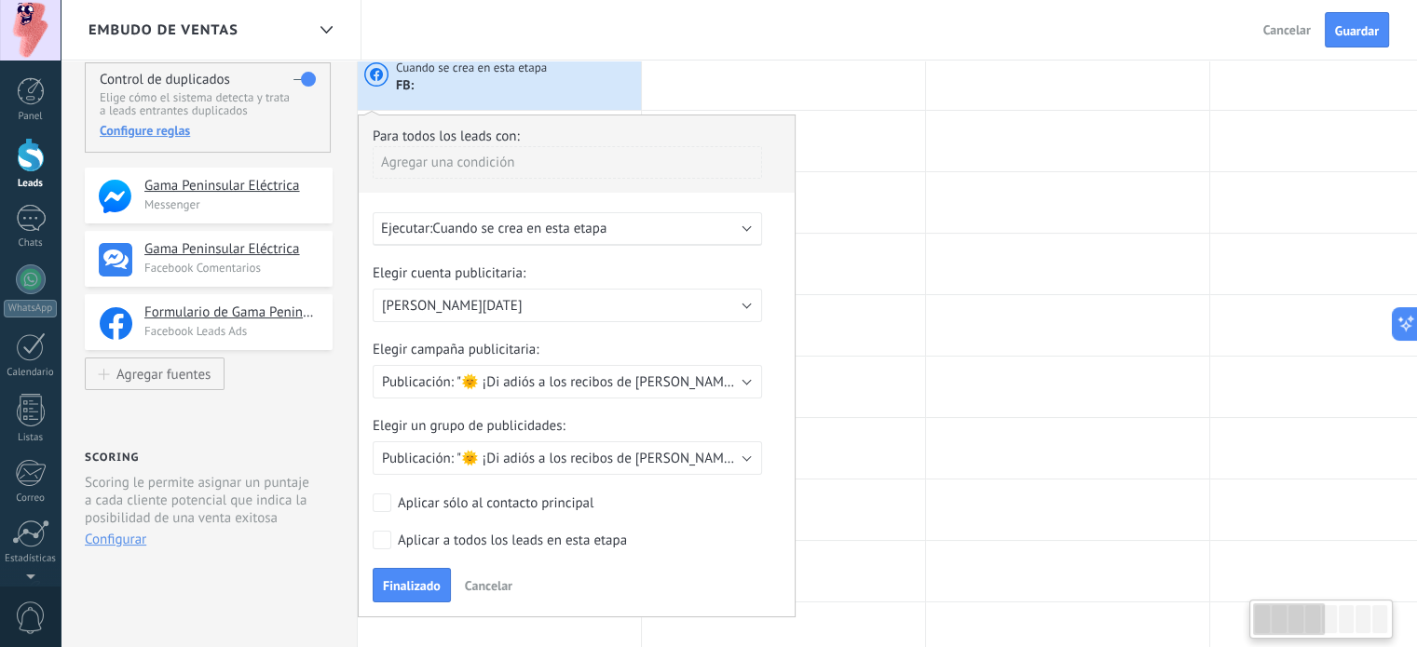
click at [487, 584] on span "Cancelar" at bounding box center [489, 586] width 48 height 17
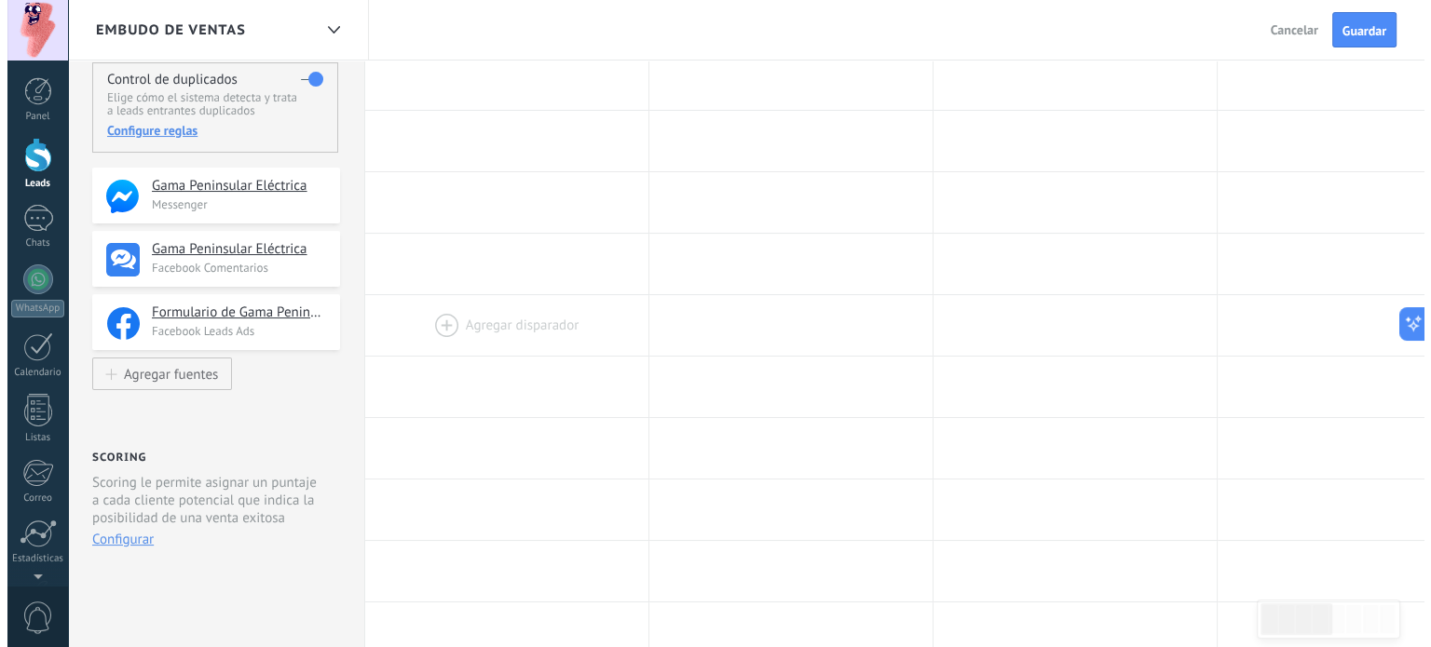
scroll to position [0, 0]
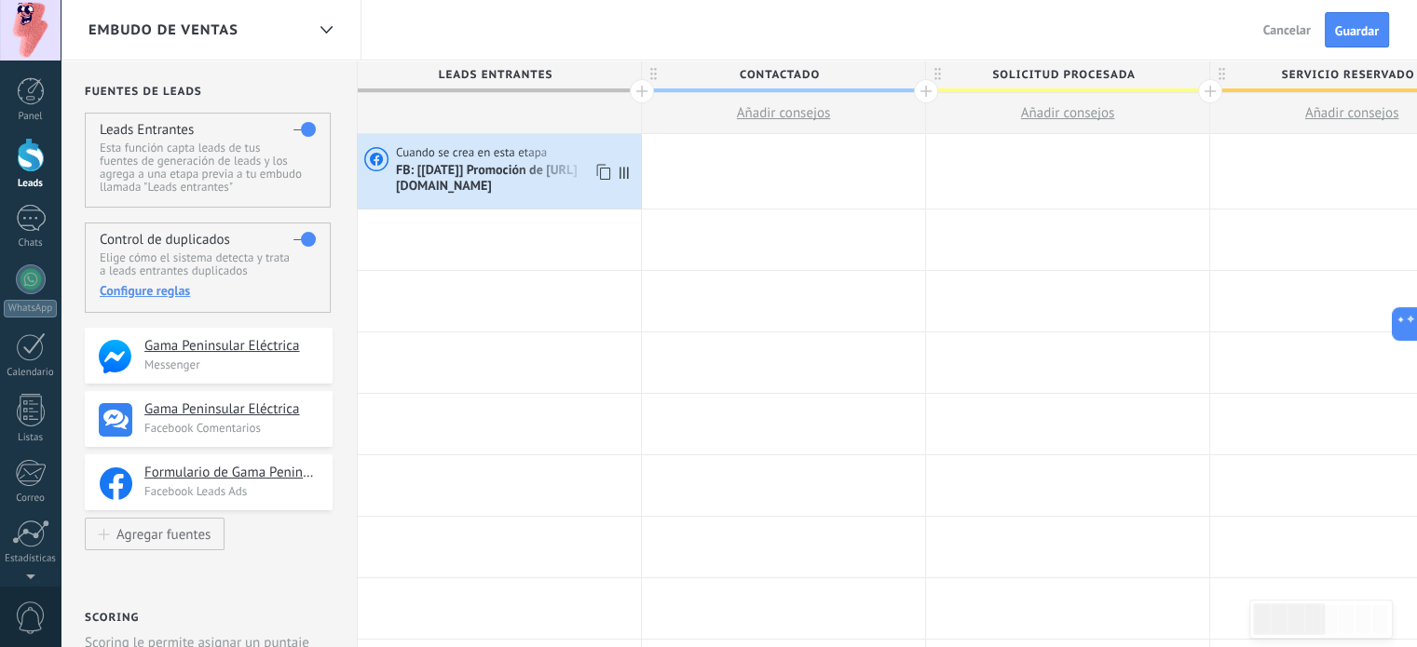
click at [522, 170] on span "FB: [25/08/2025] Promoción de https://facebook.com/GamaPeninsularElectrica" at bounding box center [516, 178] width 240 height 32
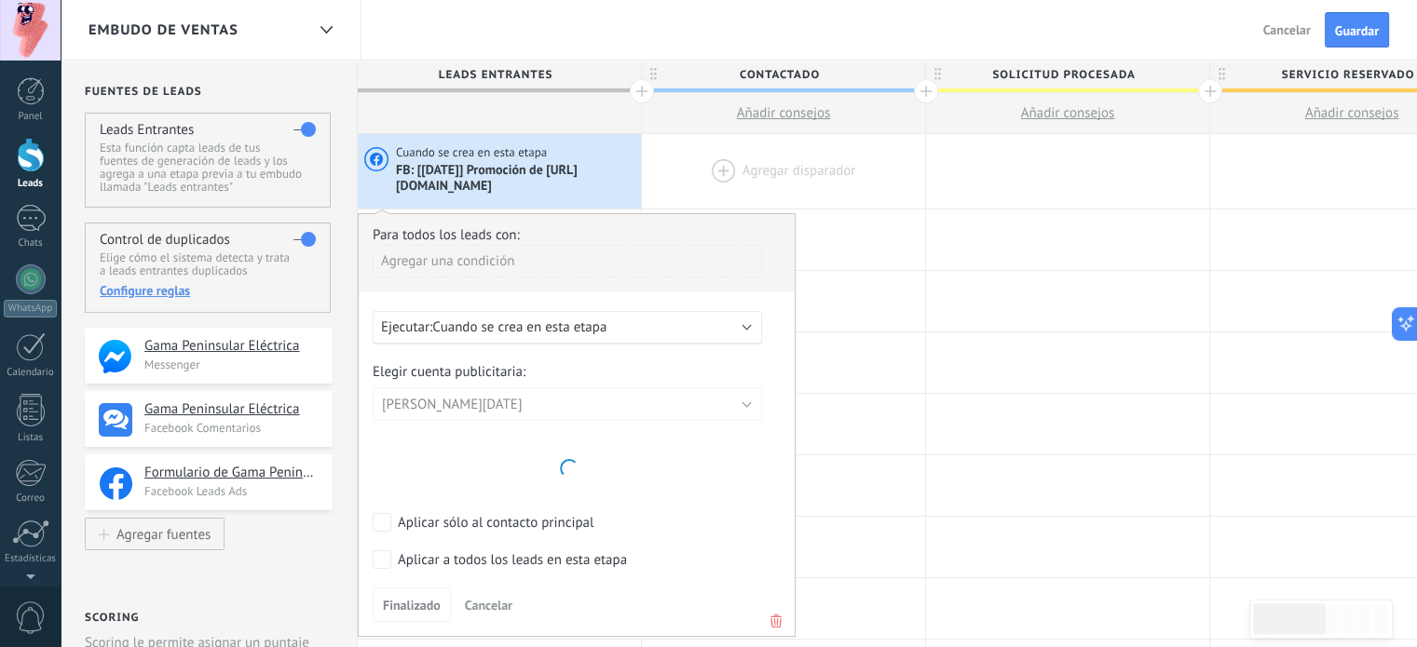
click at [741, 173] on div at bounding box center [783, 171] width 283 height 75
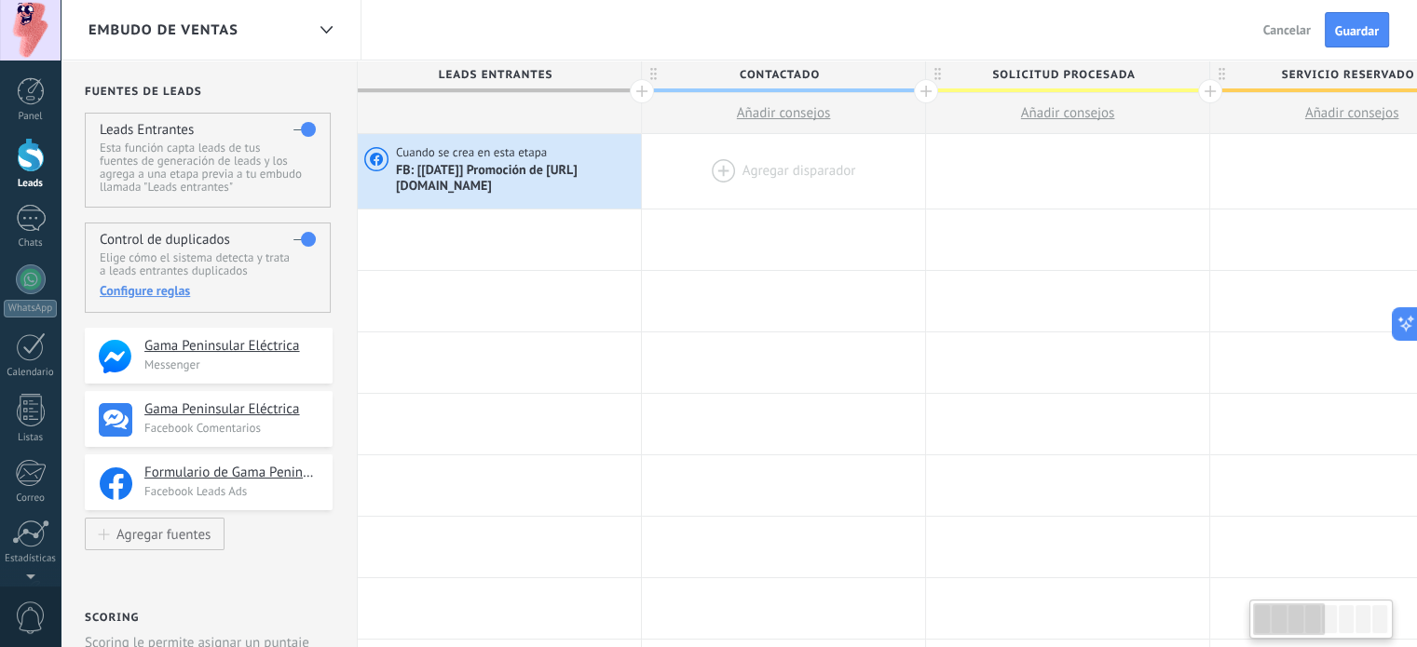
click at [713, 167] on div at bounding box center [783, 171] width 283 height 75
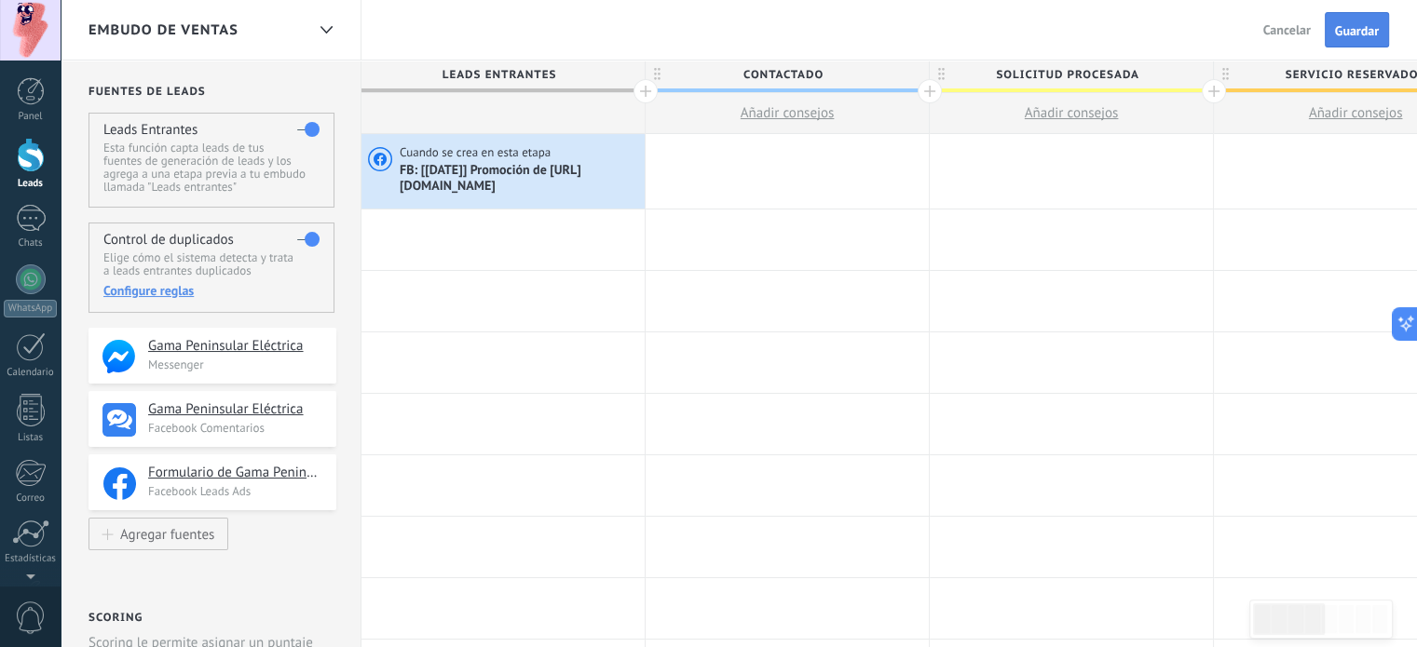
click at [1383, 33] on button "Guardar" at bounding box center [1357, 29] width 64 height 35
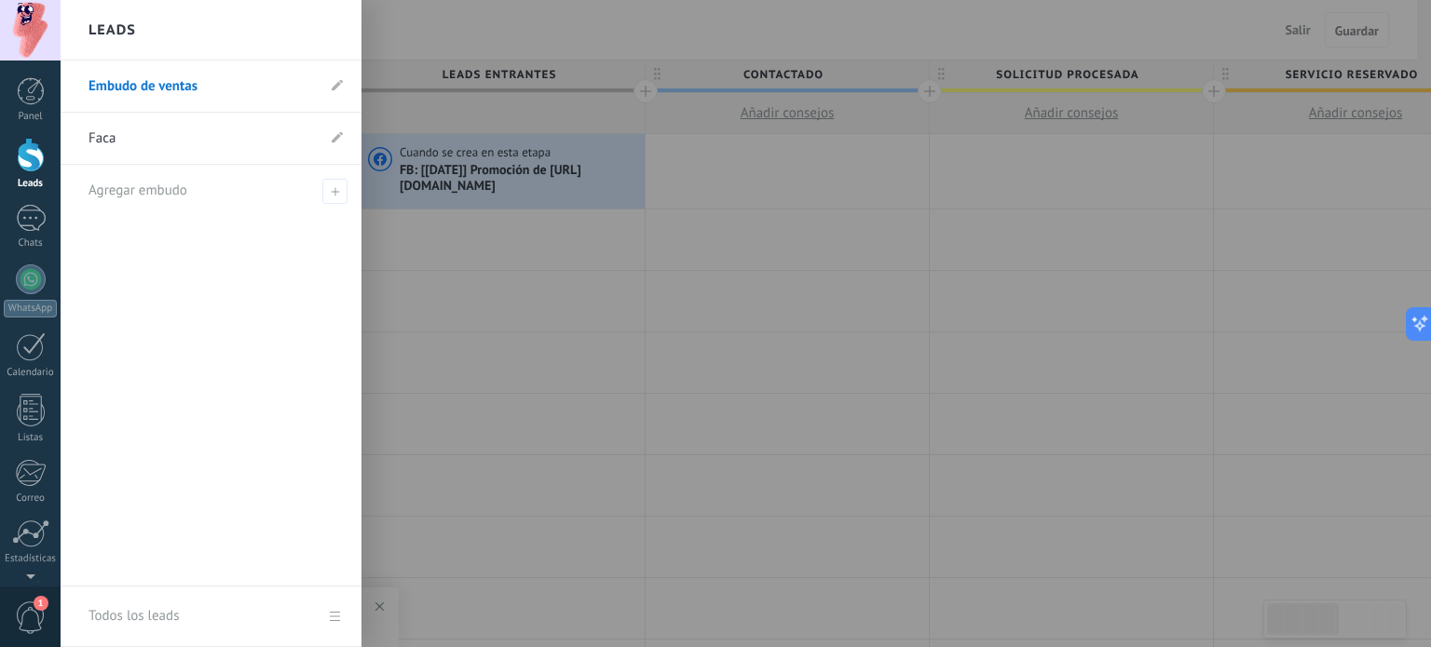
click at [26, 165] on div at bounding box center [31, 155] width 28 height 34
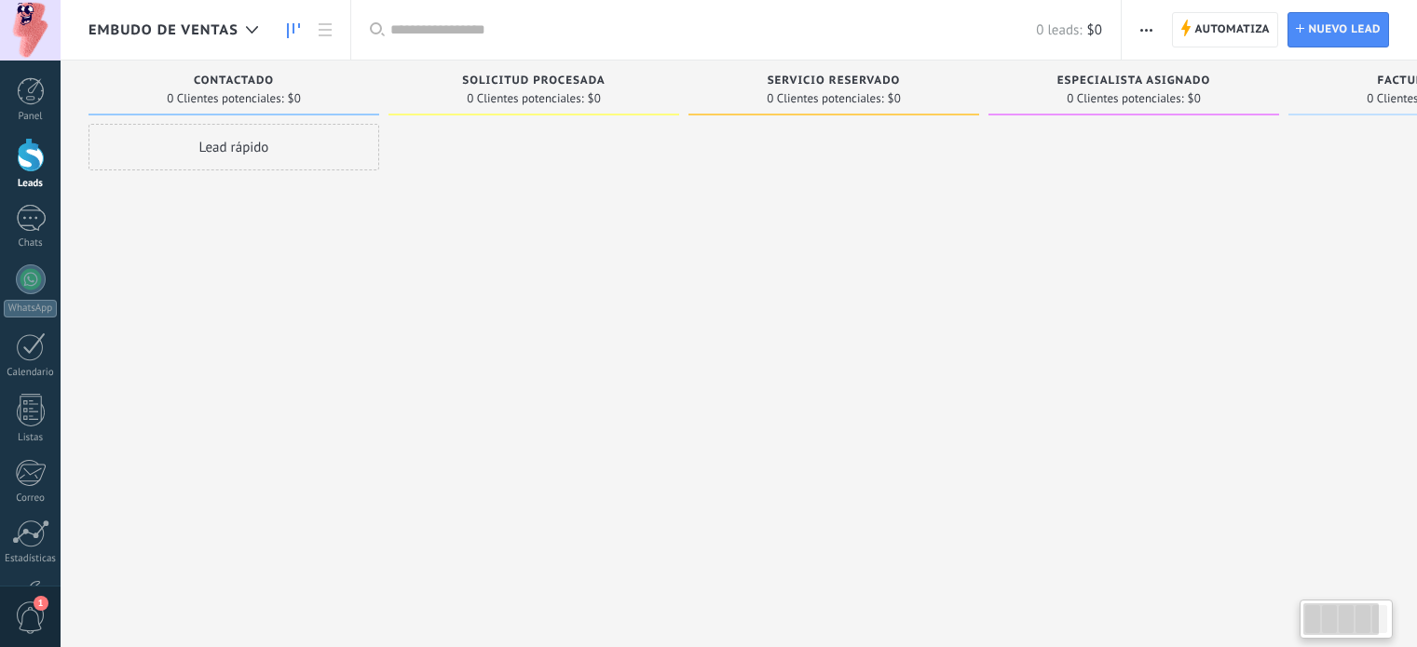
click at [30, 113] on div "Panel" at bounding box center [31, 117] width 54 height 12
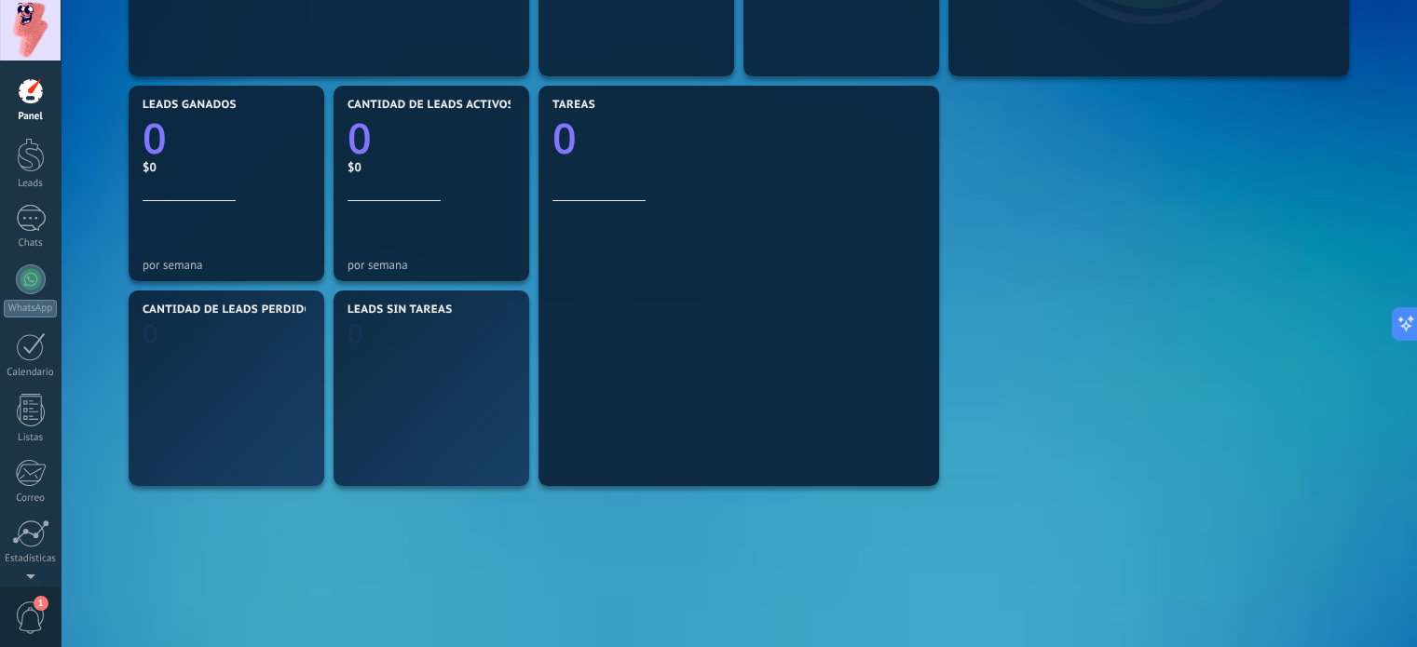
scroll to position [671, 0]
